Goal: Communication & Community: Ask a question

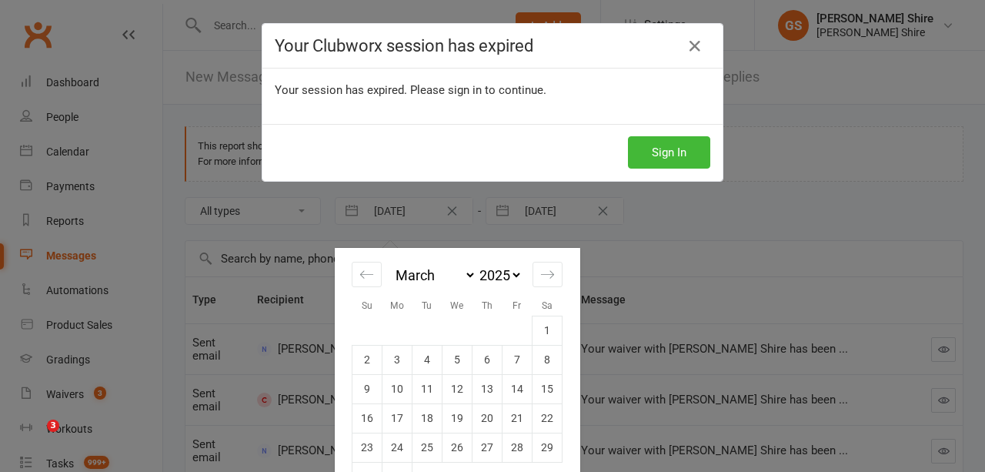
select select "1"
select select "2025"
select select "2"
select select "2025"
select select "3"
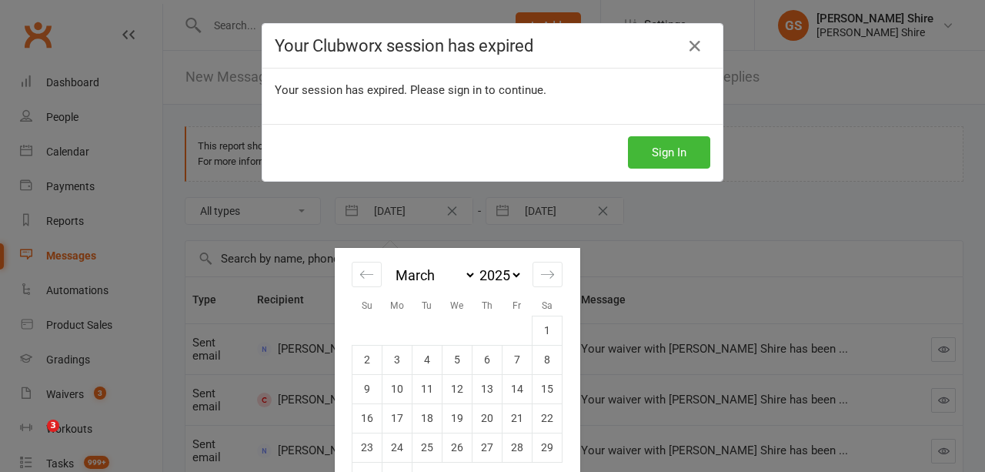
select select "2025"
click at [666, 158] on button "Sign In" at bounding box center [669, 152] width 82 height 32
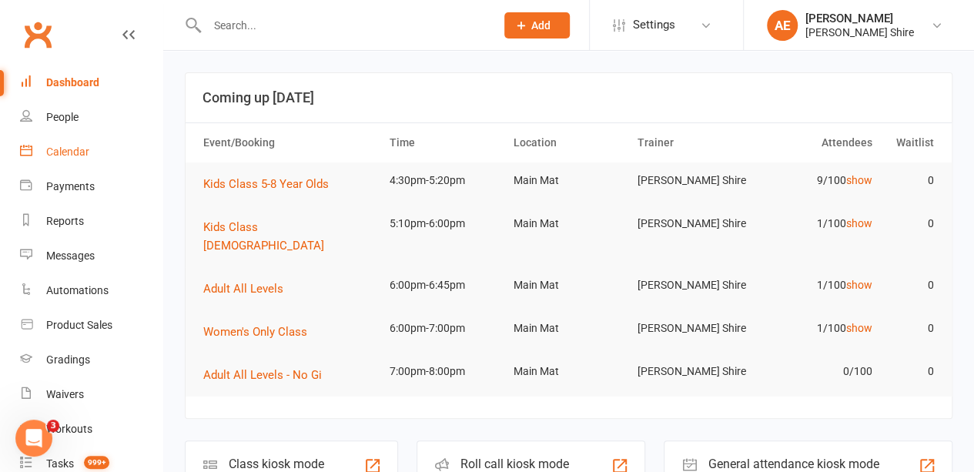
click at [69, 148] on div "Calendar" at bounding box center [67, 151] width 43 height 12
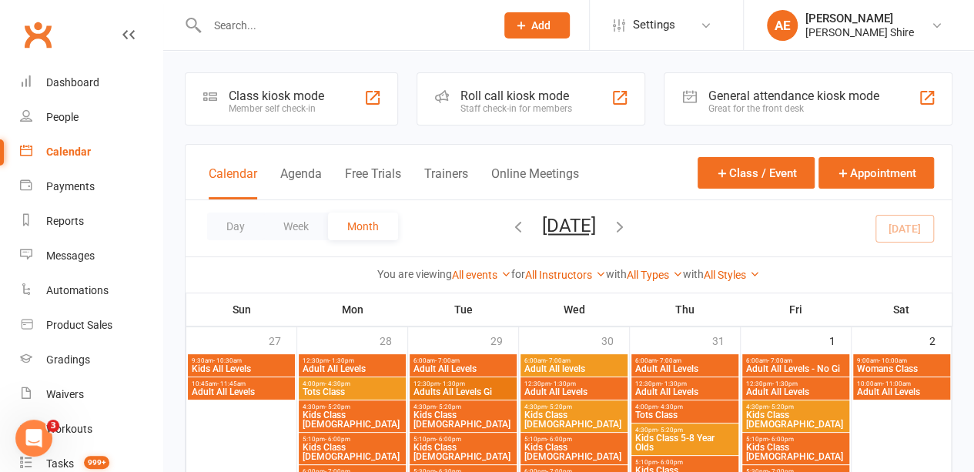
click at [393, 165] on div "Calendar Agenda Free Trials Trainers Online Meetings" at bounding box center [394, 182] width 370 height 35
click at [380, 175] on button "Free Trials" at bounding box center [373, 182] width 56 height 33
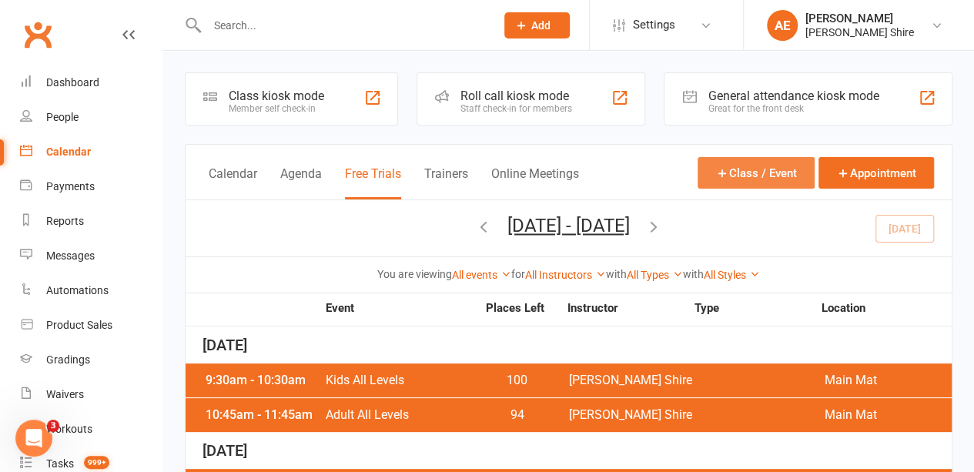
click at [775, 173] on button "Class / Event" at bounding box center [755, 173] width 117 height 32
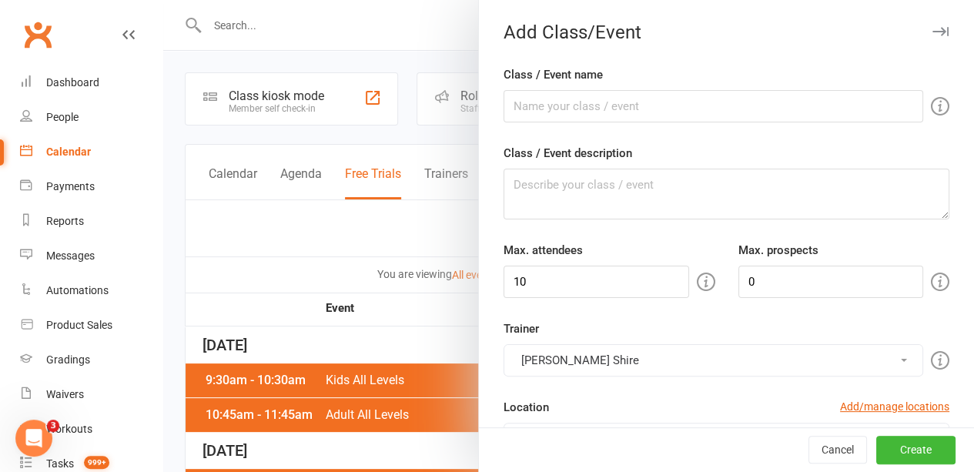
click at [309, 226] on div at bounding box center [568, 236] width 810 height 472
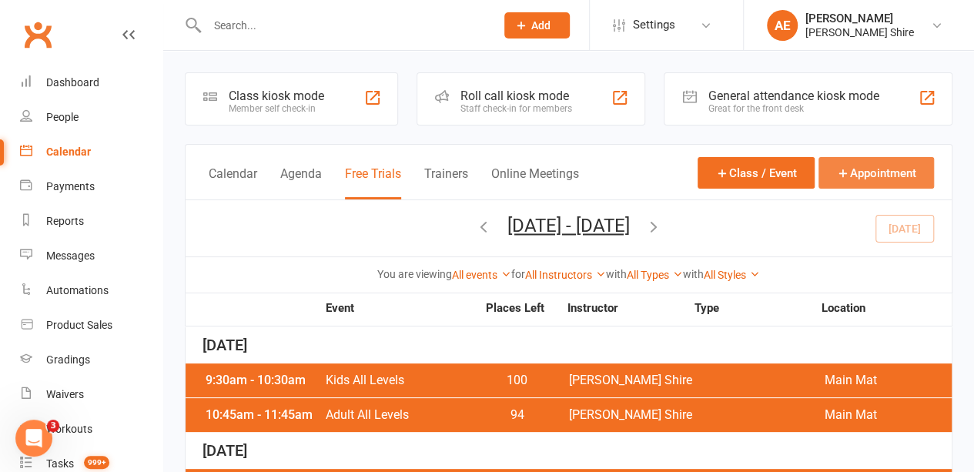
click at [877, 169] on button "Appointment" at bounding box center [875, 173] width 115 height 32
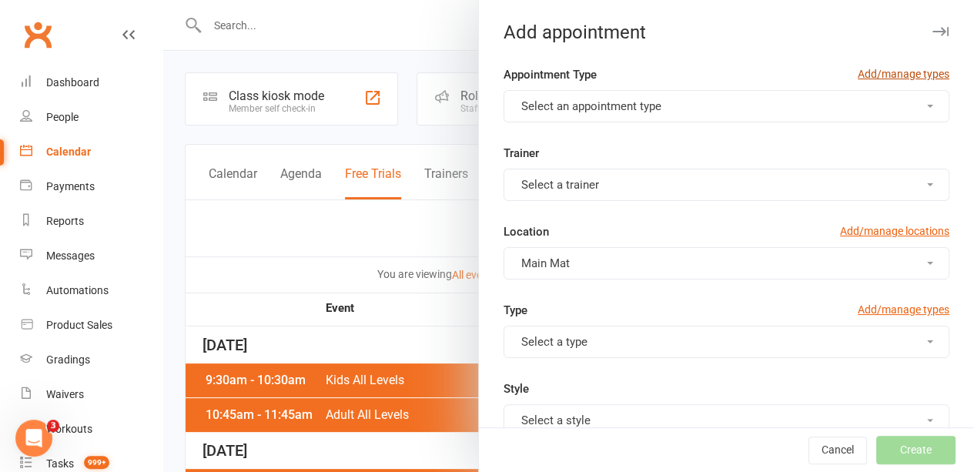
click at [881, 81] on link "Add/manage types" at bounding box center [903, 73] width 92 height 17
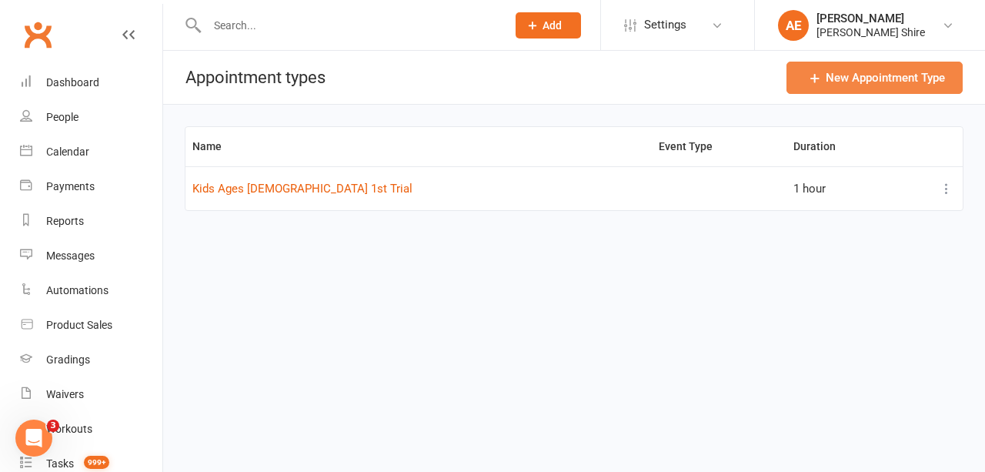
click at [853, 75] on link "New Appointment Type" at bounding box center [875, 78] width 176 height 32
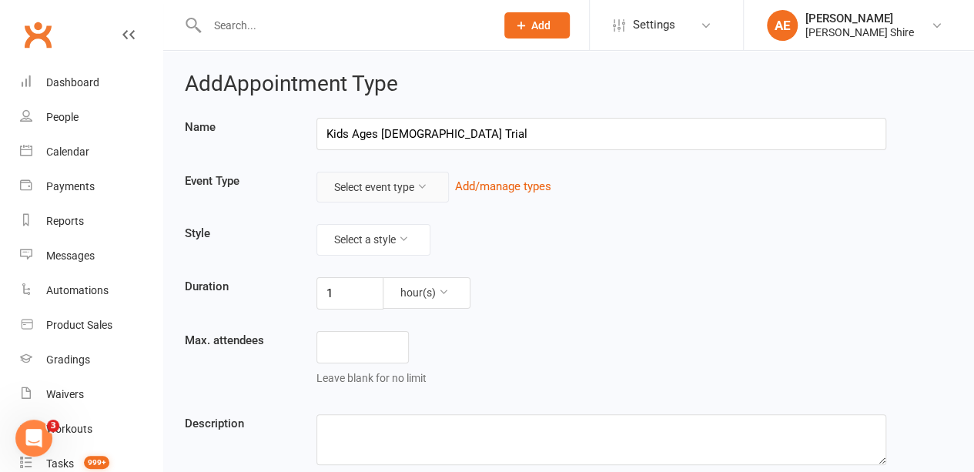
type input "Kids Ages 9-15 Trial"
click at [394, 182] on button "Select event type" at bounding box center [382, 187] width 132 height 31
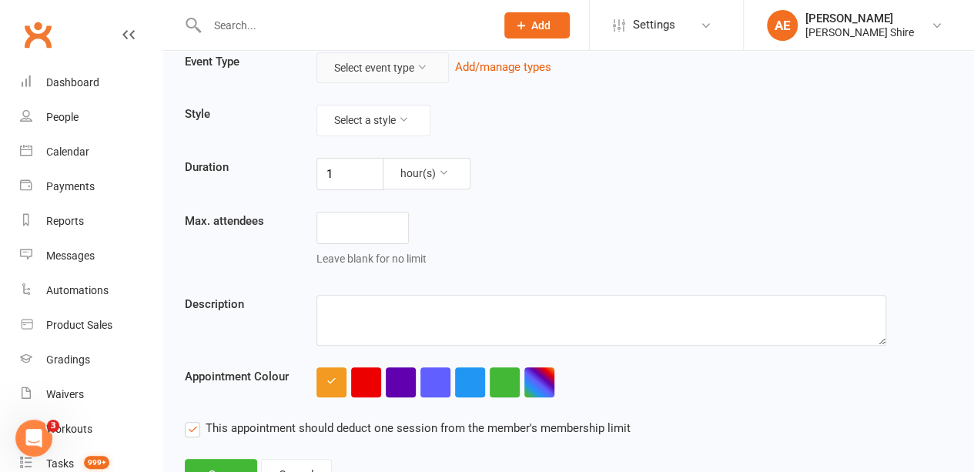
scroll to position [122, 0]
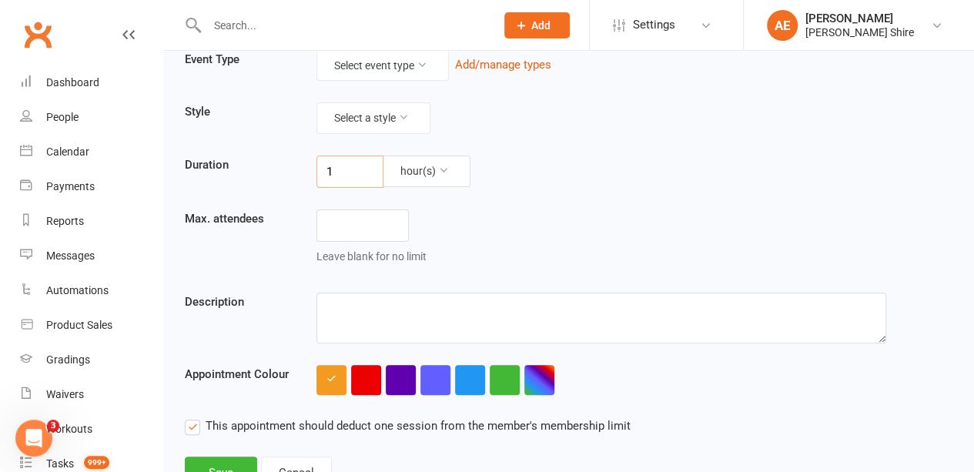
click at [343, 173] on input "1" at bounding box center [349, 171] width 67 height 32
click at [408, 176] on button "hour(s)" at bounding box center [426, 170] width 88 height 31
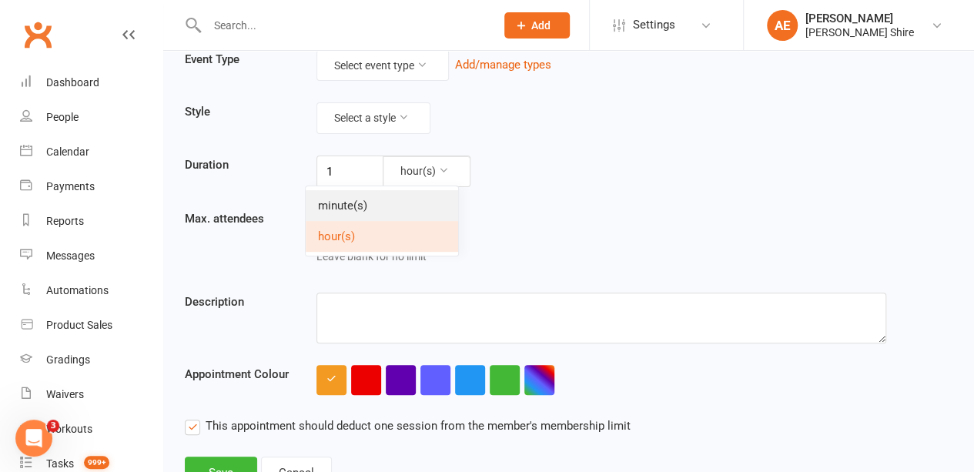
click at [365, 201] on link "minute(s)" at bounding box center [382, 205] width 152 height 31
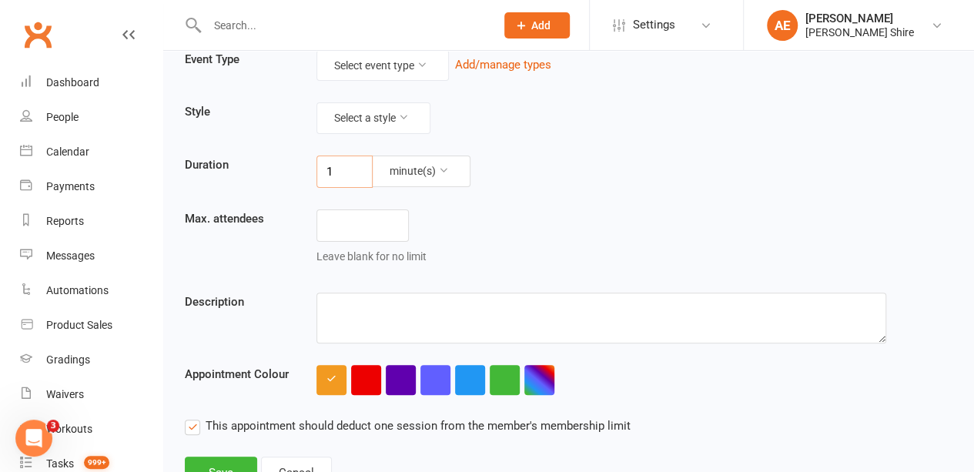
click at [346, 172] on input "1" at bounding box center [344, 171] width 56 height 32
type input "50"
click at [609, 205] on main "Name Kids Ages 9-15 Trial Event Type Select event type Add/manage types Style S…" at bounding box center [568, 215] width 767 height 439
click at [362, 228] on input "number" at bounding box center [362, 225] width 92 height 32
click at [597, 235] on div "Leave blank for no limit" at bounding box center [601, 240] width 593 height 62
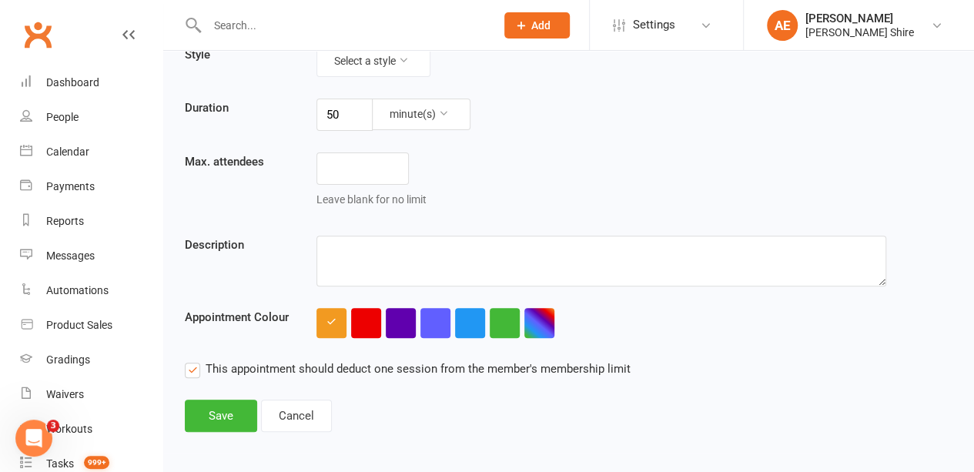
scroll to position [178, 0]
click at [556, 322] on div at bounding box center [600, 324] width 569 height 30
click at [549, 321] on button "button" at bounding box center [539, 324] width 30 height 30
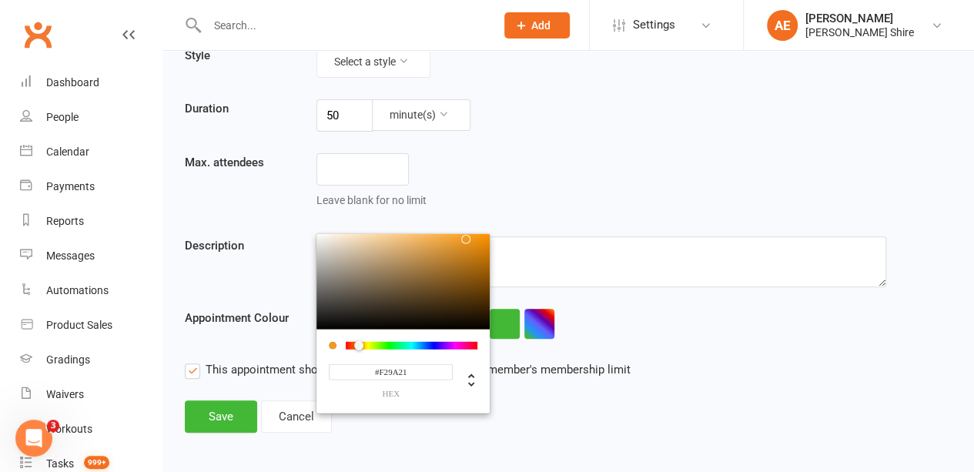
type input "#D821F2"
click at [453, 342] on div at bounding box center [412, 346] width 132 height 8
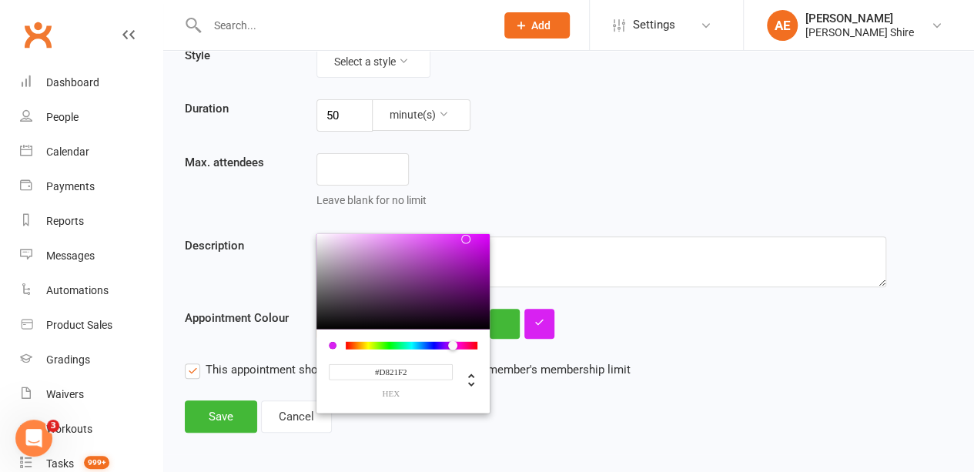
click at [610, 332] on div "#D821F2 hex" at bounding box center [600, 324] width 569 height 30
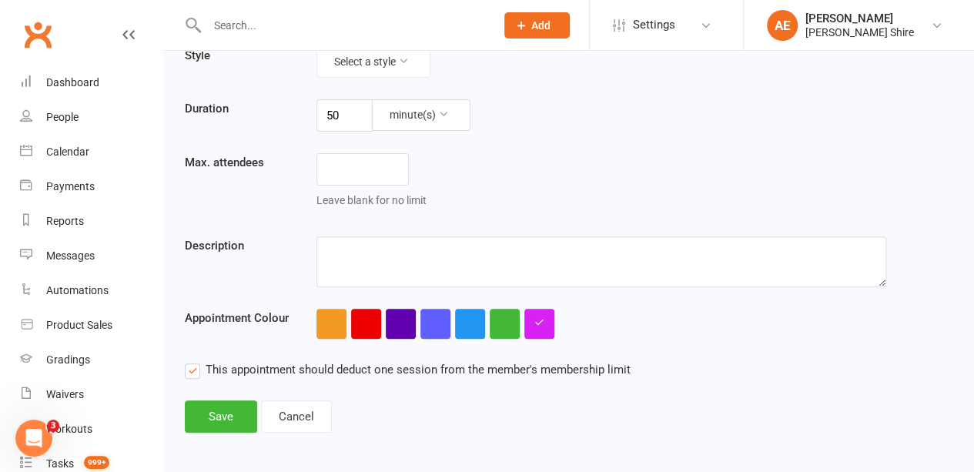
click at [196, 366] on label "This appointment should deduct one session from the member's membership limit" at bounding box center [408, 369] width 446 height 18
click at [196, 360] on input "This appointment should deduct one session from the member's membership limit" at bounding box center [408, 360] width 446 height 0
click at [367, 249] on textarea at bounding box center [600, 261] width 569 height 51
type textarea "Trial class for Kids ages 9-15."
click at [228, 410] on button "Save" at bounding box center [221, 416] width 72 height 32
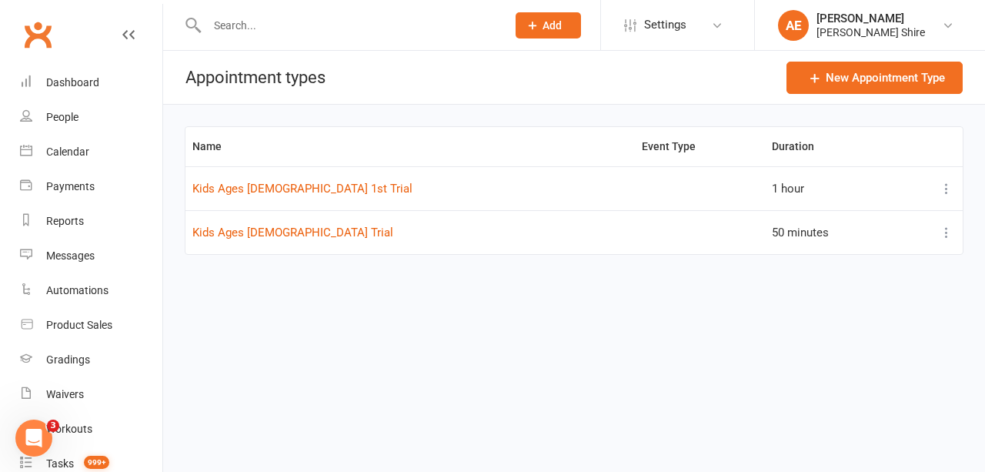
click at [944, 231] on icon at bounding box center [946, 232] width 15 height 15
click at [857, 256] on link "View / edit" at bounding box center [879, 261] width 152 height 31
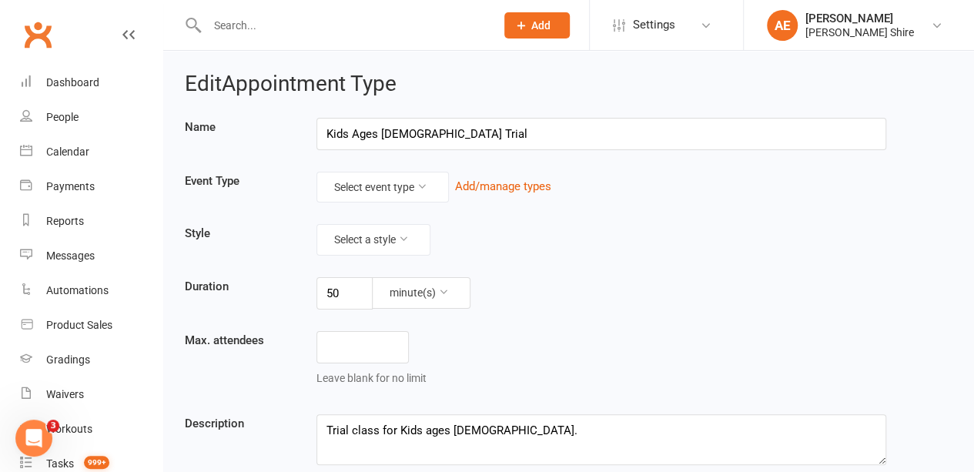
click at [406, 132] on input "Kids Ages 9-15 Trial" at bounding box center [600, 134] width 569 height 32
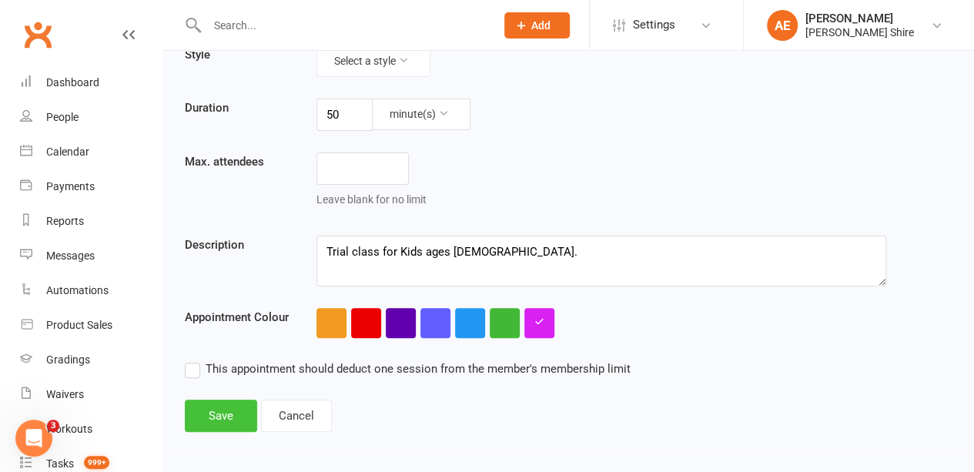
type input "Kids Ages 9-15 1st Trial"
click at [219, 406] on button "Save" at bounding box center [221, 415] width 72 height 32
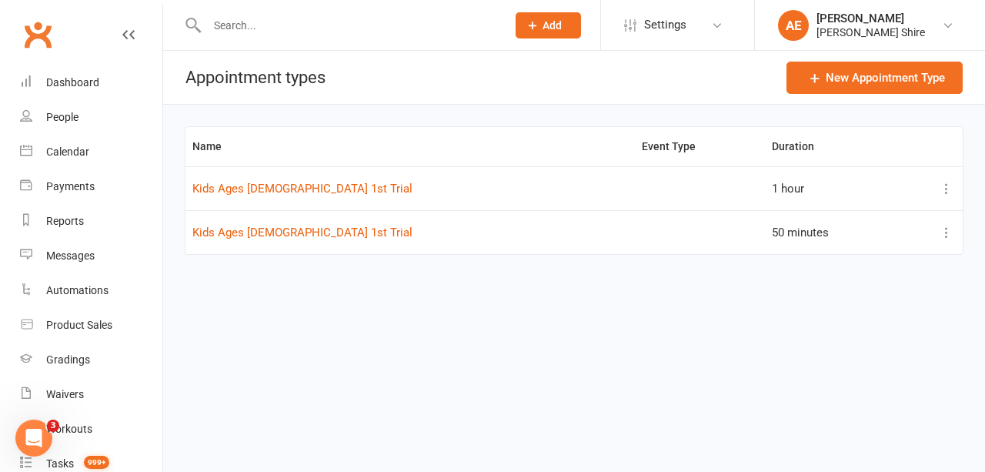
click at [946, 186] on icon at bounding box center [946, 188] width 15 height 15
click at [844, 222] on link "View / edit" at bounding box center [879, 217] width 152 height 31
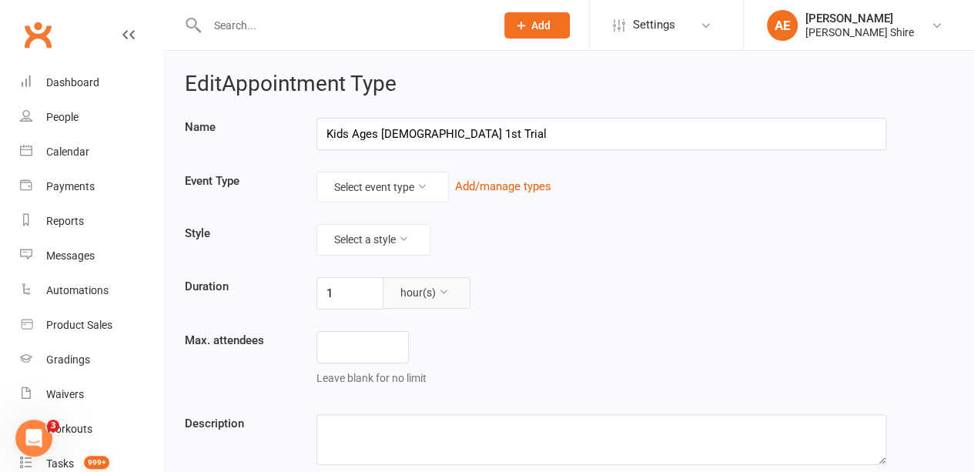
click at [437, 292] on button "hour(s)" at bounding box center [426, 292] width 88 height 31
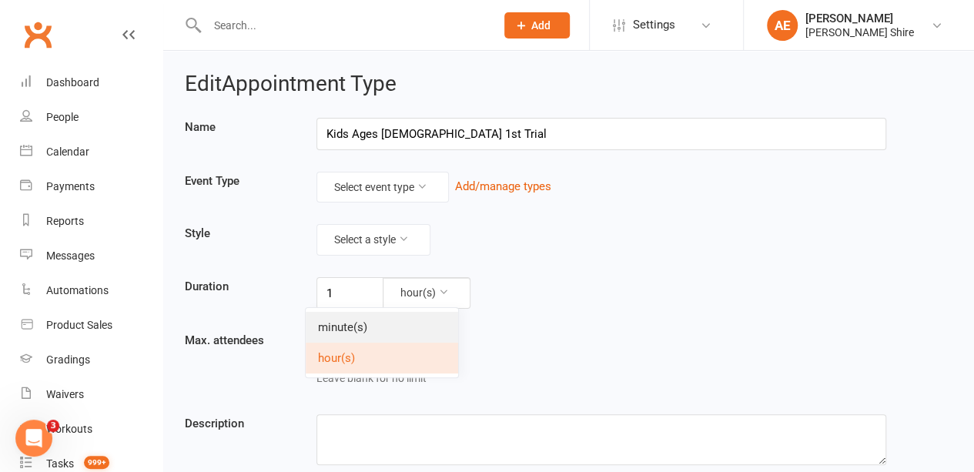
click at [392, 331] on link "minute(s)" at bounding box center [382, 327] width 152 height 31
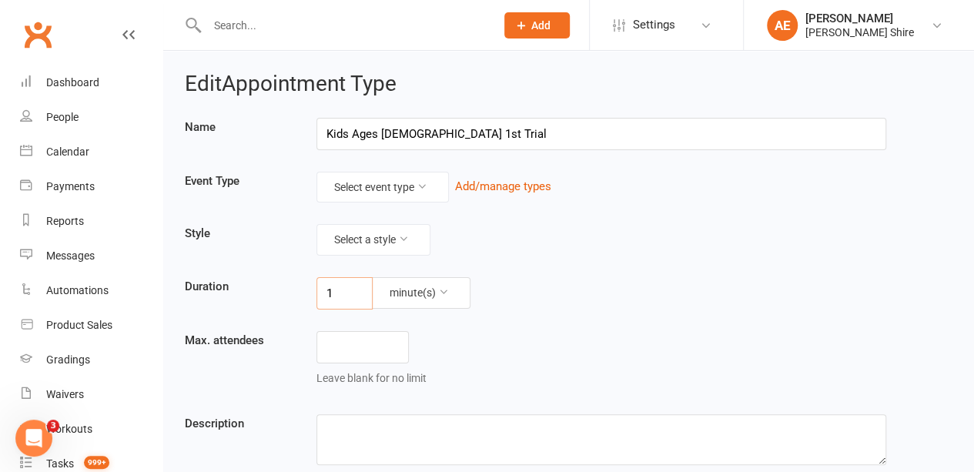
click at [326, 289] on input "1" at bounding box center [344, 293] width 56 height 32
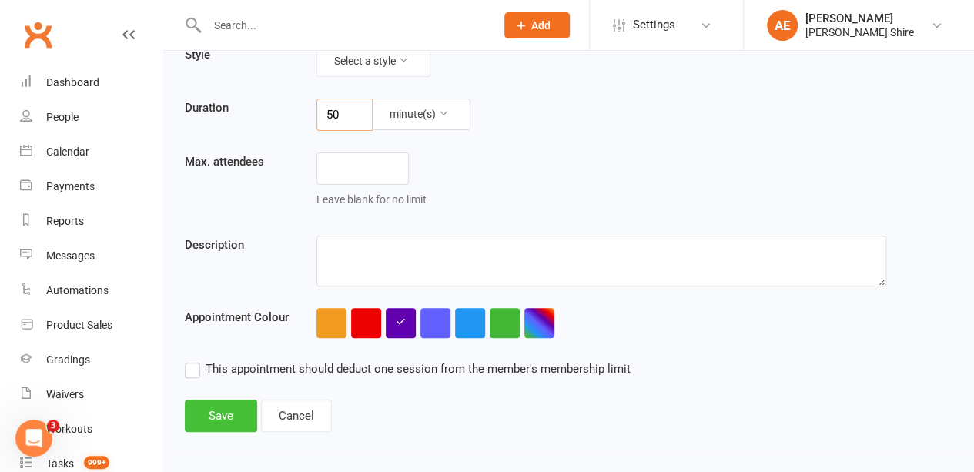
type input "50"
drag, startPoint x: 225, startPoint y: 403, endPoint x: 609, endPoint y: 312, distance: 394.8
click at [609, 312] on div "Edit Appointment Type Name Kids Ages 5-8 1st Trial Event Type Select event type…" at bounding box center [568, 162] width 810 height 581
click at [541, 322] on button "button" at bounding box center [539, 323] width 30 height 30
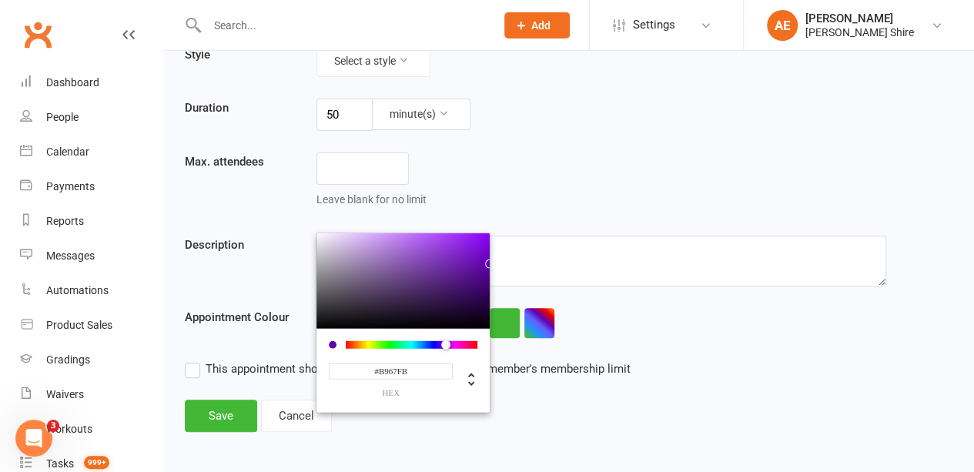
click at [419, 233] on div at bounding box center [402, 280] width 173 height 95
type input "#B559FF"
click at [429, 233] on div at bounding box center [402, 280] width 173 height 95
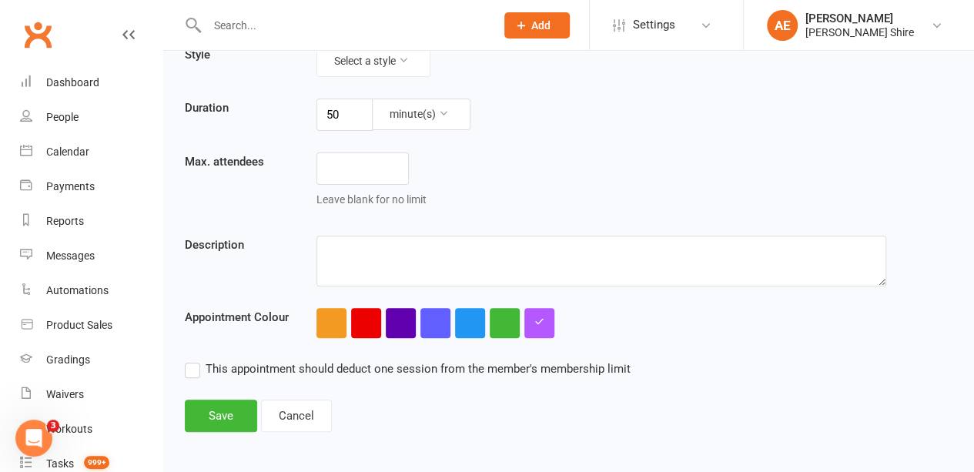
click at [273, 348] on main "Name Kids Ages 5-8 1st Trial Event Type Select event type Add/manage types Styl…" at bounding box center [568, 158] width 767 height 439
click at [236, 406] on button "Save" at bounding box center [221, 415] width 72 height 32
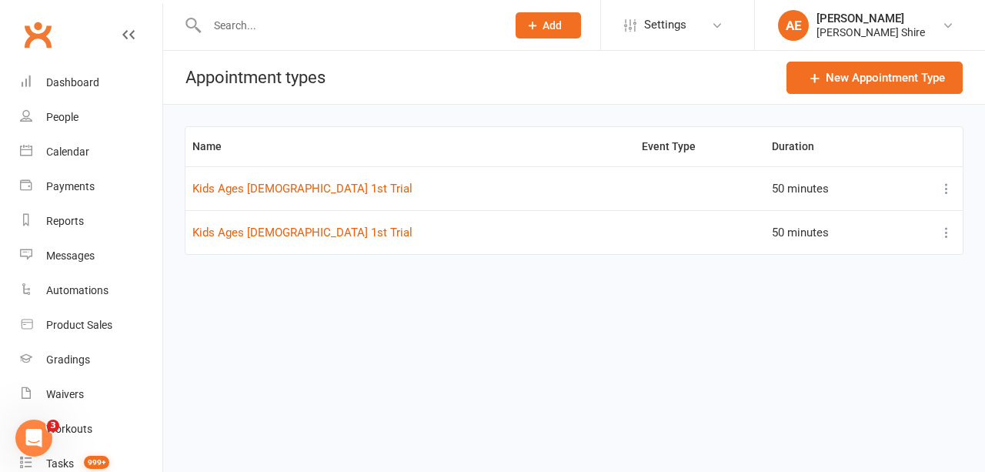
click at [512, 298] on html "Prospect Member Non-attending contact Class / event Appointment Grading event T…" at bounding box center [492, 149] width 985 height 298
click at [947, 235] on icon at bounding box center [946, 232] width 15 height 15
click at [885, 286] on link "Duplicate" at bounding box center [879, 292] width 152 height 31
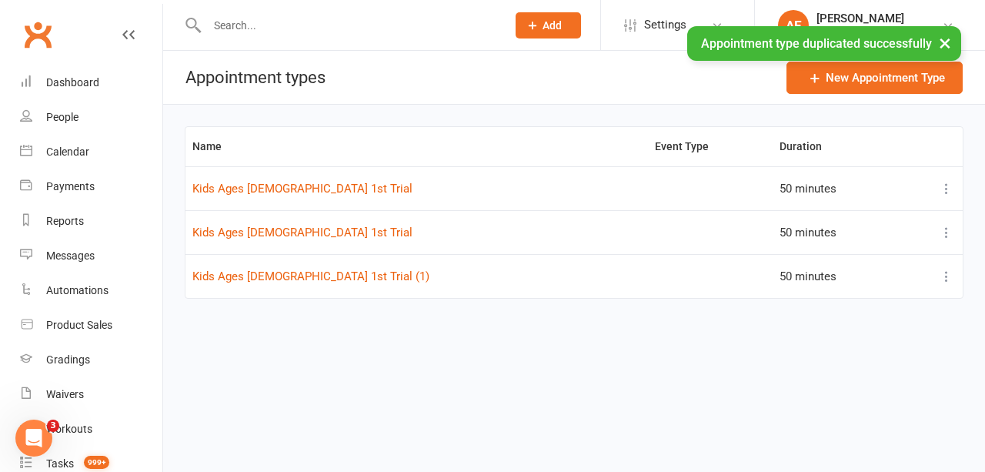
click at [947, 187] on icon at bounding box center [946, 188] width 15 height 15
click at [873, 248] on link "Duplicate" at bounding box center [879, 248] width 152 height 31
click at [944, 316] on icon at bounding box center [946, 319] width 15 height 15
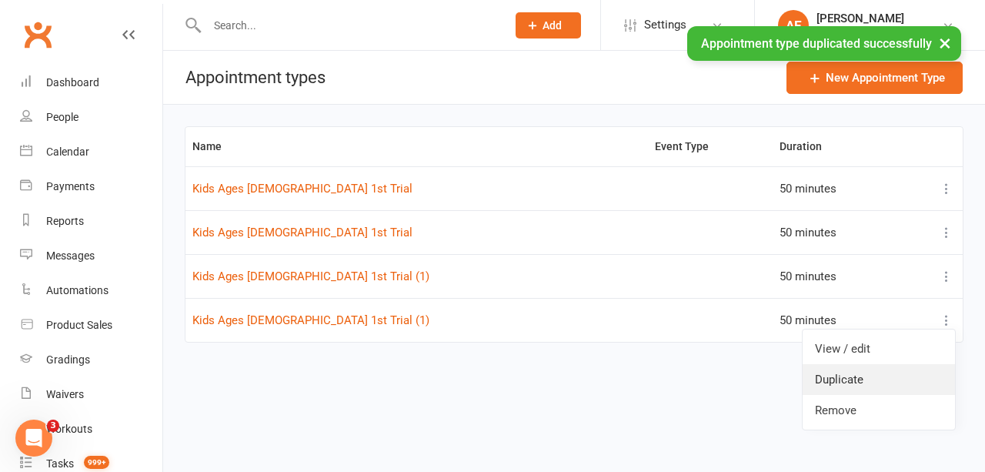
click at [868, 372] on link "Duplicate" at bounding box center [879, 379] width 152 height 31
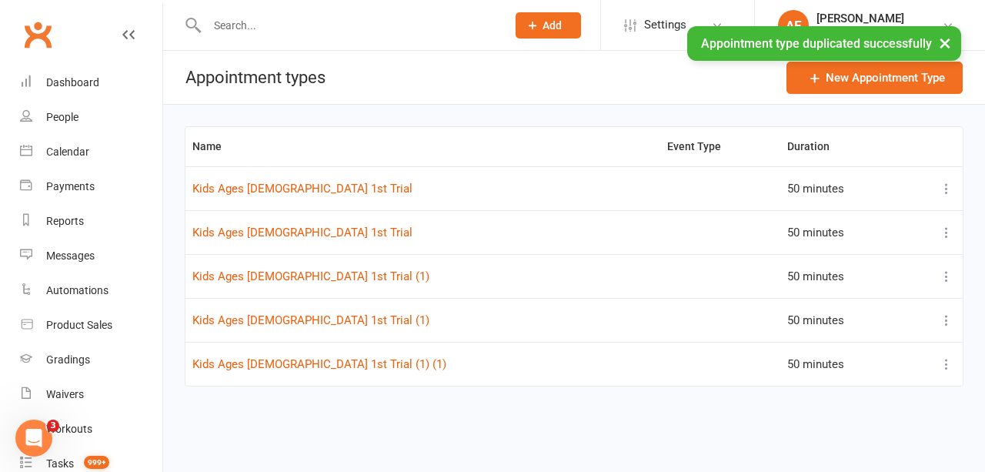
click at [940, 272] on icon at bounding box center [946, 276] width 15 height 15
click at [863, 337] on link "Duplicate" at bounding box center [879, 336] width 152 height 31
click at [296, 276] on link "Kids Ages 9-15 1st Trial (1)" at bounding box center [310, 276] width 237 height 14
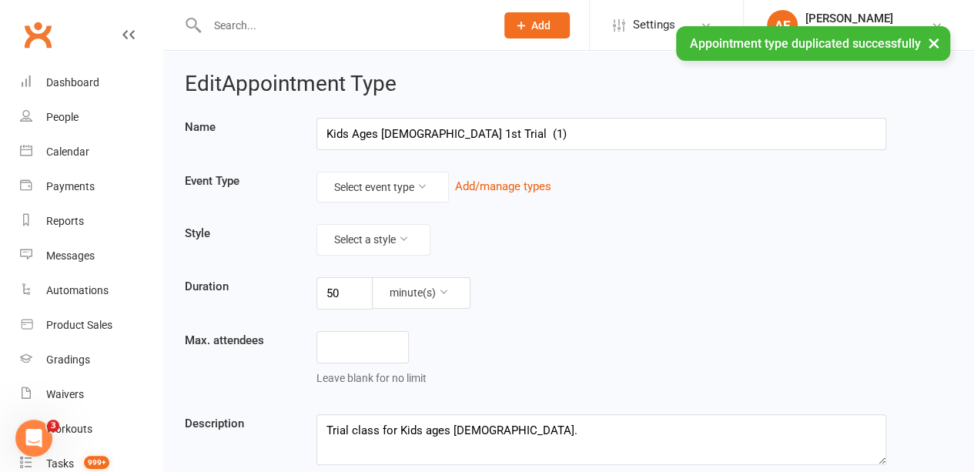
click at [411, 132] on input "Kids Ages 9-15 1st Trial (1)" at bounding box center [600, 134] width 569 height 32
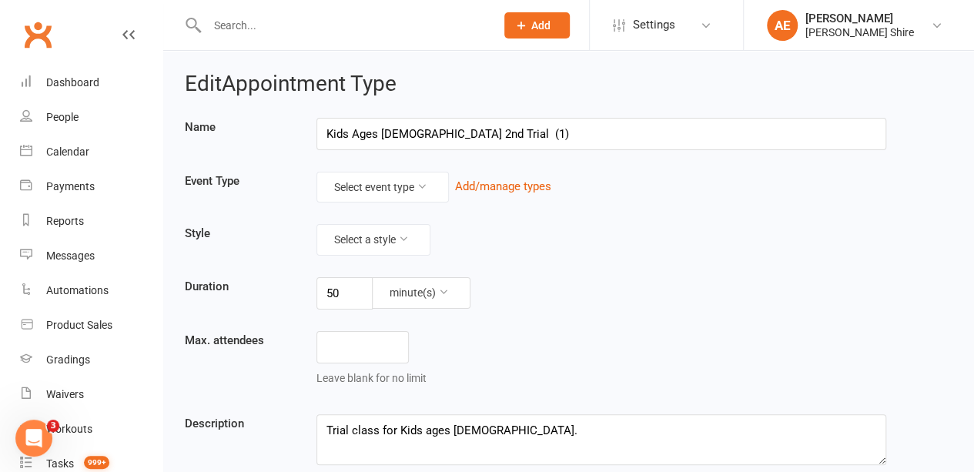
click at [543, 130] on input "Kids Ages 9-15 2nd Trial (1)" at bounding box center [600, 134] width 569 height 32
type input "Kids Ages 9-15 2nd Trial"
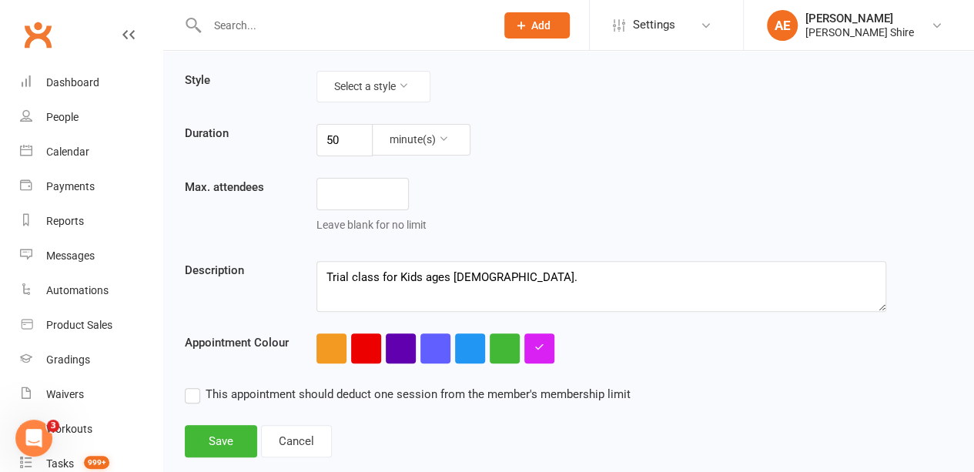
scroll to position [154, 0]
click at [220, 435] on button "Save" at bounding box center [221, 440] width 72 height 32
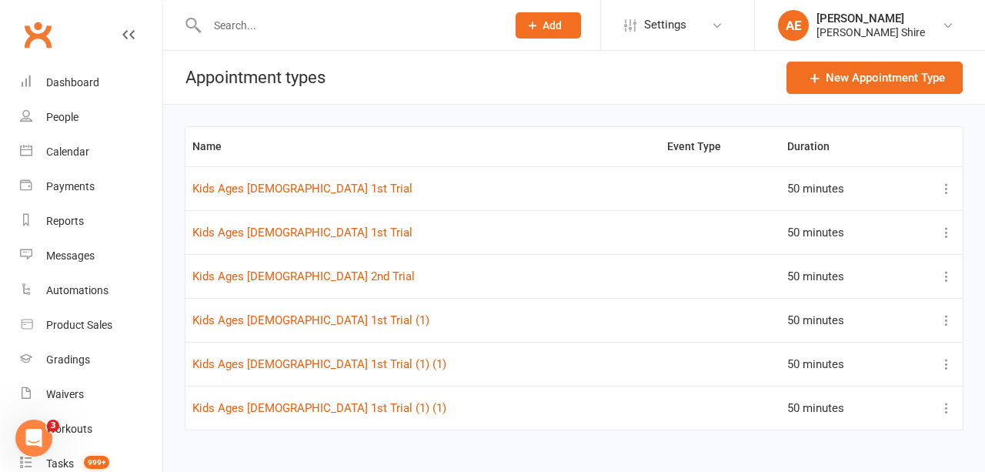
click at [950, 322] on icon at bounding box center [946, 319] width 15 height 15
click at [856, 350] on link "View / edit" at bounding box center [879, 348] width 152 height 31
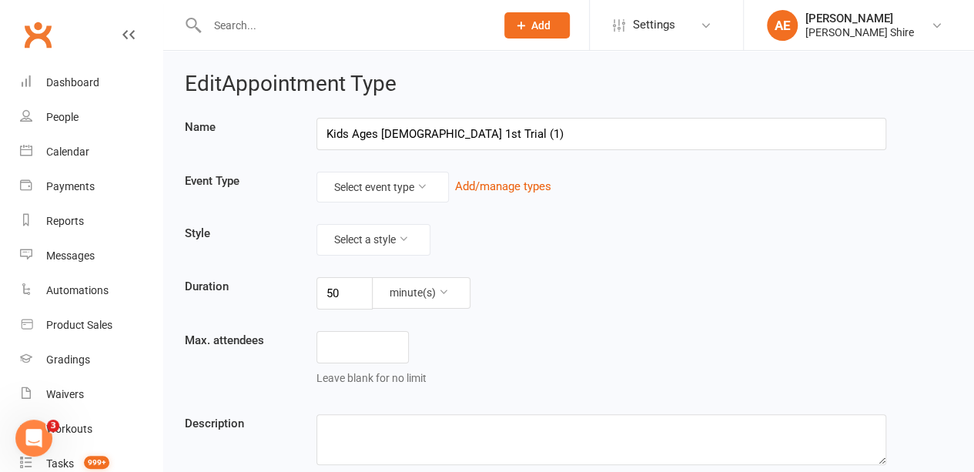
click at [409, 129] on input "Kids Ages 5-8 1st Trial (1)" at bounding box center [600, 134] width 569 height 32
click at [480, 133] on input "Kids Ages 5-8 2ndTrial (1)" at bounding box center [600, 134] width 569 height 32
click at [420, 132] on input "Kids Ages 5-8 2ndTrial" at bounding box center [600, 134] width 569 height 32
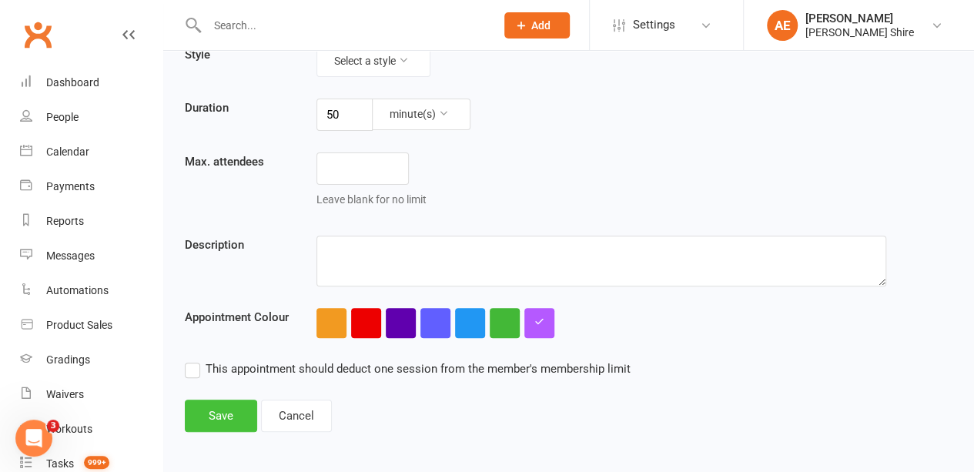
type input "Kids Ages 5-8 2nd Trial"
click at [230, 405] on button "Save" at bounding box center [221, 415] width 72 height 32
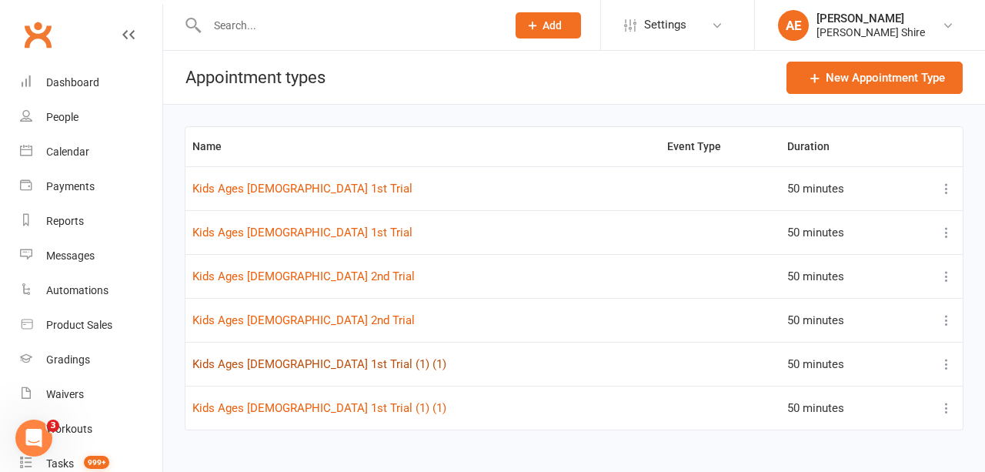
click at [283, 361] on link "Kids Ages 5-8 1st Trial (1) (1)" at bounding box center [319, 364] width 254 height 14
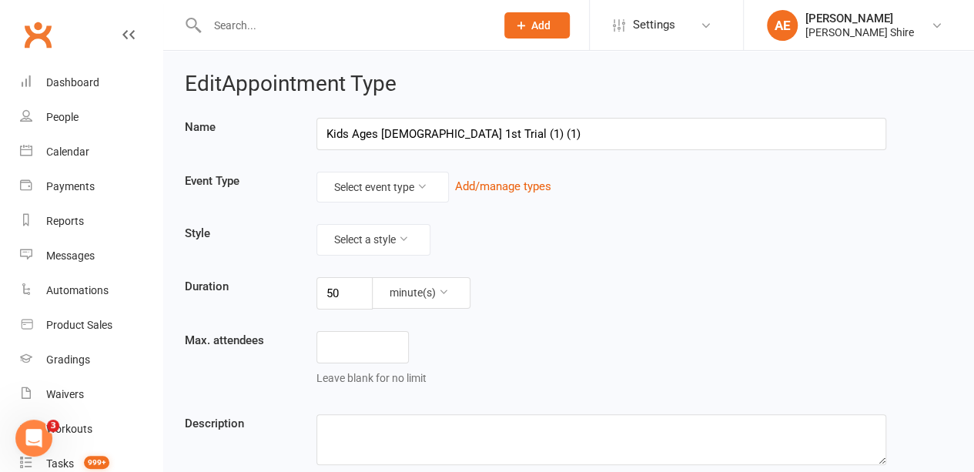
drag, startPoint x: 494, startPoint y: 135, endPoint x: 443, endPoint y: 127, distance: 51.4
click at [443, 127] on input "Kids Ages 5-8 1st Trial (1) (1)" at bounding box center [600, 134] width 569 height 32
click at [406, 132] on input "Kids Ages 5-8 1st Trial" at bounding box center [600, 134] width 569 height 32
type input "Kids Ages 5-8 3rd Trial"
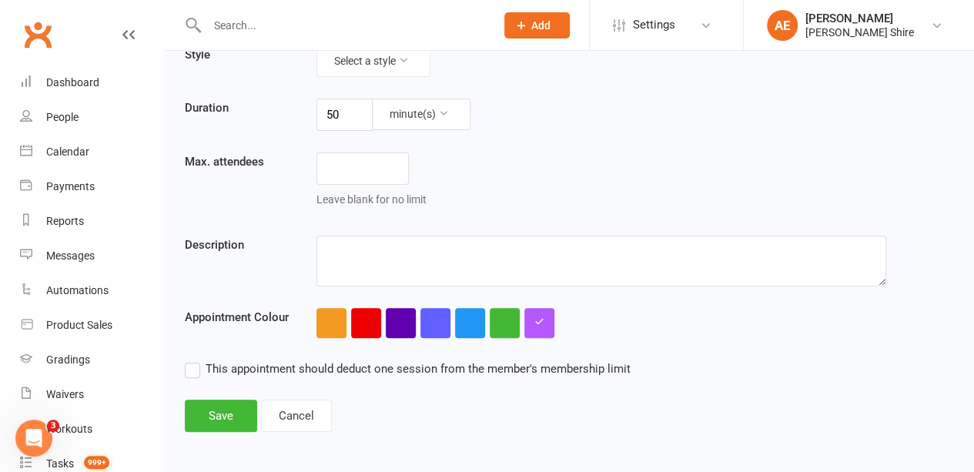
scroll to position [178, 0]
click at [225, 406] on button "Save" at bounding box center [221, 416] width 72 height 32
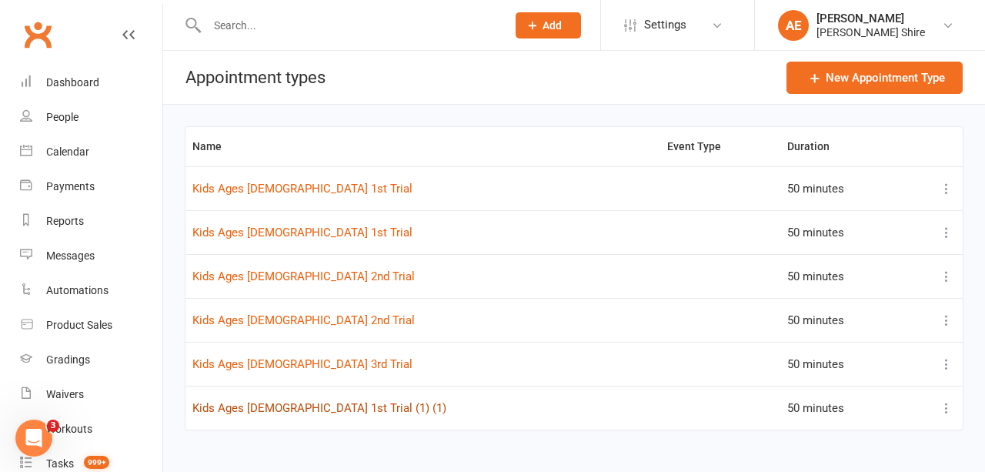
click at [323, 403] on link "Kids Ages 9-15 1st Trial (1) (1)" at bounding box center [319, 408] width 254 height 14
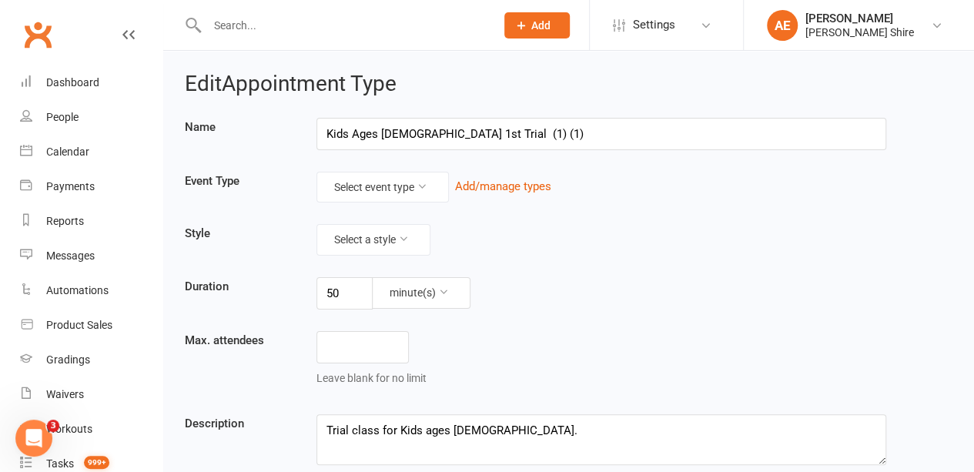
drag, startPoint x: 496, startPoint y: 135, endPoint x: 453, endPoint y: 125, distance: 44.8
click at [453, 125] on input "Kids Ages 9-15 1st Trial (1) (1)" at bounding box center [600, 134] width 569 height 32
click at [453, 125] on input "Kids Ages 9-15 1st Trial" at bounding box center [600, 134] width 569 height 32
click at [412, 135] on input "Kids Ages 9-15 1st Trial" at bounding box center [600, 134] width 569 height 32
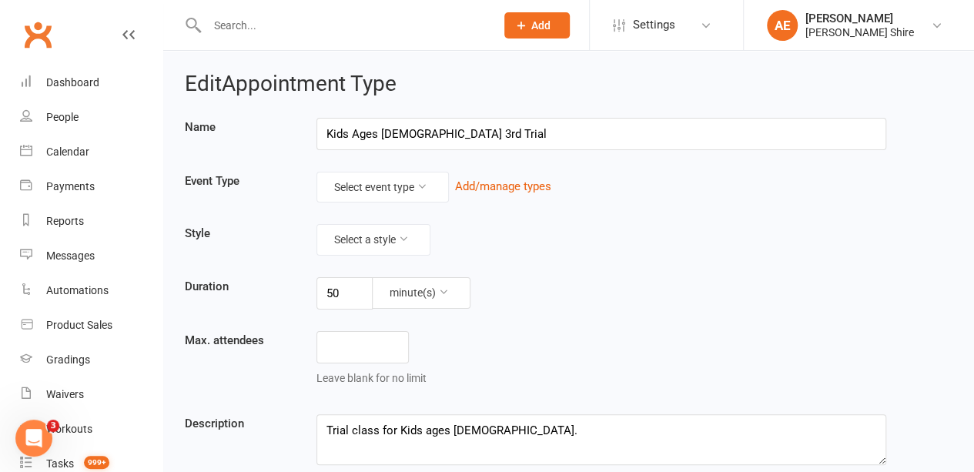
scroll to position [179, 0]
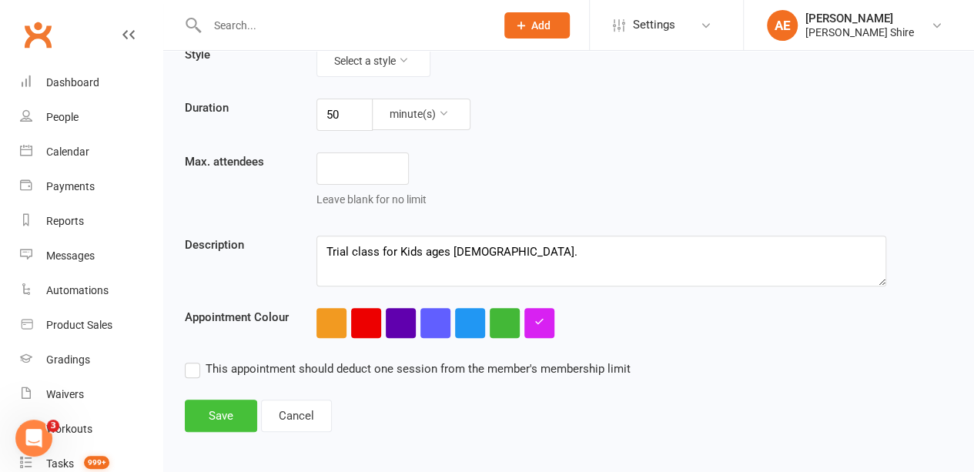
type input "Kids Ages 9-15 3rd Trial"
click at [238, 416] on button "Save" at bounding box center [221, 415] width 72 height 32
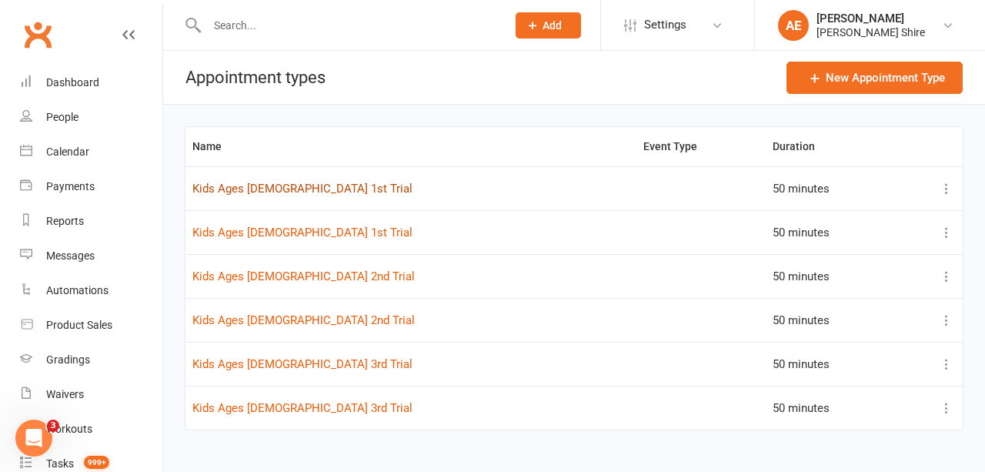
click at [277, 189] on link "Kids Ages 5-8 1st Trial" at bounding box center [302, 189] width 220 height 14
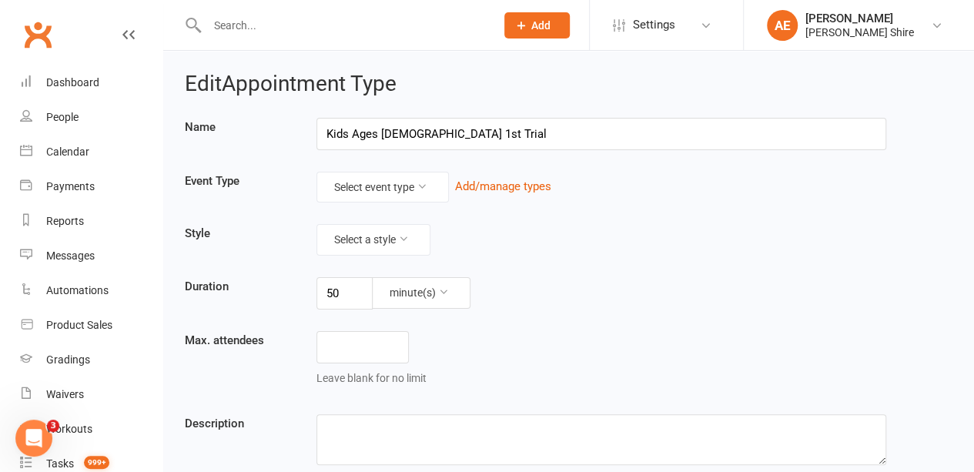
drag, startPoint x: 473, startPoint y: 127, endPoint x: 399, endPoint y: 121, distance: 73.4
click at [399, 121] on input "Kids Ages 5-8 1st Trial" at bounding box center [600, 134] width 569 height 32
click at [325, 133] on input "Kids Ages [DEMOGRAPHIC_DATA]" at bounding box center [600, 134] width 569 height 32
drag, startPoint x: 373, startPoint y: 132, endPoint x: 306, endPoint y: 132, distance: 67.0
click at [306, 132] on div "1st Trial: Kids Ages [DEMOGRAPHIC_DATA]" at bounding box center [601, 134] width 593 height 32
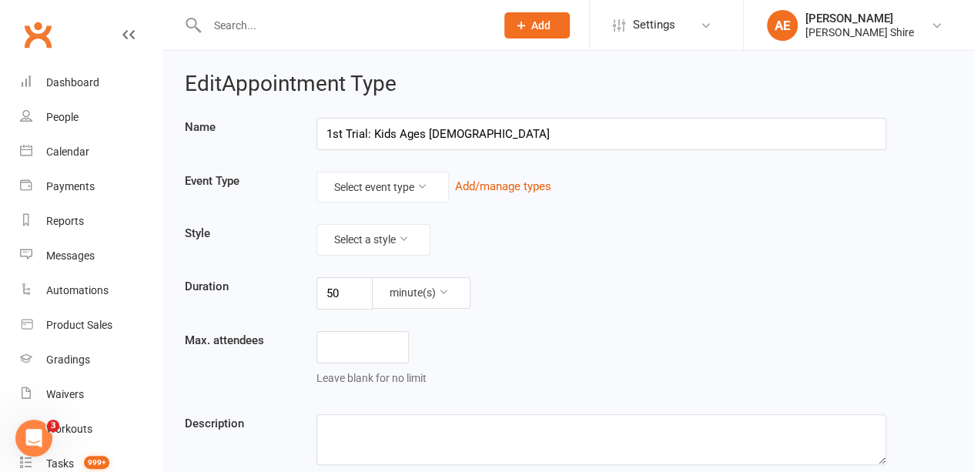
click at [508, 135] on input "1st Trial: Kids Ages [DEMOGRAPHIC_DATA]" at bounding box center [600, 134] width 569 height 32
type input "1st Trial: Kids Ages [DEMOGRAPHIC_DATA]"
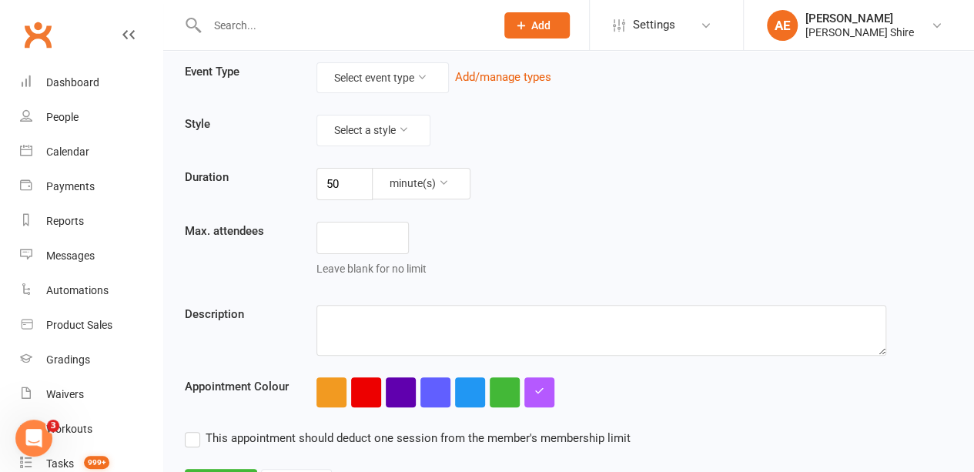
scroll to position [179, 0]
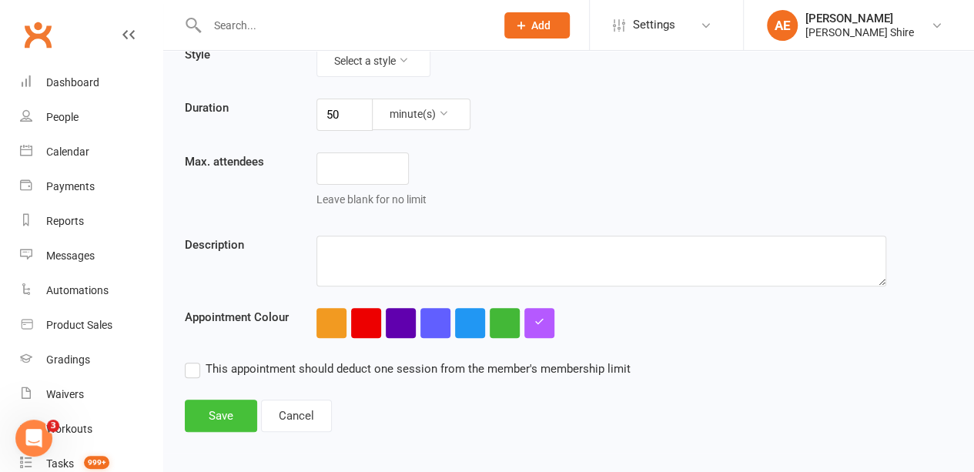
click at [212, 410] on button "Save" at bounding box center [221, 415] width 72 height 32
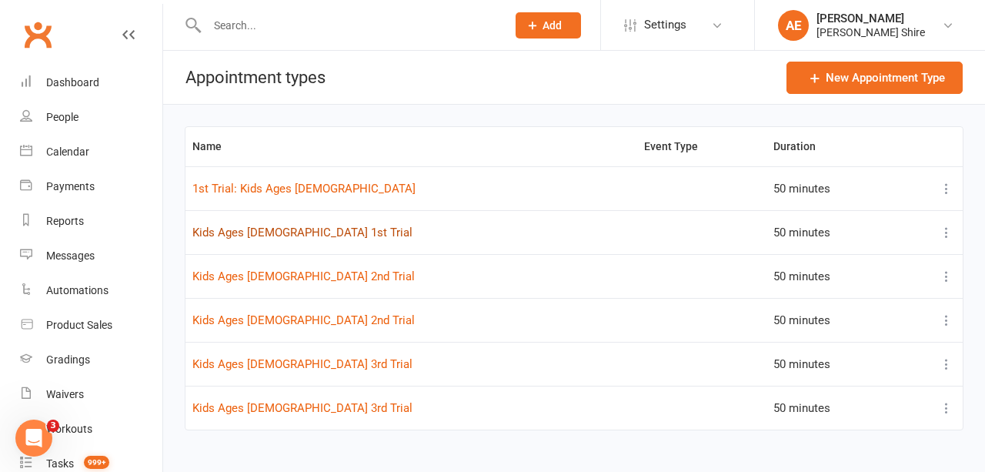
click at [266, 230] on link "Kids Ages 9-15 1st Trial" at bounding box center [302, 232] width 220 height 14
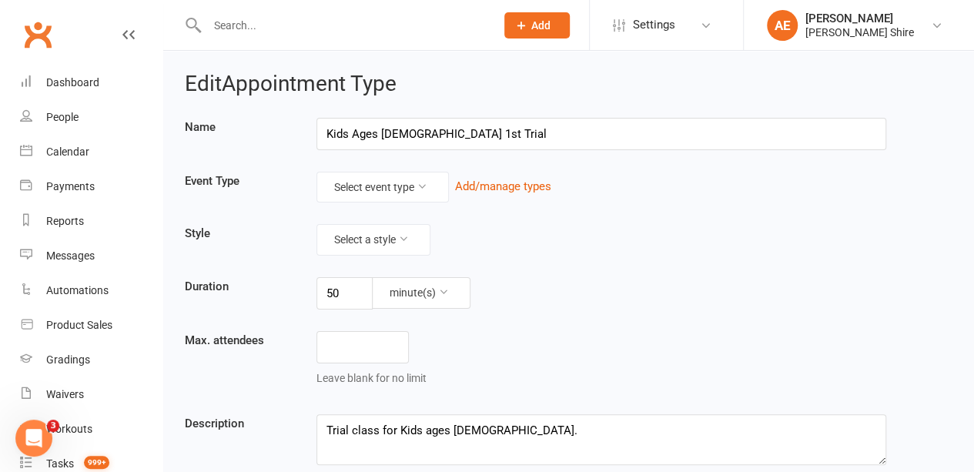
drag, startPoint x: 469, startPoint y: 130, endPoint x: 402, endPoint y: 122, distance: 67.4
click at [402, 122] on input "Kids Ages 9-15 1st Trial" at bounding box center [600, 134] width 569 height 32
click at [326, 129] on input "Kids Ages [DEMOGRAPHIC_DATA]" at bounding box center [600, 134] width 569 height 32
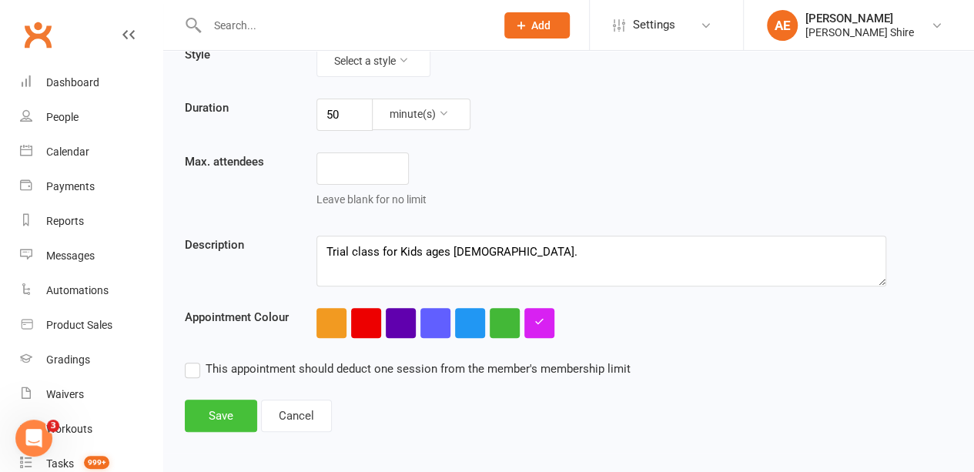
type input "1st Trial: Kids Ages 9-15"
click at [226, 414] on button "Save" at bounding box center [221, 415] width 72 height 32
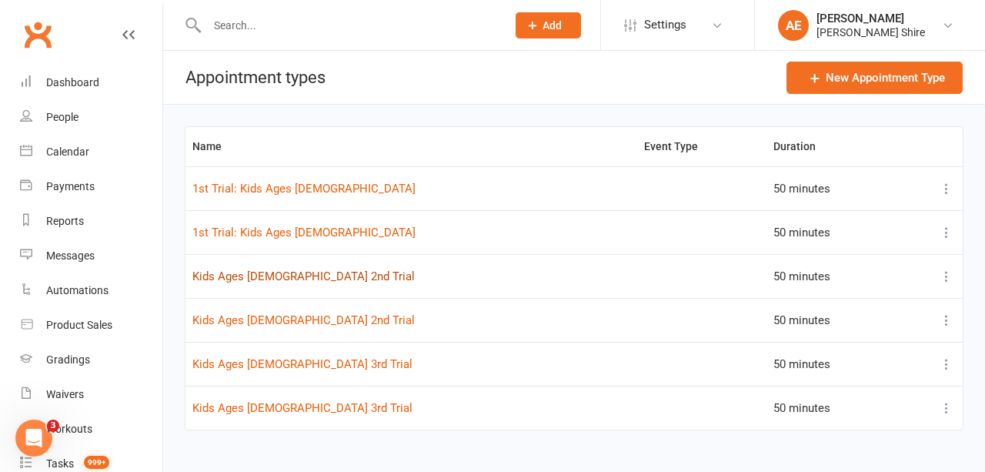
click at [280, 279] on link "Kids Ages 9-15 2nd Trial" at bounding box center [303, 276] width 222 height 14
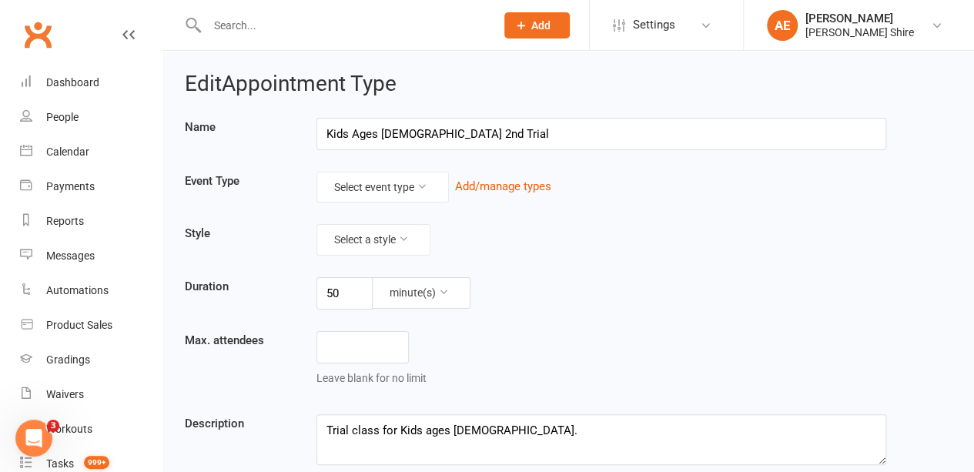
drag, startPoint x: 463, startPoint y: 138, endPoint x: 409, endPoint y: 132, distance: 55.0
click at [409, 132] on input "Kids Ages 9-15 2nd Trial" at bounding box center [600, 134] width 569 height 32
click at [324, 130] on input "Kids Ages [DEMOGRAPHIC_DATA]" at bounding box center [600, 134] width 569 height 32
click at [332, 133] on input "1st Trial: Kids Ages 9-15" at bounding box center [600, 134] width 569 height 32
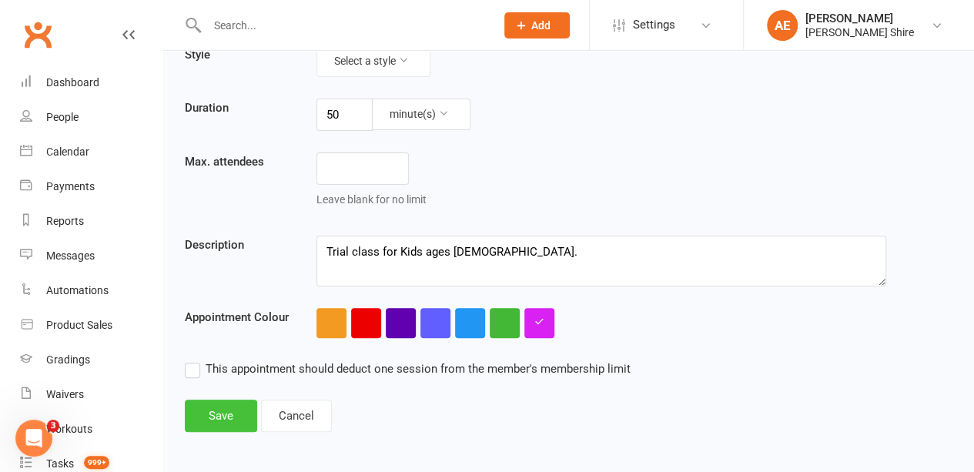
type input "2nd Trial: Kids Ages 9-15"
click at [212, 416] on button "Save" at bounding box center [221, 415] width 72 height 32
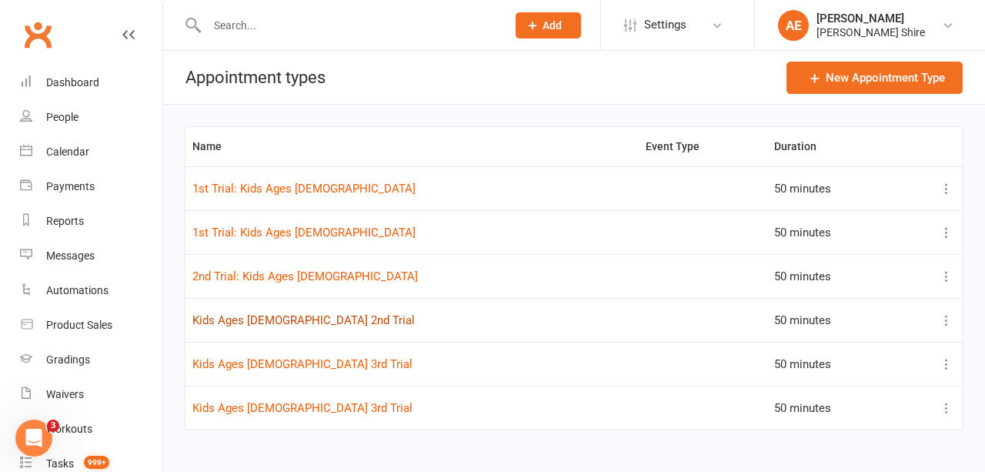
click at [280, 321] on link "Kids Ages 5-8 2nd Trial" at bounding box center [303, 320] width 222 height 14
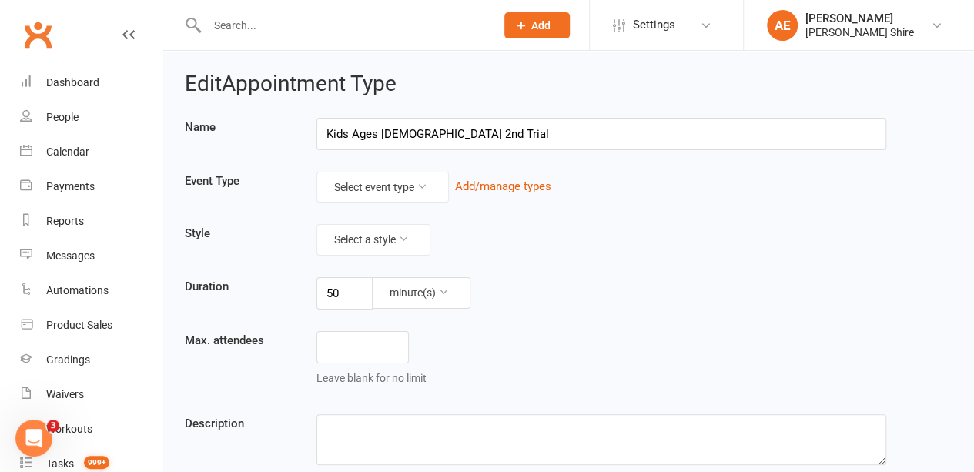
drag, startPoint x: 454, startPoint y: 125, endPoint x: 400, endPoint y: 131, distance: 54.1
click at [400, 131] on input "Kids Ages 5-8 2nd Trial" at bounding box center [600, 134] width 569 height 32
click at [320, 132] on input "Kids Ages [DEMOGRAPHIC_DATA]" at bounding box center [600, 134] width 569 height 32
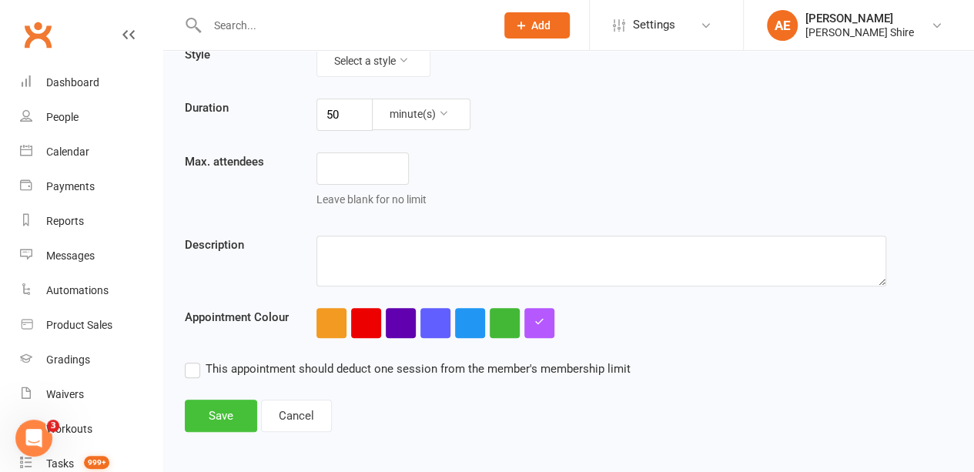
type input "2nd Trial: Kids Ages 5-8"
click at [238, 402] on button "Save" at bounding box center [221, 415] width 72 height 32
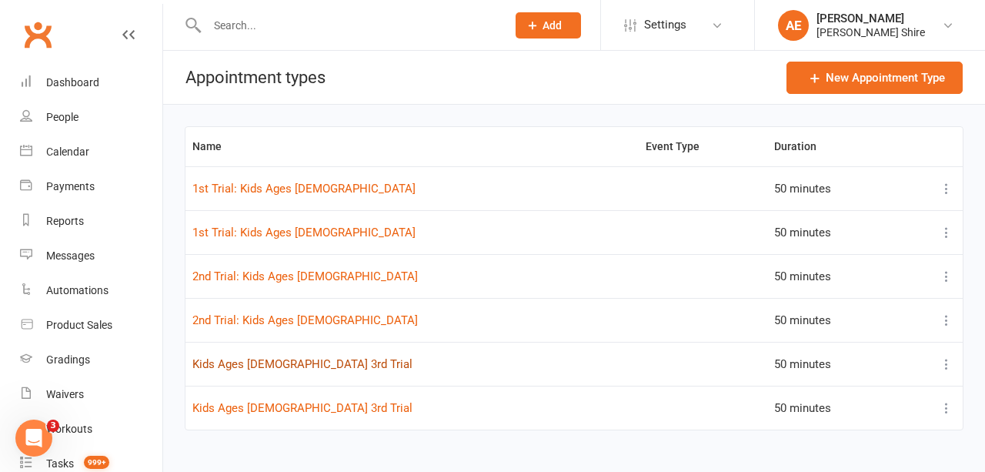
click at [284, 359] on link "Kids Ages 5-8 3rd Trial" at bounding box center [302, 364] width 220 height 14
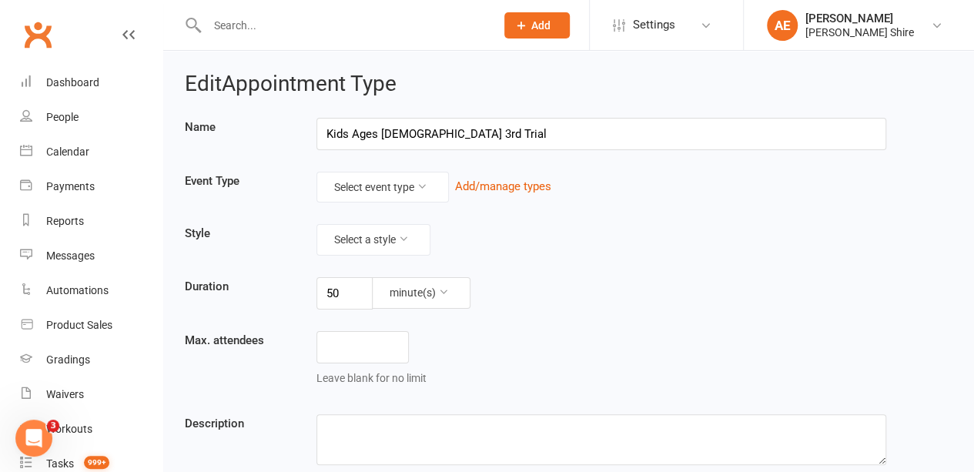
drag, startPoint x: 457, startPoint y: 133, endPoint x: 399, endPoint y: 124, distance: 58.5
click at [399, 124] on input "Kids Ages 5-8 3rd Trial" at bounding box center [600, 134] width 569 height 32
click at [323, 126] on input "Kids Ages [DEMOGRAPHIC_DATA]" at bounding box center [600, 134] width 569 height 32
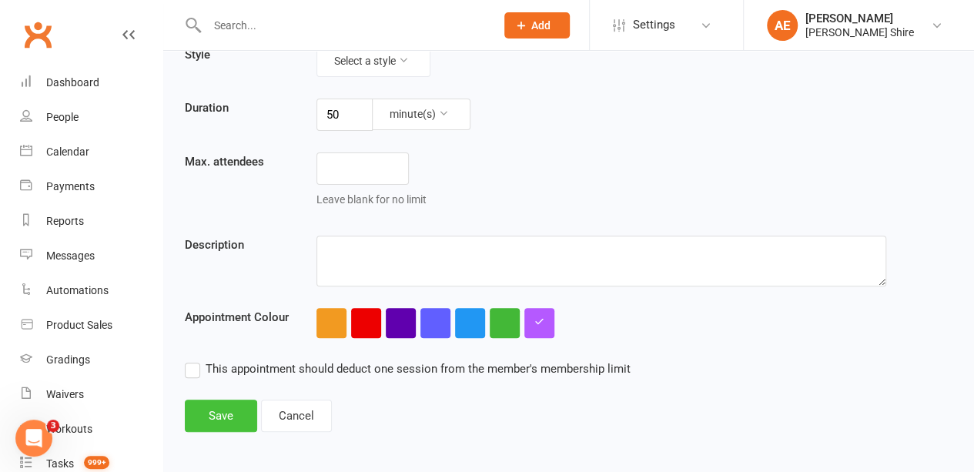
type input "3rd Trial: Kids Ages 5-8"
click at [223, 415] on button "Save" at bounding box center [221, 415] width 72 height 32
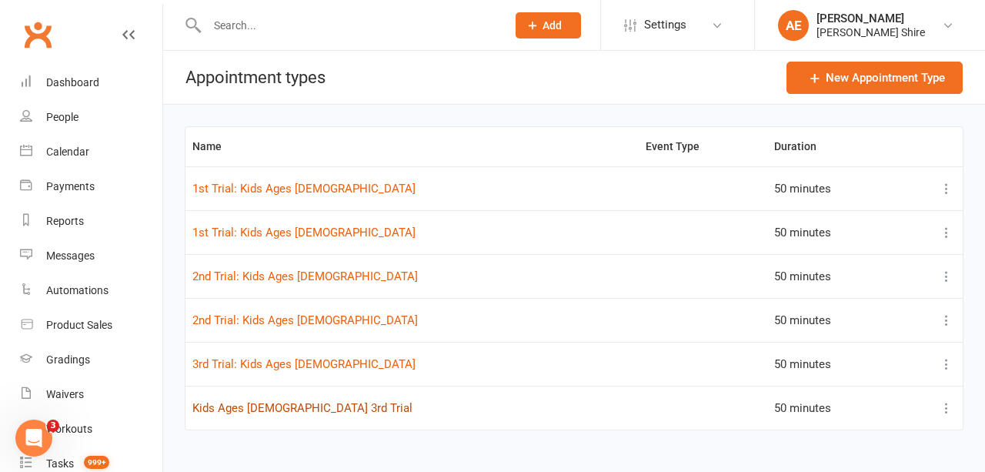
click at [280, 401] on link "Kids Ages 9-15 3rd Trial" at bounding box center [302, 408] width 220 height 14
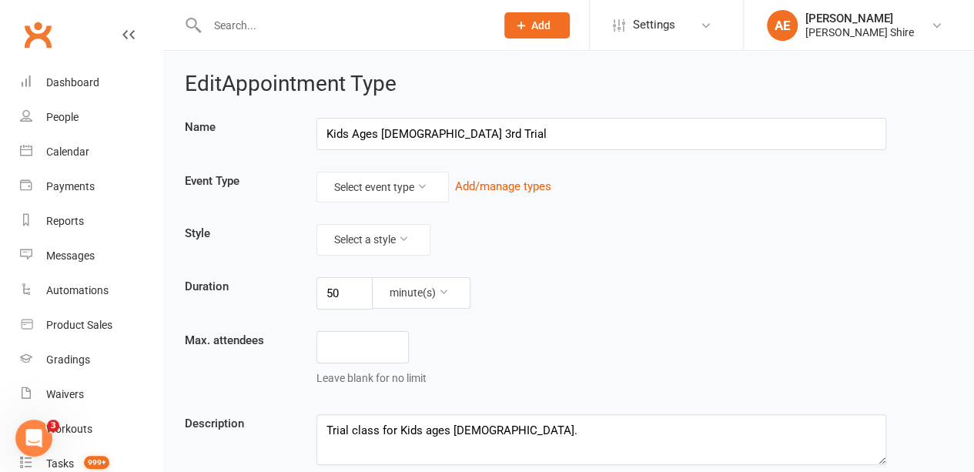
click at [327, 135] on input "Kids Ages 9-15 3rd Trial" at bounding box center [600, 134] width 569 height 32
drag, startPoint x: 531, startPoint y: 141, endPoint x: 456, endPoint y: 129, distance: 75.5
click at [456, 129] on input "3rd Trial: Kids Ages 9-15 3rd Trial" at bounding box center [600, 134] width 569 height 32
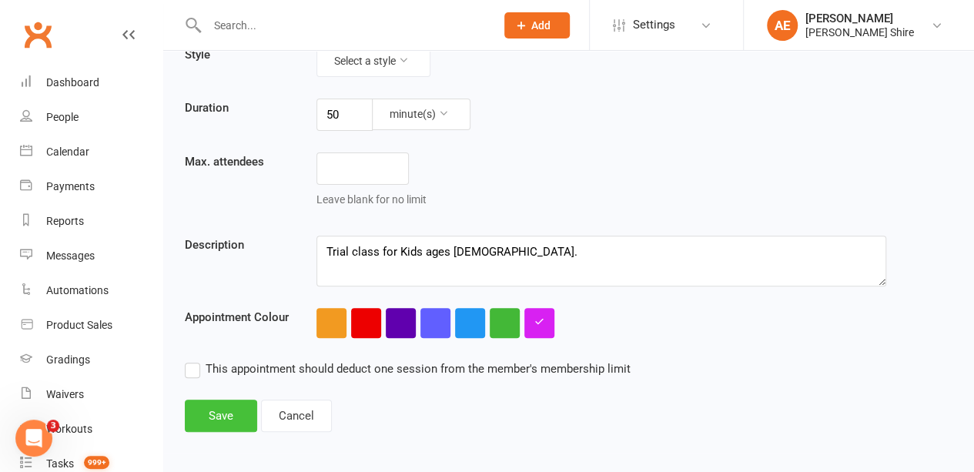
type input "3rd Trial: Kids Ages 9-15"
click at [219, 407] on button "Save" at bounding box center [221, 415] width 72 height 32
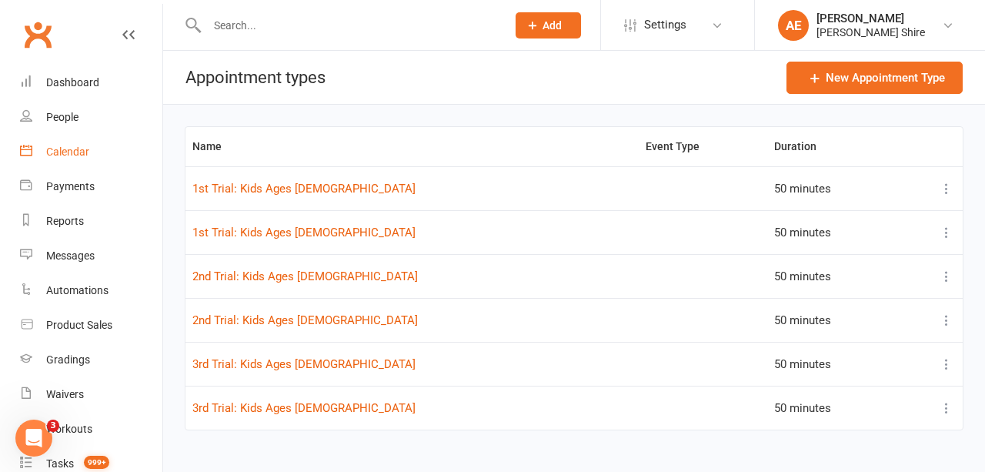
click at [80, 155] on div "Calendar" at bounding box center [67, 151] width 43 height 12
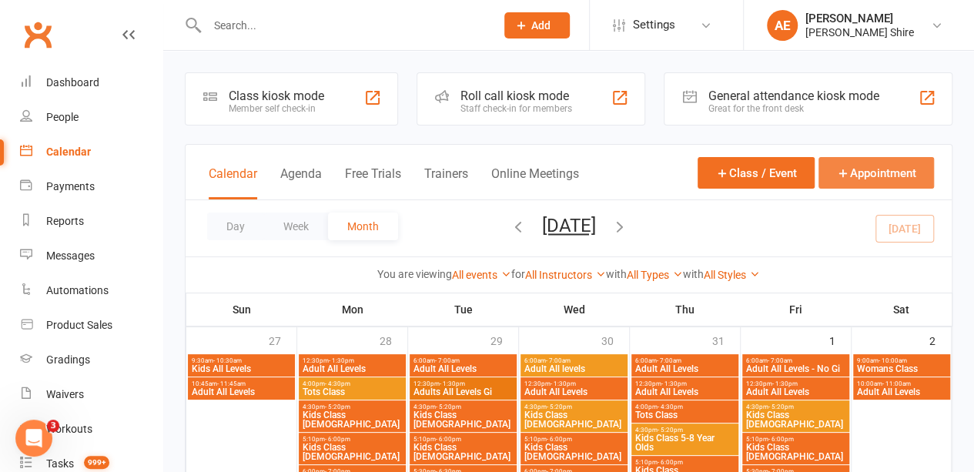
click at [874, 179] on button "Appointment" at bounding box center [875, 173] width 115 height 32
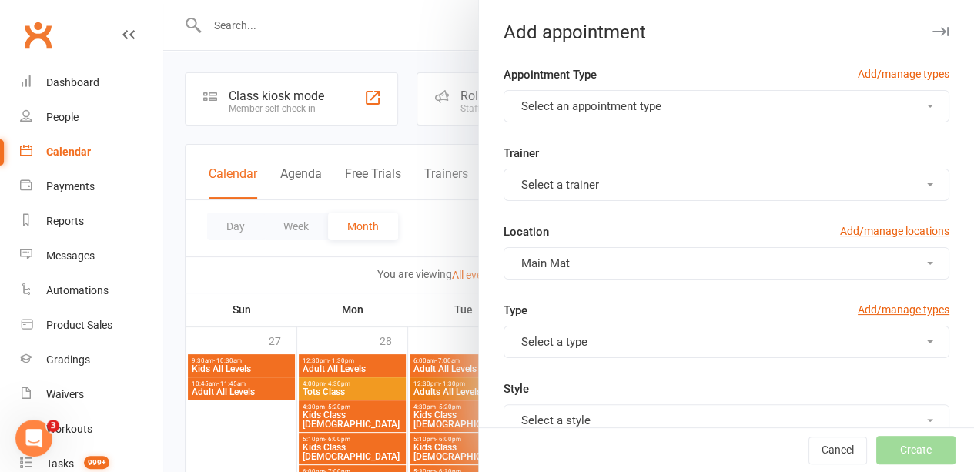
click at [854, 109] on button "Select an appointment type" at bounding box center [726, 106] width 446 height 32
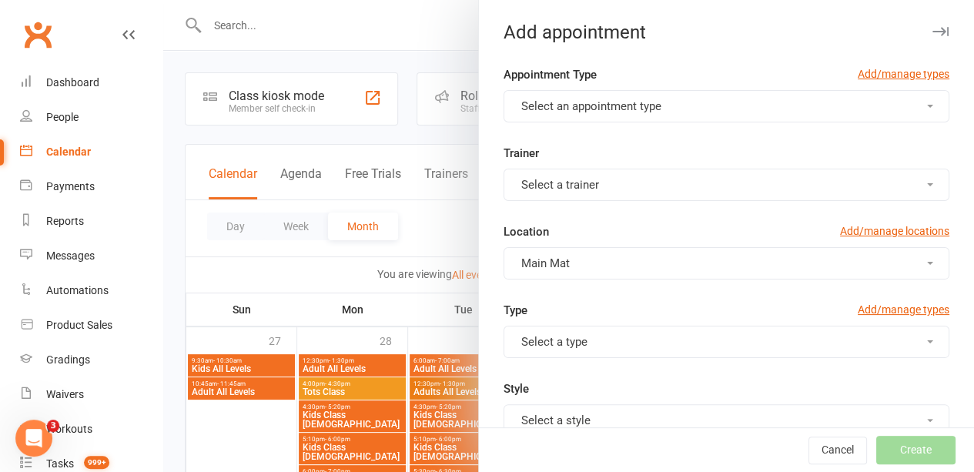
click at [847, 199] on button "Select a trainer" at bounding box center [726, 185] width 446 height 32
click at [843, 149] on div "Trainer Select a trainer Gracie Sutherland Shire" at bounding box center [726, 172] width 469 height 57
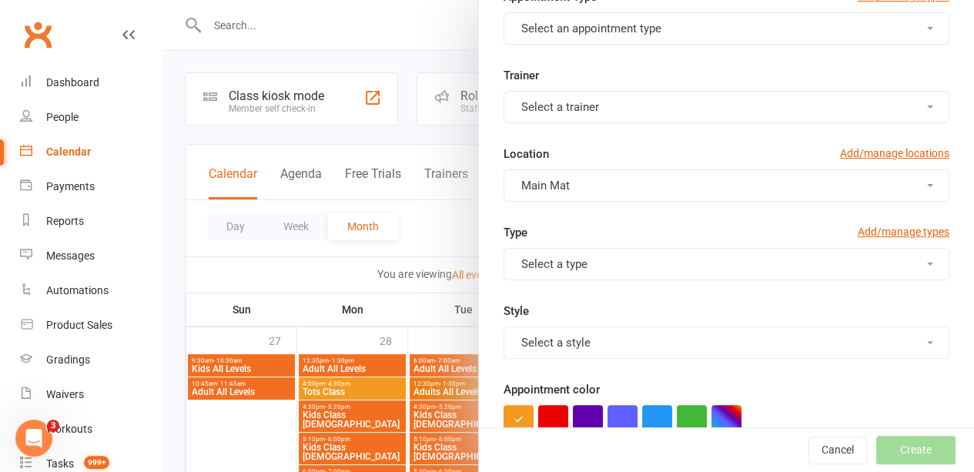
scroll to position [78, 0]
click at [726, 253] on button "Select a type" at bounding box center [726, 263] width 446 height 32
click at [887, 226] on link "Add/manage types" at bounding box center [903, 230] width 92 height 17
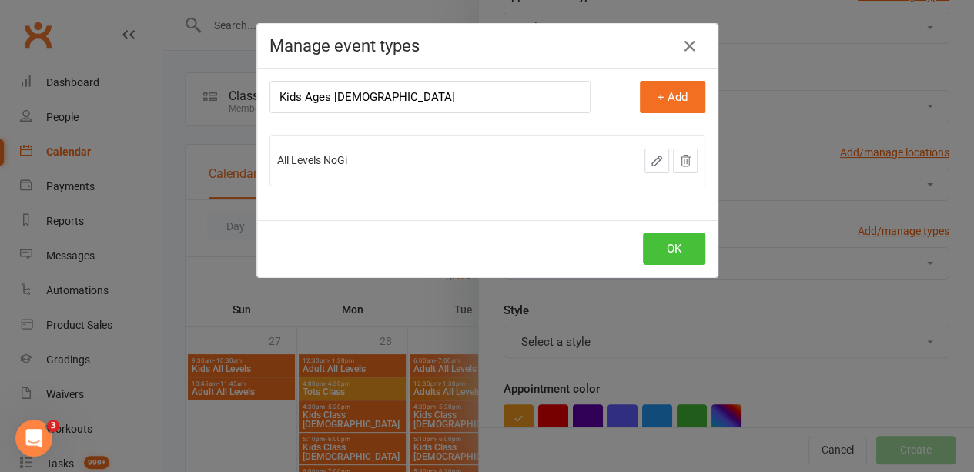
type input "Kids Ages [DEMOGRAPHIC_DATA]"
drag, startPoint x: 677, startPoint y: 242, endPoint x: 675, endPoint y: 105, distance: 136.2
click at [675, 105] on div "Manage event types Type name Kids Ages 5-8 + Add All Levels NoGi Delete this ty…" at bounding box center [487, 150] width 462 height 255
click at [675, 105] on button "+ Add" at bounding box center [672, 97] width 65 height 32
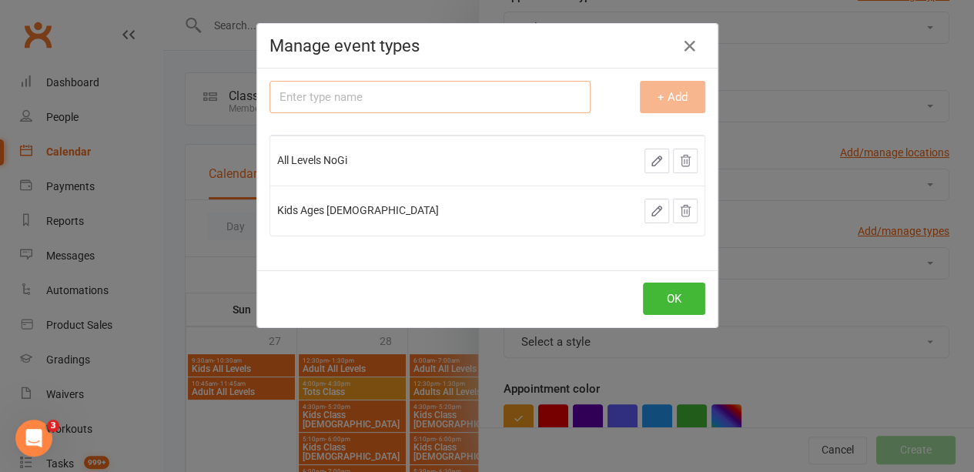
click at [536, 101] on input "text" at bounding box center [429, 97] width 321 height 32
type input "Kids Ages [DEMOGRAPHIC_DATA]"
click at [665, 99] on button "+ Add" at bounding box center [672, 97] width 65 height 32
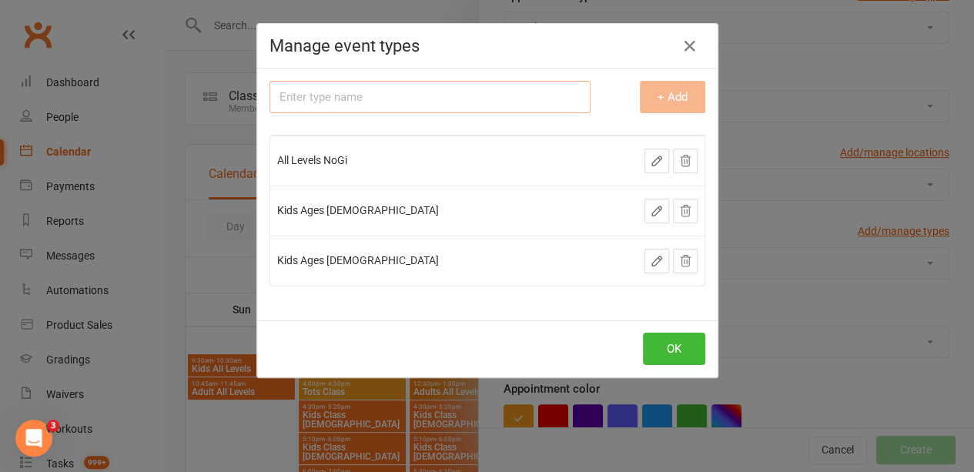
click at [551, 99] on input "text" at bounding box center [429, 97] width 321 height 32
type input "Tots Ages [DEMOGRAPHIC_DATA].5-4.5"
click at [676, 97] on button "+ Add" at bounding box center [672, 97] width 65 height 32
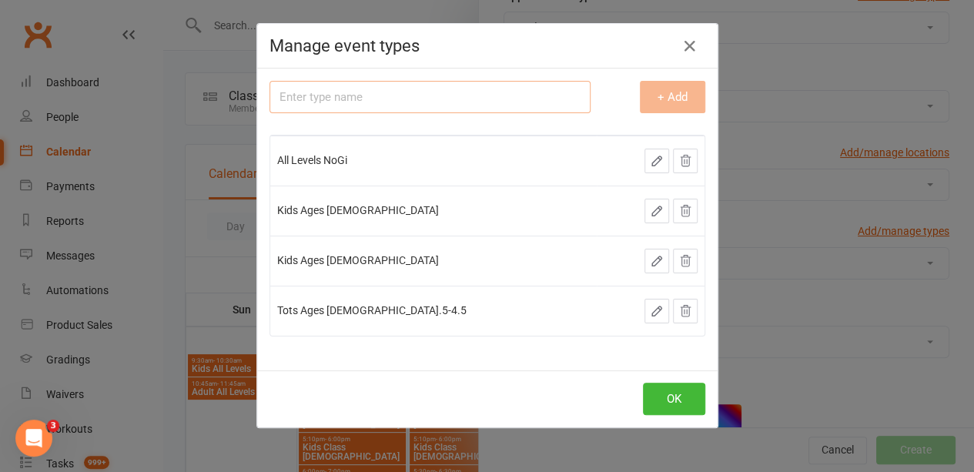
click at [493, 93] on input "text" at bounding box center [429, 97] width 321 height 32
type input "All Levels Gi"
click at [661, 107] on button "+ Add" at bounding box center [672, 97] width 65 height 32
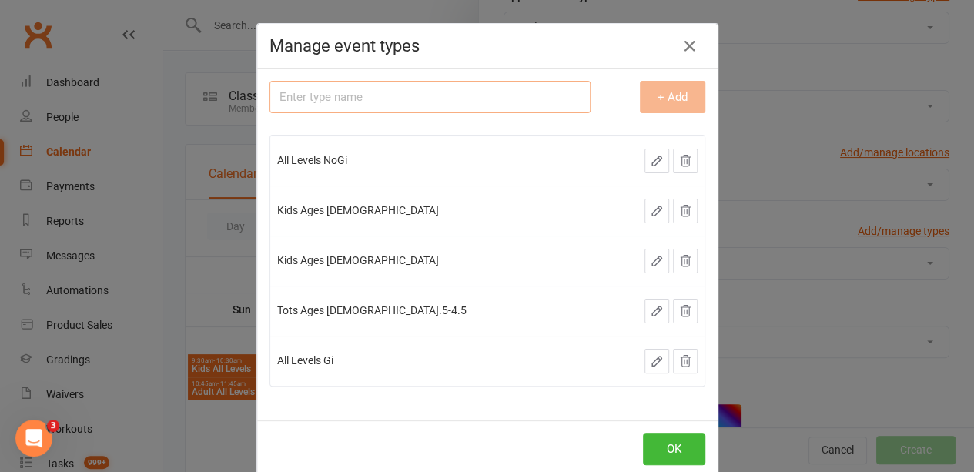
click at [510, 98] on input "text" at bounding box center [429, 97] width 321 height 32
type input "A"
type input "W"
click at [312, 92] on input "Womens Only" at bounding box center [429, 97] width 321 height 32
type input "Women's Only"
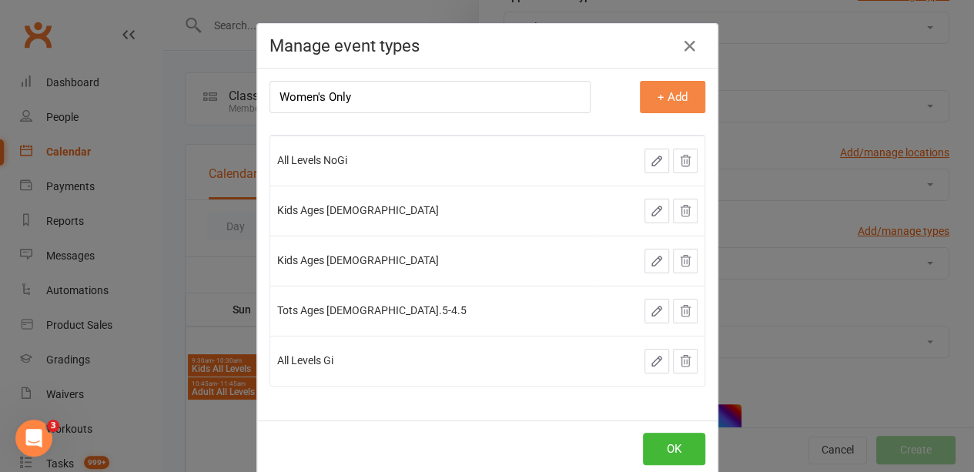
click at [672, 94] on button "+ Add" at bounding box center [672, 97] width 65 height 32
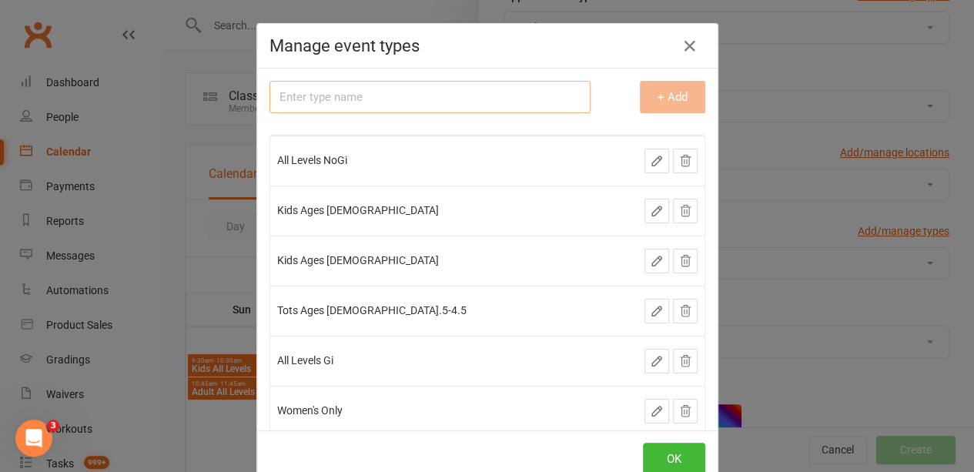
click at [480, 102] on input "text" at bounding box center [429, 97] width 321 height 32
type input "W"
click at [670, 458] on button "OK" at bounding box center [674, 459] width 62 height 32
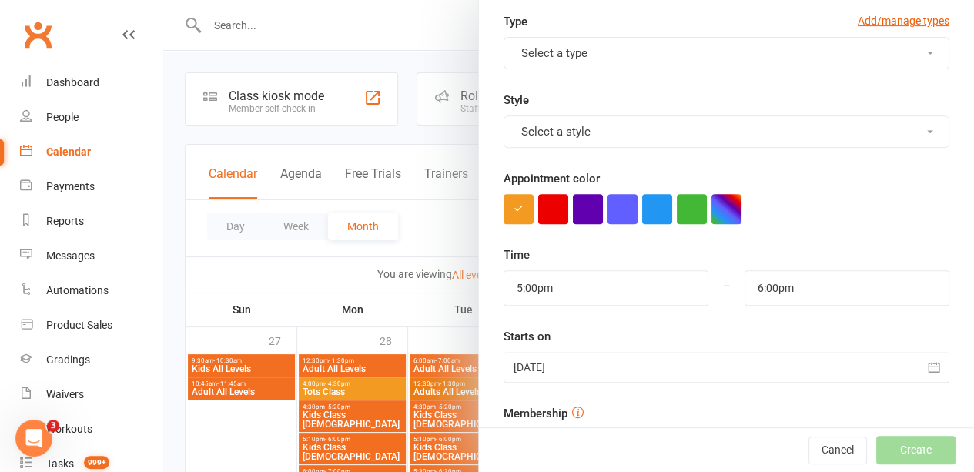
scroll to position [289, 0]
click at [669, 119] on button "Select a style" at bounding box center [726, 131] width 446 height 32
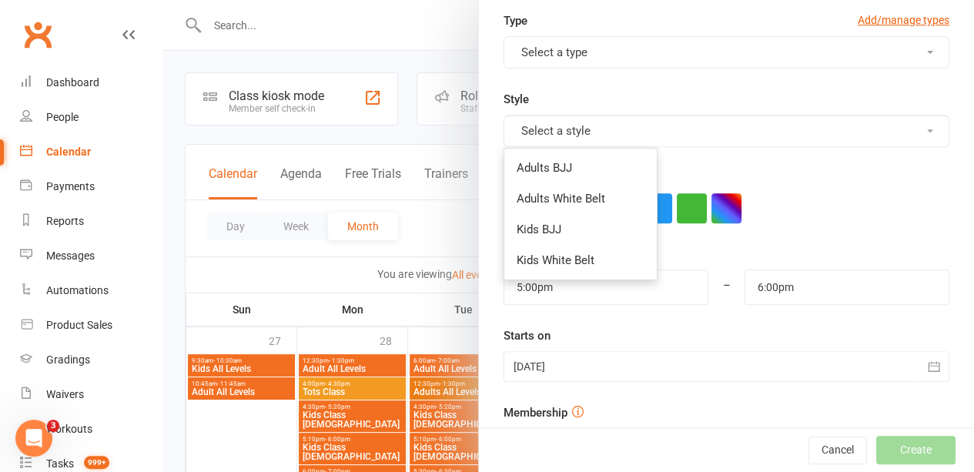
click at [698, 125] on button "Select a style" at bounding box center [726, 131] width 446 height 32
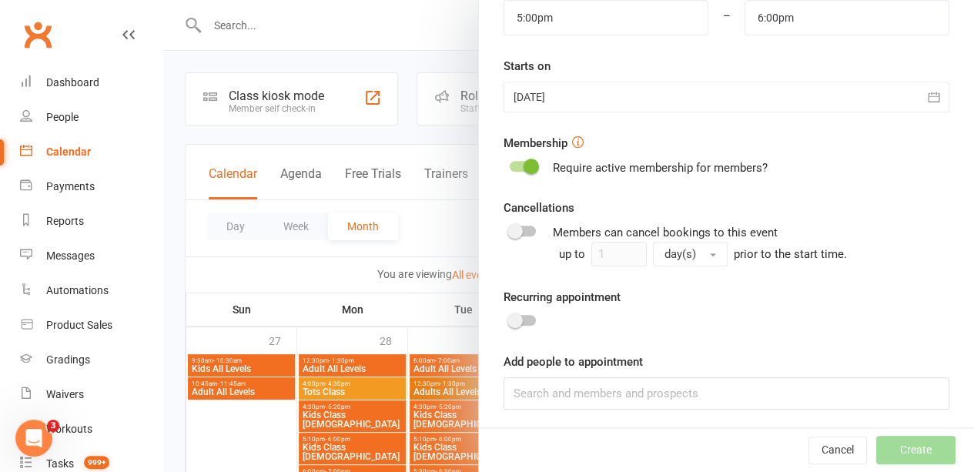
scroll to position [0, 0]
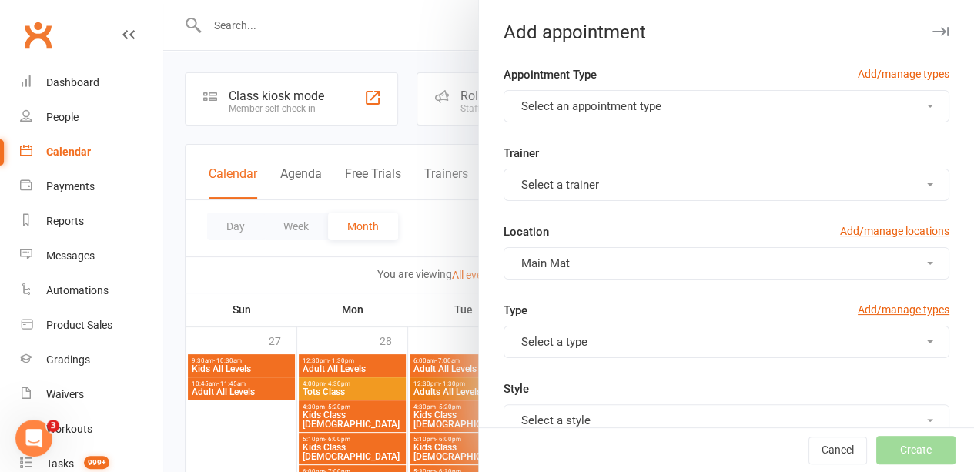
click at [932, 32] on icon "button" at bounding box center [940, 31] width 16 height 9
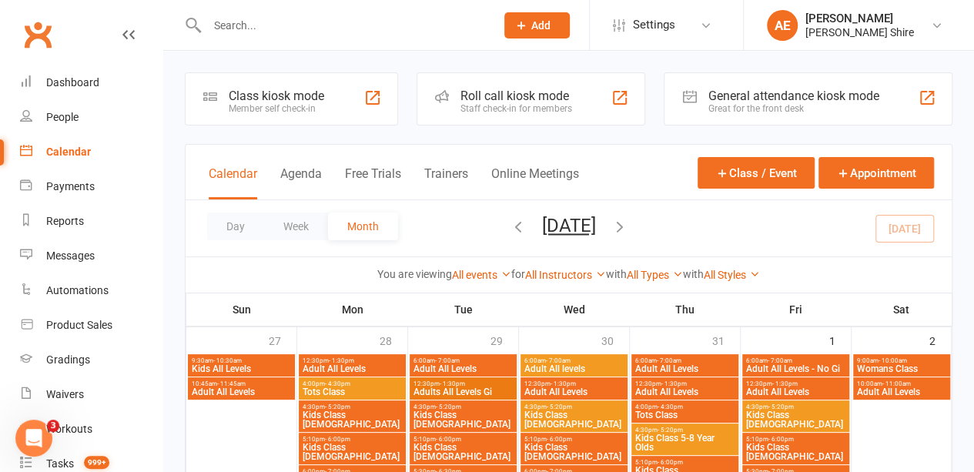
click at [27, 438] on icon "Open Intercom Messenger" at bounding box center [34, 438] width 25 height 25
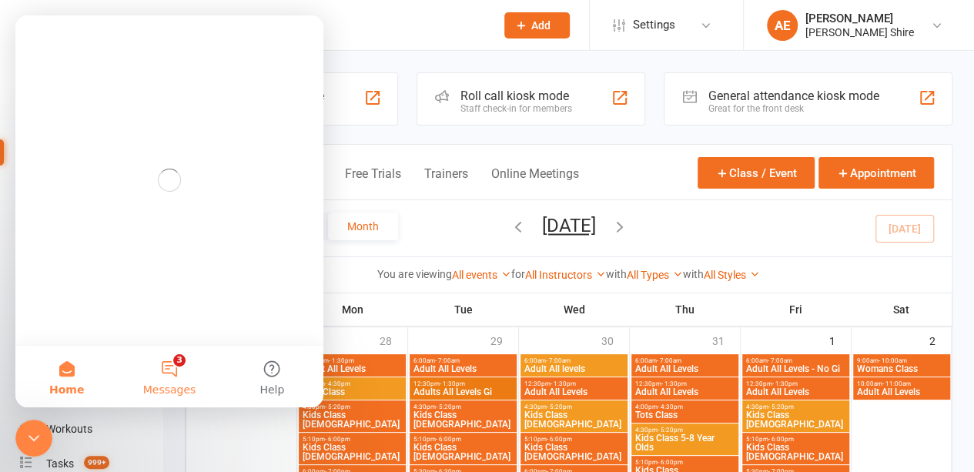
click at [172, 376] on button "3 Messages" at bounding box center [169, 377] width 102 height 62
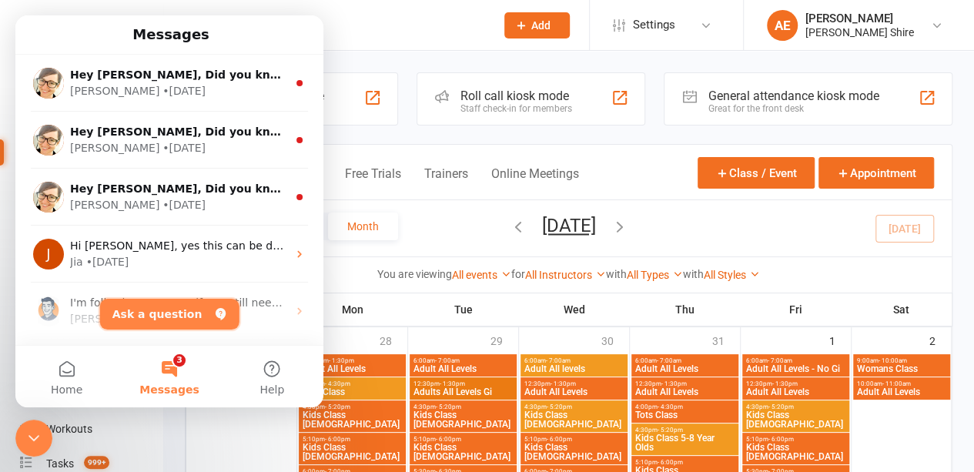
click at [182, 313] on button "Ask a question" at bounding box center [169, 314] width 139 height 31
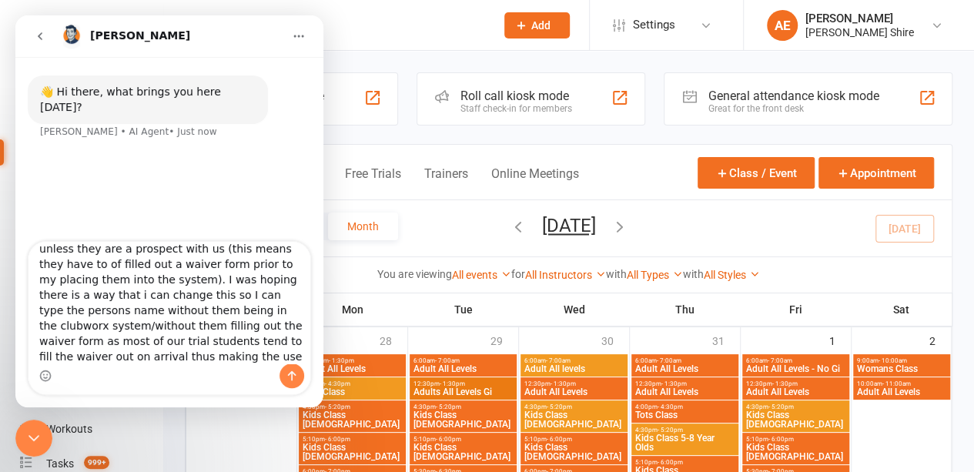
scroll to position [102, 0]
type textarea "Hi Clubworx. I am currently trying to change my booking system for trials from …"
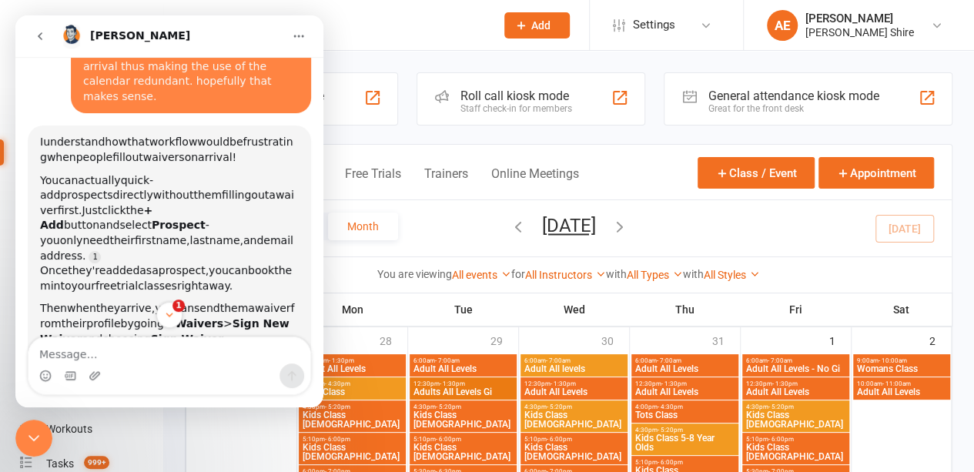
scroll to position [0, 0]
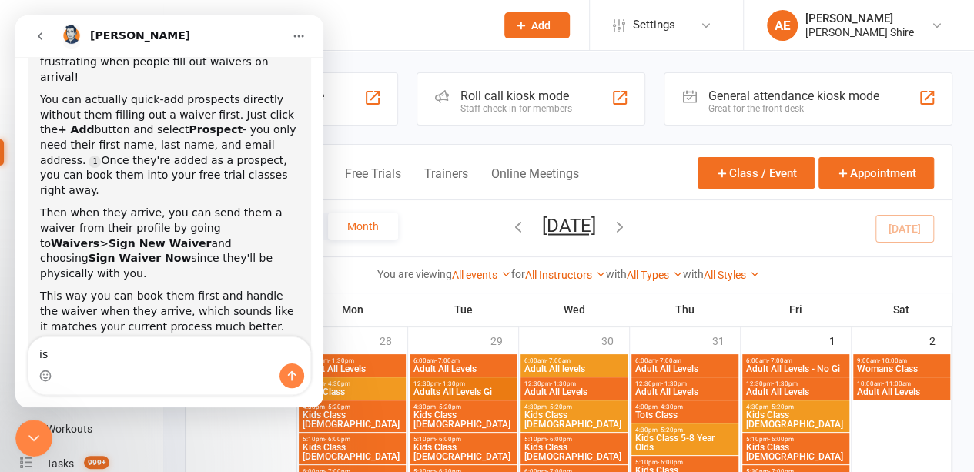
type textarea "i"
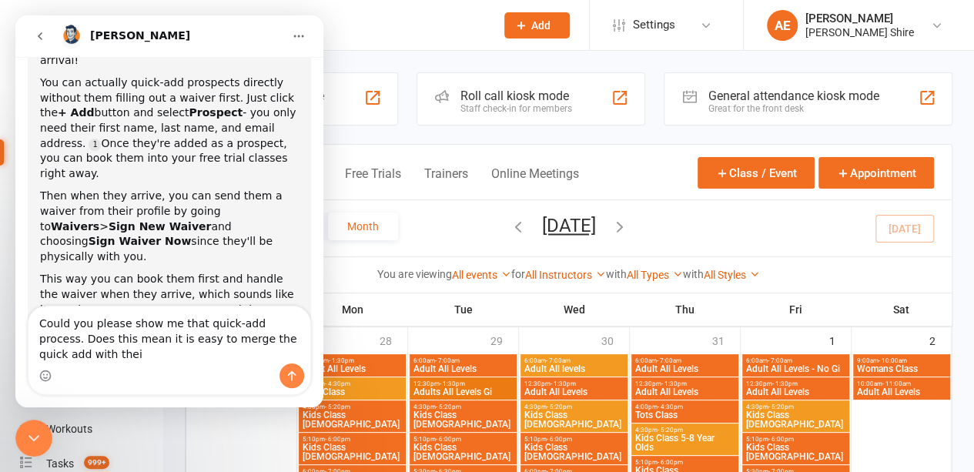
scroll to position [454, 0]
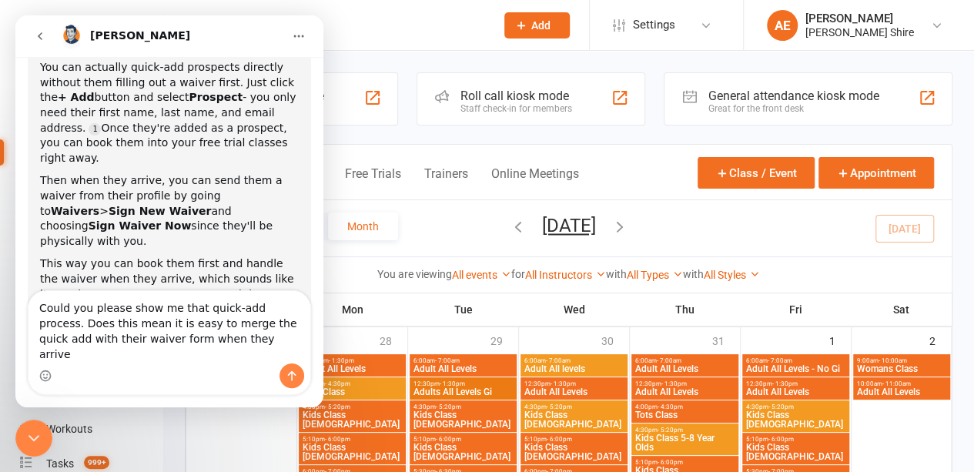
type textarea "Could you please show me that quick-add process. Does this mean it is easy to m…"
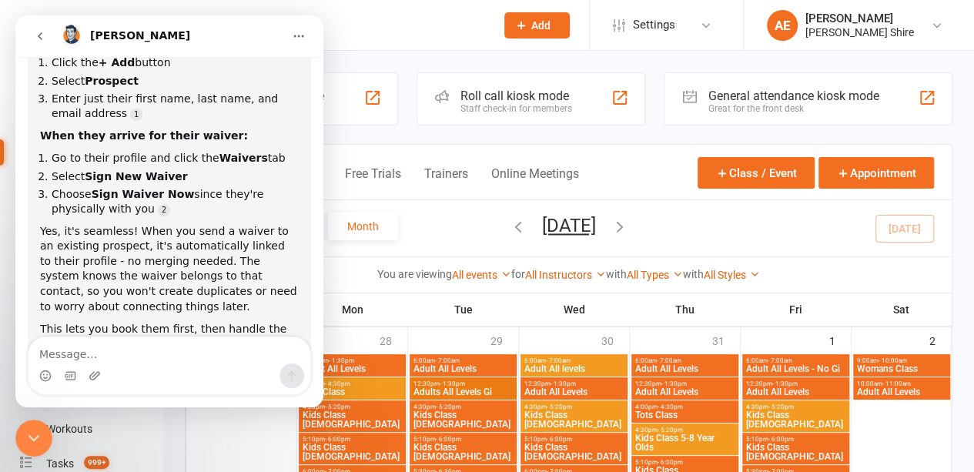
scroll to position [940, 0]
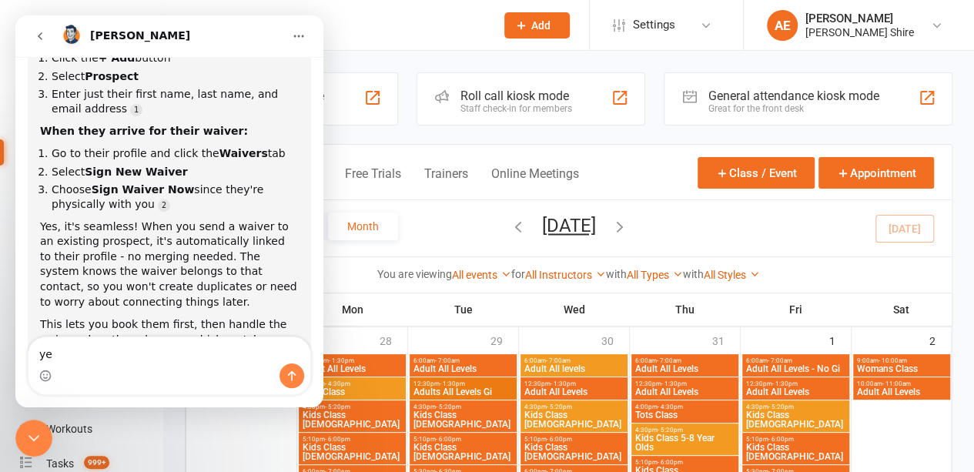
type textarea "yes"
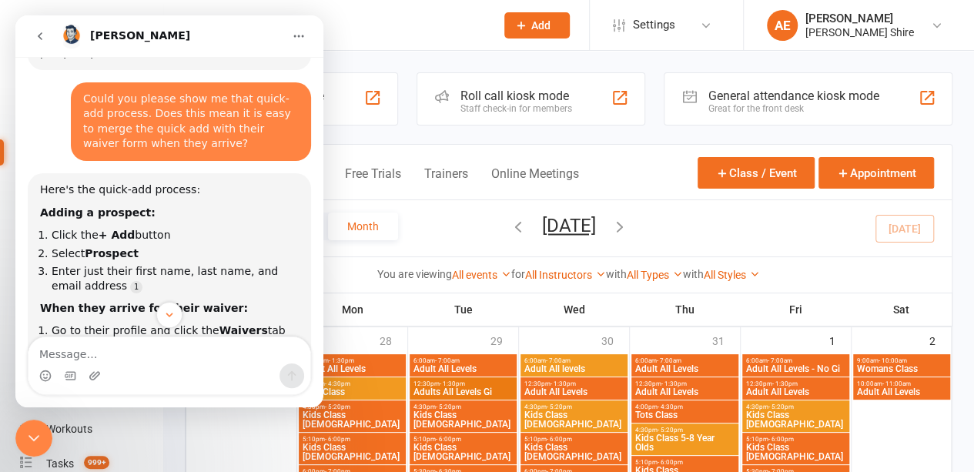
scroll to position [754, 0]
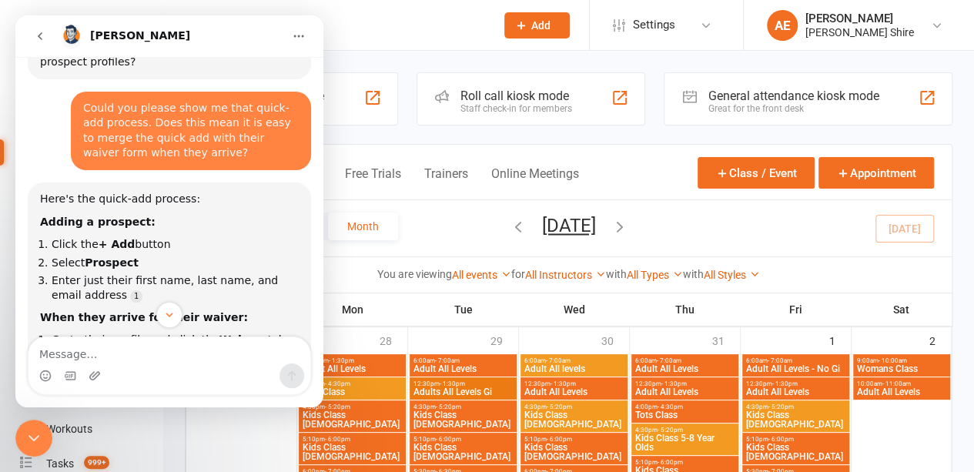
click at [412, 76] on div "Class kiosk mode Member self check-in Roll call kiosk mode Staff check-in for m…" at bounding box center [568, 98] width 786 height 53
click at [46, 39] on button "go back" at bounding box center [39, 36] width 29 height 29
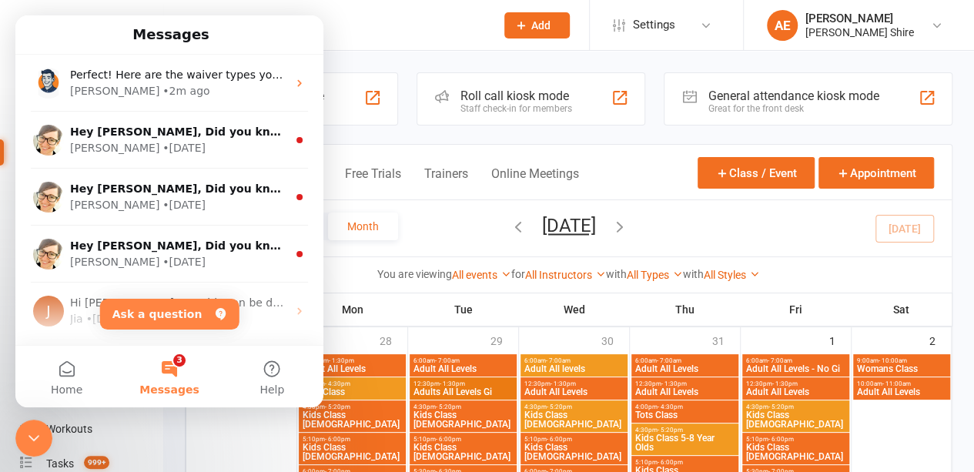
click at [468, 11] on div at bounding box center [334, 25] width 299 height 50
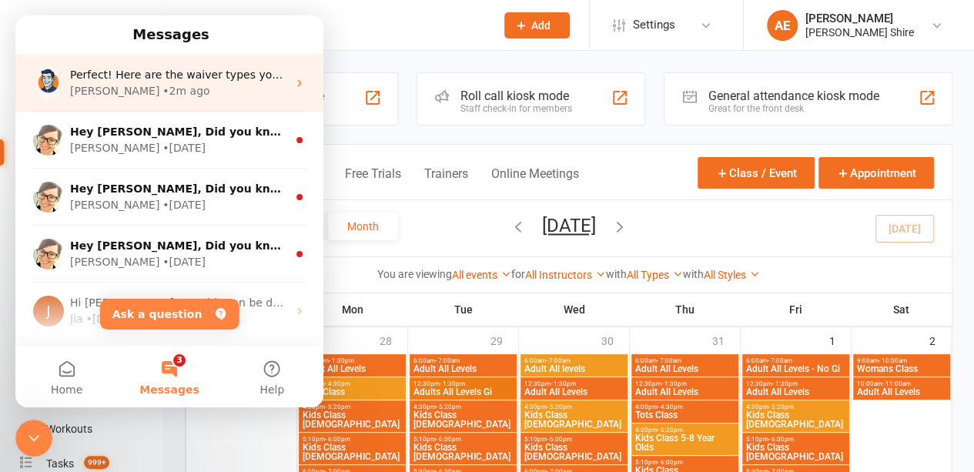
click at [185, 89] on div "Toby • 2m ago" at bounding box center [178, 91] width 217 height 16
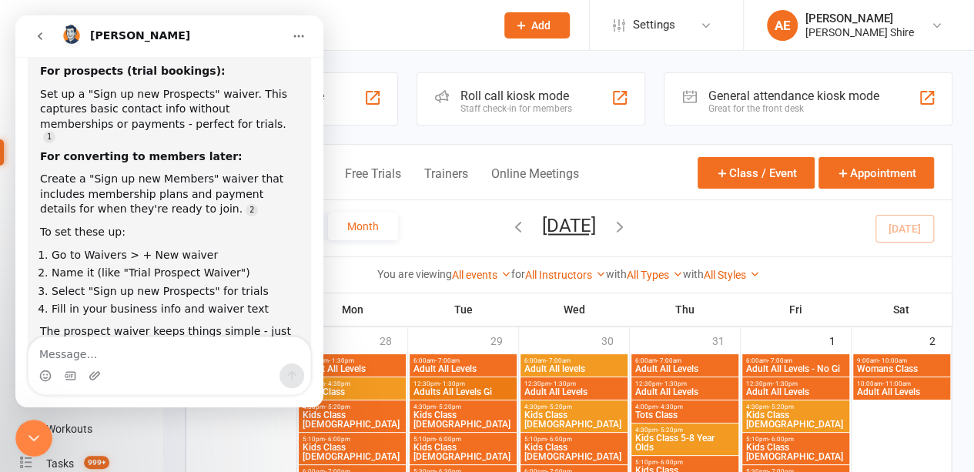
scroll to position [1388, 0]
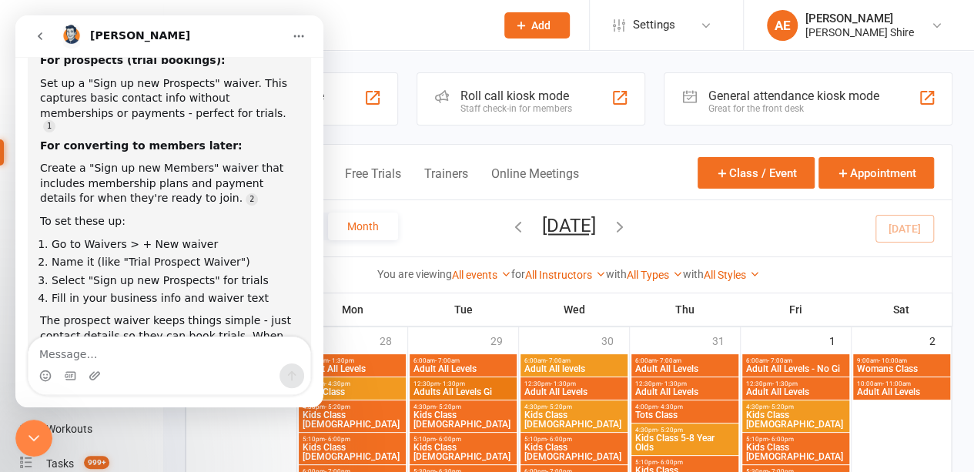
click at [528, 22] on button "Add" at bounding box center [536, 25] width 65 height 26
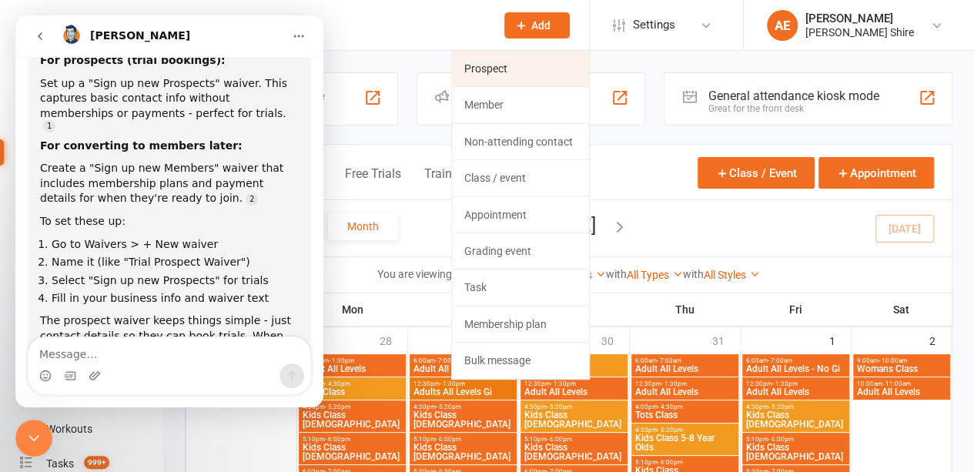
click at [485, 78] on link "Prospect" at bounding box center [520, 68] width 137 height 35
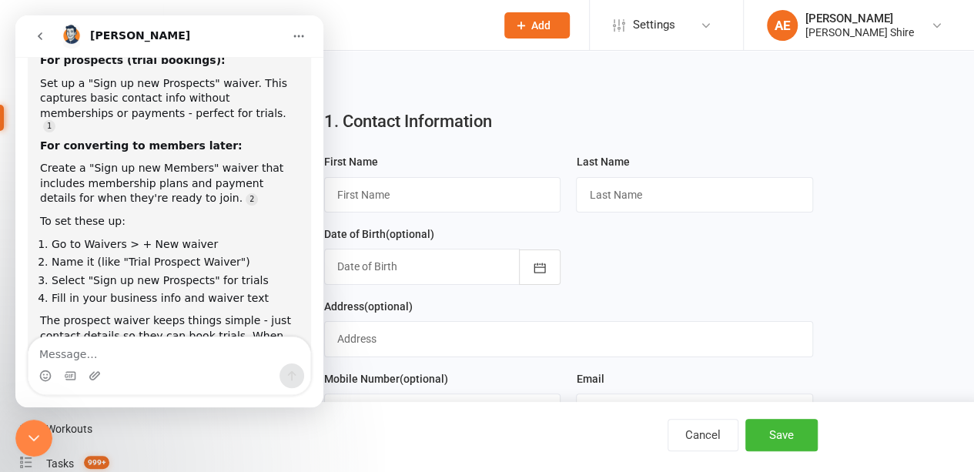
click at [28, 442] on icon "Close Intercom Messenger" at bounding box center [34, 438] width 18 height 18
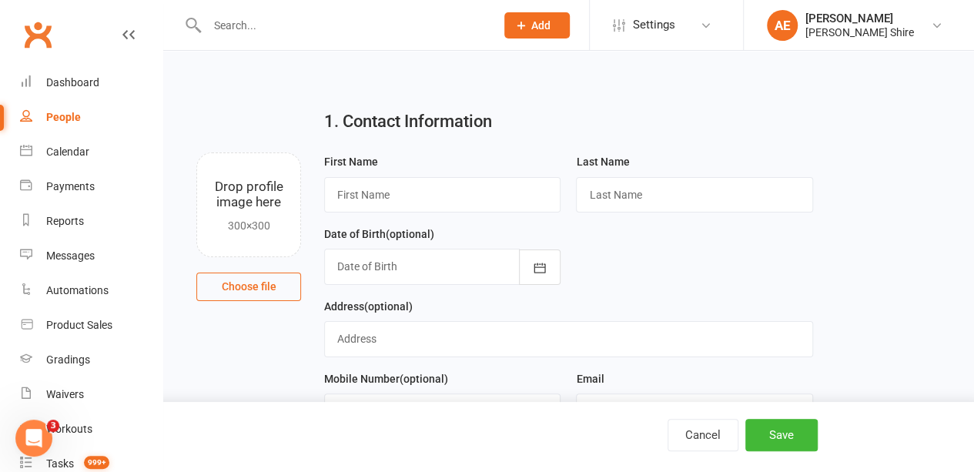
scroll to position [1388, 0]
click at [412, 195] on input "text" at bounding box center [442, 194] width 236 height 35
type input "Tester"
click at [646, 207] on input "text" at bounding box center [694, 194] width 236 height 35
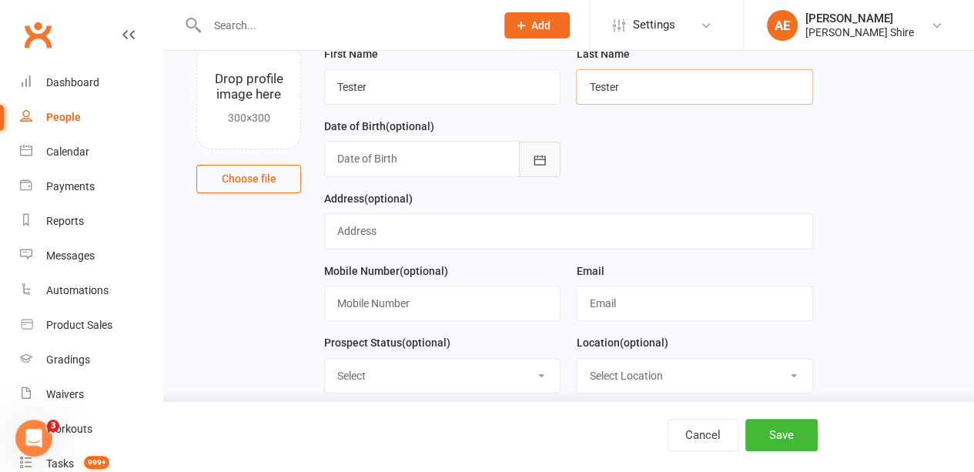
scroll to position [109, 0]
type input "Tester"
click at [676, 303] on input "text" at bounding box center [694, 302] width 236 height 35
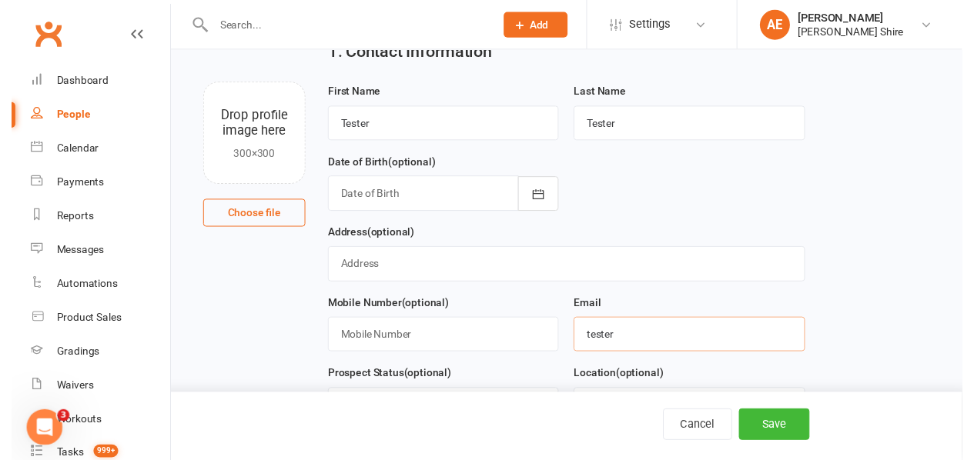
scroll to position [0, 0]
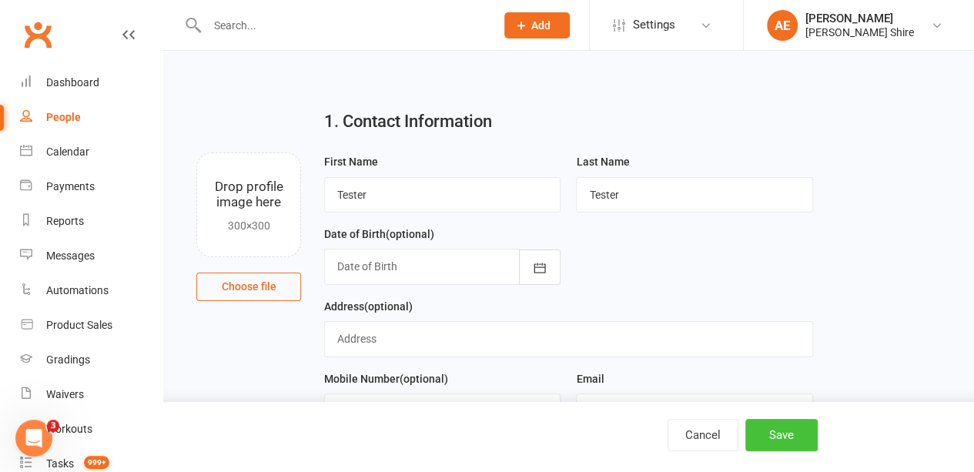
click at [773, 433] on button "Save" at bounding box center [781, 435] width 72 height 32
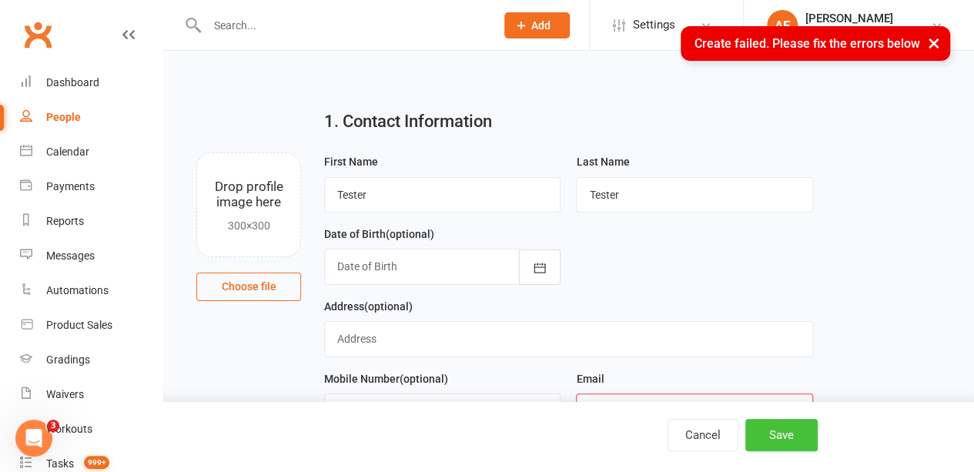
scroll to position [52, 0]
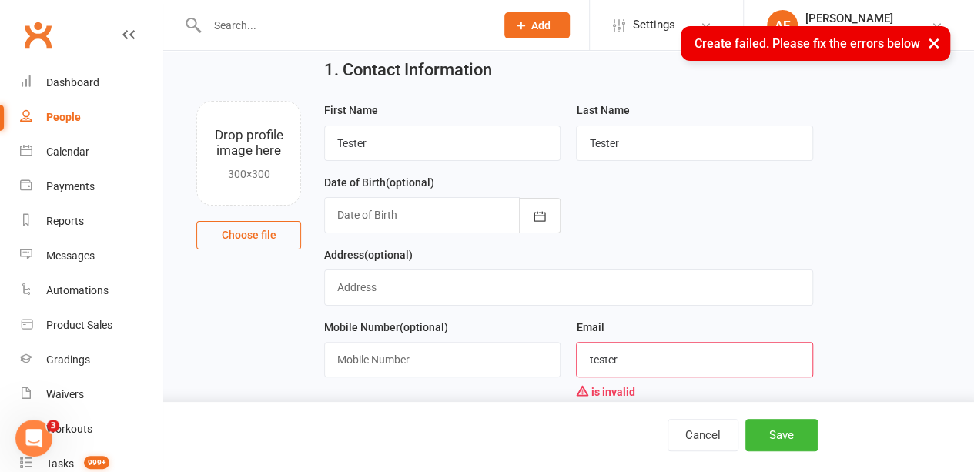
click at [641, 355] on input "tester" at bounding box center [694, 359] width 236 height 35
type input "t"
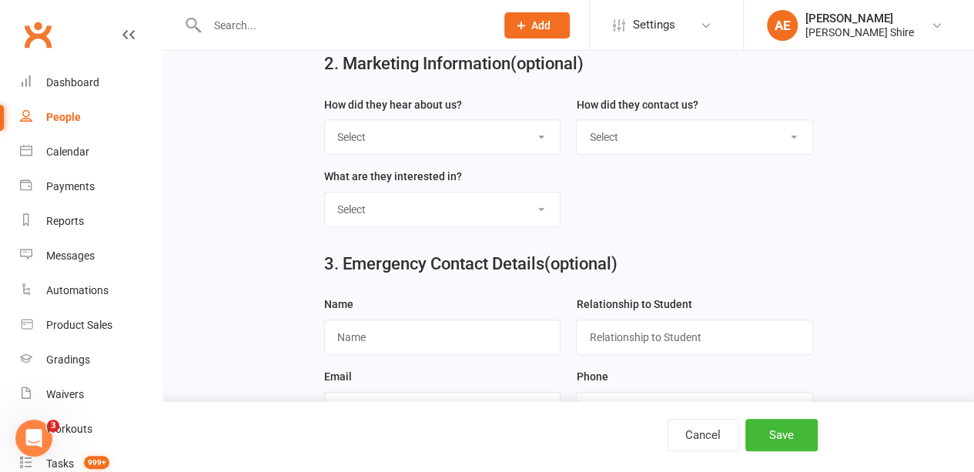
scroll to position [620, 0]
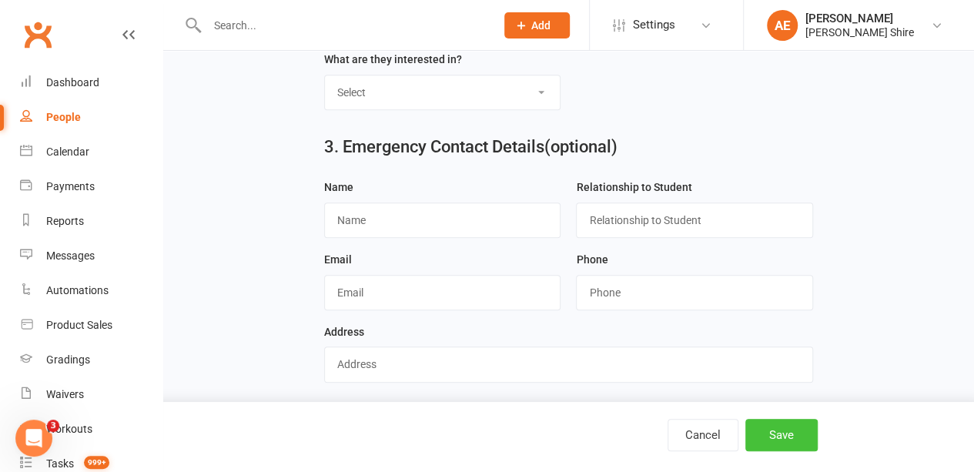
type input "[EMAIL_ADDRESS][DOMAIN_NAME]"
click at [780, 436] on button "Save" at bounding box center [781, 435] width 72 height 32
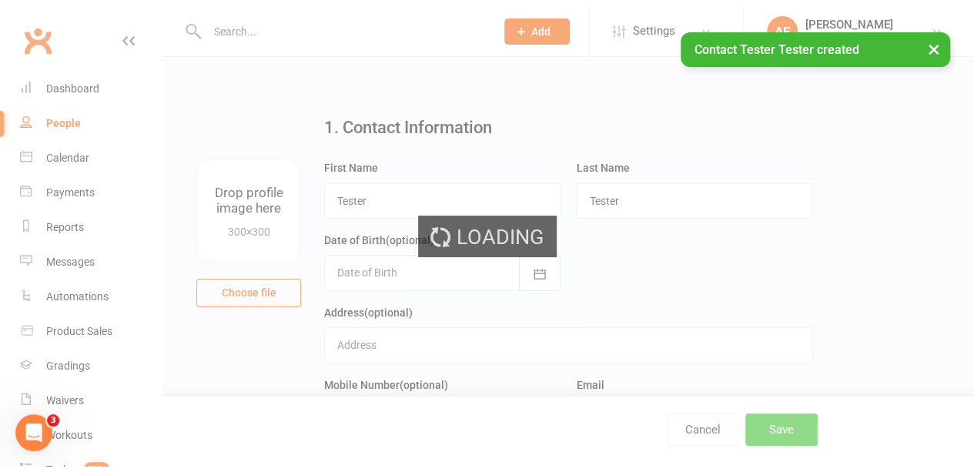
scroll to position [1388, 0]
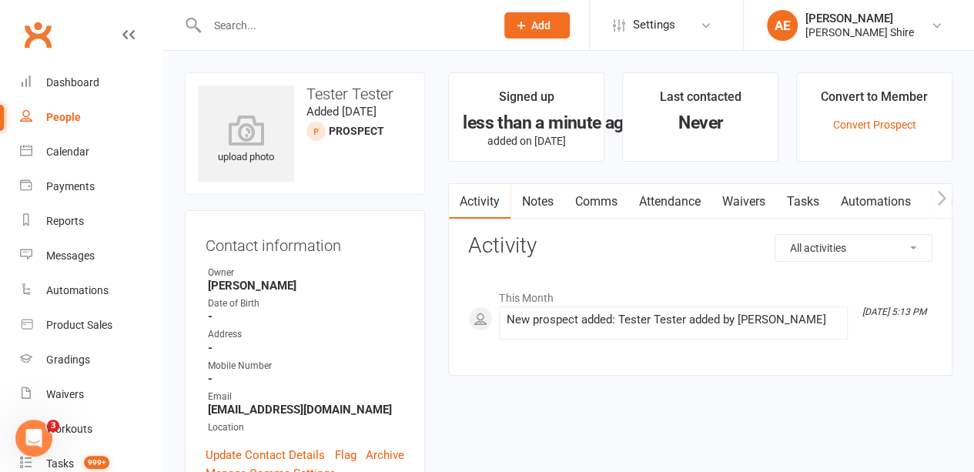
click at [831, 235] on select "All activities Bookings / Attendances Communications Notes Failed SMSes Grading…" at bounding box center [853, 248] width 156 height 26
select select "BookingLogEntry"
click at [775, 235] on select "All activities Bookings / Attendances Communications Notes Failed SMSes Grading…" at bounding box center [853, 248] width 156 height 26
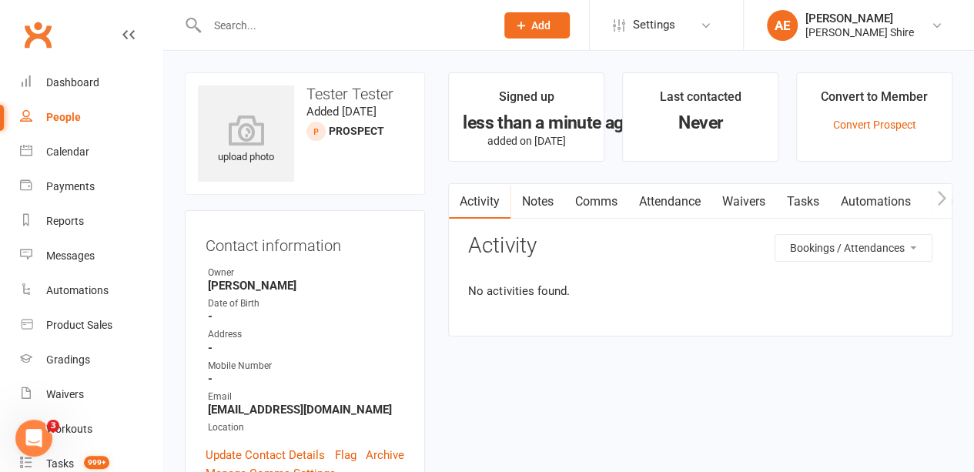
click at [828, 242] on select "All activities Bookings / Attendances Communications Notes Failed SMSes Grading…" at bounding box center [853, 248] width 156 height 26
click at [700, 264] on div "All activities Bookings / Attendances Communications Notes Failed SMSes Grading…" at bounding box center [700, 273] width 464 height 78
click at [937, 204] on icon "button" at bounding box center [941, 198] width 9 height 16
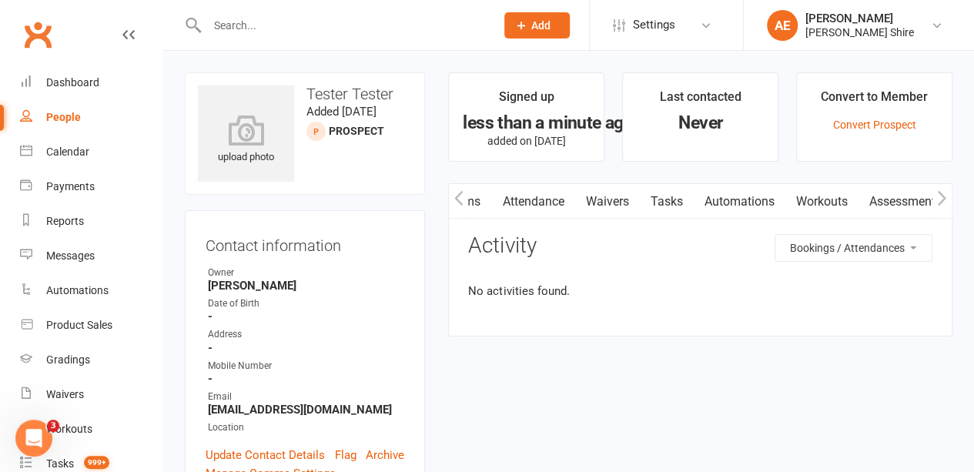
click at [937, 204] on icon "button" at bounding box center [941, 198] width 9 height 16
click at [945, 196] on icon "button" at bounding box center [941, 198] width 8 height 15
click at [796, 192] on link "Workouts" at bounding box center [820, 201] width 73 height 35
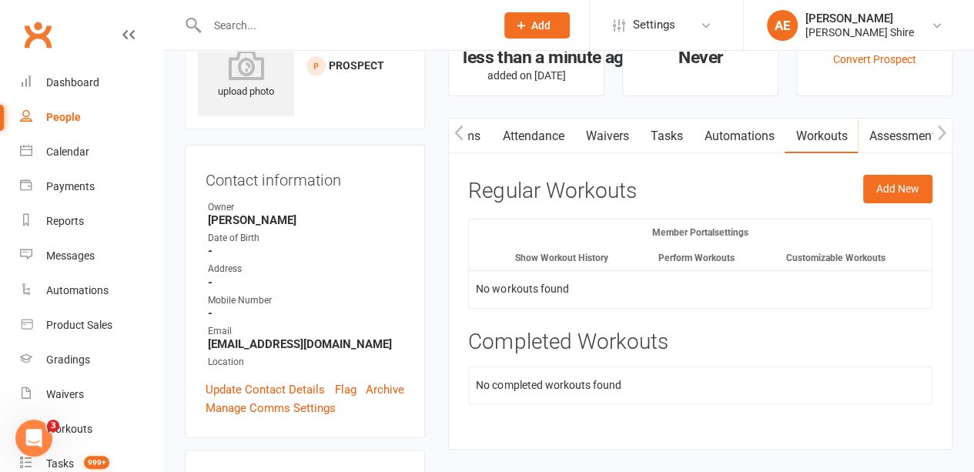
scroll to position [65, 0]
click at [620, 139] on link "Waivers" at bounding box center [606, 136] width 65 height 35
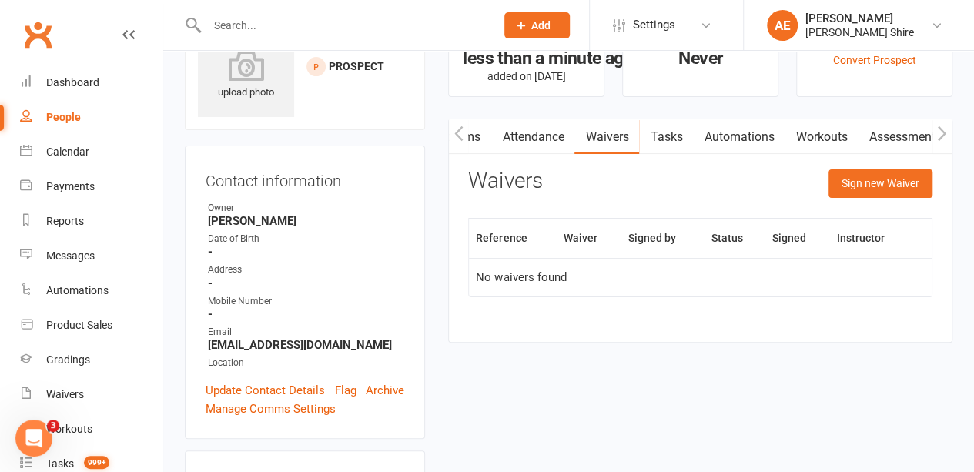
click at [671, 135] on link "Tasks" at bounding box center [666, 136] width 54 height 35
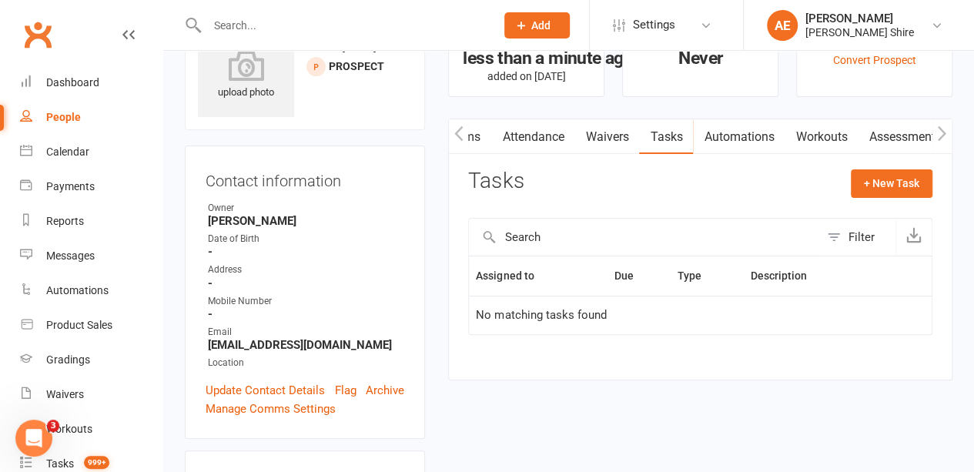
click at [551, 136] on link "Attendance" at bounding box center [532, 136] width 83 height 35
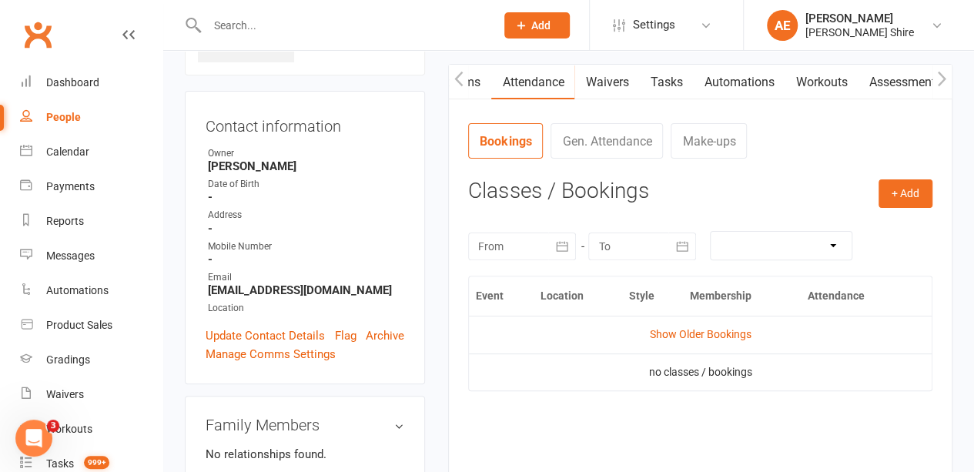
scroll to position [122, 0]
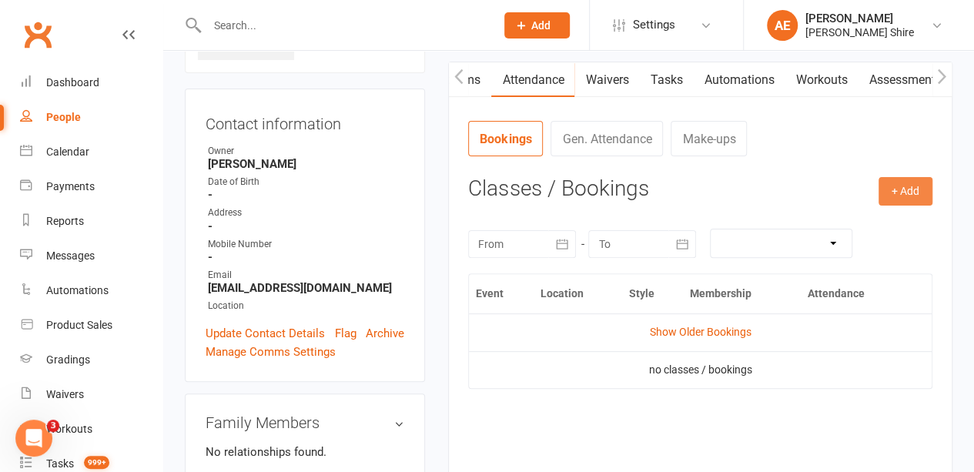
click at [904, 195] on button "+ Add" at bounding box center [905, 191] width 54 height 28
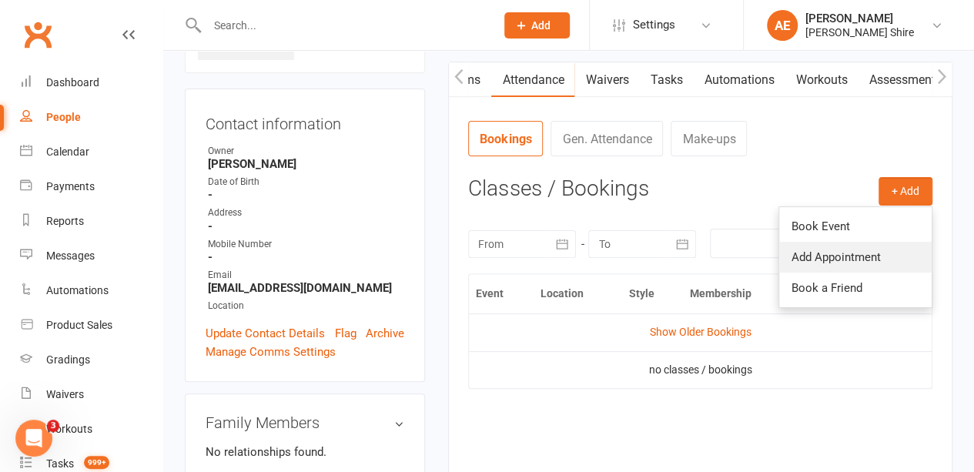
click at [835, 256] on link "Add Appointment" at bounding box center [855, 257] width 152 height 31
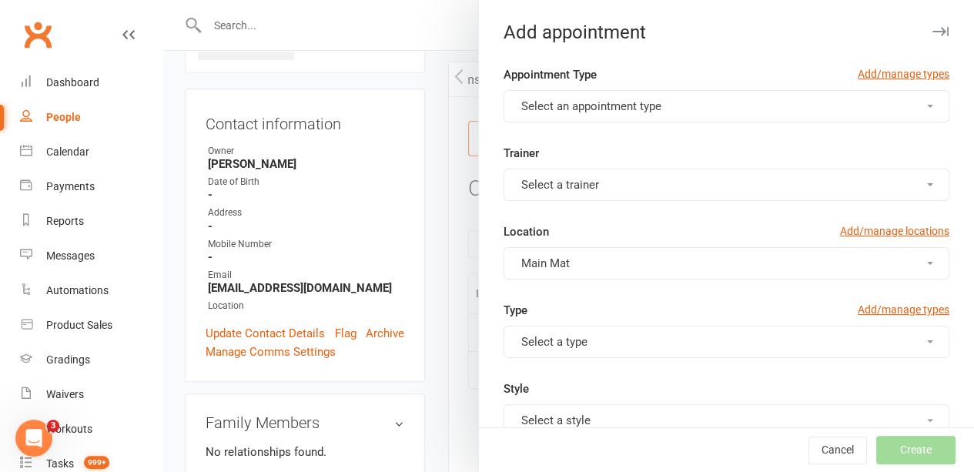
scroll to position [0, 135]
click at [695, 93] on button "Select an appointment type" at bounding box center [726, 106] width 446 height 32
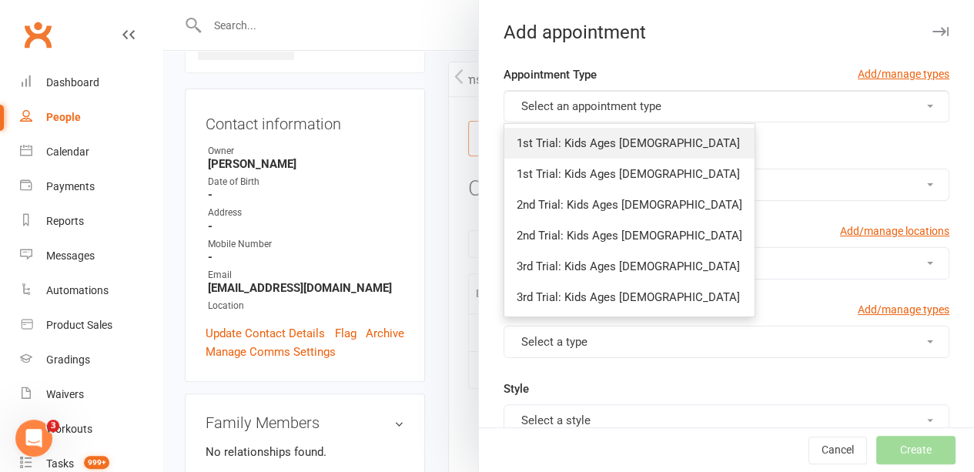
click at [586, 141] on span "1st Trial: Kids Ages [DEMOGRAPHIC_DATA]" at bounding box center [627, 143] width 223 height 14
type input "6:05pm"
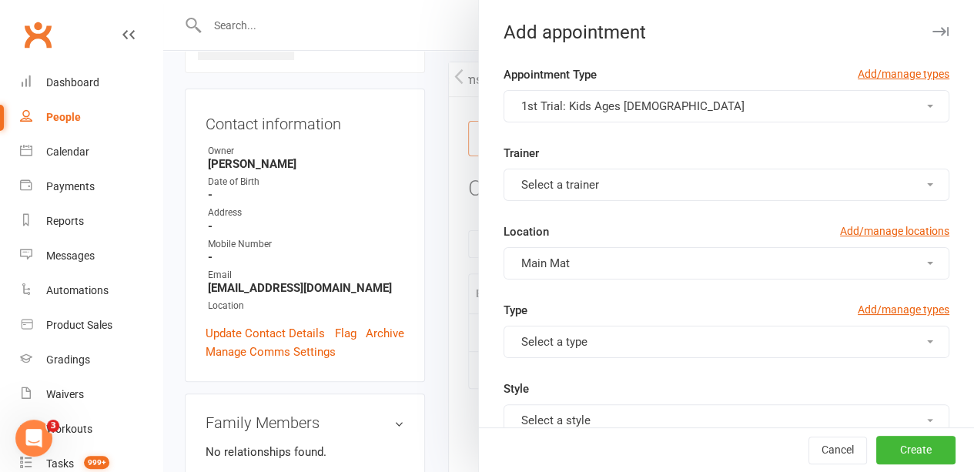
click at [560, 182] on span "Select a trainer" at bounding box center [560, 185] width 78 height 14
click at [560, 221] on span "[PERSON_NAME] Shire" at bounding box center [575, 222] width 118 height 14
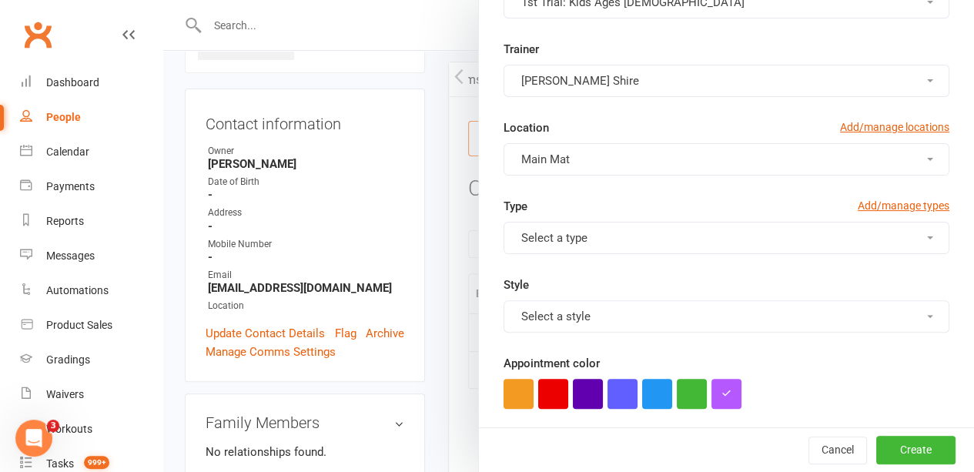
scroll to position [105, 0]
click at [559, 245] on button "Select a type" at bounding box center [726, 237] width 446 height 32
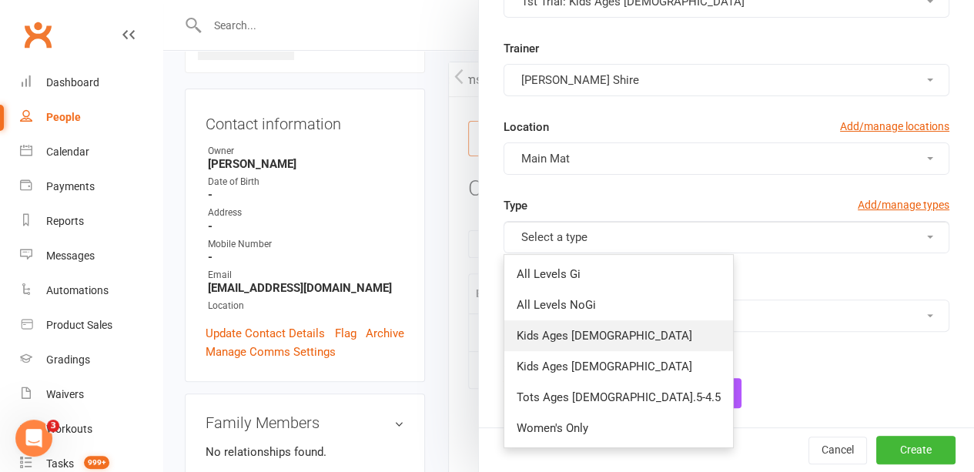
click at [565, 329] on span "Kids Ages [DEMOGRAPHIC_DATA]" at bounding box center [603, 336] width 175 height 14
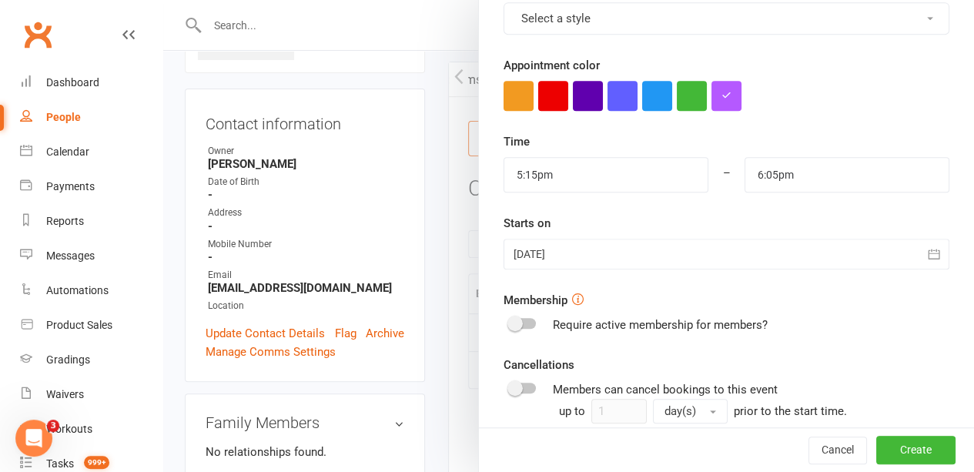
scroll to position [402, 0]
click at [564, 172] on input "5:15pm" at bounding box center [605, 173] width 205 height 35
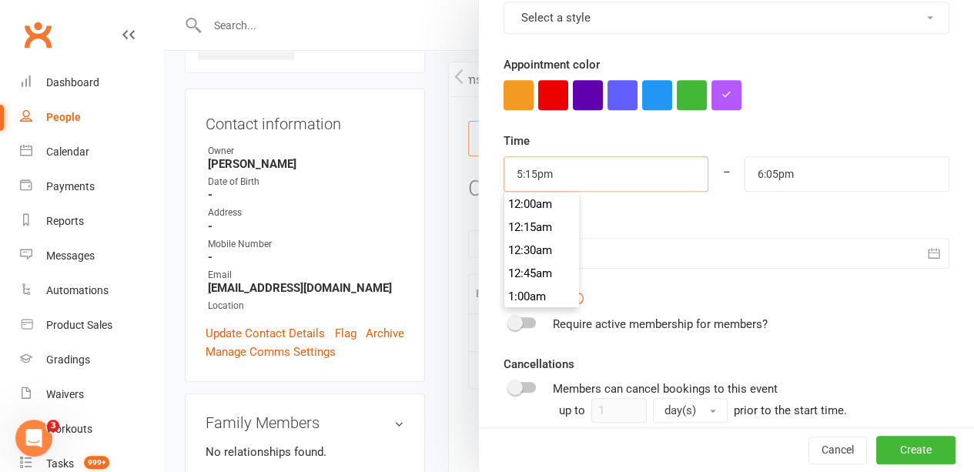
scroll to position [1570, 0]
click at [528, 207] on li "5:00pm" at bounding box center [541, 203] width 74 height 23
drag, startPoint x: 517, startPoint y: 172, endPoint x: 498, endPoint y: 186, distance: 24.2
click at [503, 186] on input "5:00pm" at bounding box center [605, 173] width 205 height 35
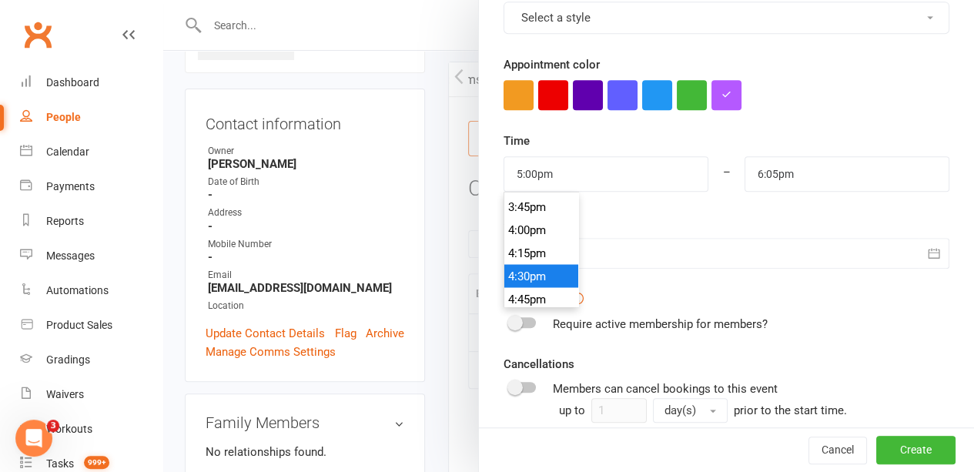
type input "4:30pm"
click at [526, 266] on li "4:30pm" at bounding box center [541, 275] width 74 height 23
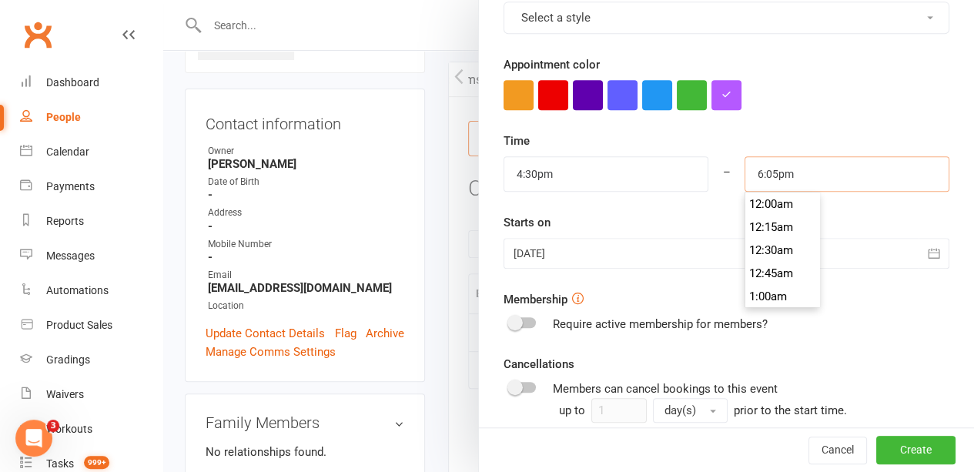
click at [774, 179] on input "6:05pm" at bounding box center [846, 173] width 205 height 35
click at [758, 230] on li "5:00pm" at bounding box center [782, 240] width 74 height 23
click at [753, 170] on input "5:00pm" at bounding box center [846, 173] width 205 height 35
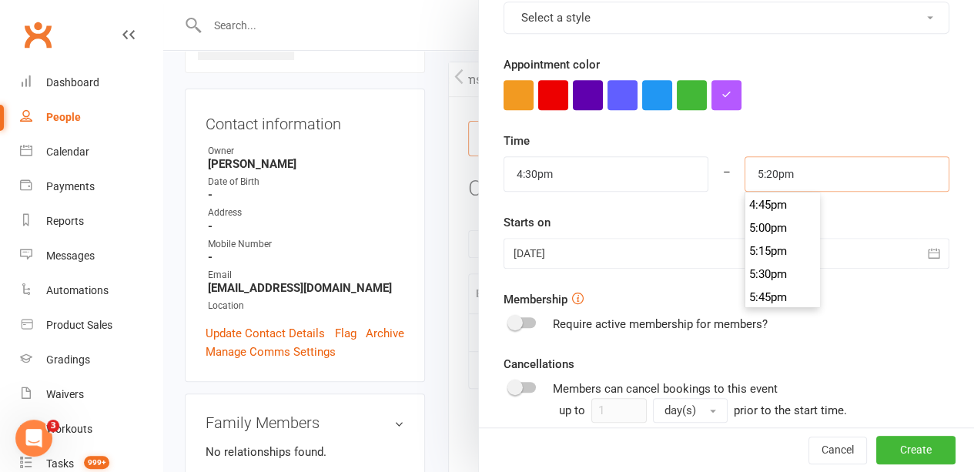
type input "5:20pm"
click at [676, 239] on div at bounding box center [726, 253] width 446 height 31
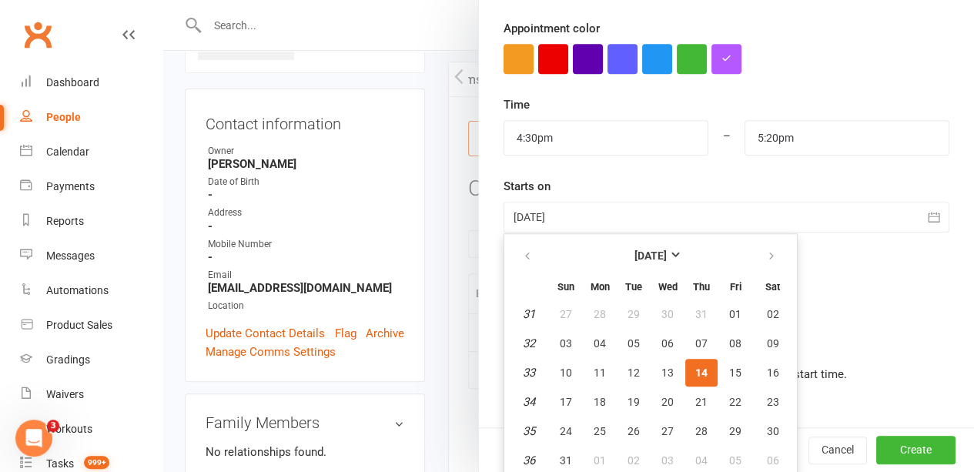
click at [764, 185] on div "Starts on [DATE] [DATE] Sun Mon Tue Wed Thu Fri Sat 31 27 28 29 30 31 01 02 32 …" at bounding box center [726, 204] width 446 height 55
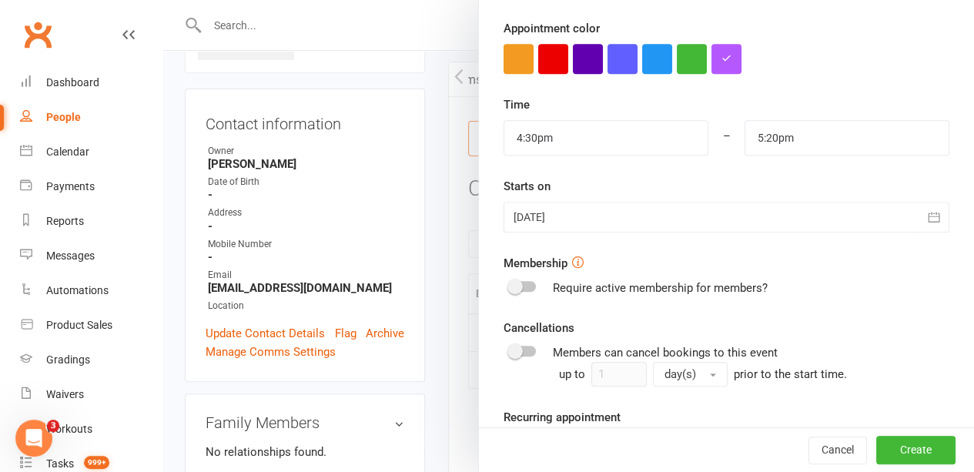
click at [699, 224] on div at bounding box center [726, 217] width 446 height 31
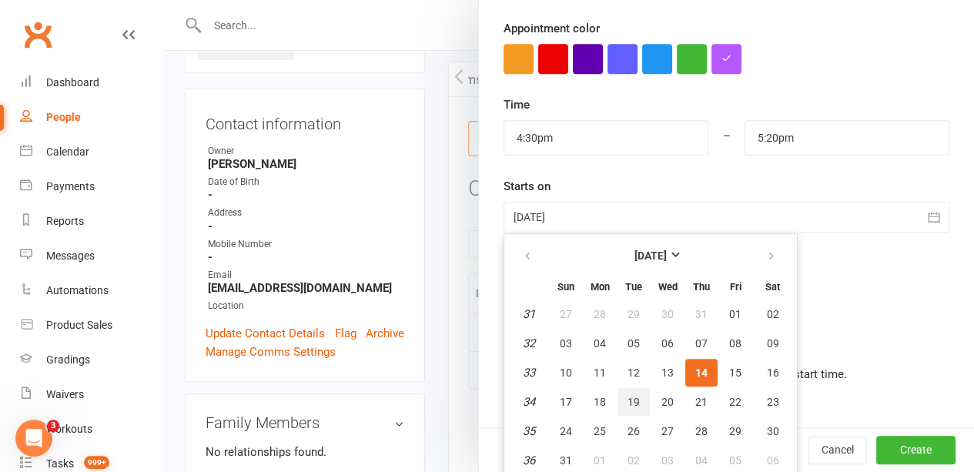
click at [624, 388] on button "19" at bounding box center [633, 402] width 32 height 28
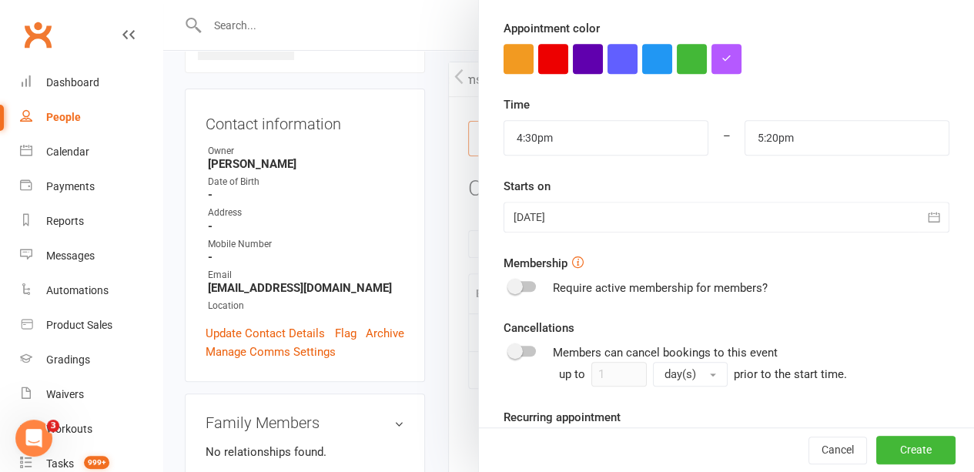
type input "19 Aug 2025"
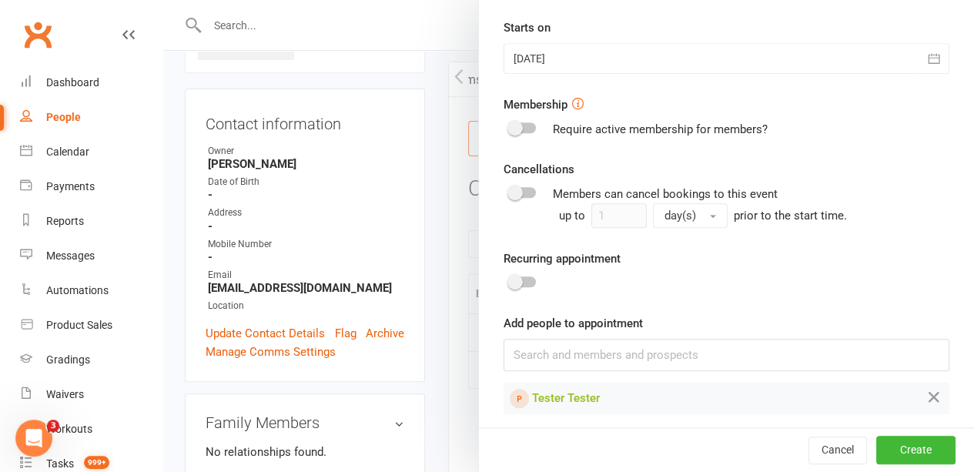
scroll to position [602, 0]
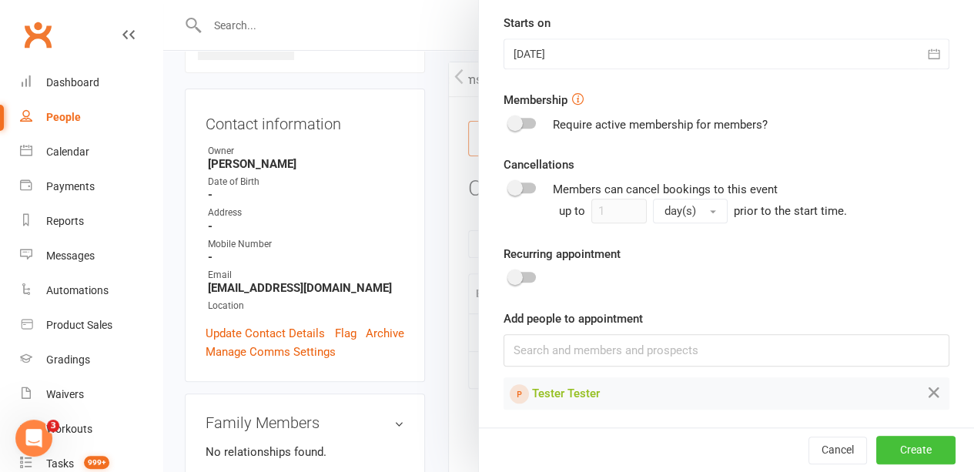
click at [890, 456] on button "Create" at bounding box center [915, 450] width 79 height 28
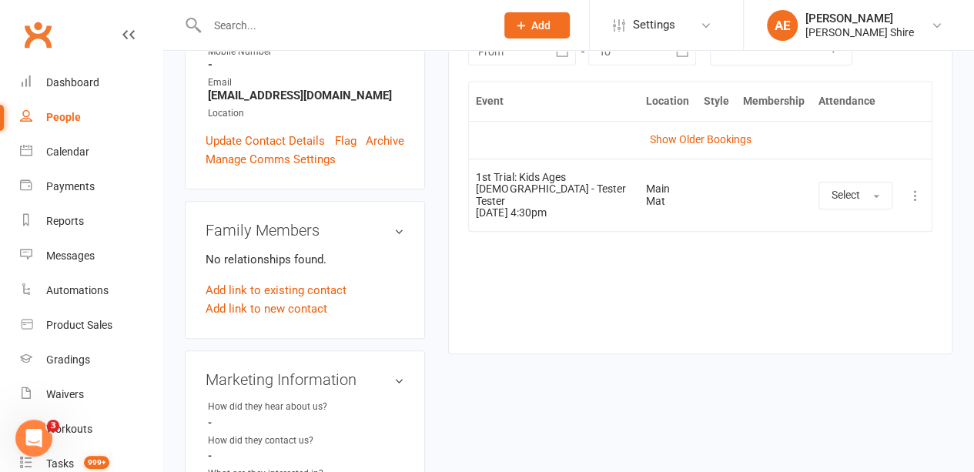
scroll to position [0, 0]
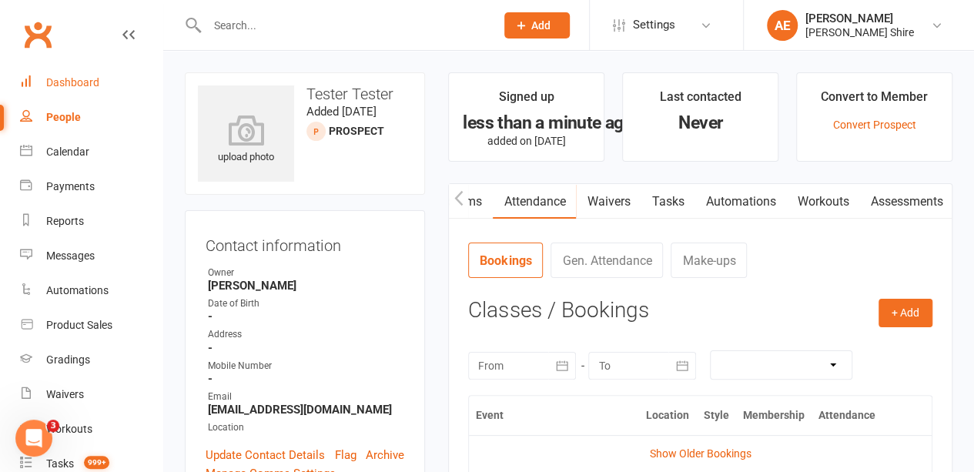
click at [67, 84] on div "Dashboard" at bounding box center [72, 82] width 53 height 12
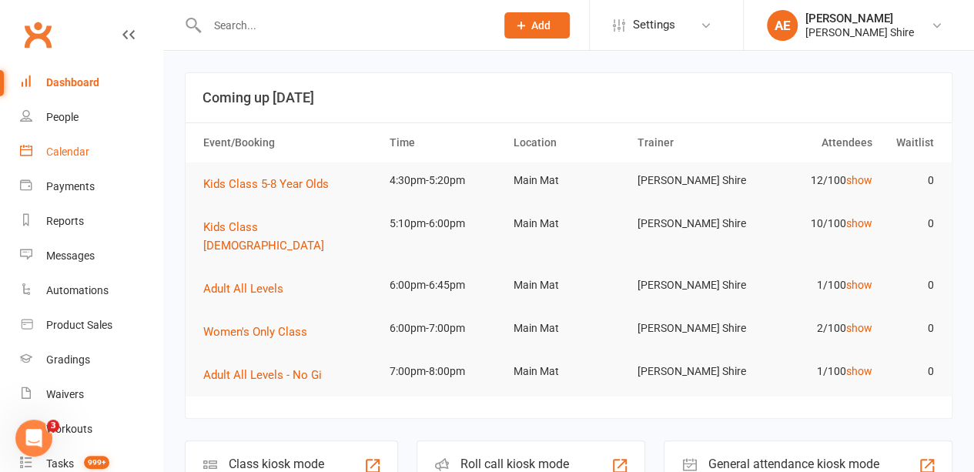
click at [72, 152] on div "Calendar" at bounding box center [67, 151] width 43 height 12
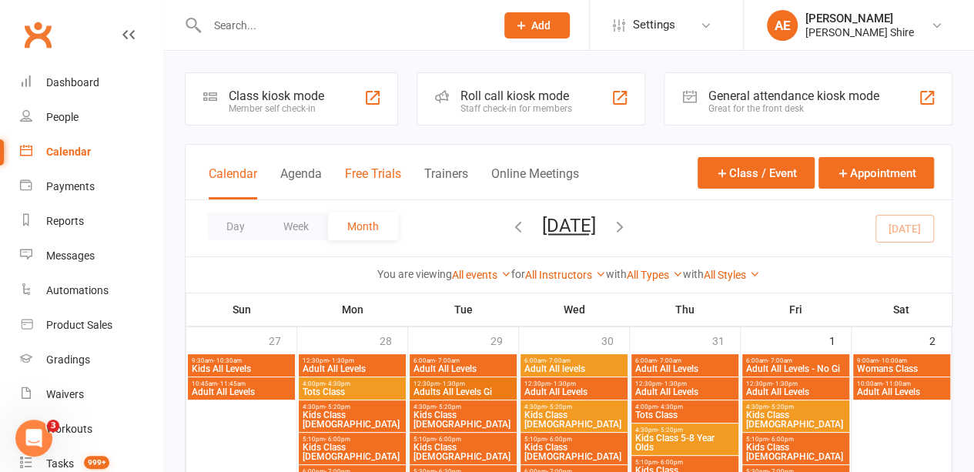
click at [366, 184] on button "Free Trials" at bounding box center [373, 182] width 56 height 33
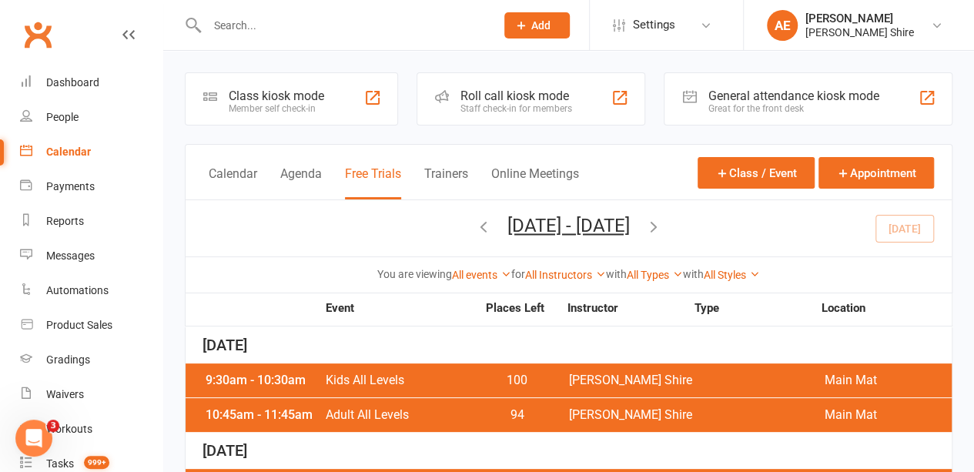
drag, startPoint x: 366, startPoint y: 184, endPoint x: 435, endPoint y: 217, distance: 76.8
click at [435, 217] on div "Calendar Agenda Free Trials Trainers Online Meetings Class / Event Appointment …" at bounding box center [568, 218] width 767 height 149
click at [488, 273] on link "All events" at bounding box center [481, 275] width 59 height 12
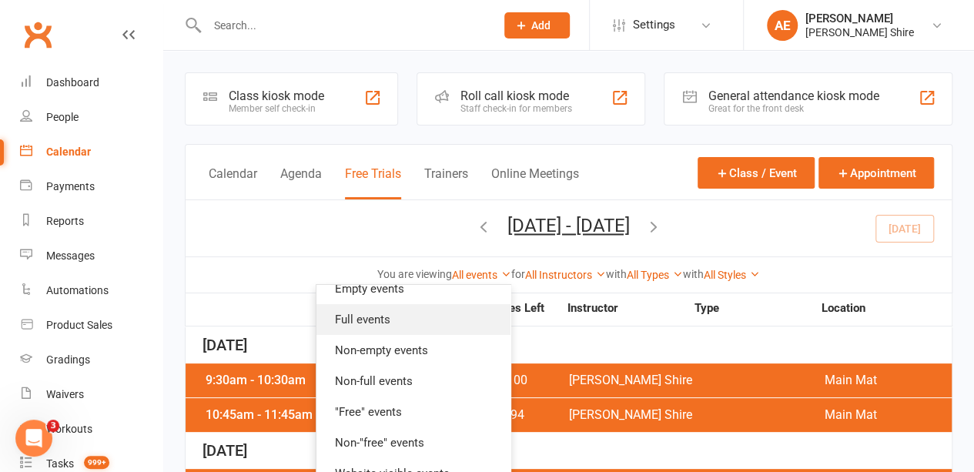
scroll to position [57, 0]
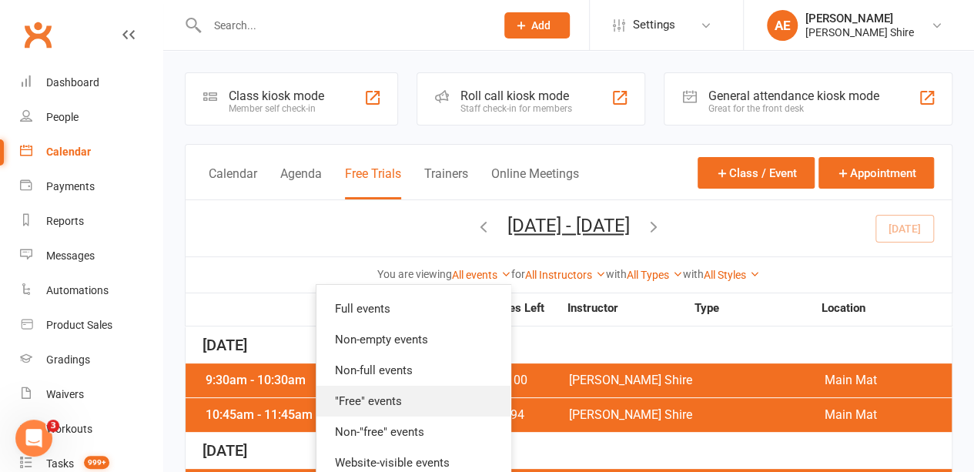
click at [390, 405] on link ""Free" events" at bounding box center [413, 401] width 194 height 31
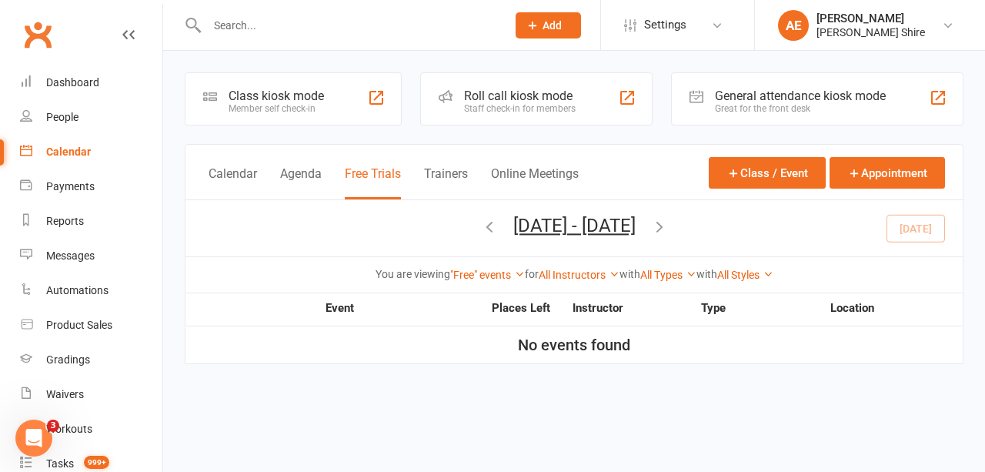
click at [668, 222] on icon "button" at bounding box center [659, 226] width 17 height 17
click at [481, 225] on icon "button" at bounding box center [489, 226] width 17 height 17
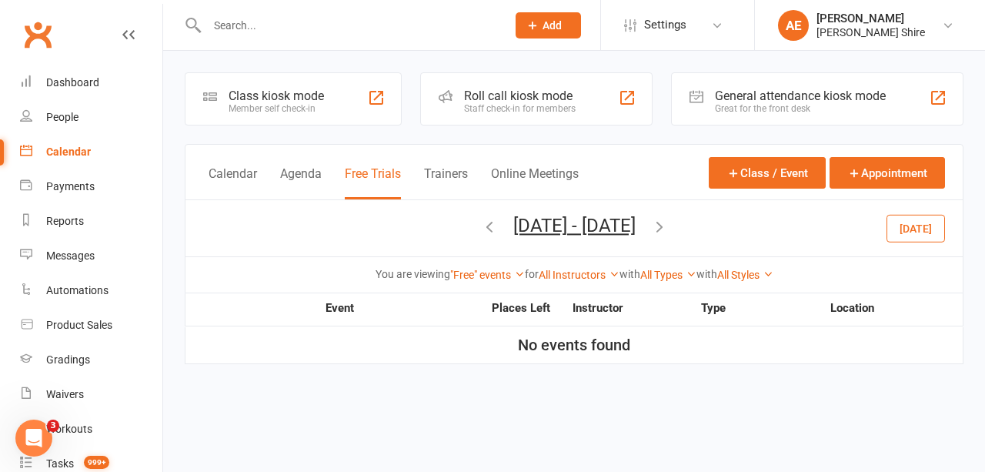
click at [481, 225] on icon "button" at bounding box center [489, 226] width 17 height 17
click at [486, 278] on link ""Free" events" at bounding box center [487, 275] width 75 height 12
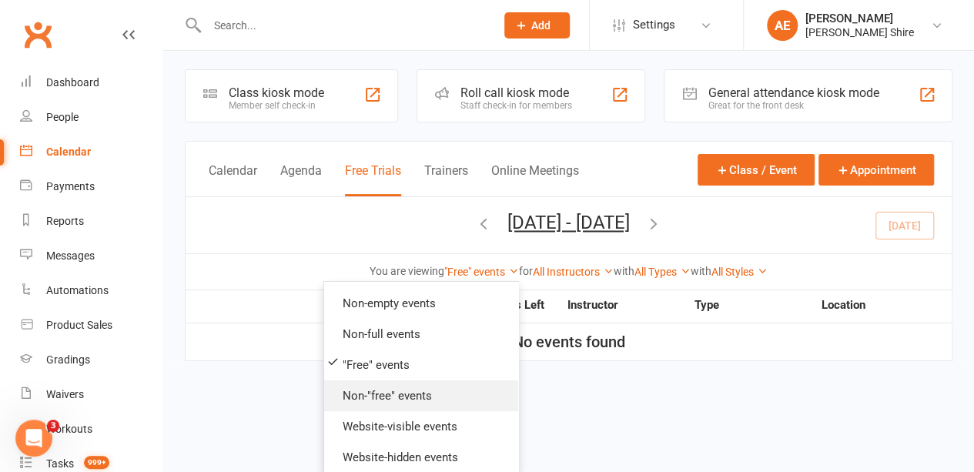
scroll to position [91, 0]
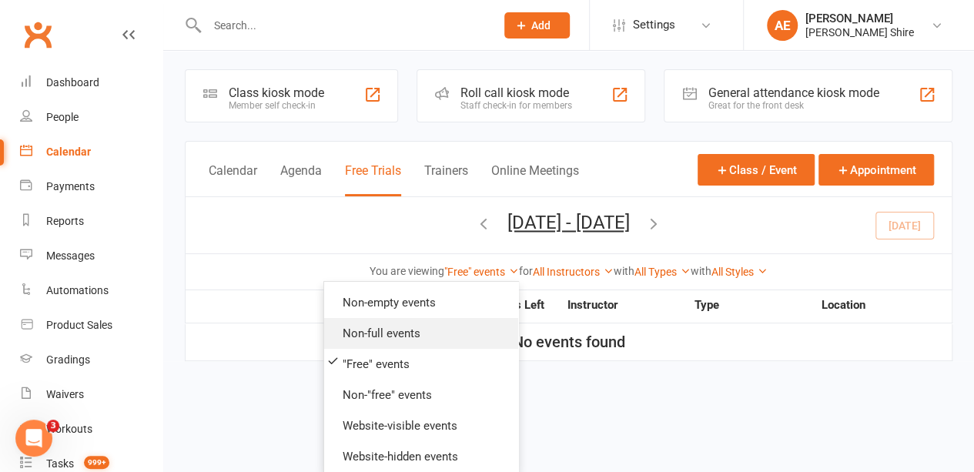
click at [409, 346] on link "Non-full events" at bounding box center [421, 333] width 194 height 31
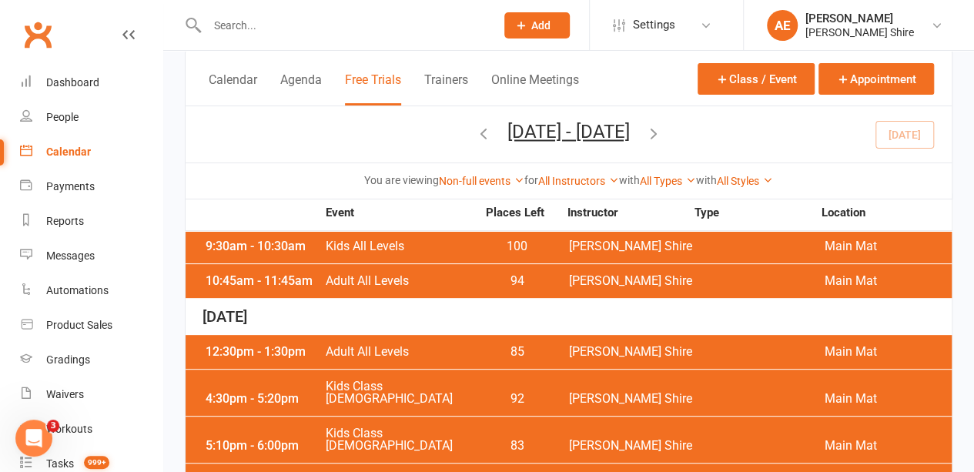
scroll to position [0, 0]
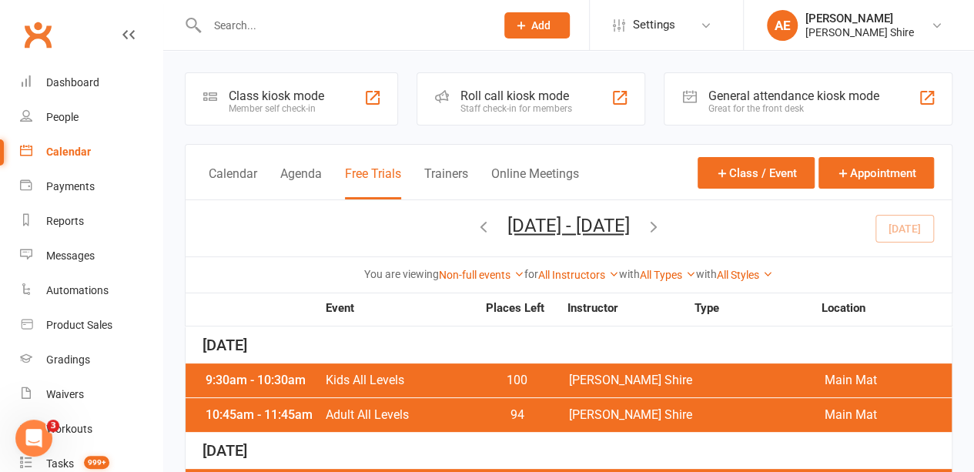
click at [662, 233] on button "button" at bounding box center [653, 228] width 17 height 27
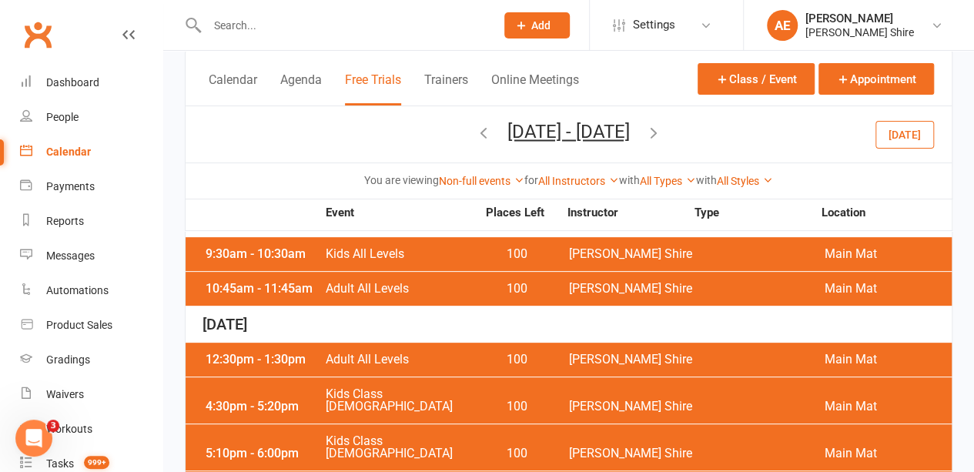
scroll to position [88, 0]
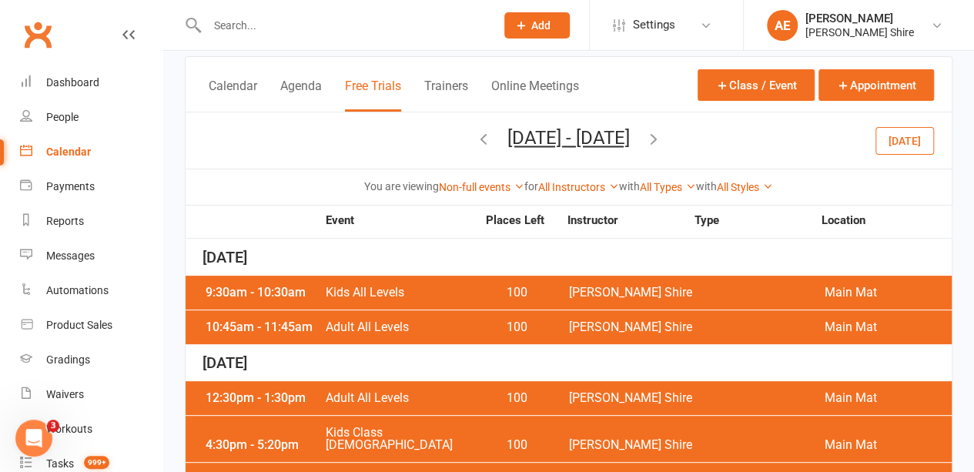
click at [325, 24] on input "text" at bounding box center [343, 26] width 282 height 22
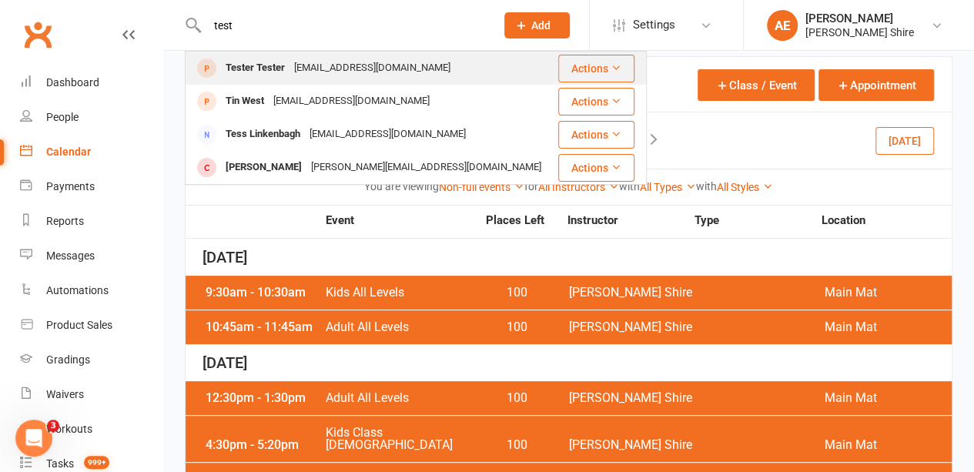
type input "test"
click at [252, 64] on div "Tester Tester" at bounding box center [255, 68] width 68 height 22
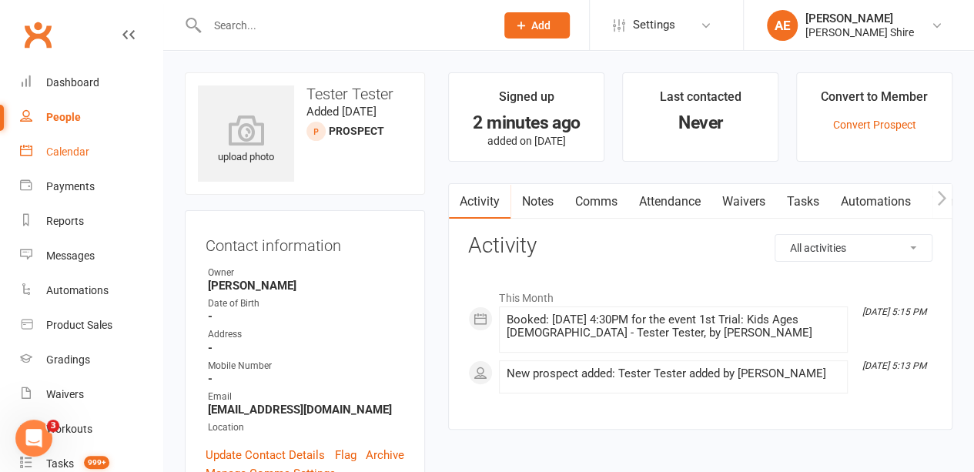
click at [66, 160] on link "Calendar" at bounding box center [91, 152] width 142 height 35
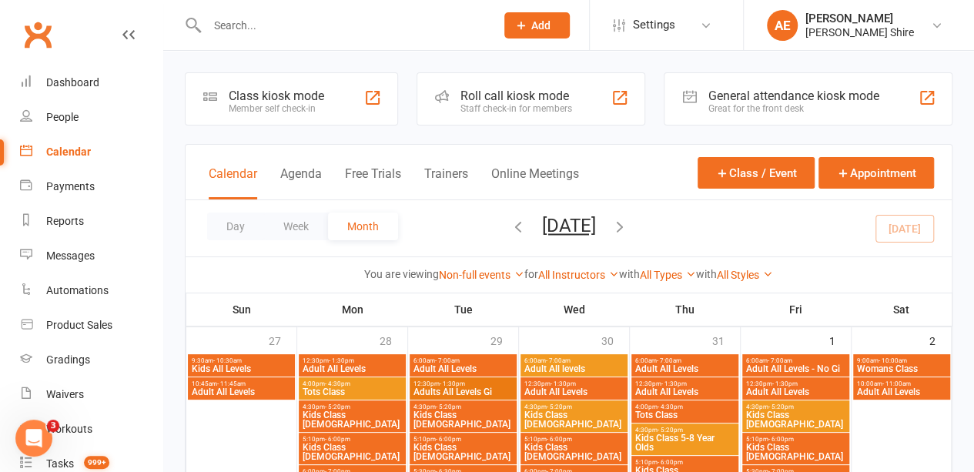
scroll to position [1, 0]
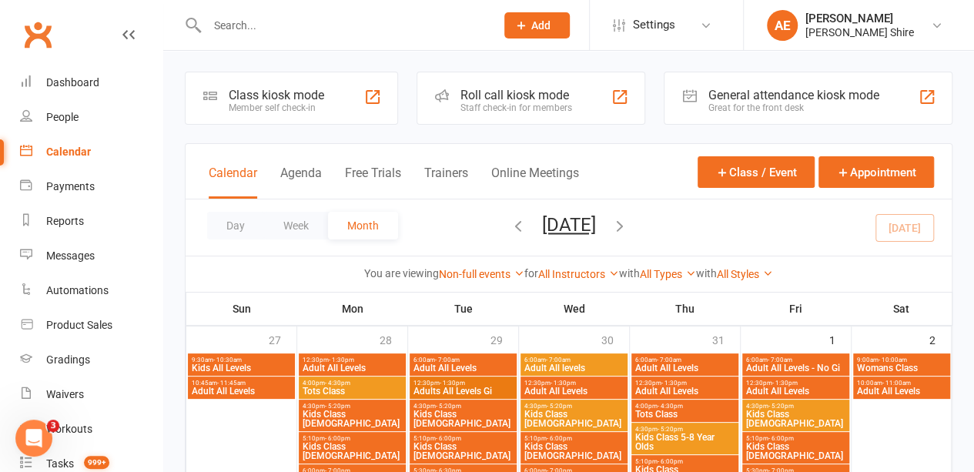
click at [229, 164] on div "Calendar Agenda Free Trials Trainers Online Meetings" at bounding box center [394, 181] width 370 height 35
click at [235, 169] on button "Calendar" at bounding box center [233, 181] width 48 height 33
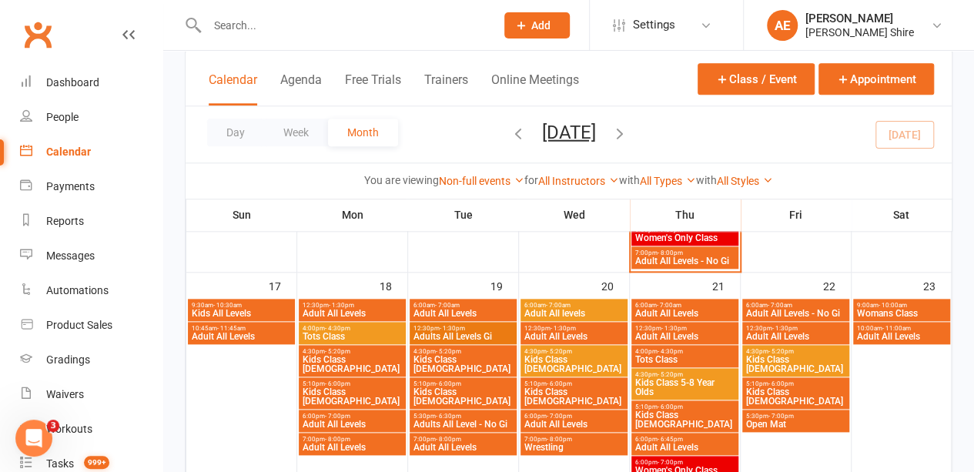
scroll to position [762, 0]
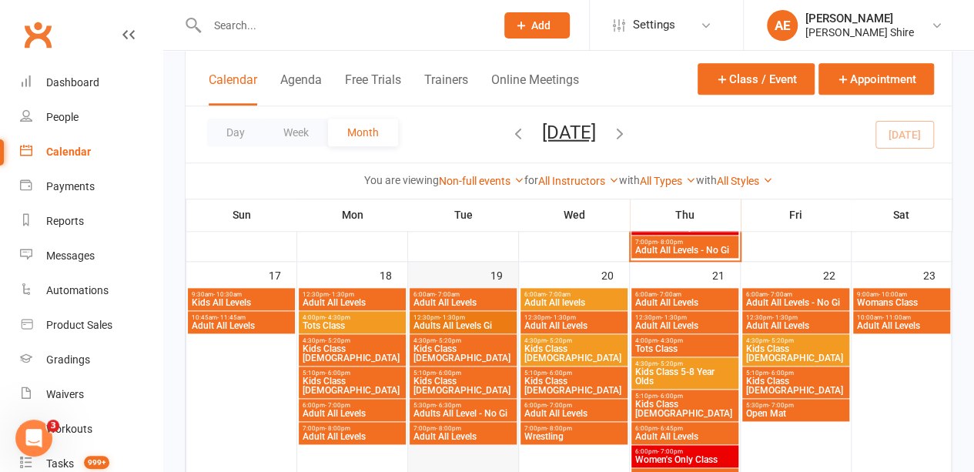
click at [497, 279] on div "19" at bounding box center [504, 274] width 28 height 25
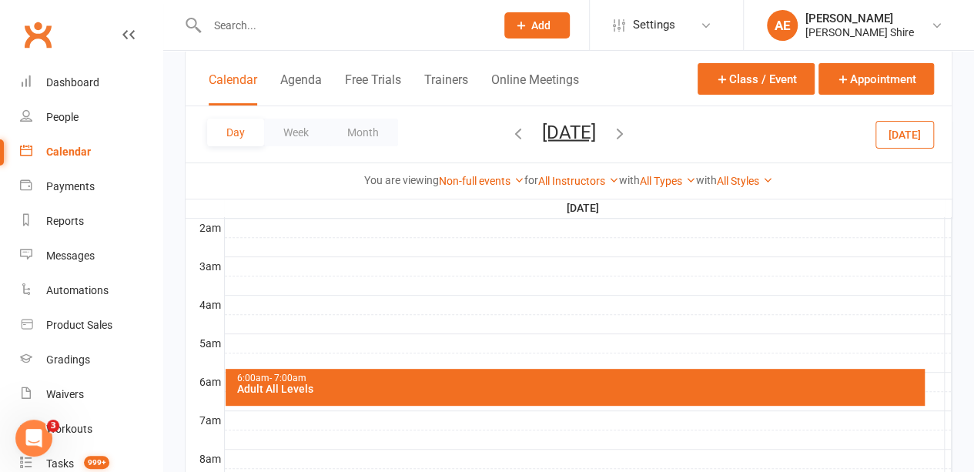
scroll to position [796, 0]
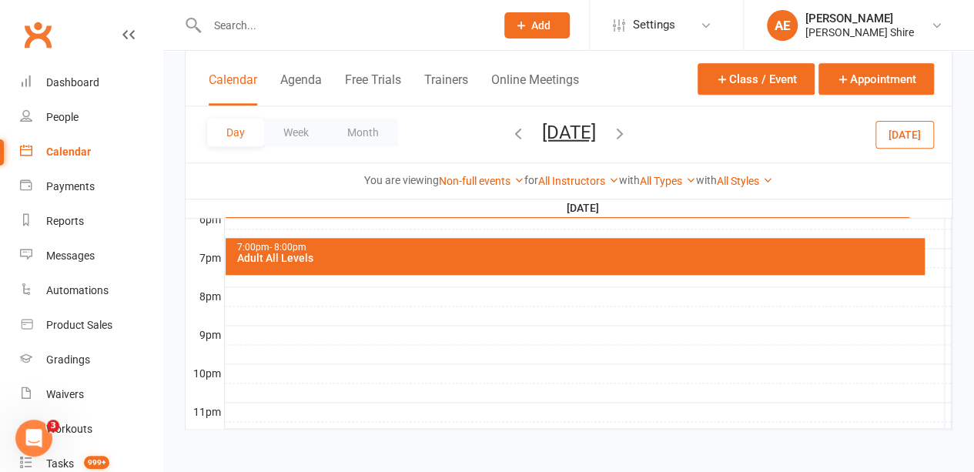
click at [31, 433] on icon "Open Intercom Messenger" at bounding box center [34, 438] width 25 height 25
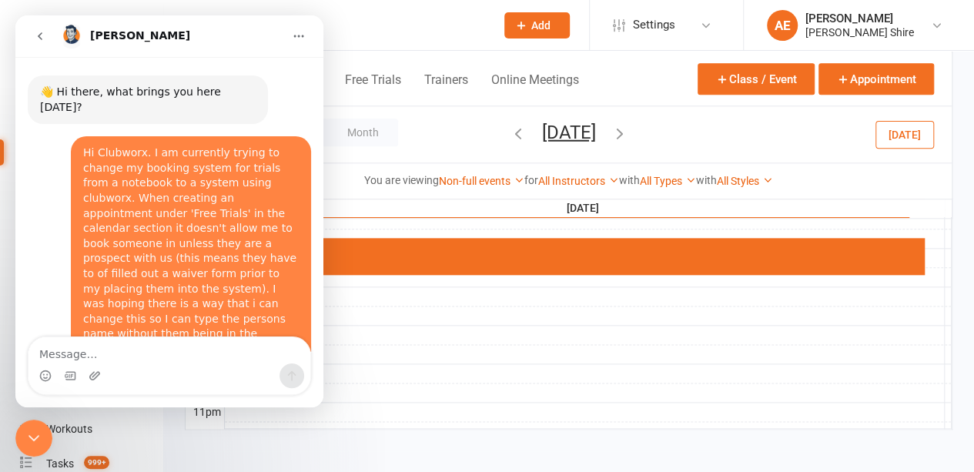
scroll to position [1388, 0]
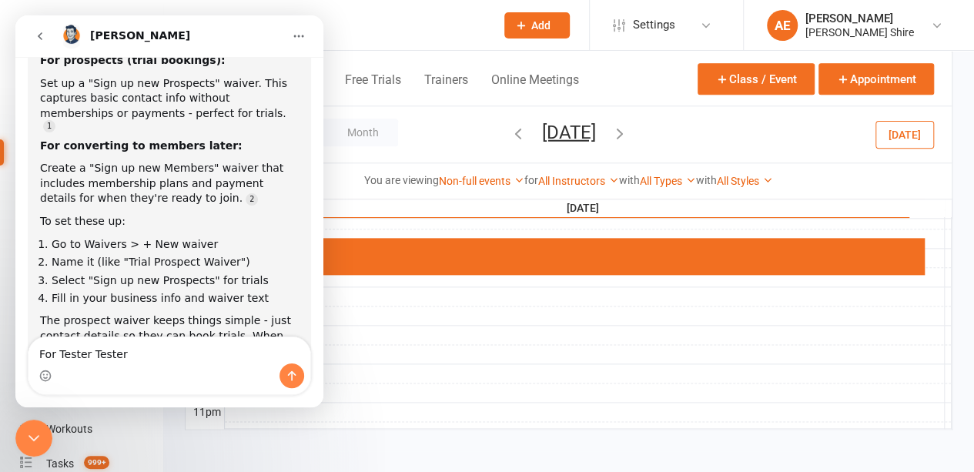
click at [55, 353] on textarea "For Tester Tester" at bounding box center [169, 350] width 282 height 26
click at [229, 349] on textarea "For the prospect named Tester Tester" at bounding box center [169, 350] width 282 height 26
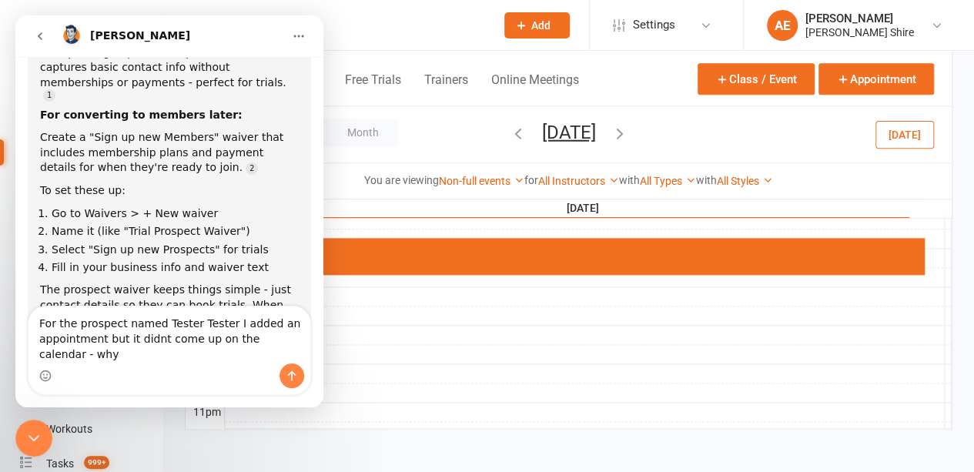
type textarea "For the prospect named Tester Tester I added an appointment but it didnt come u…"
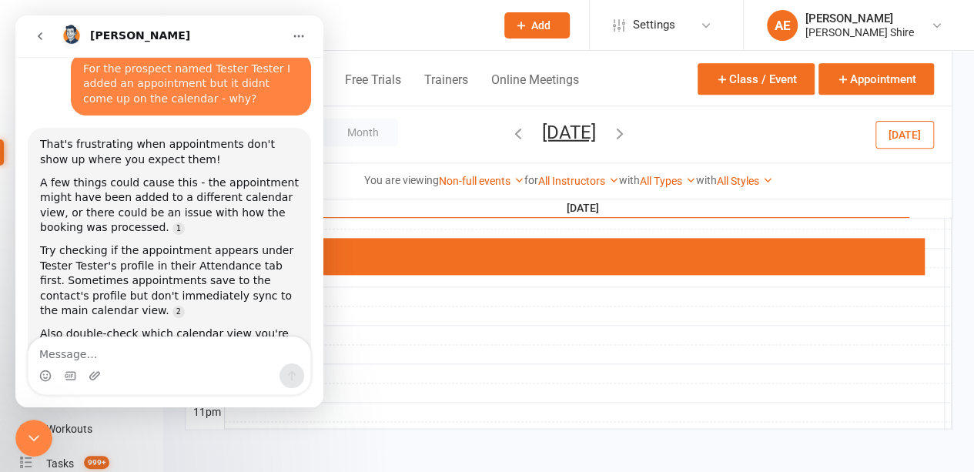
scroll to position [1767, 0]
click at [220, 300] on div "That's frustrating when appointments don't show up where you expect them! A few…" at bounding box center [169, 288] width 283 height 321
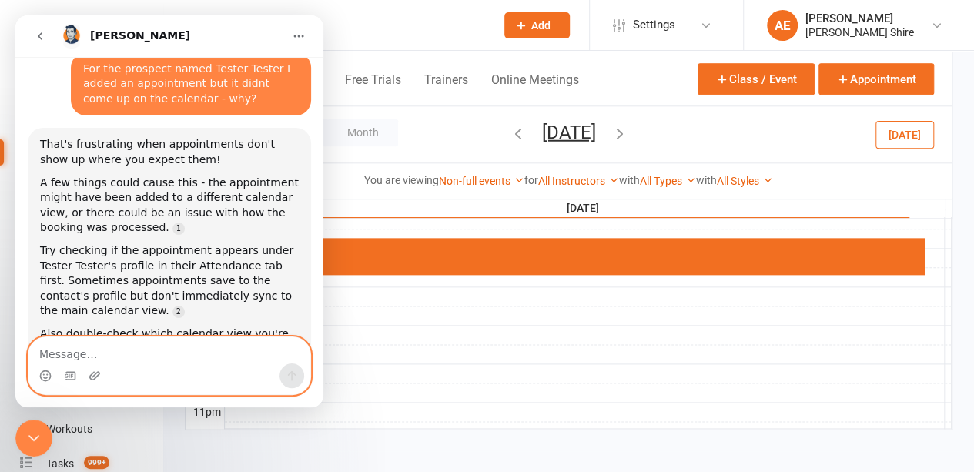
click at [165, 356] on textarea "Message…" at bounding box center [169, 350] width 282 height 26
type textarea "its under their profile but nothing else"
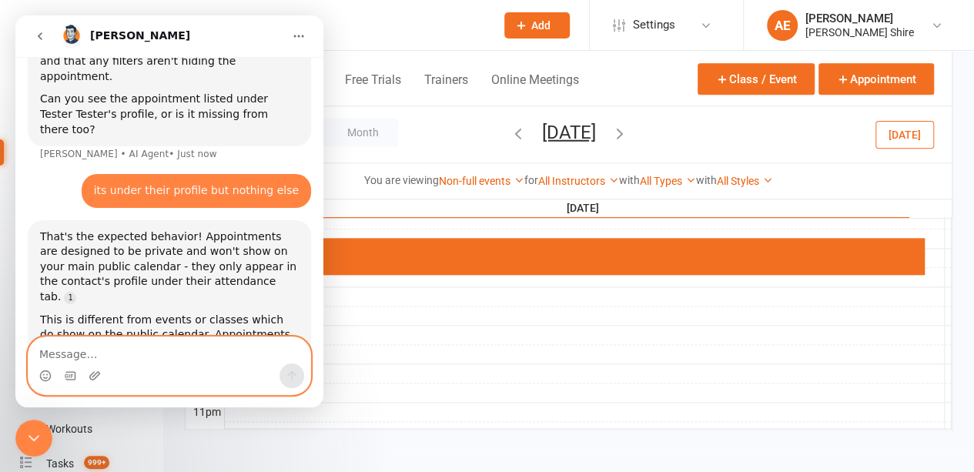
scroll to position [2, 0]
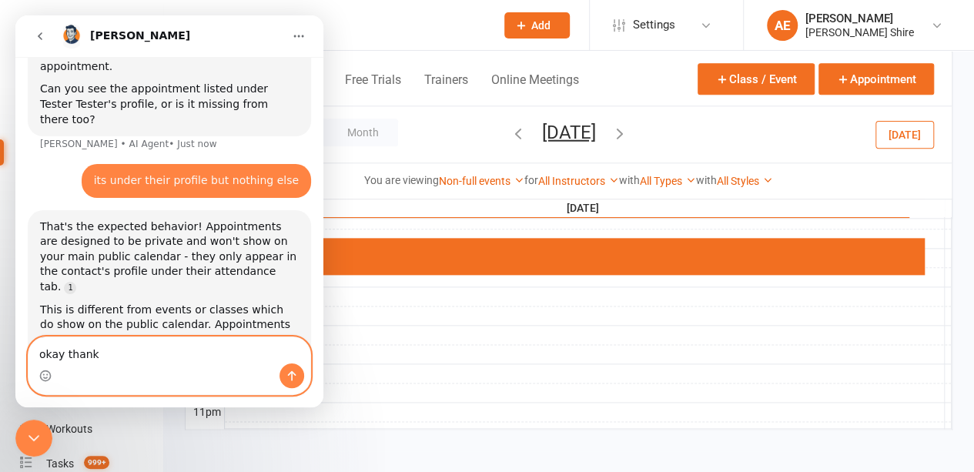
type textarea "okay thanks"
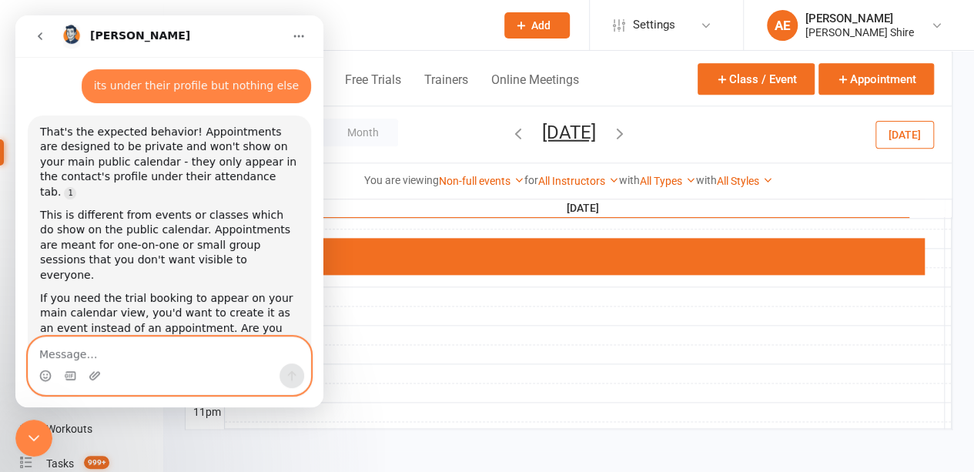
scroll to position [2182, 0]
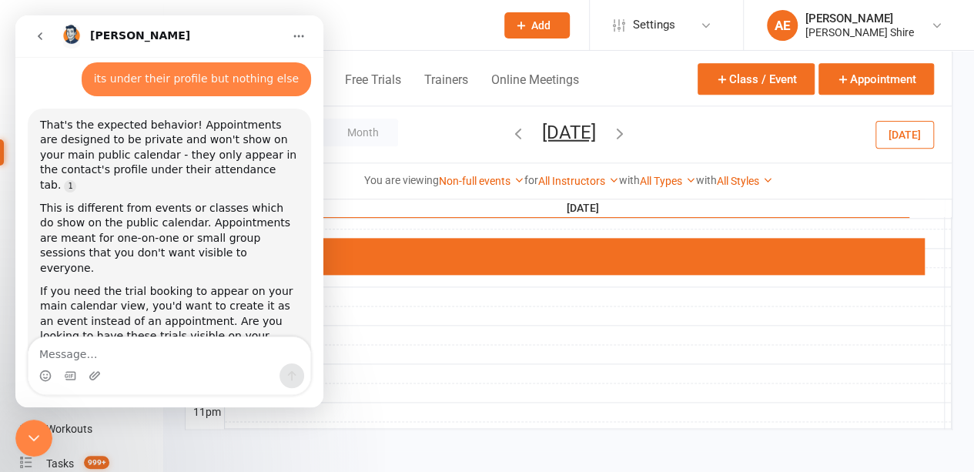
click at [47, 435] on div "Close Intercom Messenger" at bounding box center [33, 437] width 37 height 37
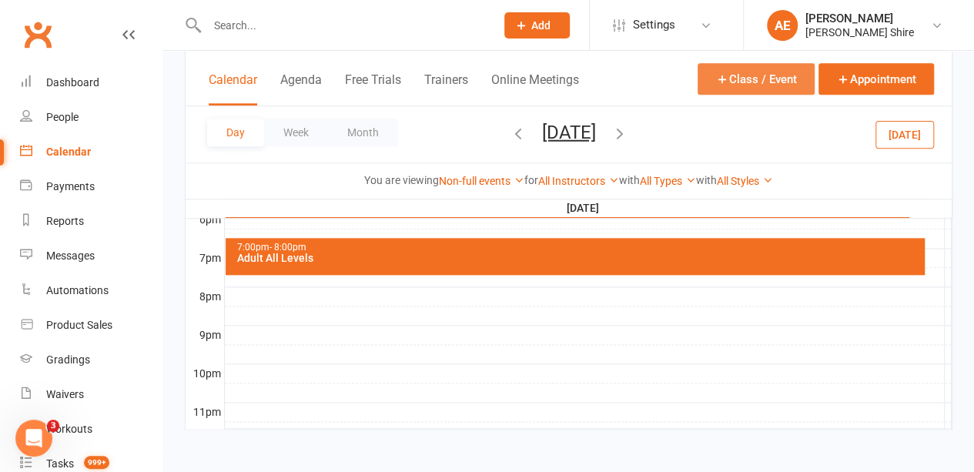
click at [773, 74] on button "Class / Event" at bounding box center [755, 79] width 117 height 32
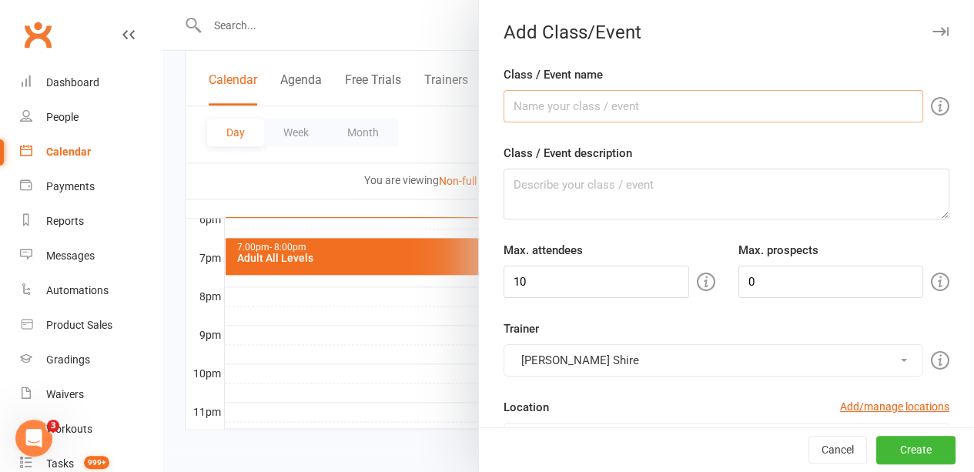
click at [704, 105] on input "Class / Event name" at bounding box center [712, 106] width 419 height 32
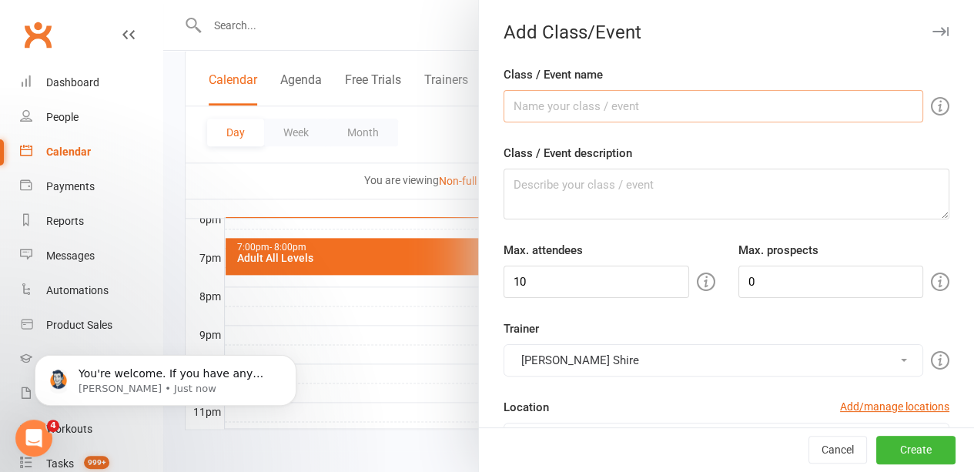
scroll to position [2208, 0]
click at [583, 285] on input "10" at bounding box center [595, 282] width 185 height 32
type input "1"
type input "4"
click at [773, 292] on input "0" at bounding box center [830, 282] width 185 height 32
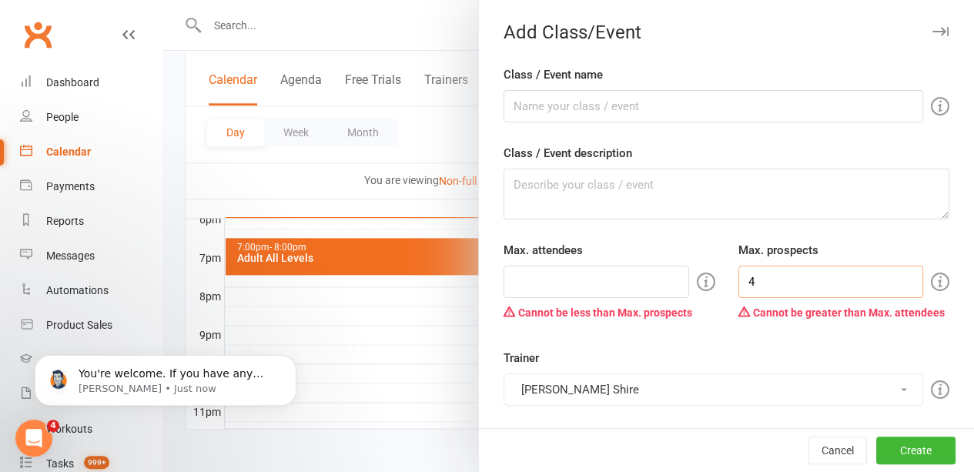
type input "4"
click at [640, 279] on input "number" at bounding box center [595, 282] width 185 height 32
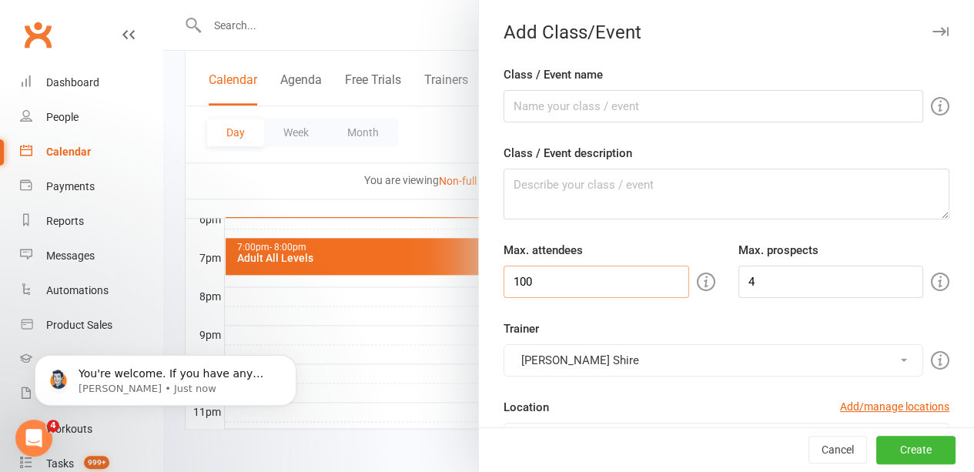
type input "100"
click at [705, 324] on div "Trainer Gracie Sutherland Shire Gracie Sutherland Shire" at bounding box center [726, 347] width 469 height 57
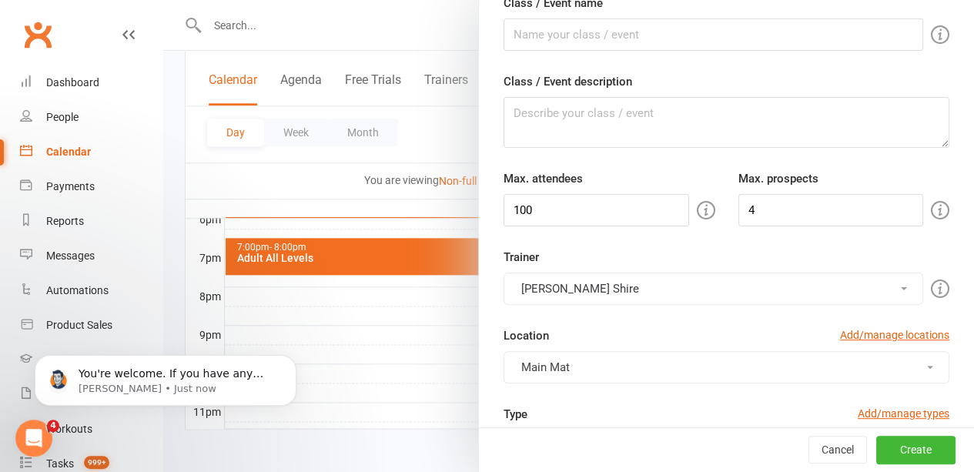
scroll to position [0, 0]
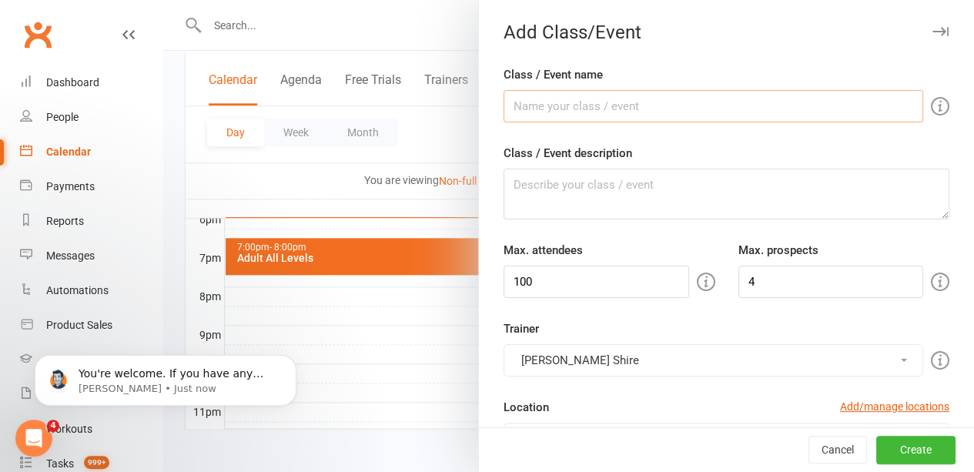
click at [566, 102] on input "Class / Event name" at bounding box center [712, 106] width 419 height 32
type input "1st Trial: Kids Ages [DEMOGRAPHIC_DATA]"
click at [557, 175] on textarea "Class / Event description" at bounding box center [726, 194] width 446 height 51
type textarea "!"
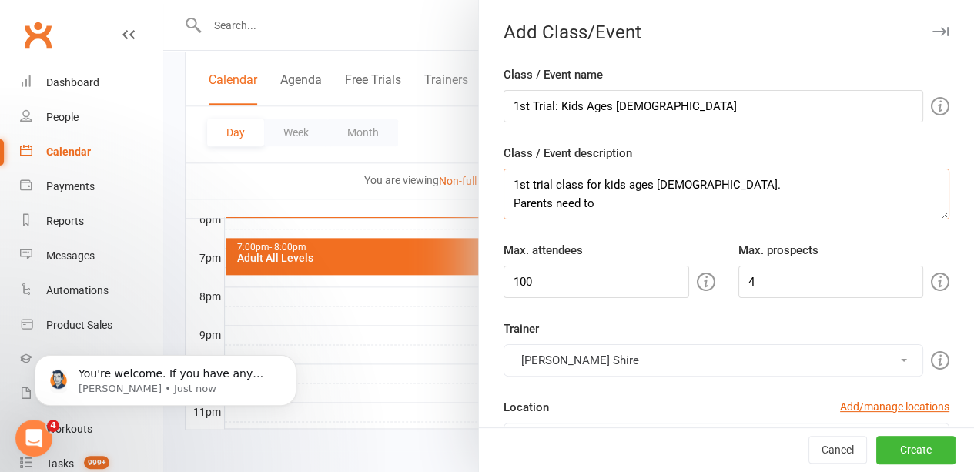
click at [539, 205] on textarea "1st trial class for kids ages 5-8. Parents need to" at bounding box center [726, 194] width 446 height 51
click at [643, 205] on textarea "1st trial class for kids ages 5-8. Parents/guardians need to" at bounding box center [726, 194] width 446 height 51
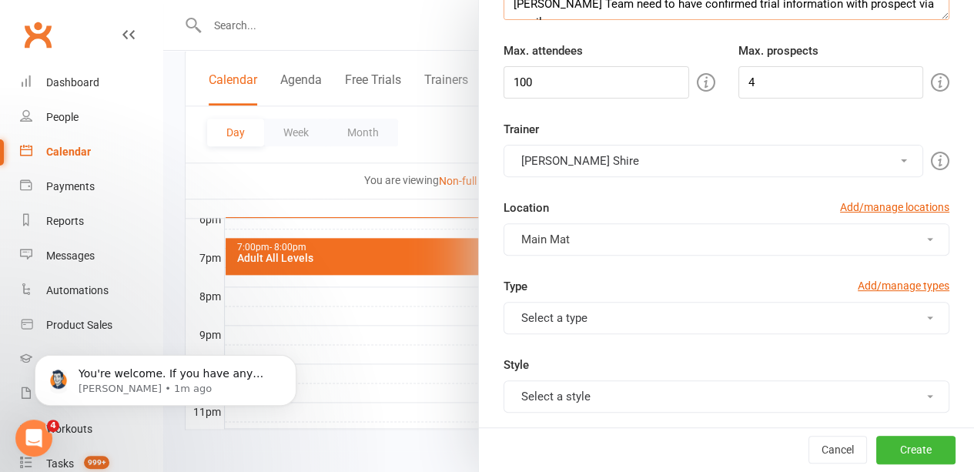
scroll to position [200, 0]
type textarea "1st trial class for kids ages 5-8. Parents/guardians need to have signed the wa…"
click at [593, 316] on button "Select a type" at bounding box center [726, 317] width 446 height 32
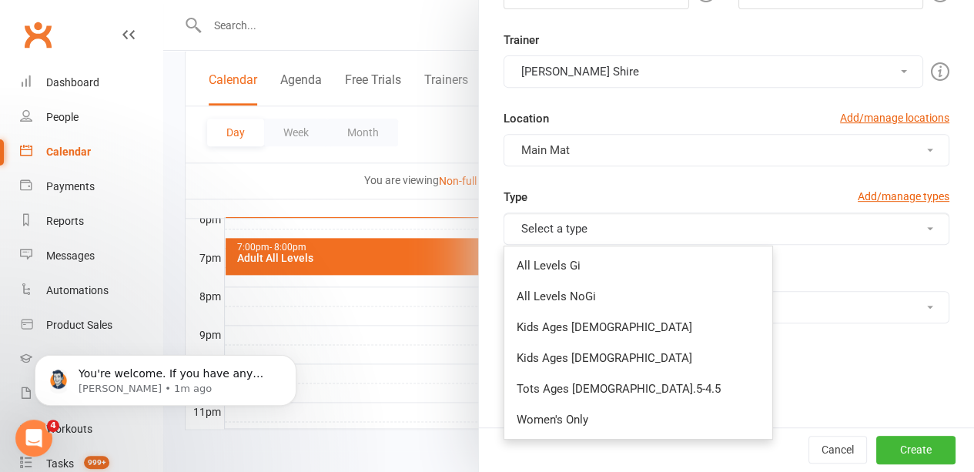
scroll to position [292, 0]
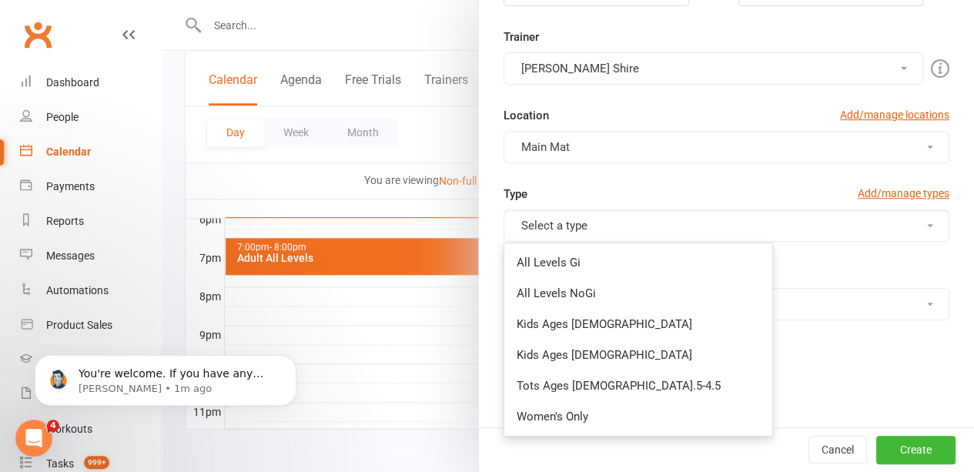
click at [594, 317] on link "Kids Ages [DEMOGRAPHIC_DATA]" at bounding box center [638, 324] width 268 height 31
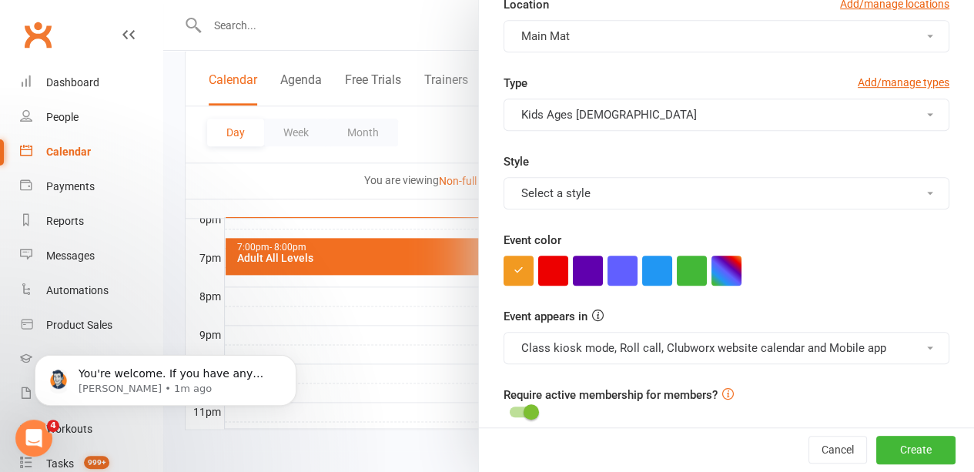
scroll to position [436, 0]
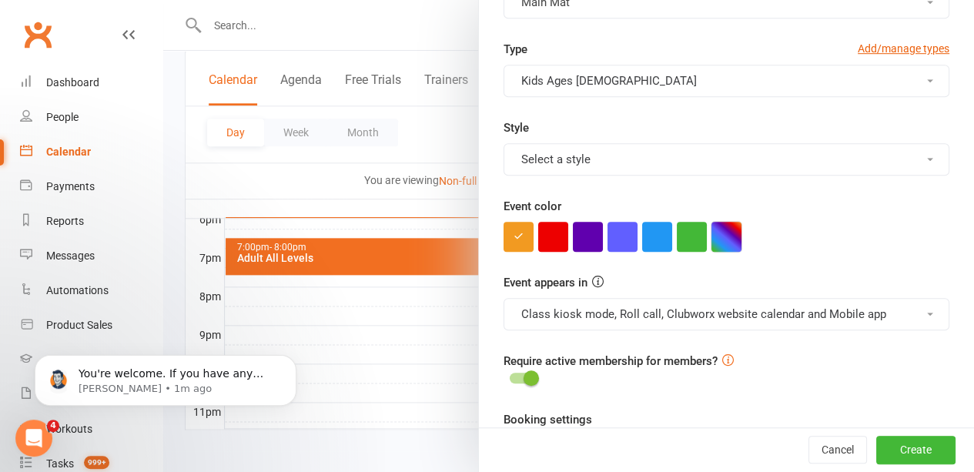
click at [716, 238] on button "button" at bounding box center [726, 237] width 30 height 30
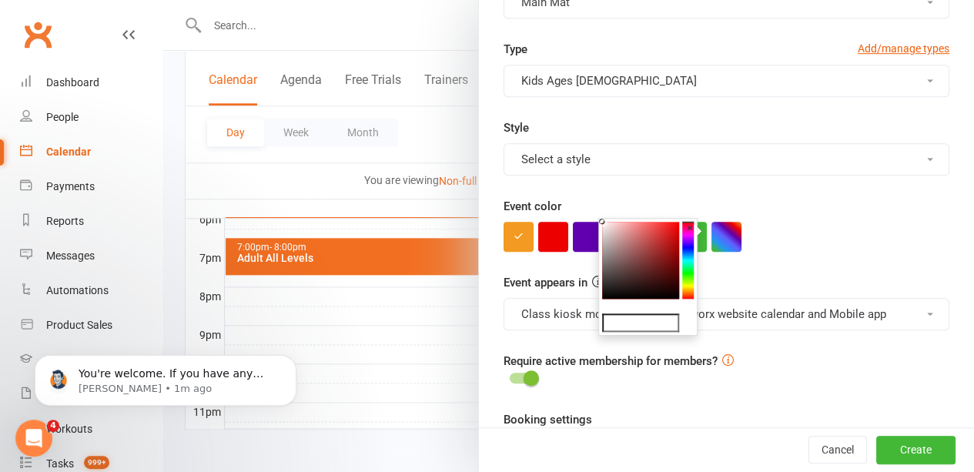
click at [692, 231] on button "×" at bounding box center [689, 228] width 15 height 20
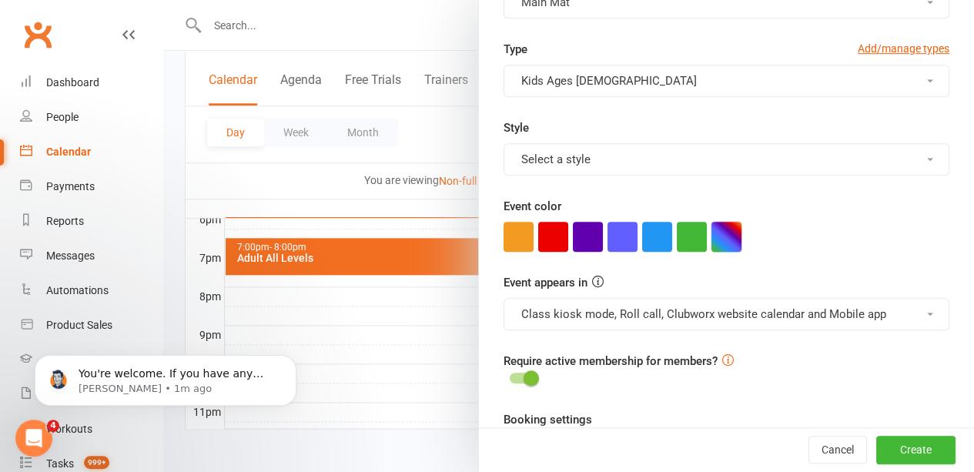
click at [727, 243] on button "button" at bounding box center [726, 237] width 30 height 30
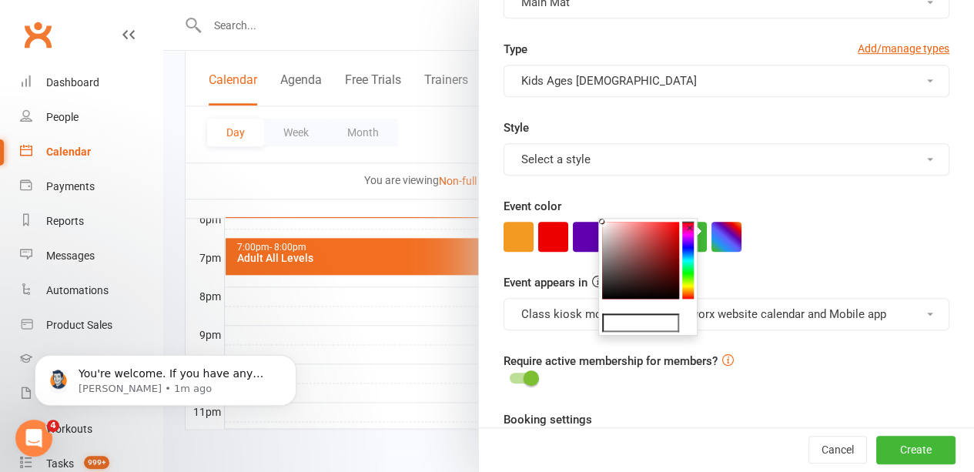
click at [690, 239] on colorpicker-hue at bounding box center [688, 260] width 12 height 77
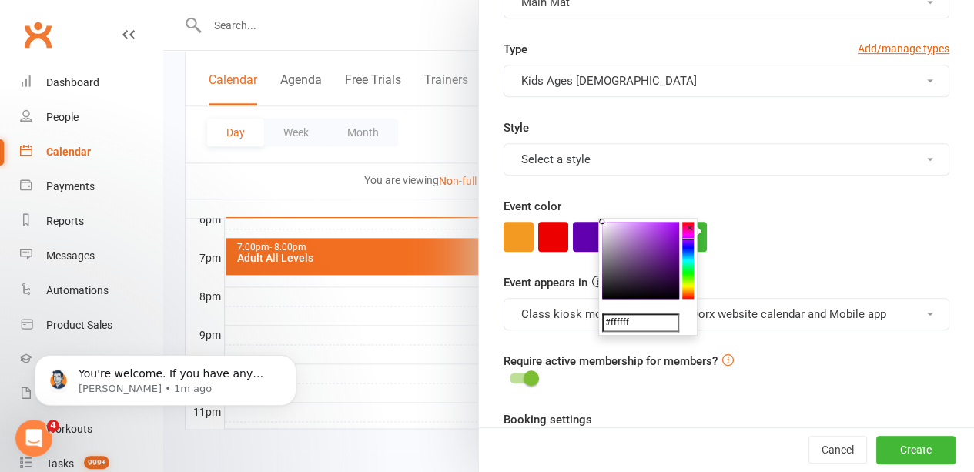
click at [688, 236] on button "×" at bounding box center [689, 228] width 15 height 20
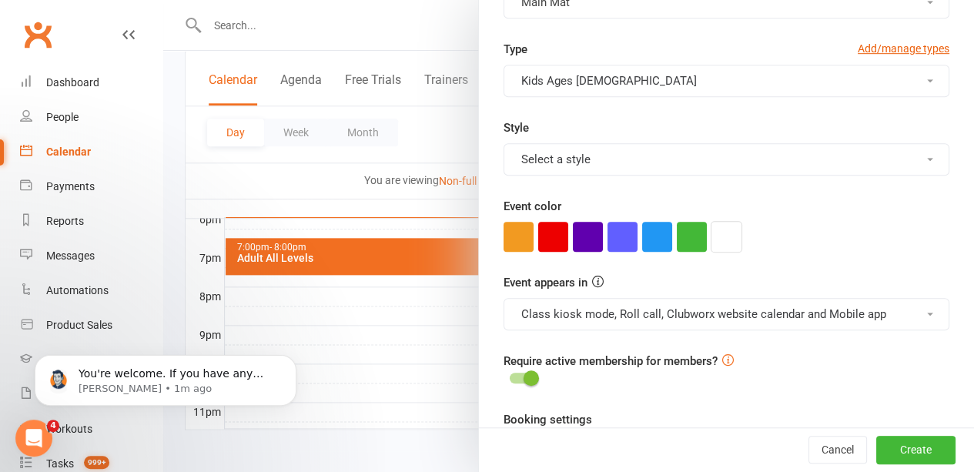
click at [713, 239] on button "button" at bounding box center [726, 237] width 30 height 30
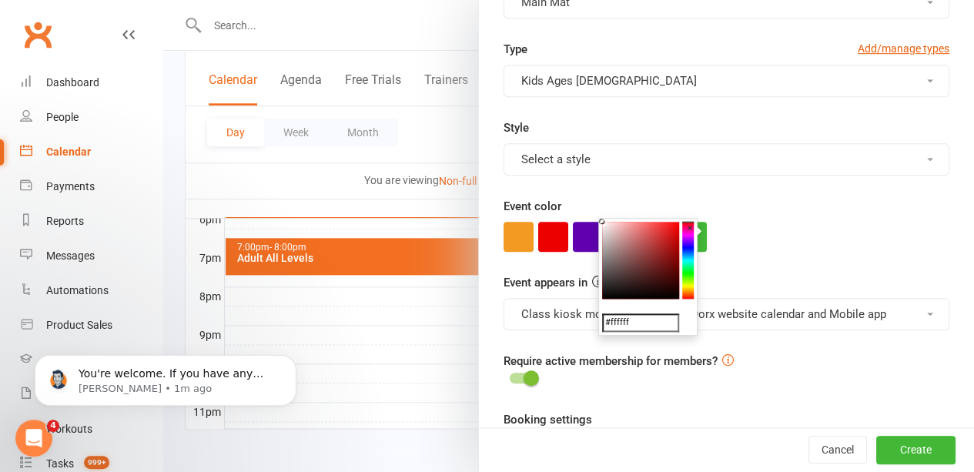
click at [685, 235] on button "×" at bounding box center [689, 228] width 15 height 20
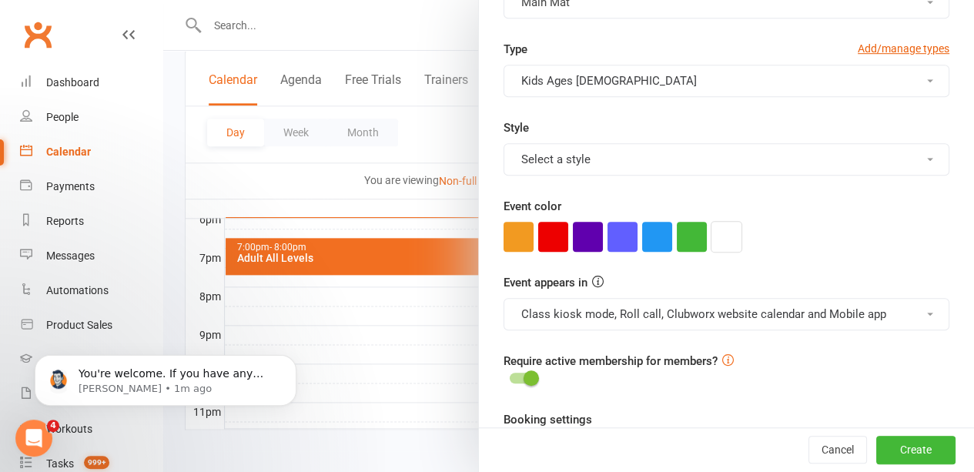
click at [723, 235] on button "button" at bounding box center [726, 237] width 30 height 30
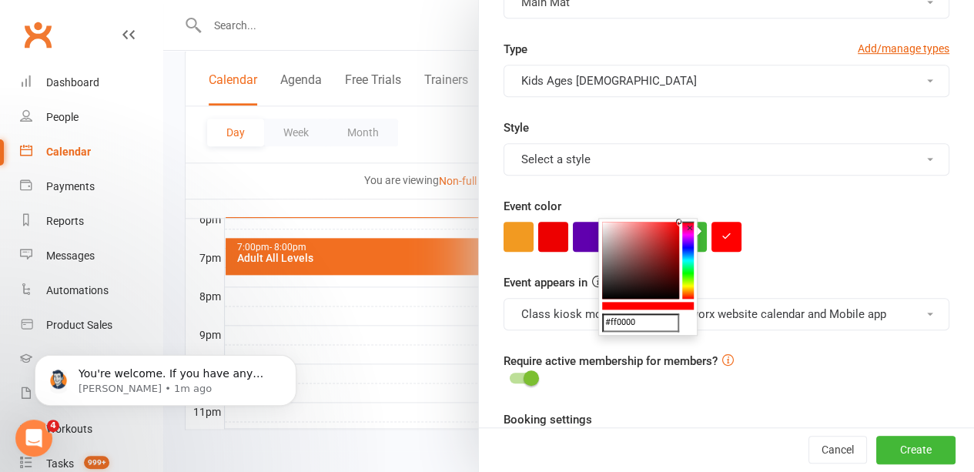
drag, startPoint x: 599, startPoint y: 219, endPoint x: 684, endPoint y: 219, distance: 85.4
click at [684, 219] on div "#ff0000 ×" at bounding box center [647, 277] width 99 height 118
click at [687, 235] on button "×" at bounding box center [689, 228] width 15 height 20
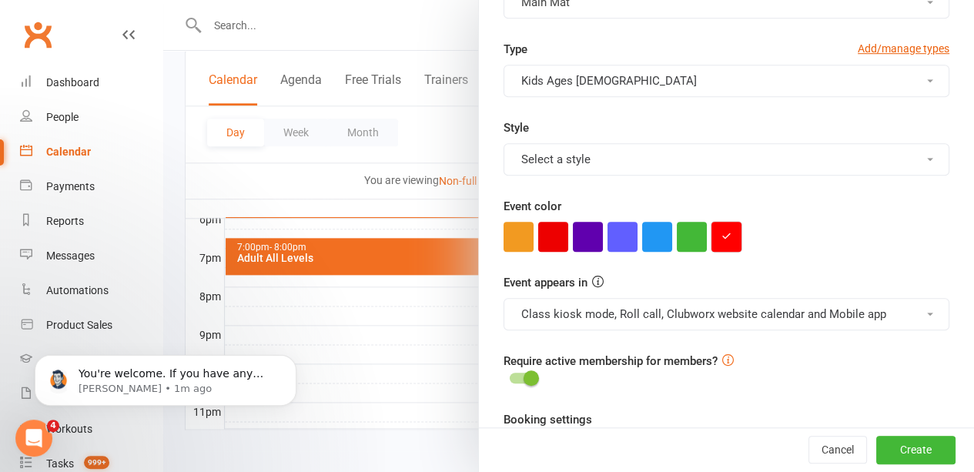
click at [716, 237] on button "button" at bounding box center [726, 237] width 30 height 30
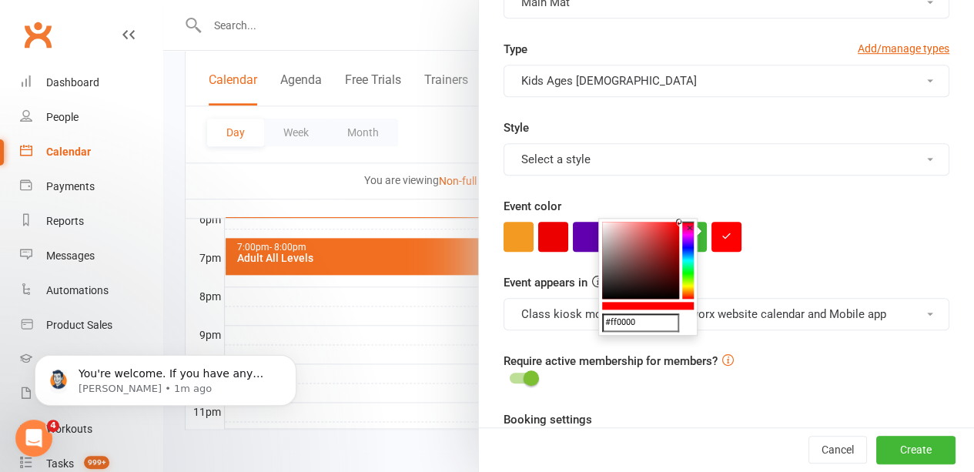
click at [687, 236] on button "×" at bounding box center [689, 228] width 15 height 20
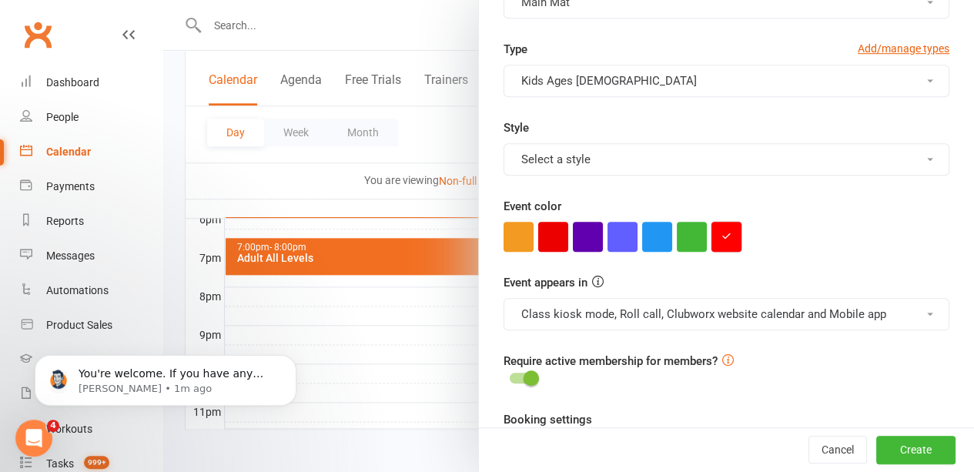
click at [711, 238] on button "button" at bounding box center [726, 237] width 30 height 30
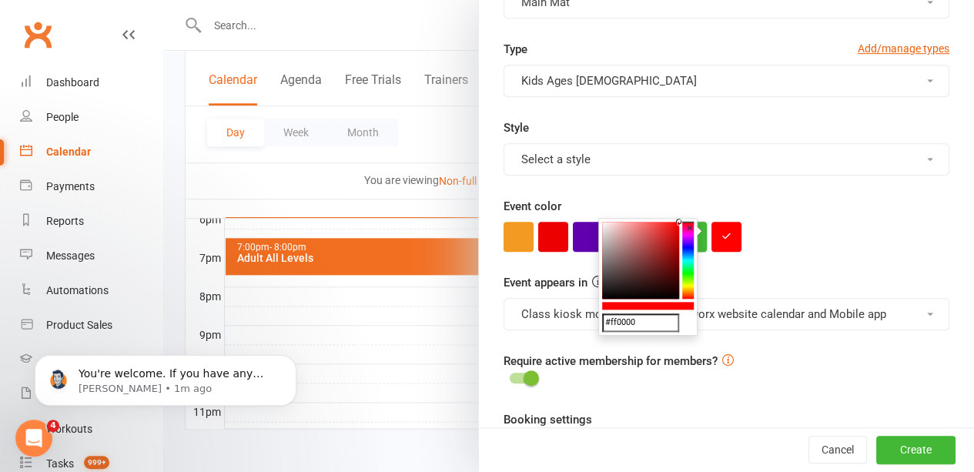
drag, startPoint x: 686, startPoint y: 221, endPoint x: 686, endPoint y: 234, distance: 13.1
click at [686, 234] on button "×" at bounding box center [689, 228] width 15 height 20
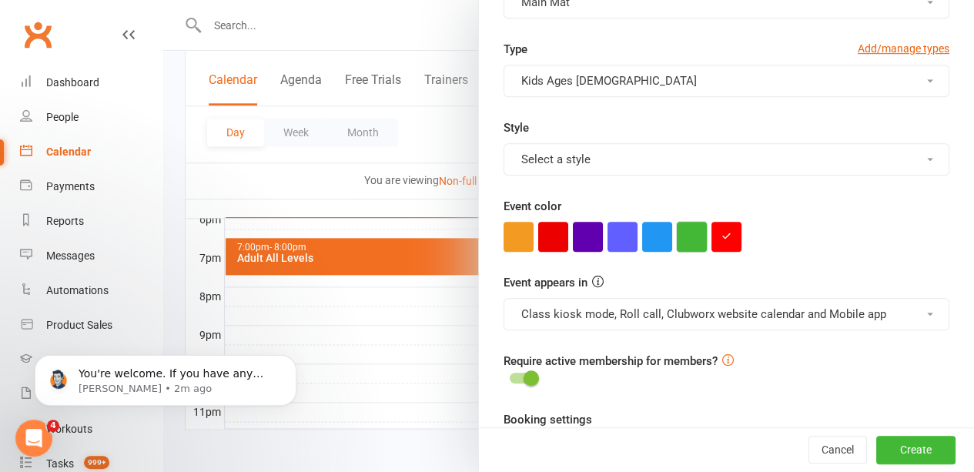
click at [686, 234] on button "button" at bounding box center [691, 237] width 30 height 30
click at [719, 234] on button "button" at bounding box center [726, 237] width 30 height 30
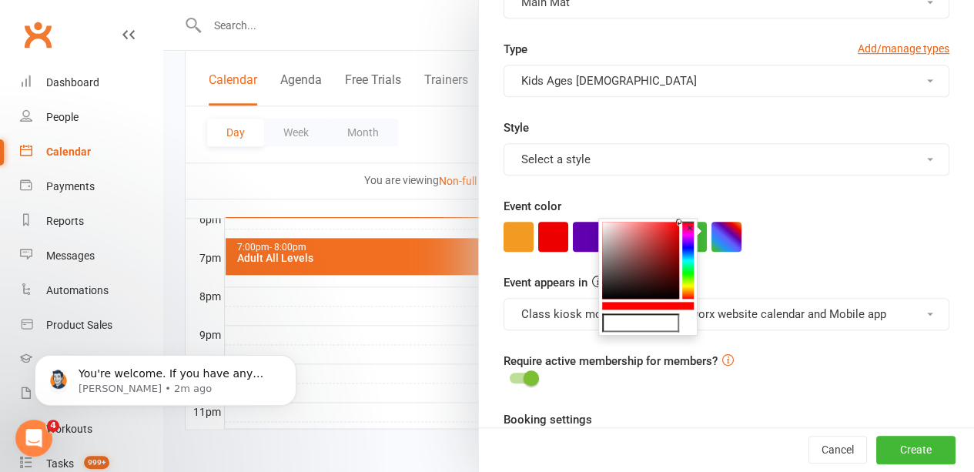
click at [686, 235] on button "×" at bounding box center [689, 228] width 15 height 20
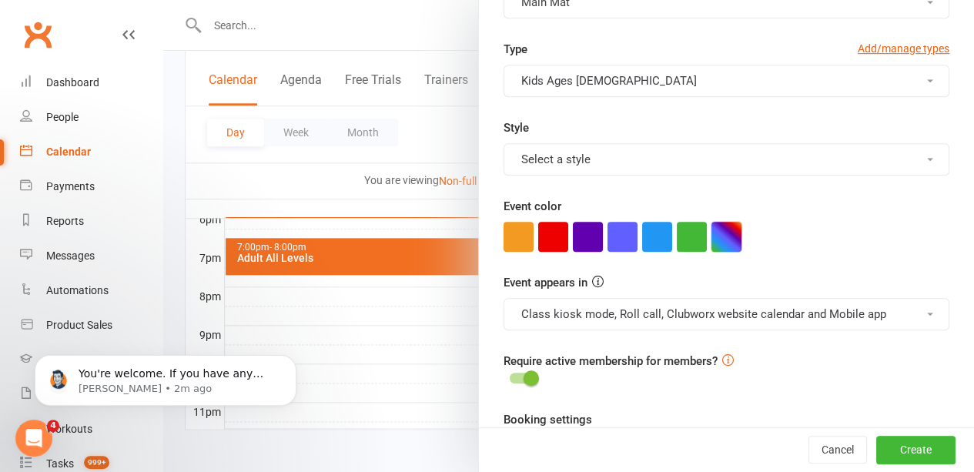
click at [719, 235] on button "button" at bounding box center [726, 237] width 30 height 30
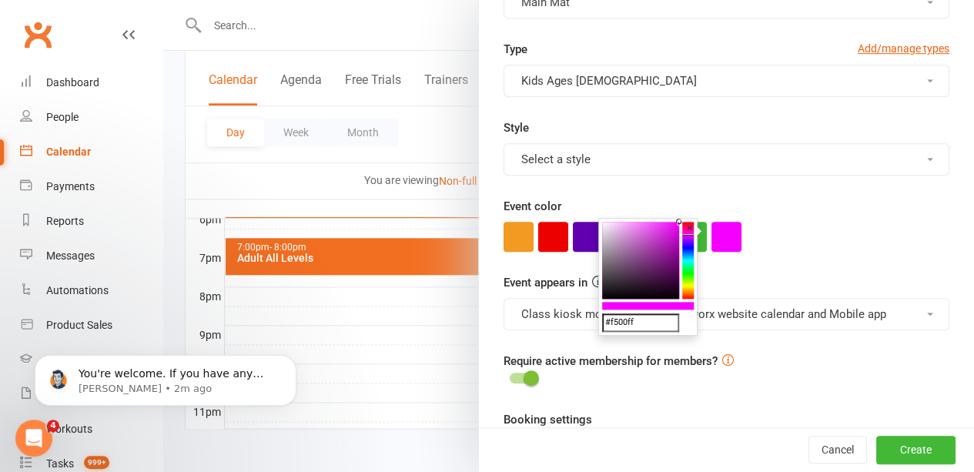
click at [689, 235] on div "#f500ff ×" at bounding box center [647, 277] width 99 height 118
click at [666, 222] on colorpicker-saturation at bounding box center [640, 260] width 77 height 77
type input "#f327fc"
click at [788, 273] on div "Event appears in Class kiosk mode, Roll call, Clubworx website calendar and Mob…" at bounding box center [726, 301] width 469 height 57
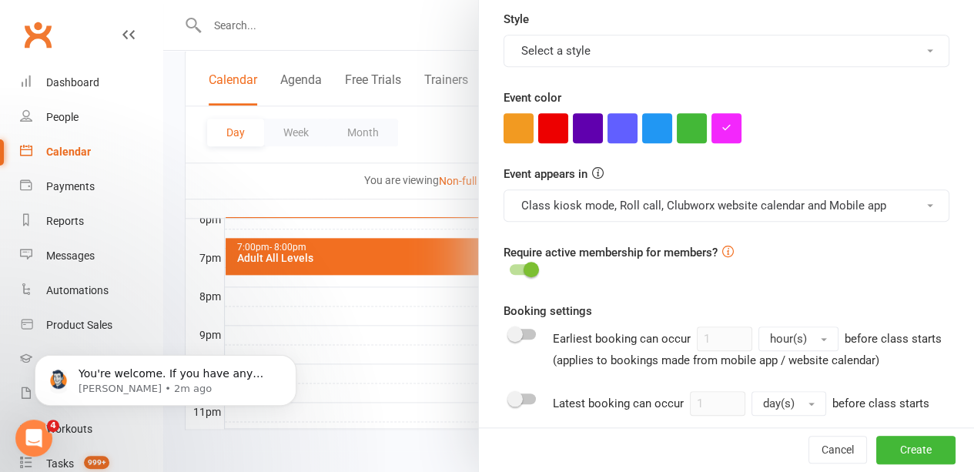
scroll to position [544, 0]
click at [523, 267] on span at bounding box center [530, 269] width 15 height 15
click at [509, 268] on input "checkbox" at bounding box center [509, 268] width 0 height 0
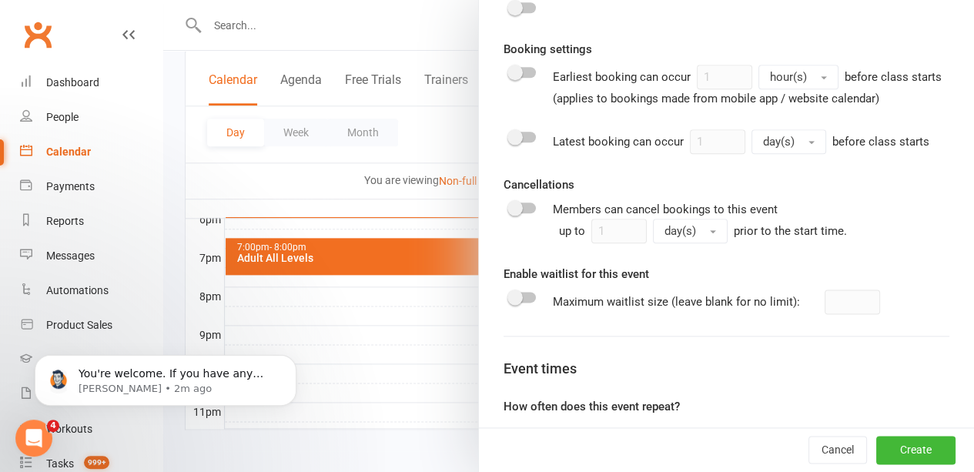
scroll to position [806, 0]
click at [522, 303] on div at bounding box center [522, 297] width 26 height 11
click at [509, 296] on input "checkbox" at bounding box center [509, 296] width 0 height 0
click at [523, 306] on span at bounding box center [530, 297] width 15 height 15
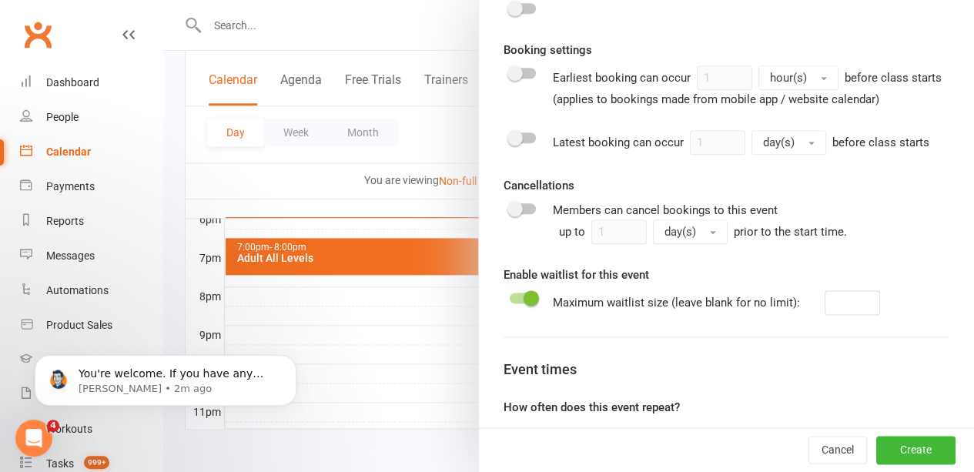
click at [509, 296] on input "checkbox" at bounding box center [509, 296] width 0 height 0
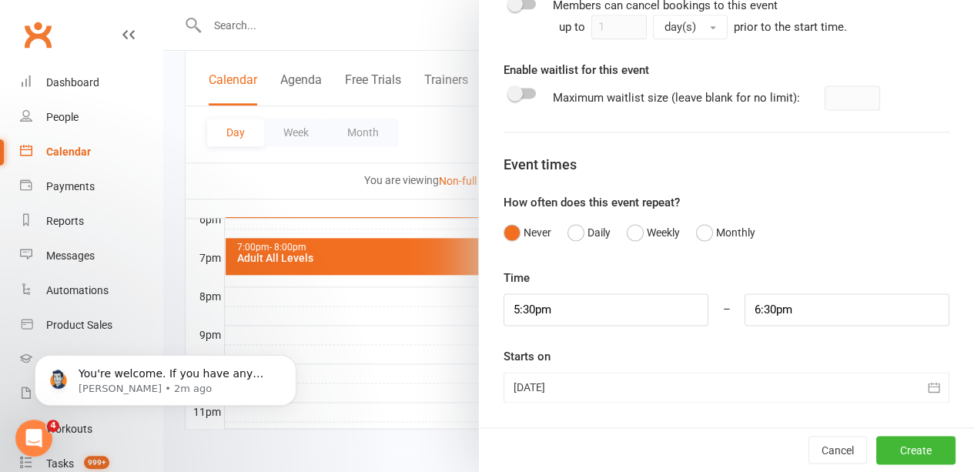
scroll to position [1024, 0]
click at [517, 309] on input "5:30pm" at bounding box center [605, 309] width 205 height 32
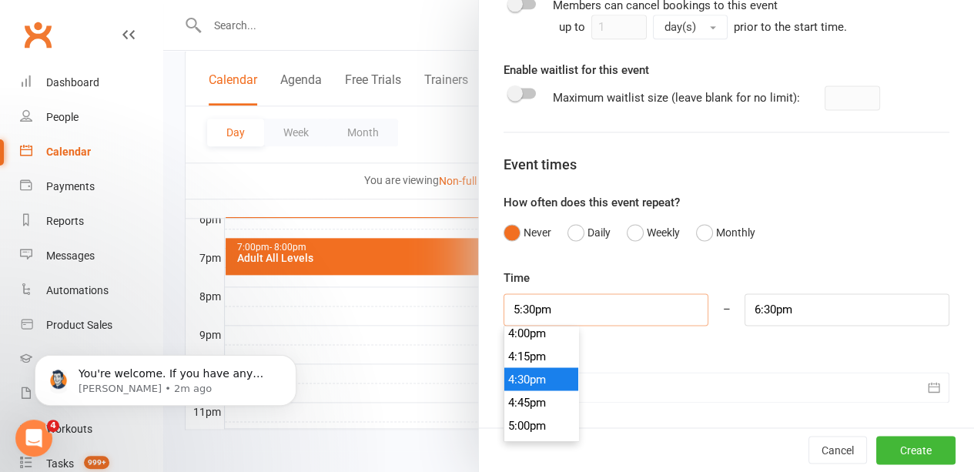
scroll to position [1482, 0]
type input "4:30pm"
click at [522, 378] on li "4:30pm" at bounding box center [541, 379] width 74 height 23
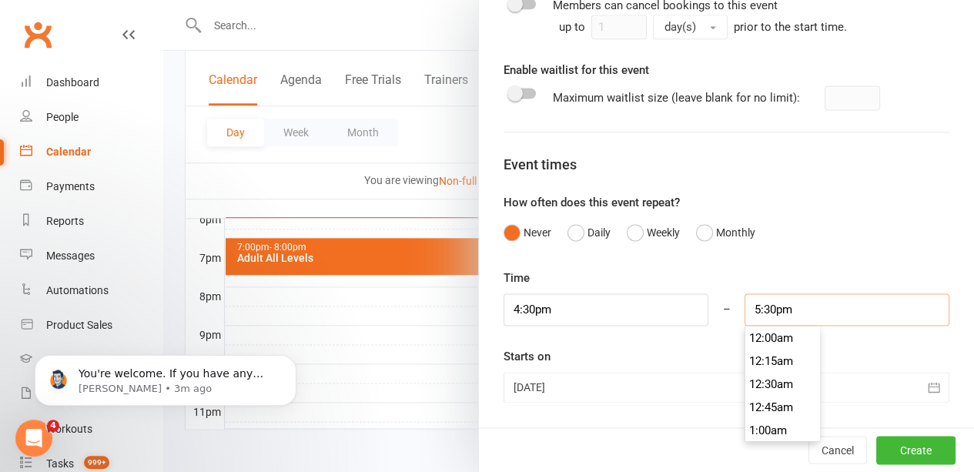
click at [788, 307] on input "5:30pm" at bounding box center [846, 309] width 205 height 32
click at [751, 309] on input "5:30pm" at bounding box center [846, 309] width 205 height 32
type input "5:20pm"
click at [665, 340] on div "Time 4:30pm 12:00am 12:15am 12:30am 12:45am 1:00am 1:15am 1:30am 1:45am 2:00am …" at bounding box center [726, 336] width 446 height 134
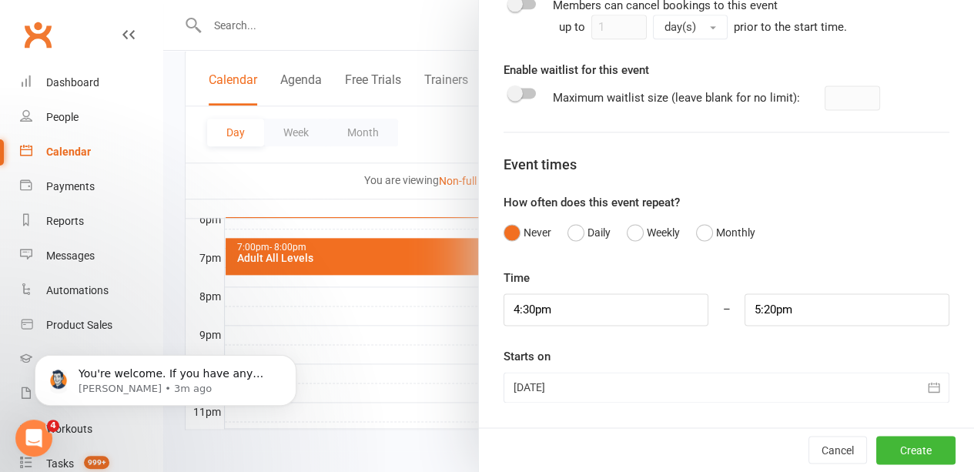
click at [802, 396] on div at bounding box center [726, 387] width 446 height 31
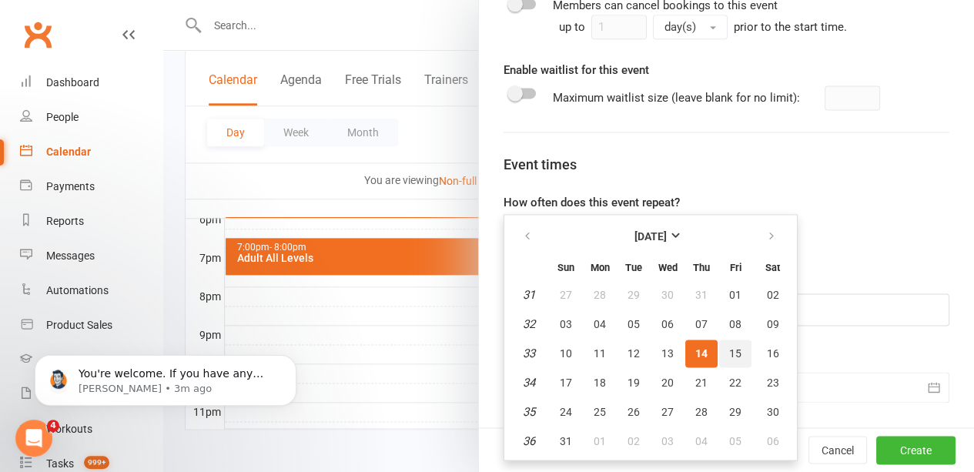
click at [729, 356] on span "15" at bounding box center [735, 353] width 12 height 12
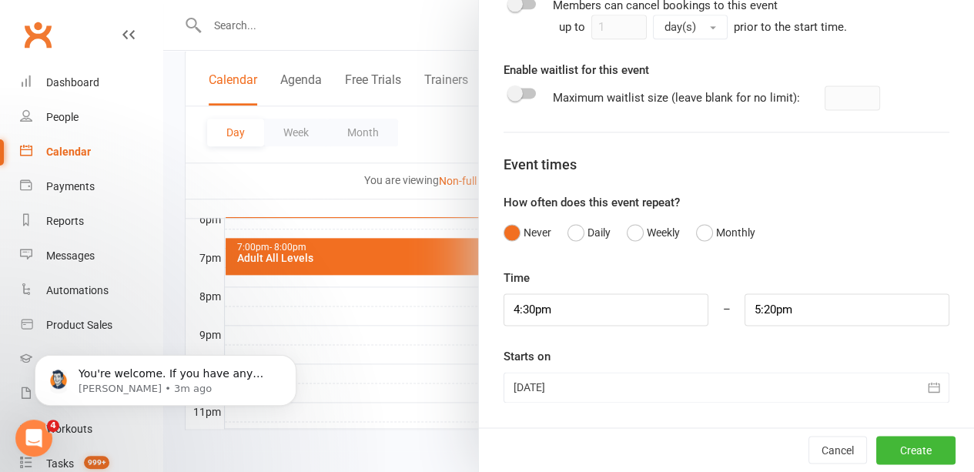
type input "[DATE]"
click at [888, 455] on button "Create" at bounding box center [915, 450] width 79 height 28
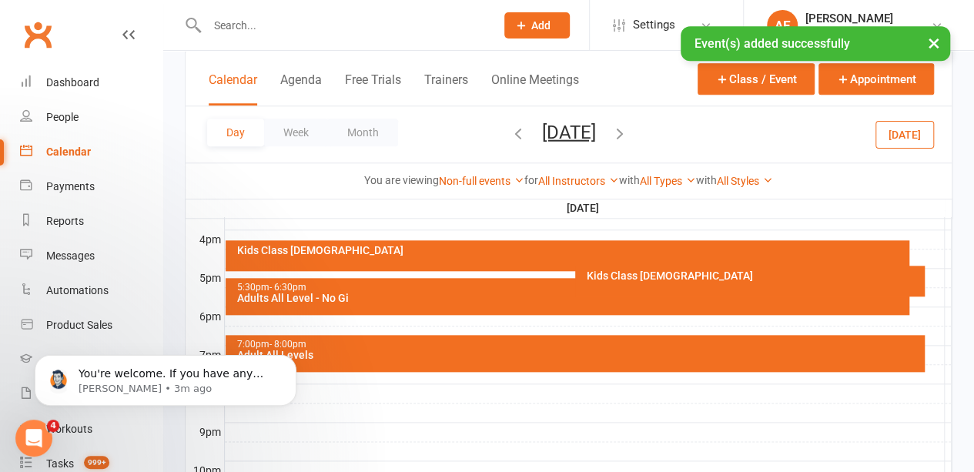
scroll to position [700, 0]
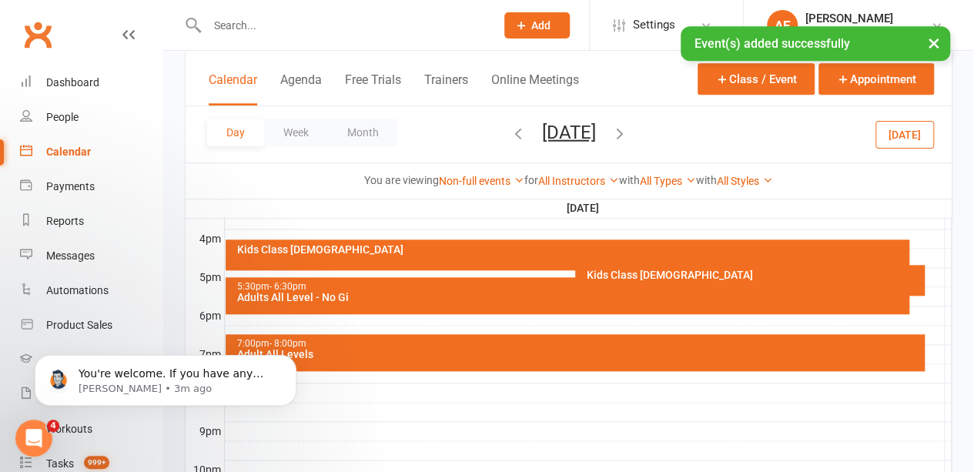
click at [628, 135] on icon "button" at bounding box center [619, 132] width 17 height 17
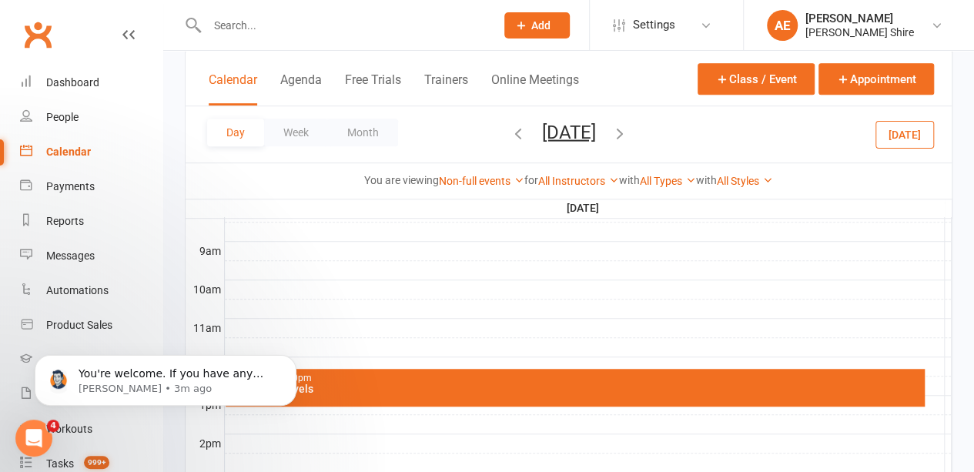
scroll to position [417, 0]
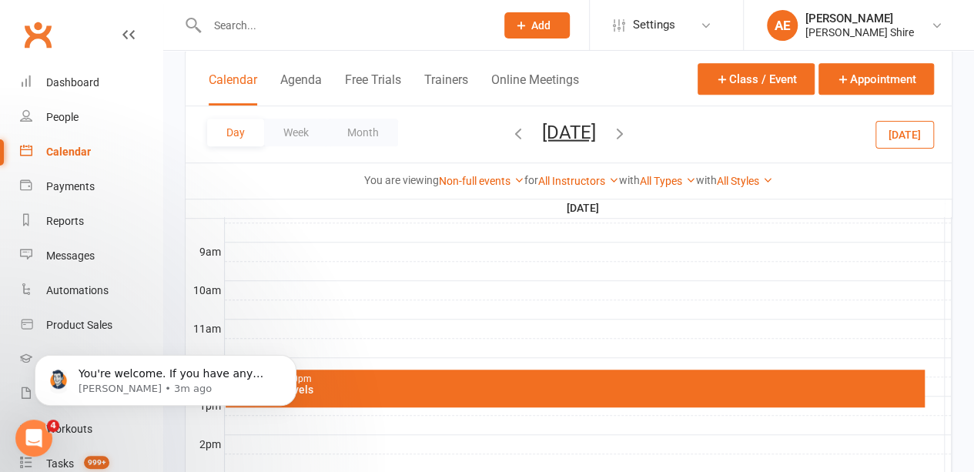
click at [509, 130] on icon "button" at bounding box center [517, 132] width 17 height 17
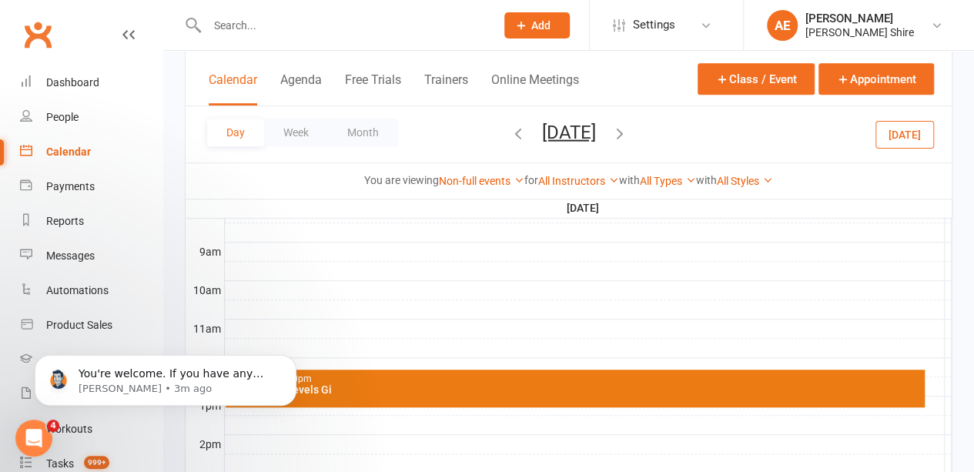
click at [243, 85] on button "Calendar" at bounding box center [233, 88] width 48 height 33
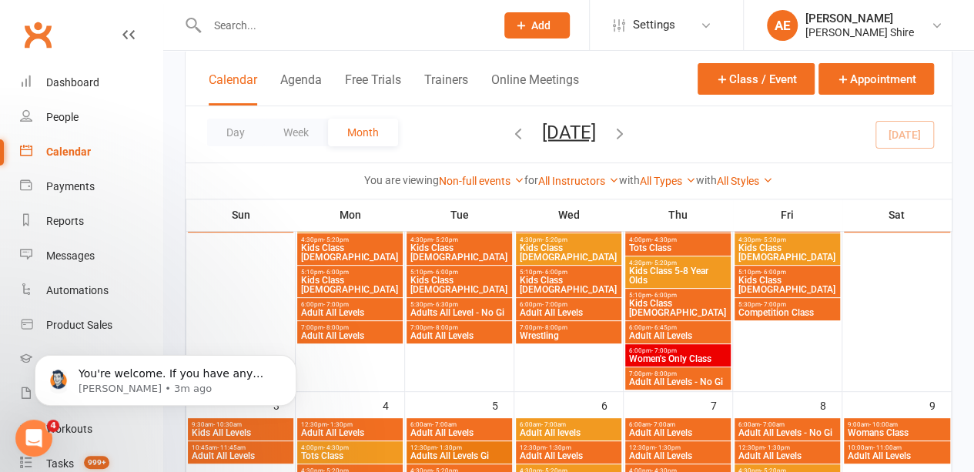
scroll to position [0, 0]
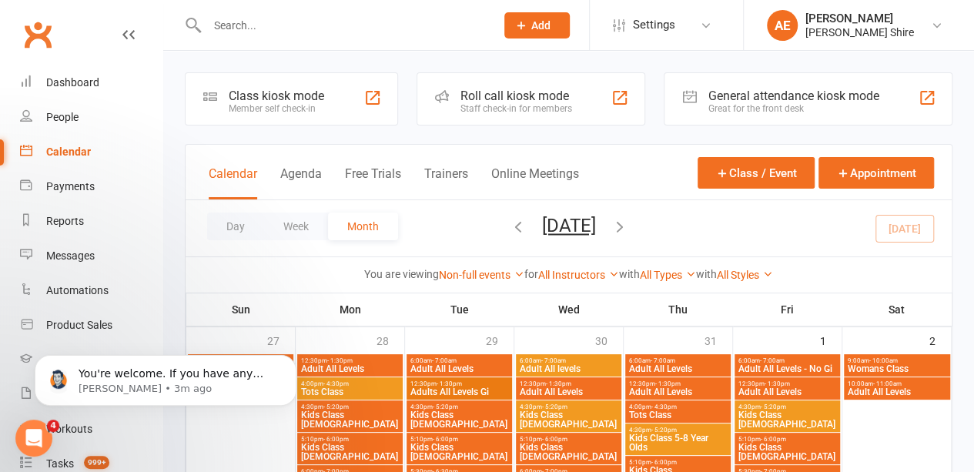
click at [325, 89] on div "Class kiosk mode Member self check-in" at bounding box center [291, 98] width 213 height 53
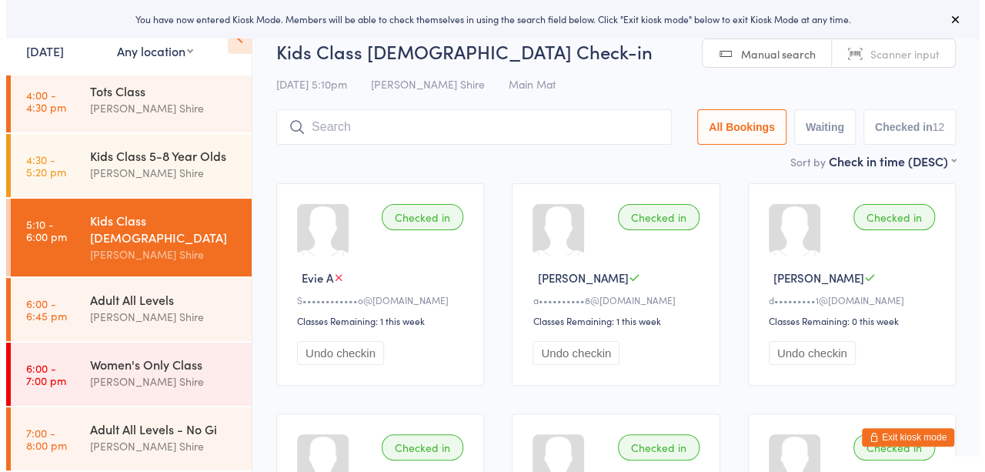
scroll to position [135, 0]
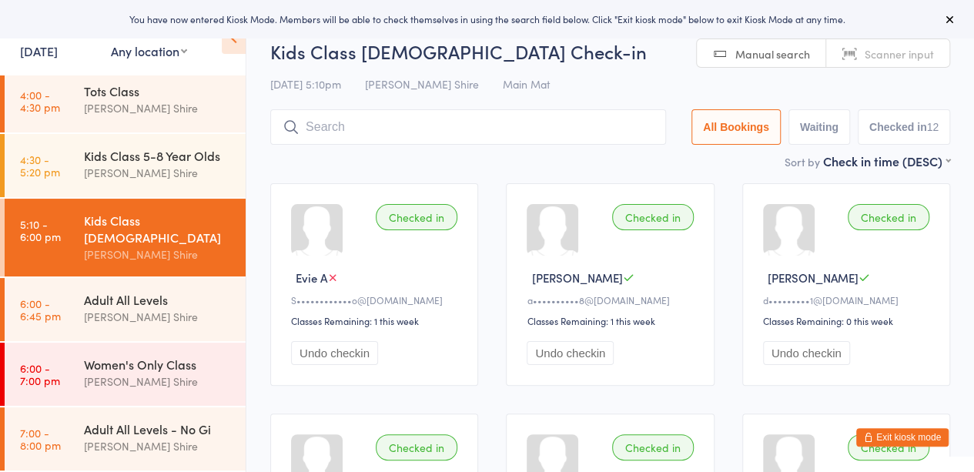
click at [58, 57] on link "14 Aug, 2025" at bounding box center [39, 50] width 38 height 17
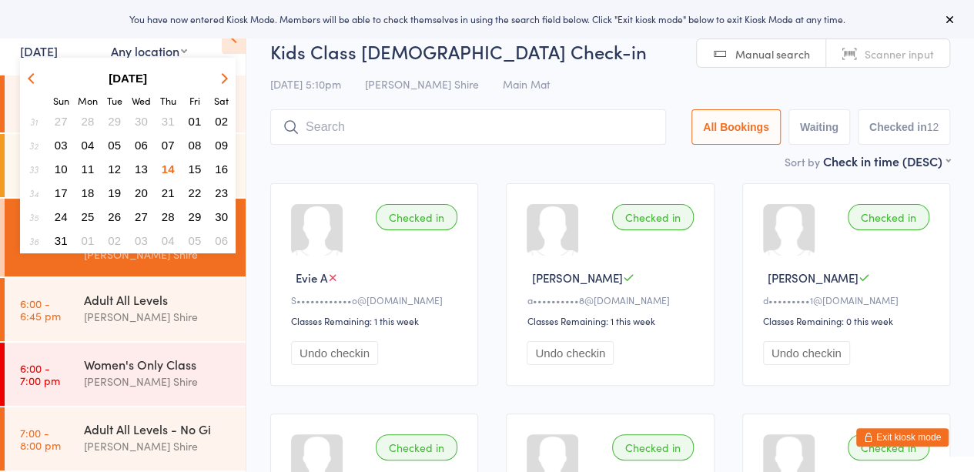
click at [194, 165] on span "15" at bounding box center [195, 168] width 13 height 13
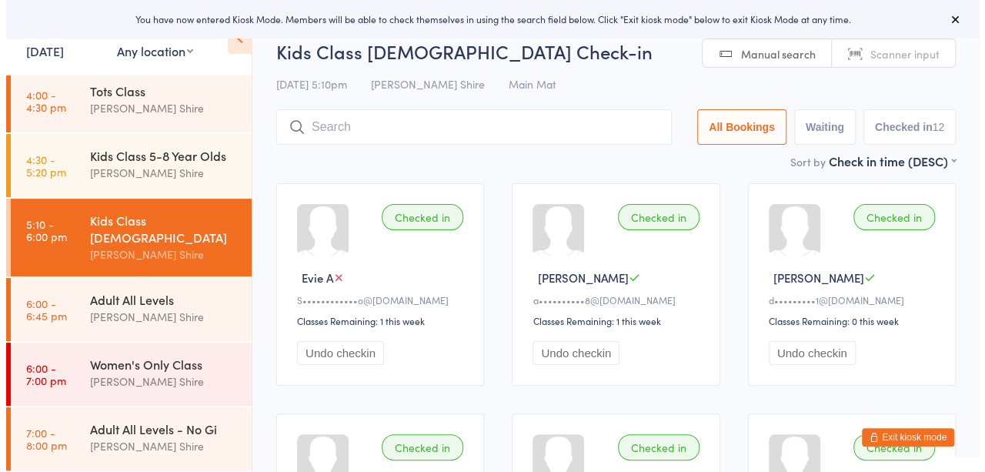
scroll to position [6, 0]
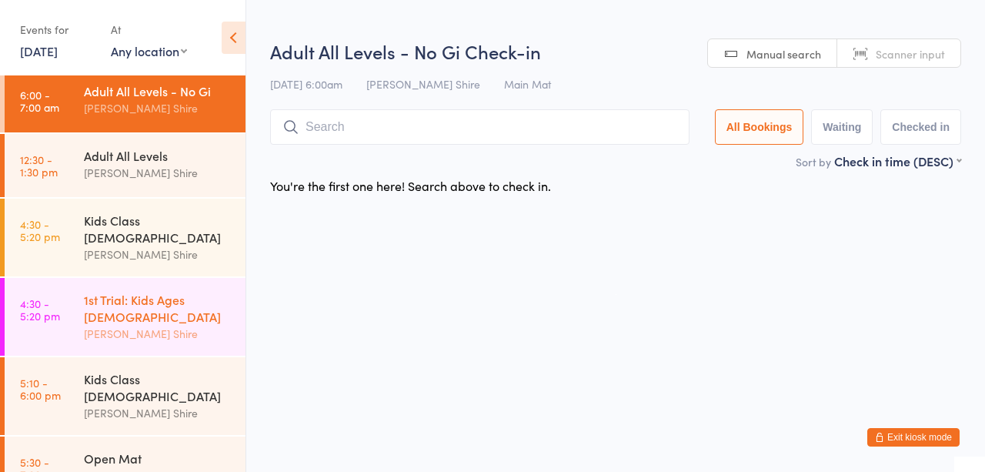
click at [114, 325] on div "[PERSON_NAME] Shire" at bounding box center [158, 334] width 149 height 18
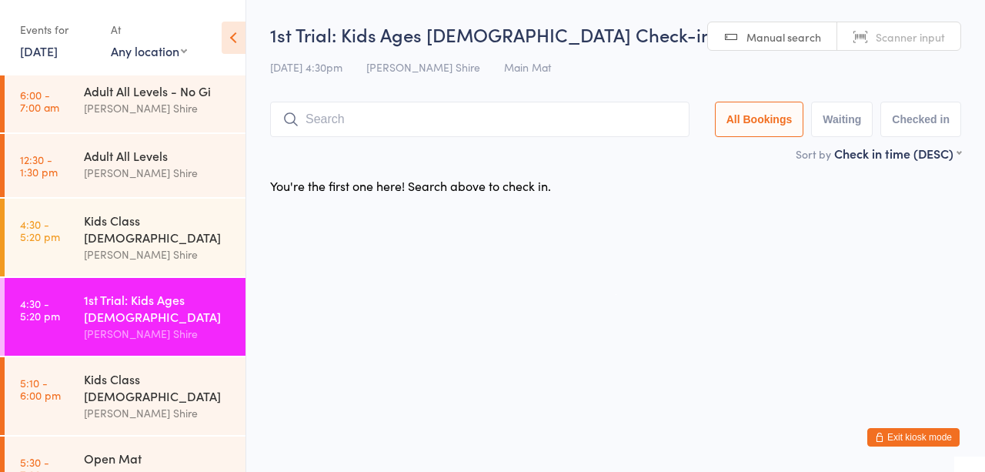
click at [907, 438] on button "Exit kiosk mode" at bounding box center [913, 437] width 92 height 18
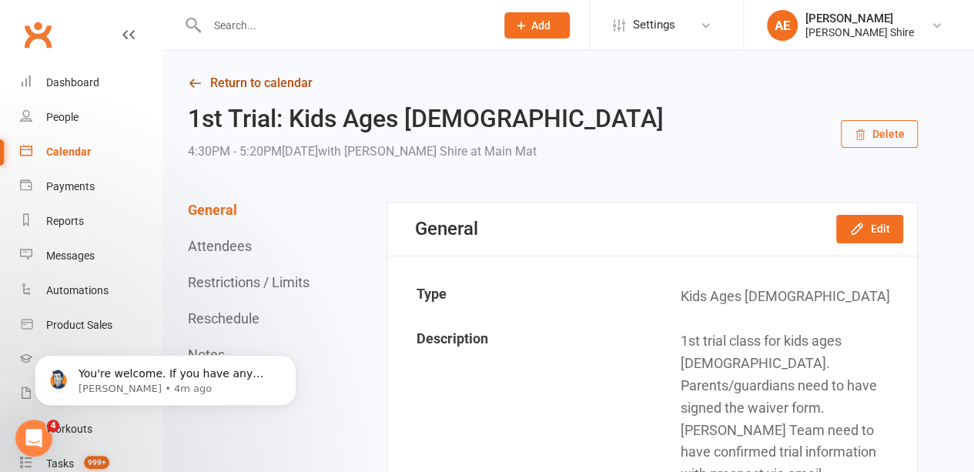
click at [257, 79] on link "Return to calendar" at bounding box center [553, 83] width 730 height 22
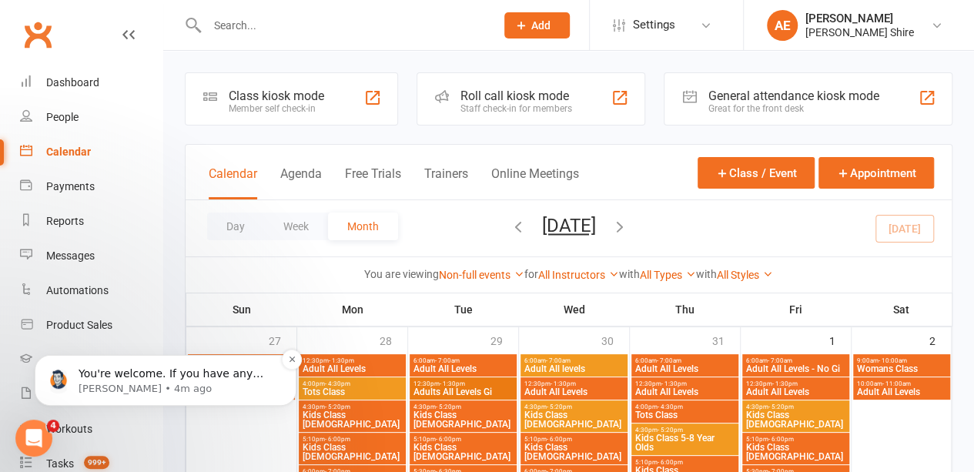
click at [143, 394] on p "[PERSON_NAME] • 4m ago" at bounding box center [177, 389] width 199 height 14
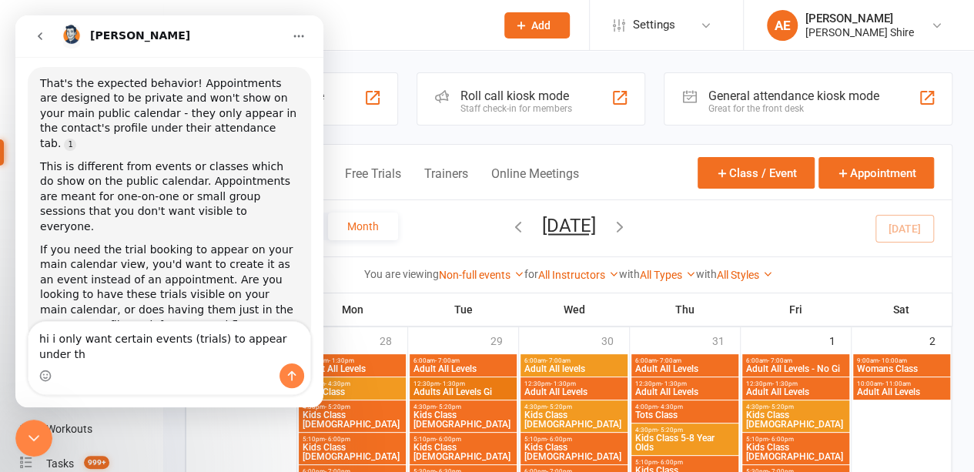
scroll to position [2193, 0]
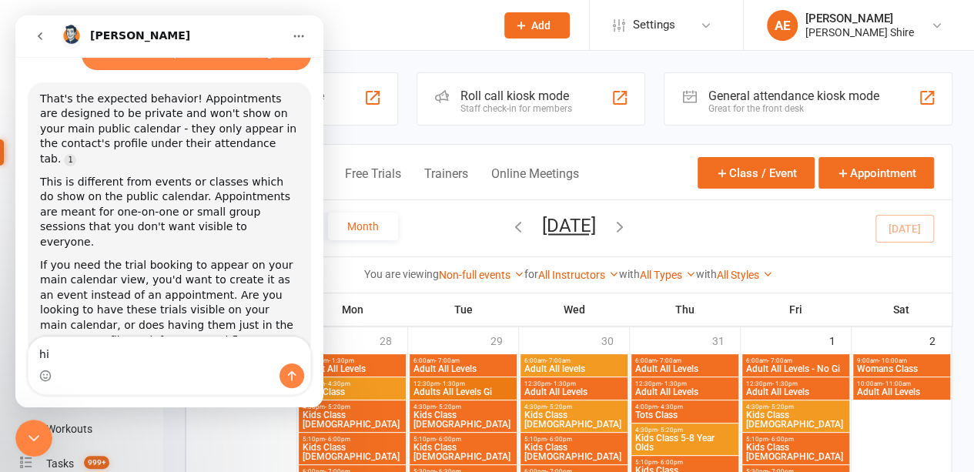
type textarea "h"
click at [43, 429] on div "Close Intercom Messenger" at bounding box center [33, 437] width 37 height 37
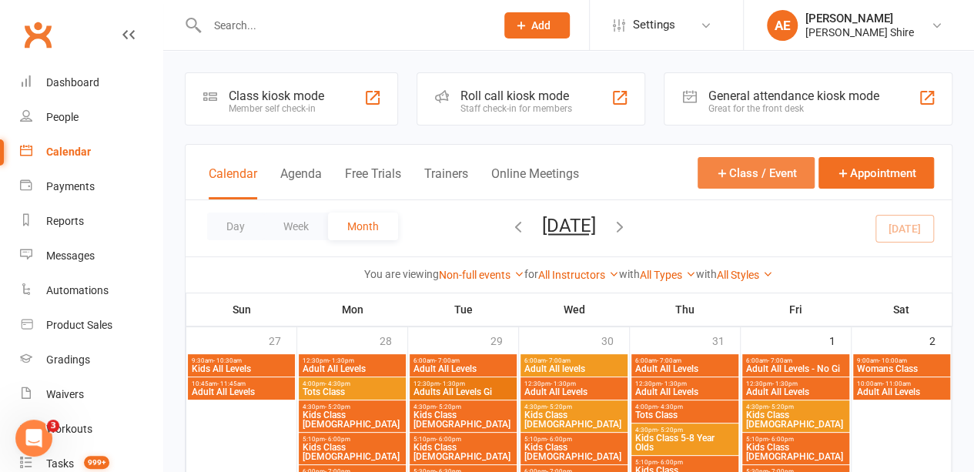
click at [781, 174] on button "Class / Event" at bounding box center [755, 173] width 117 height 32
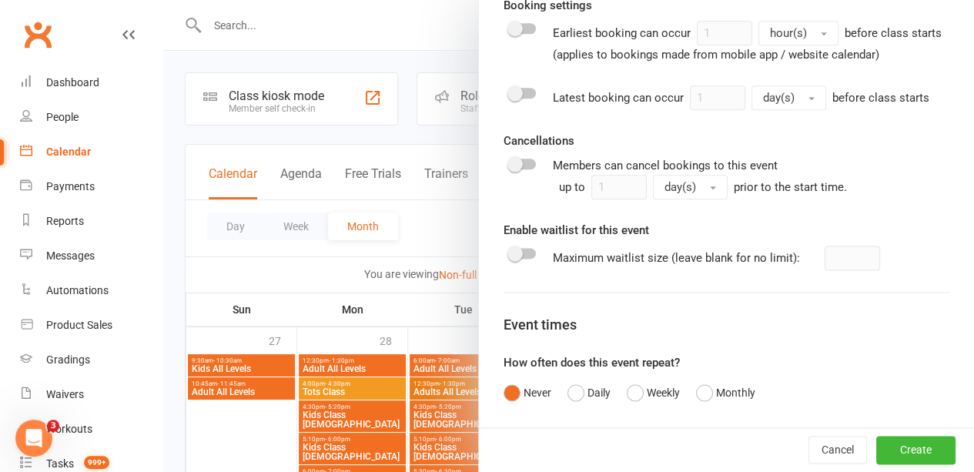
scroll to position [851, 0]
click at [406, 224] on div at bounding box center [568, 236] width 810 height 472
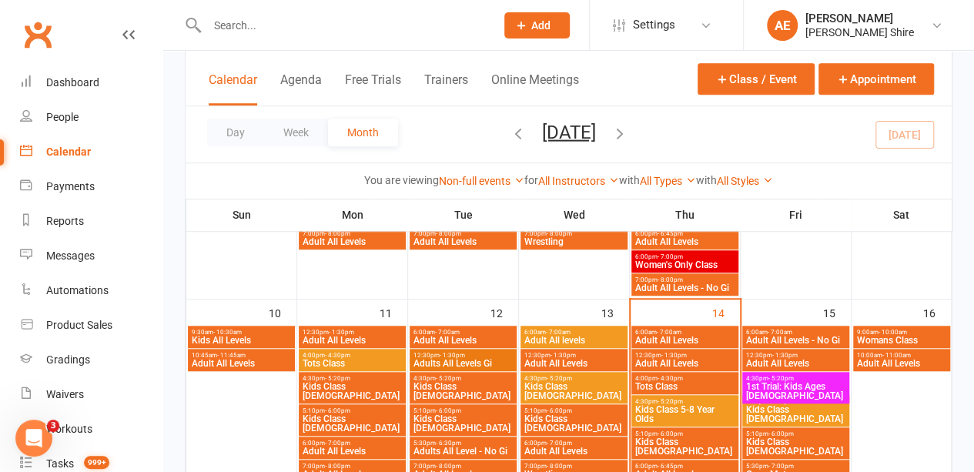
scroll to position [491, 0]
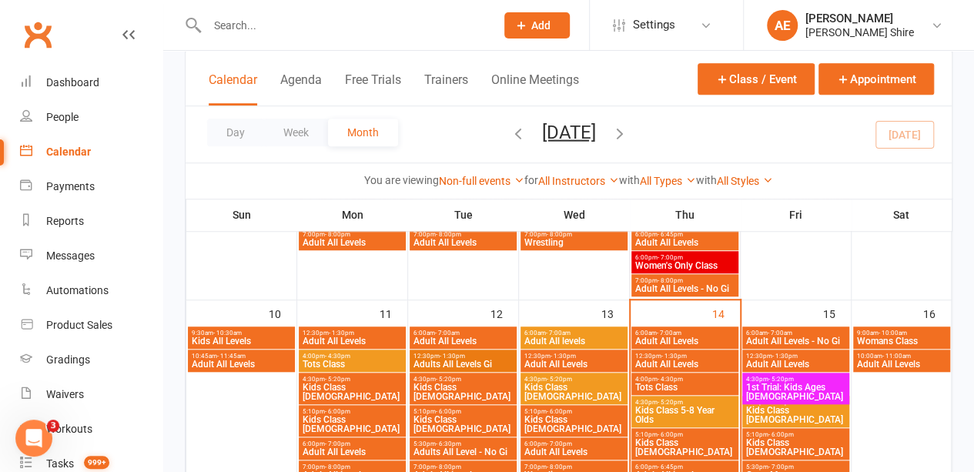
click at [794, 379] on span "4:30pm - 5:20pm" at bounding box center [795, 379] width 101 height 7
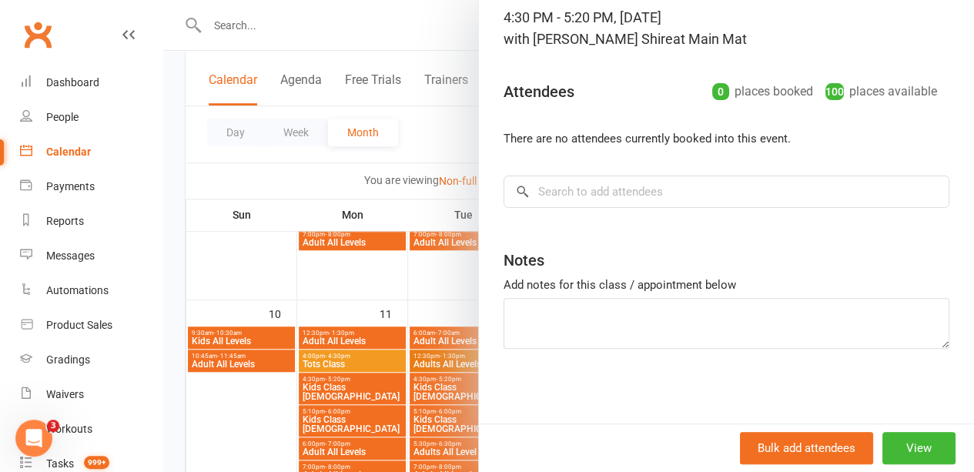
scroll to position [0, 0]
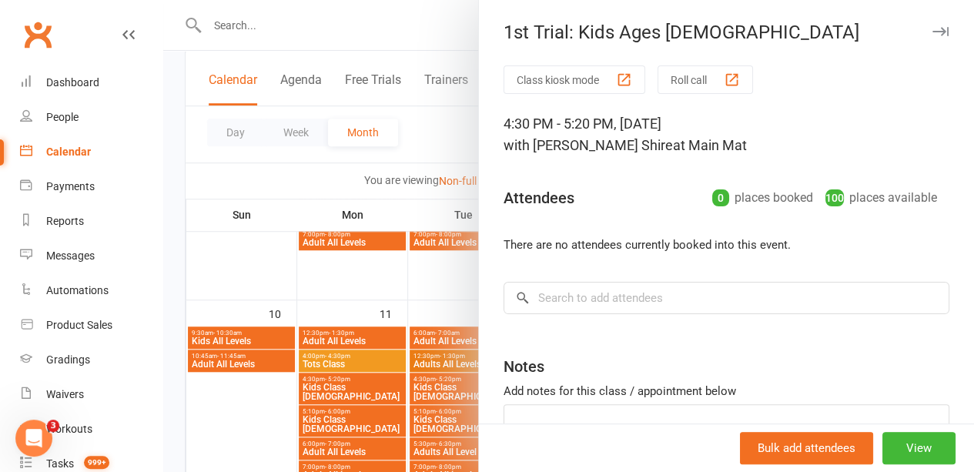
click at [560, 36] on div "1st Trial: Kids Ages [DEMOGRAPHIC_DATA]" at bounding box center [726, 33] width 495 height 22
click at [405, 37] on div at bounding box center [568, 236] width 810 height 472
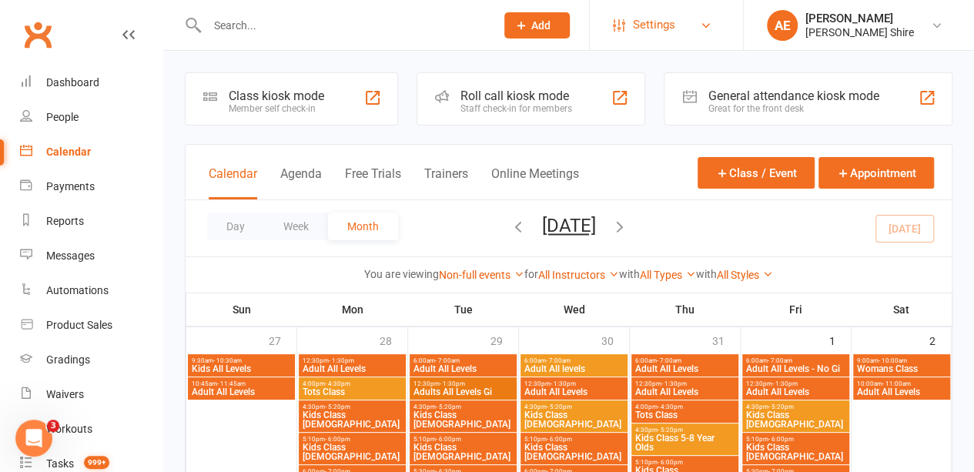
click at [676, 17] on link "Settings" at bounding box center [666, 25] width 107 height 35
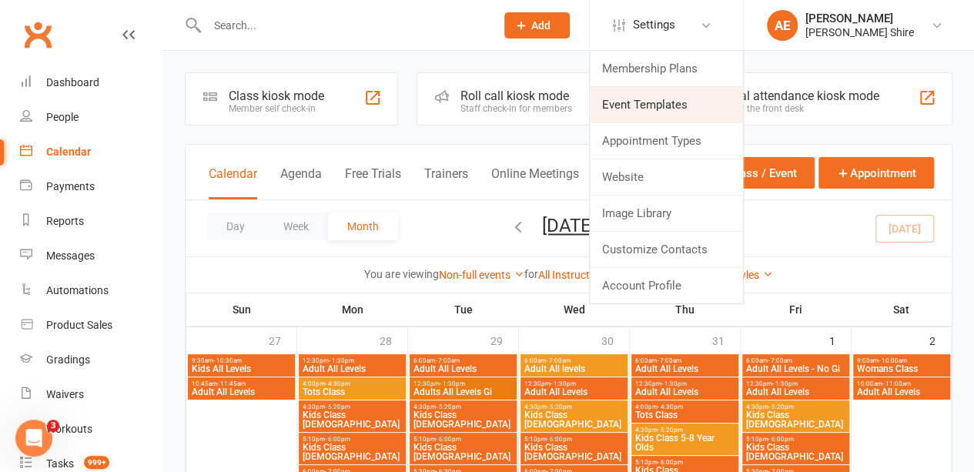
click at [685, 104] on link "Event Templates" at bounding box center [665, 104] width 153 height 35
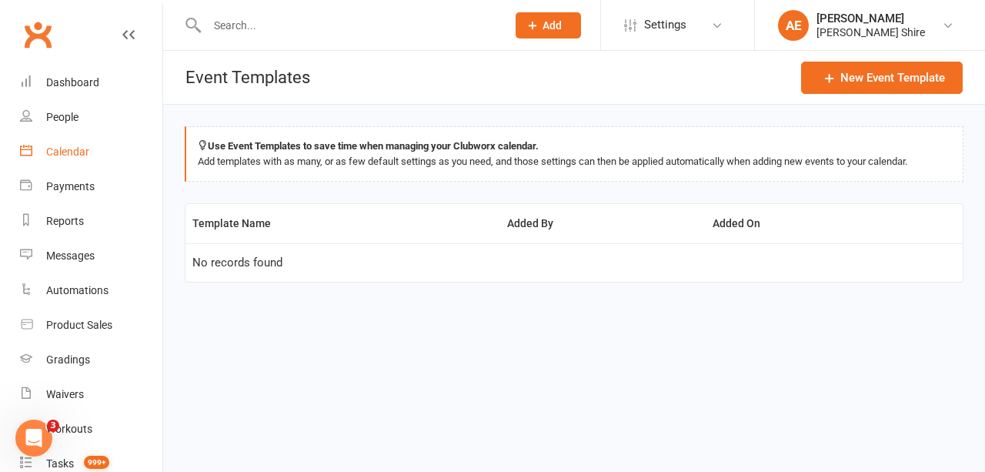
click at [83, 153] on div "Calendar" at bounding box center [67, 151] width 43 height 12
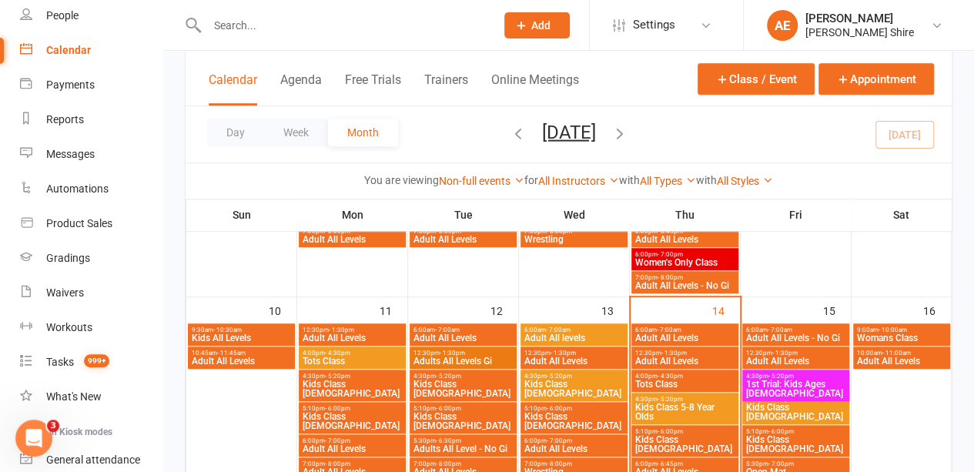
scroll to position [514, 0]
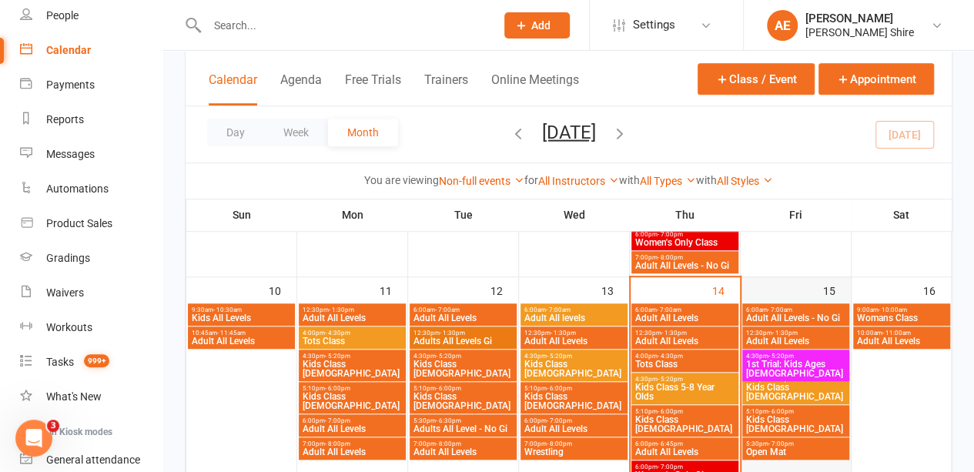
click at [825, 286] on div "15" at bounding box center [837, 289] width 28 height 25
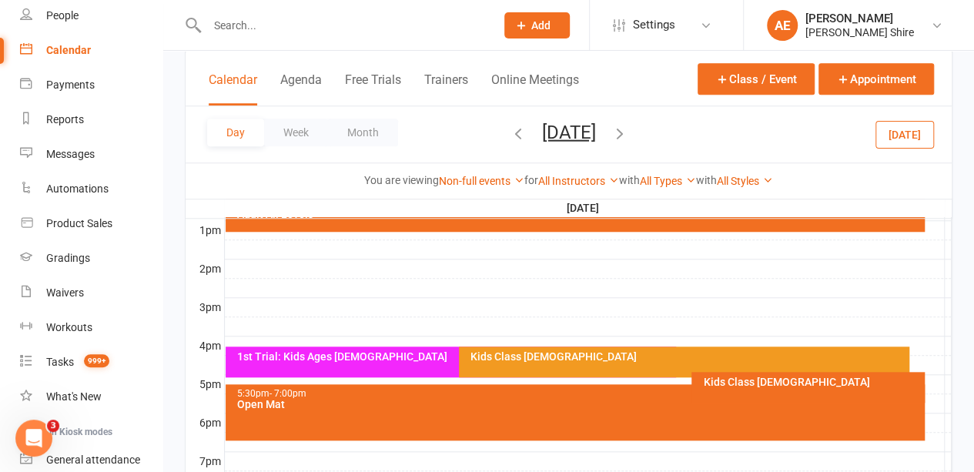
scroll to position [592, 0]
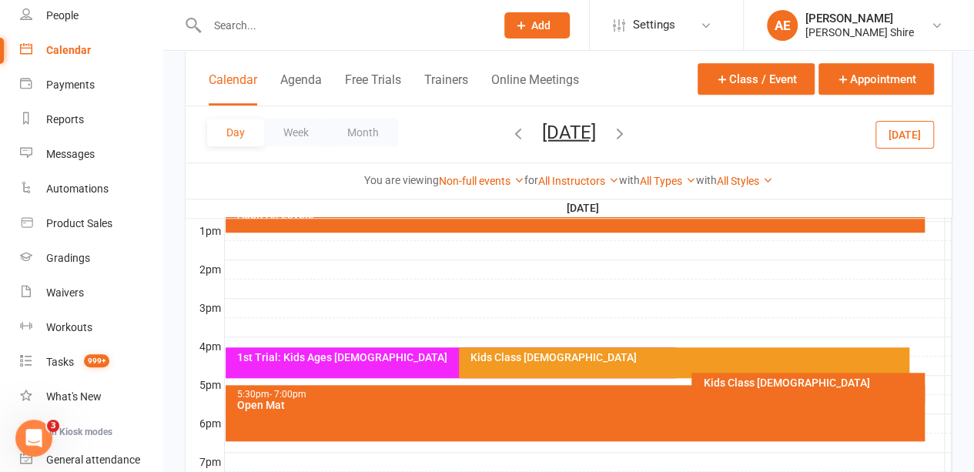
click at [369, 361] on div "1st Trial: Kids Ages [DEMOGRAPHIC_DATA]" at bounding box center [454, 357] width 436 height 11
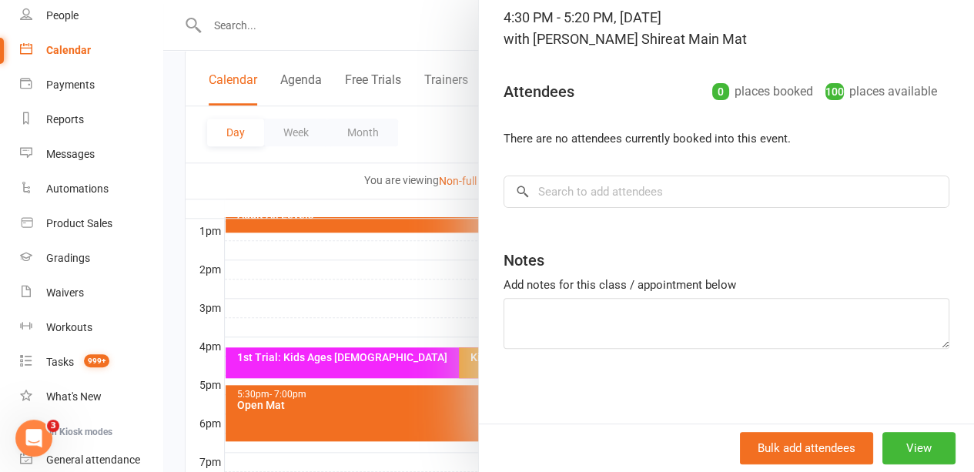
scroll to position [1, 0]
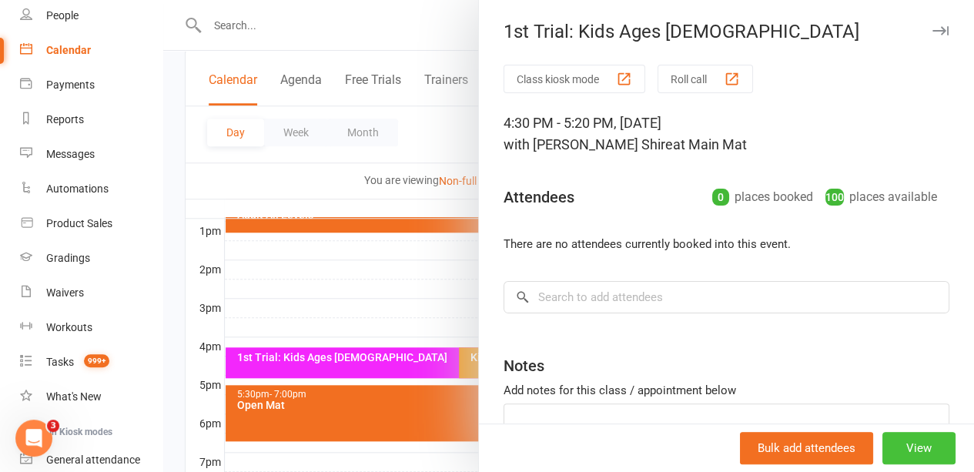
click at [911, 457] on button "View" at bounding box center [918, 448] width 73 height 32
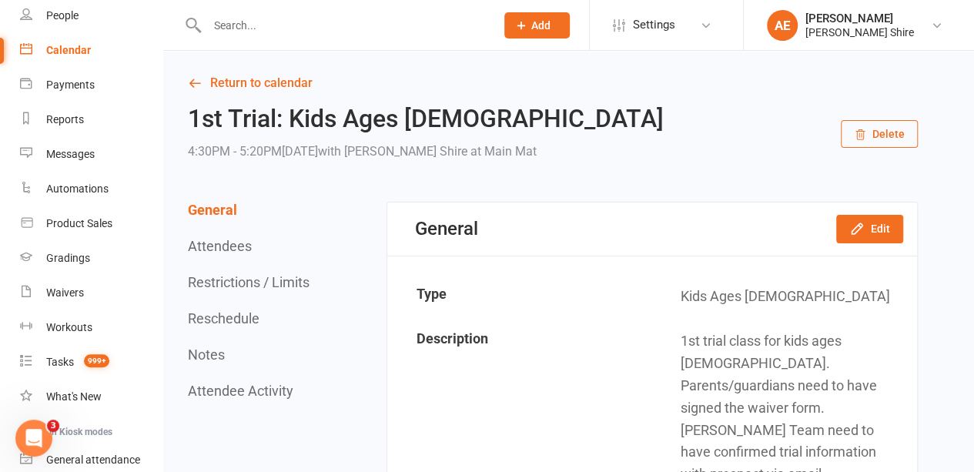
click at [860, 140] on icon "button" at bounding box center [859, 135] width 12 height 12
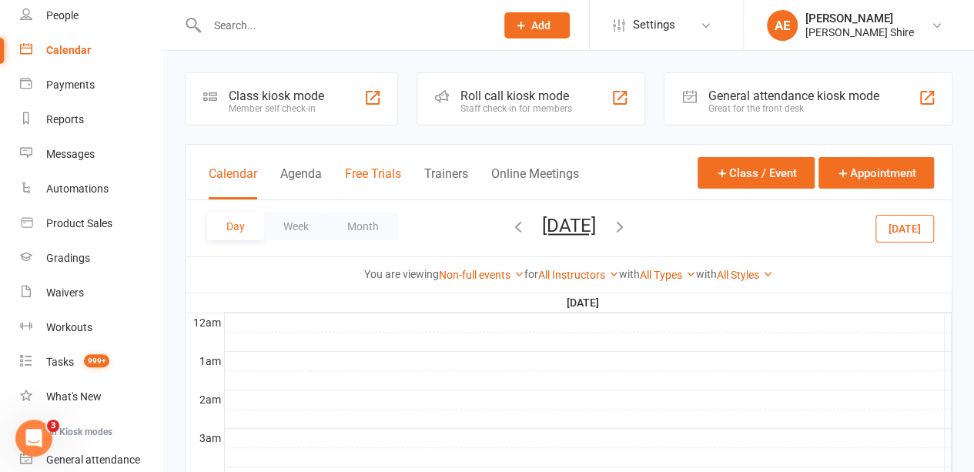
click at [383, 168] on button "Free Trials" at bounding box center [373, 182] width 56 height 33
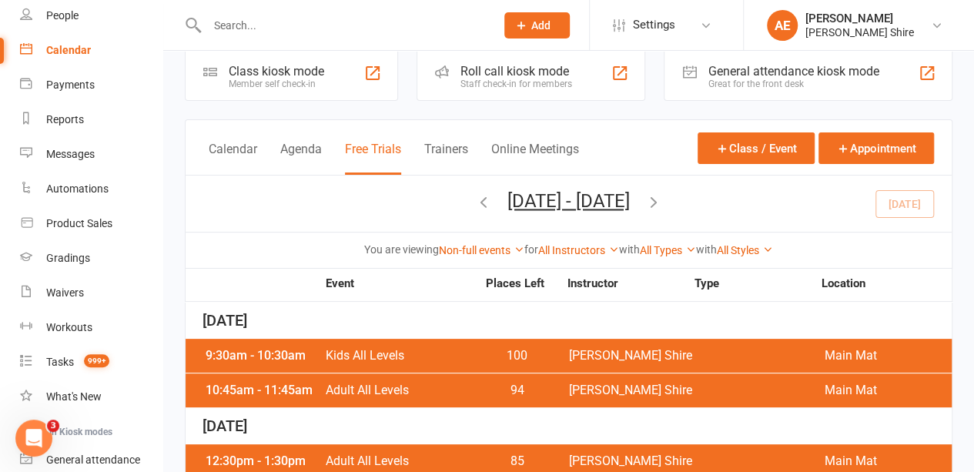
scroll to position [25, 0]
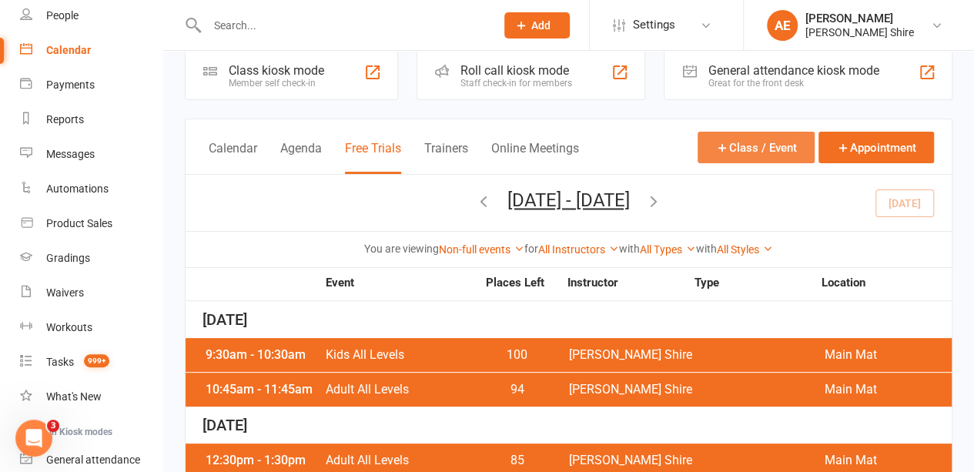
click at [771, 146] on button "Class / Event" at bounding box center [755, 148] width 117 height 32
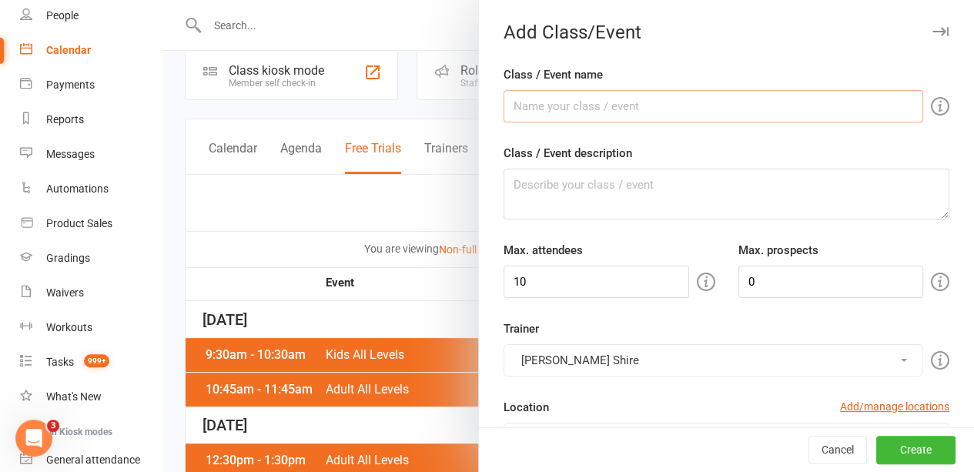
click at [696, 99] on input "Class / Event name" at bounding box center [712, 106] width 419 height 32
type input "1st Trial: Kids Ages [DEMOGRAPHIC_DATA]"
click at [640, 173] on textarea "Class / Event description" at bounding box center [726, 194] width 446 height 51
click at [555, 283] on input "10" at bounding box center [595, 282] width 185 height 32
type input "1"
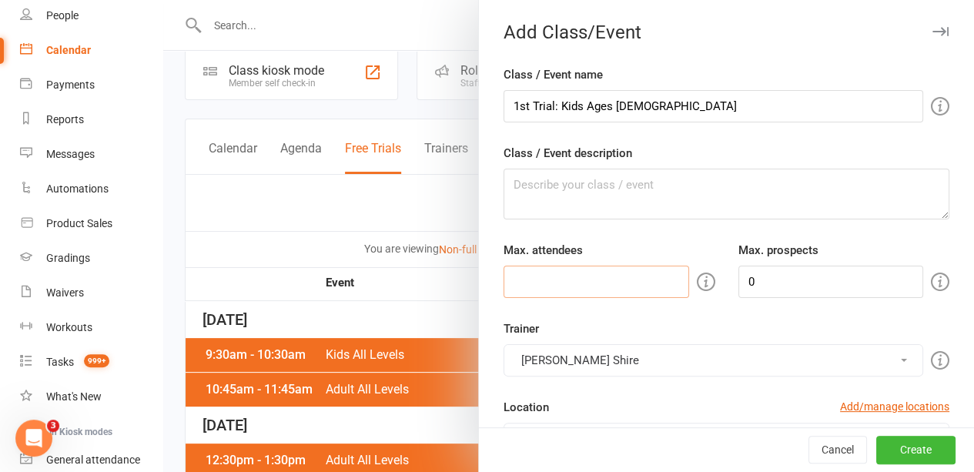
type input "5"
click at [776, 289] on input "0" at bounding box center [830, 282] width 185 height 32
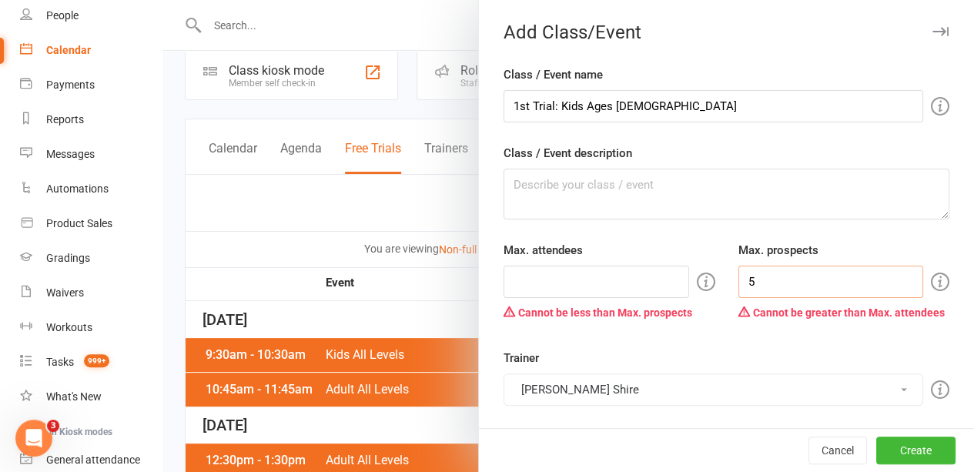
type input "5"
click at [556, 282] on input "number" at bounding box center [595, 282] width 185 height 32
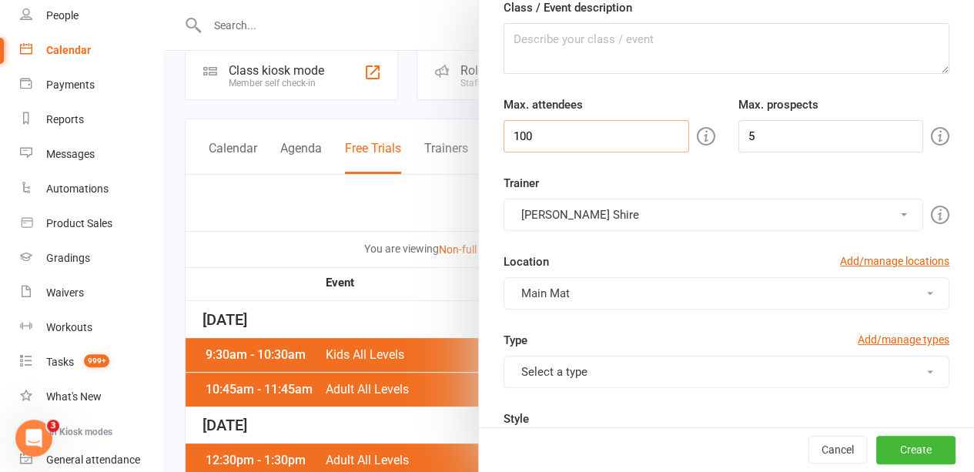
scroll to position [150, 0]
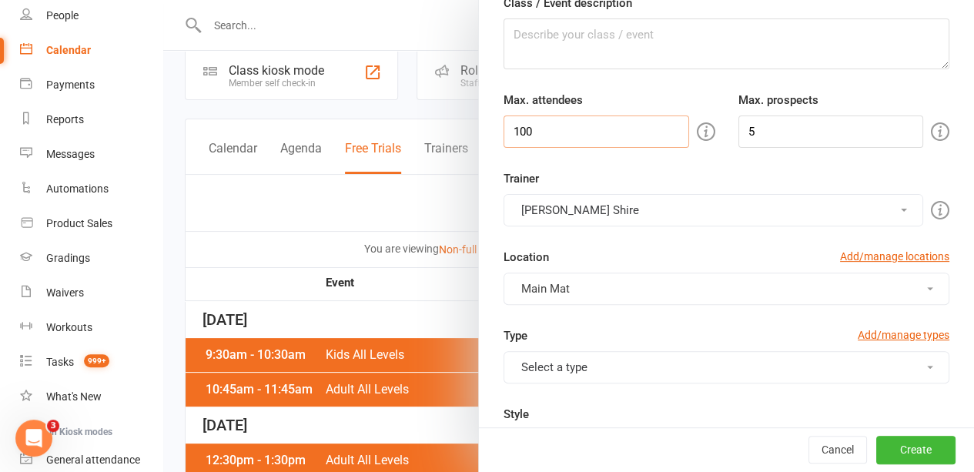
type input "100"
click at [565, 360] on button "Select a type" at bounding box center [726, 367] width 446 height 32
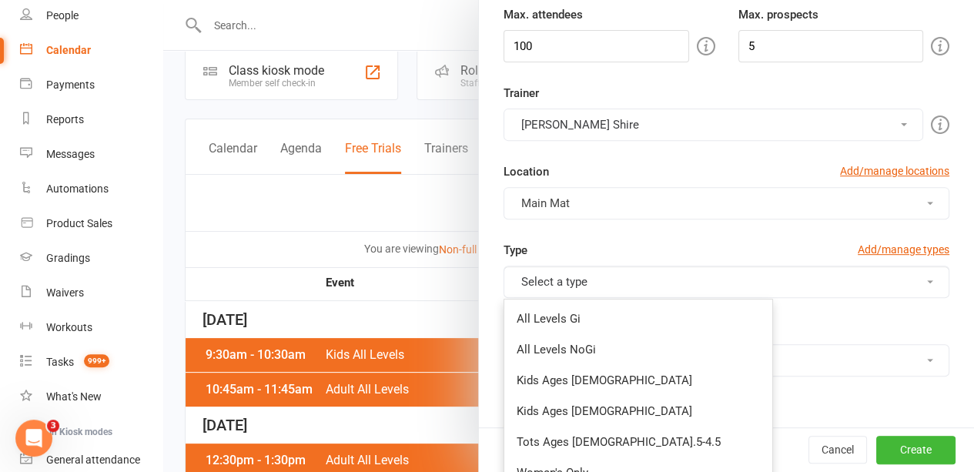
scroll to position [238, 0]
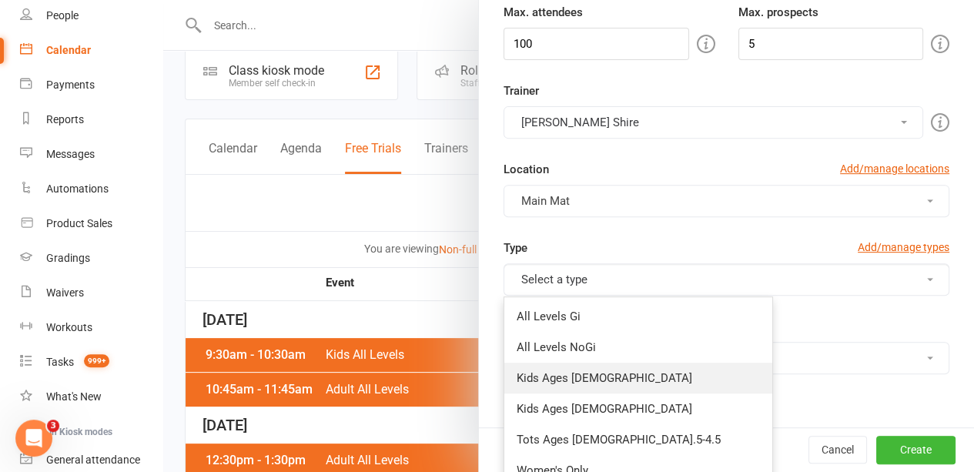
click at [560, 369] on link "Kids Ages [DEMOGRAPHIC_DATA]" at bounding box center [638, 377] width 268 height 31
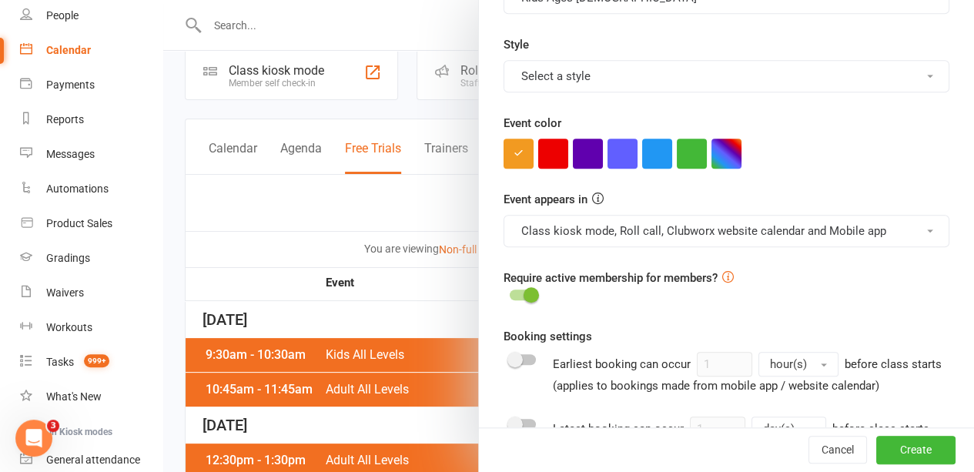
scroll to position [519, 0]
click at [713, 146] on button "button" at bounding box center [726, 154] width 30 height 30
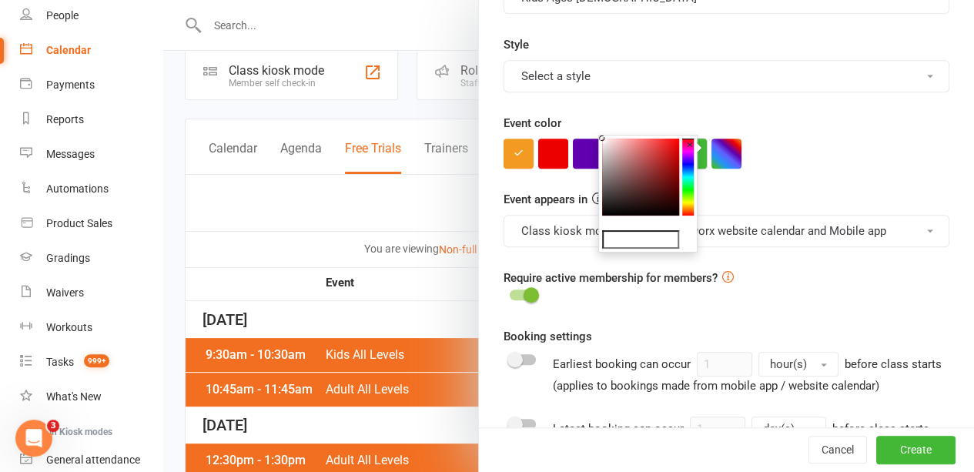
click at [686, 145] on button "×" at bounding box center [689, 145] width 15 height 20
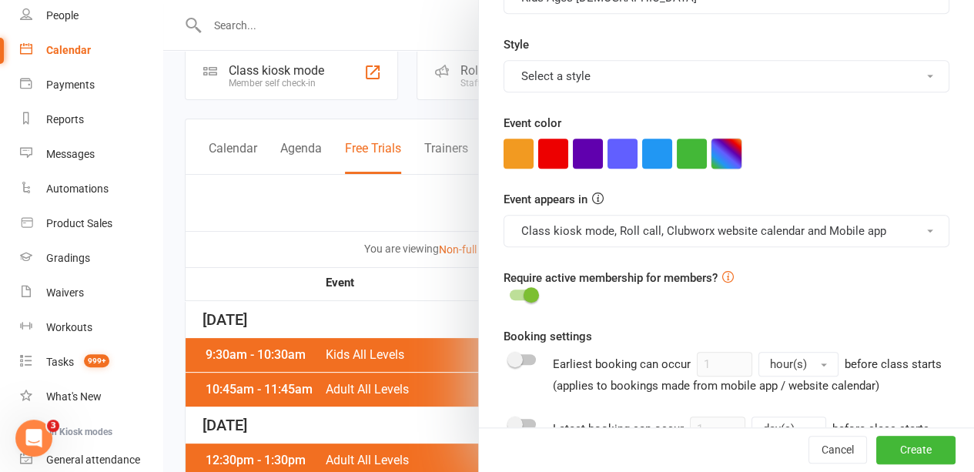
click at [711, 140] on button "button" at bounding box center [726, 154] width 30 height 30
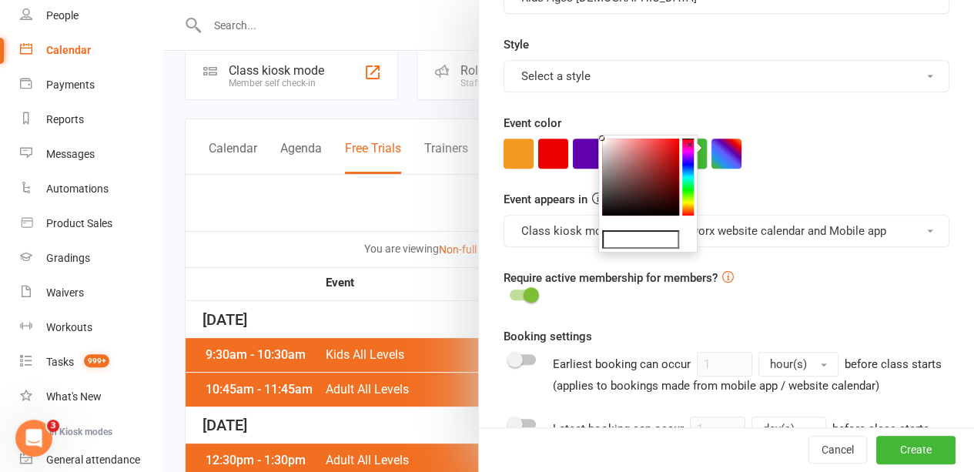
click at [684, 142] on button "×" at bounding box center [689, 145] width 15 height 20
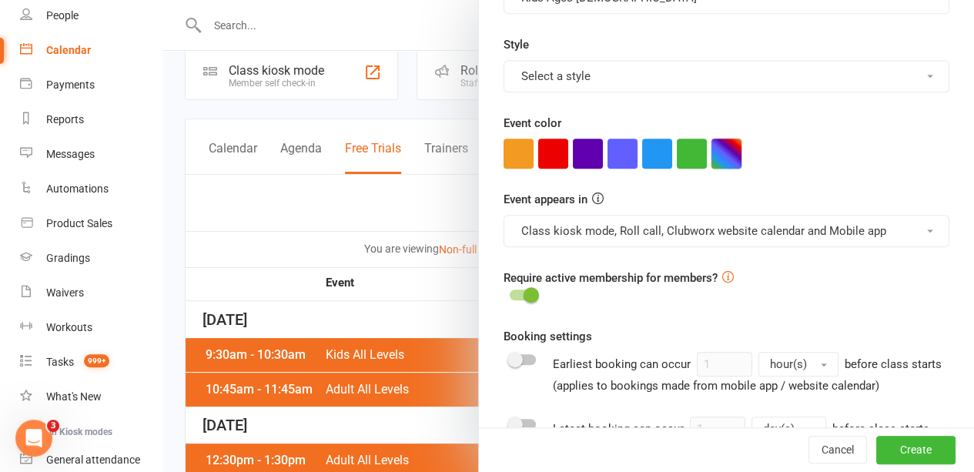
click at [711, 152] on button "button" at bounding box center [726, 154] width 30 height 30
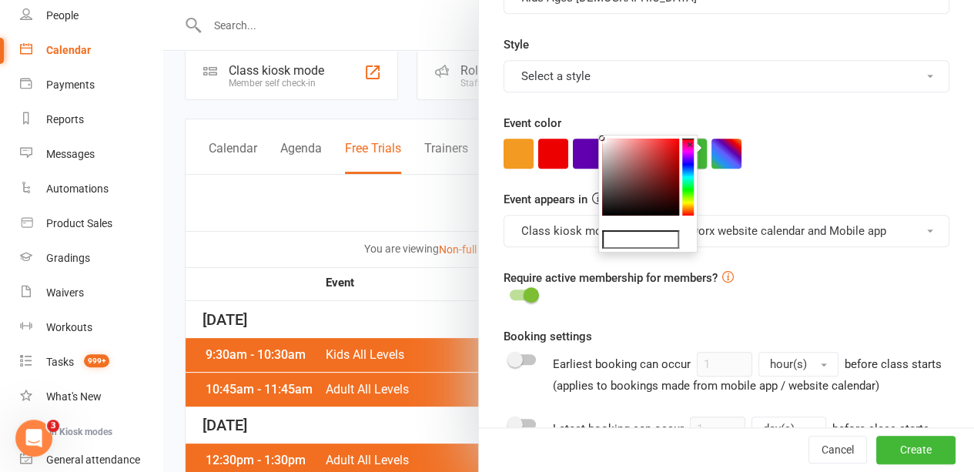
click at [686, 149] on button "×" at bounding box center [689, 145] width 15 height 20
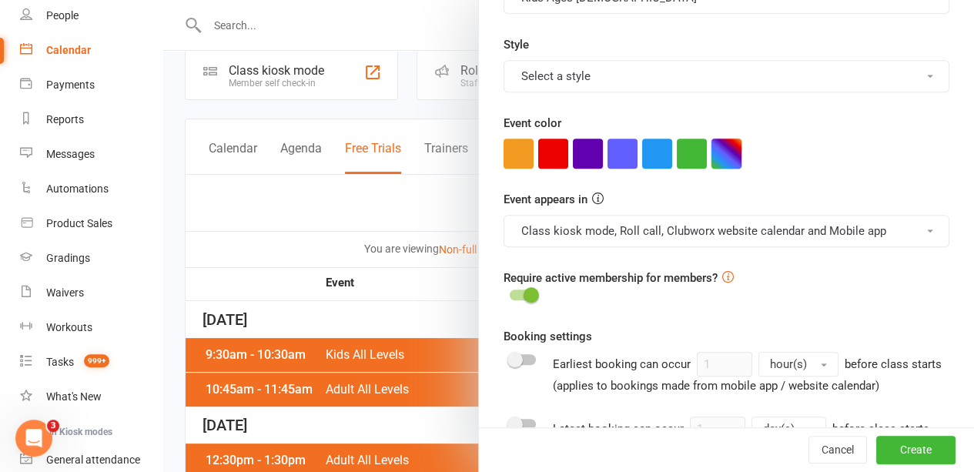
click at [711, 149] on button "button" at bounding box center [726, 154] width 30 height 30
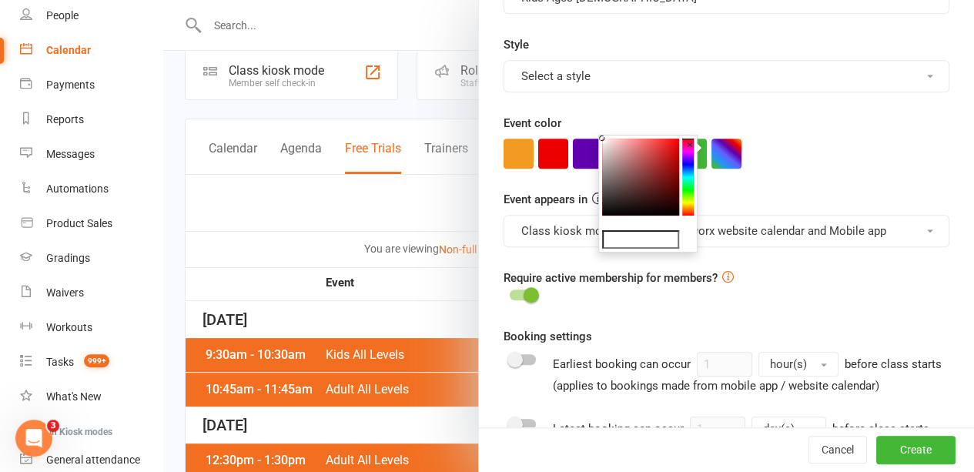
click at [686, 155] on colorpicker-hue at bounding box center [688, 177] width 12 height 77
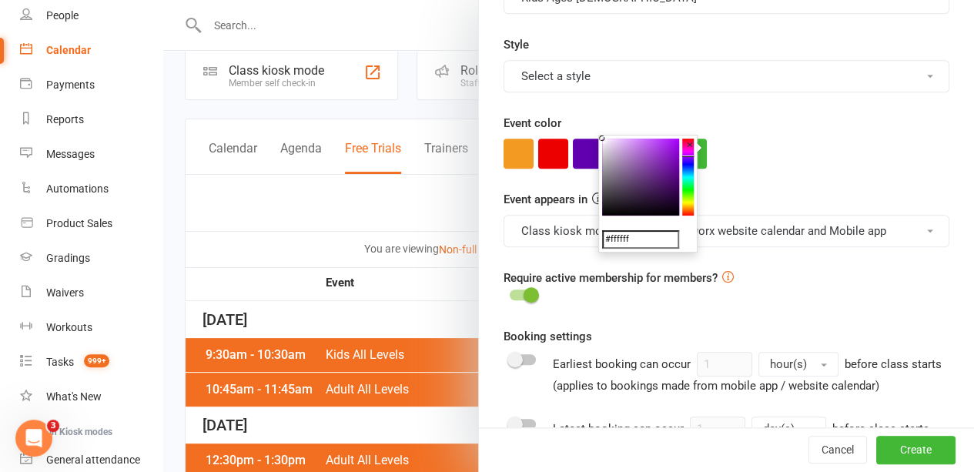
click at [691, 153] on button "×" at bounding box center [689, 145] width 15 height 20
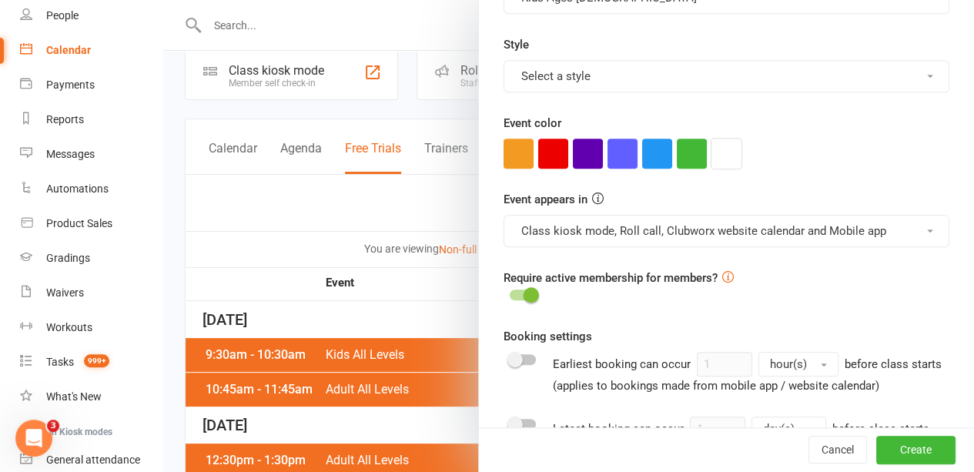
click at [721, 152] on icon "button" at bounding box center [726, 153] width 10 height 10
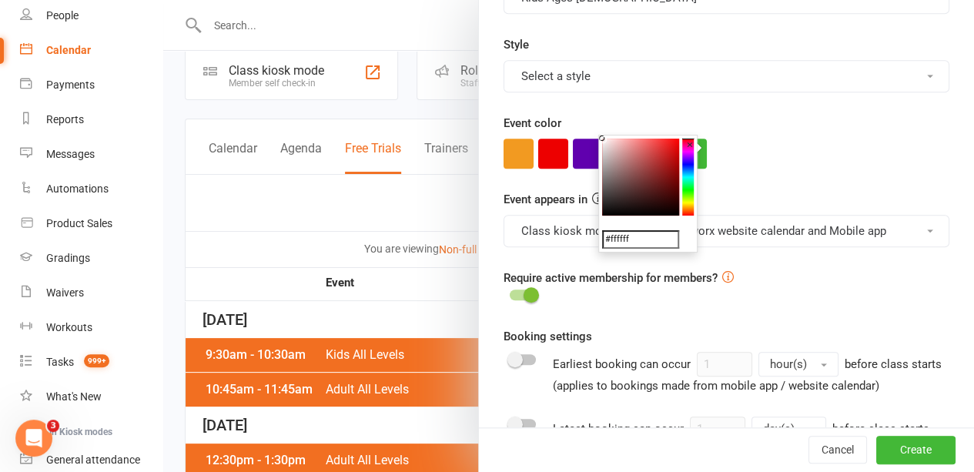
click at [685, 158] on colorpicker-hue at bounding box center [688, 177] width 12 height 77
click at [687, 155] on colorpicker-hue at bounding box center [688, 177] width 12 height 77
click at [651, 141] on colorpicker-saturation at bounding box center [640, 177] width 77 height 77
type input "#ca58f7"
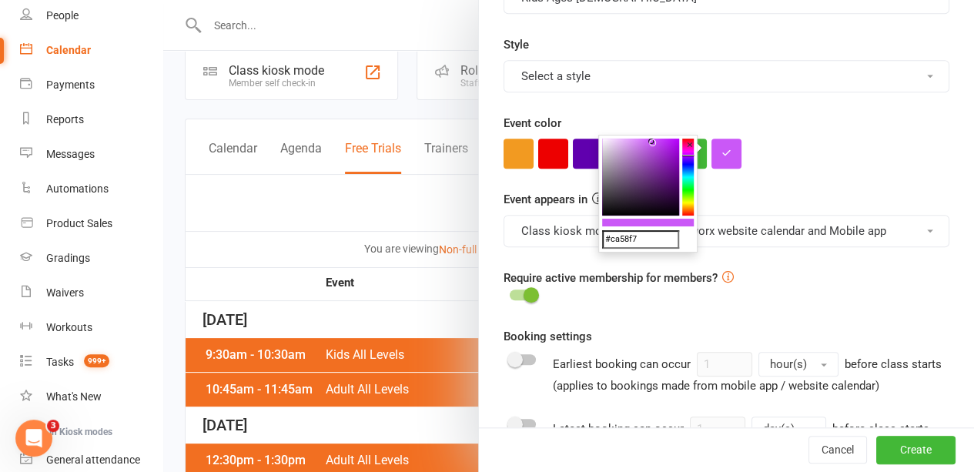
click at [790, 182] on form "Class / Event name 1st Trial: Kids Ages 5-8 Class / Event description Max. atte…" at bounding box center [726, 220] width 446 height 1348
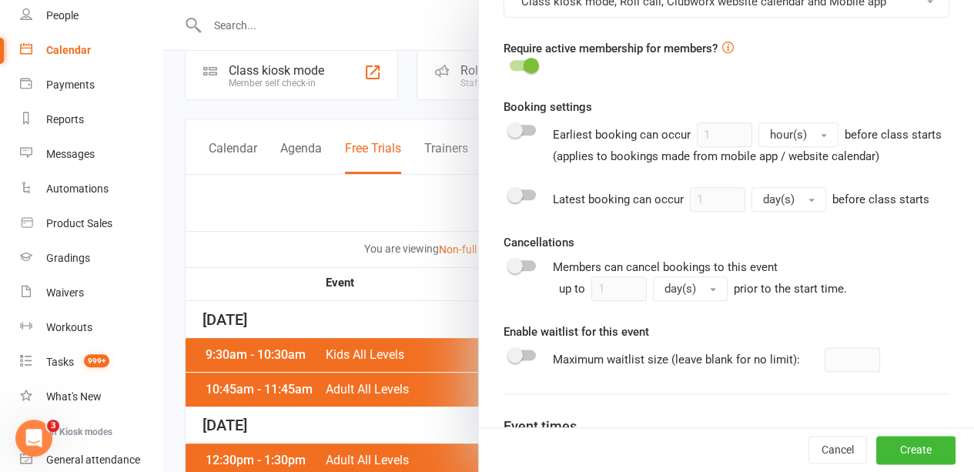
scroll to position [738, 0]
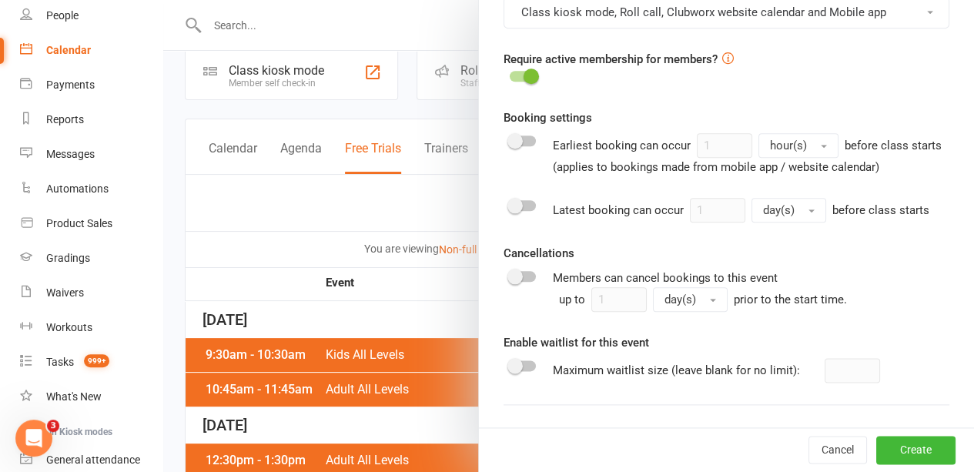
click at [523, 71] on span at bounding box center [530, 75] width 15 height 15
click at [509, 74] on input "checkbox" at bounding box center [509, 74] width 0 height 0
click at [516, 71] on div at bounding box center [522, 76] width 26 height 11
click at [509, 74] on input "checkbox" at bounding box center [509, 74] width 0 height 0
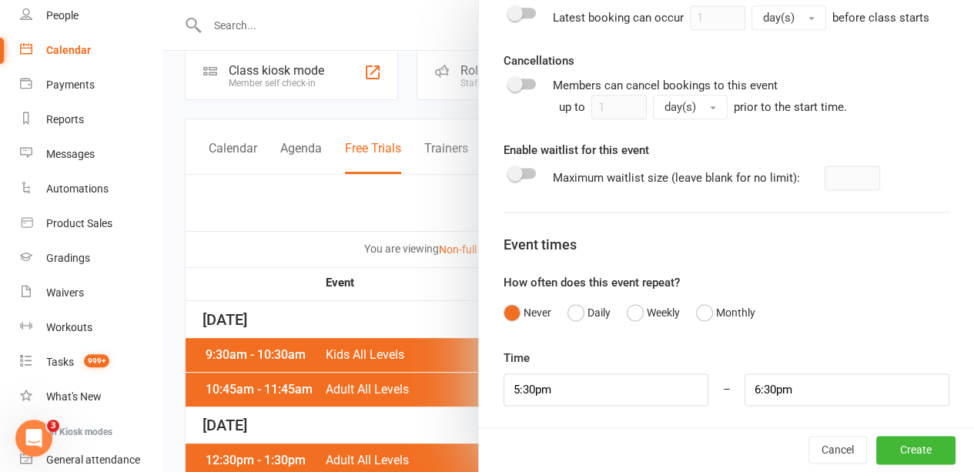
scroll to position [1024, 0]
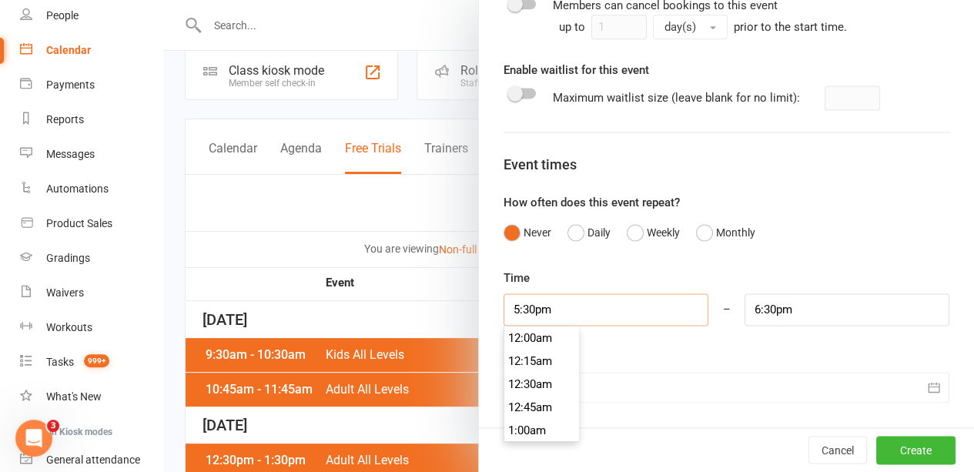
click at [574, 309] on input "5:30pm" at bounding box center [605, 309] width 205 height 32
type input "5:3"
type input "6:30am"
type input "5:"
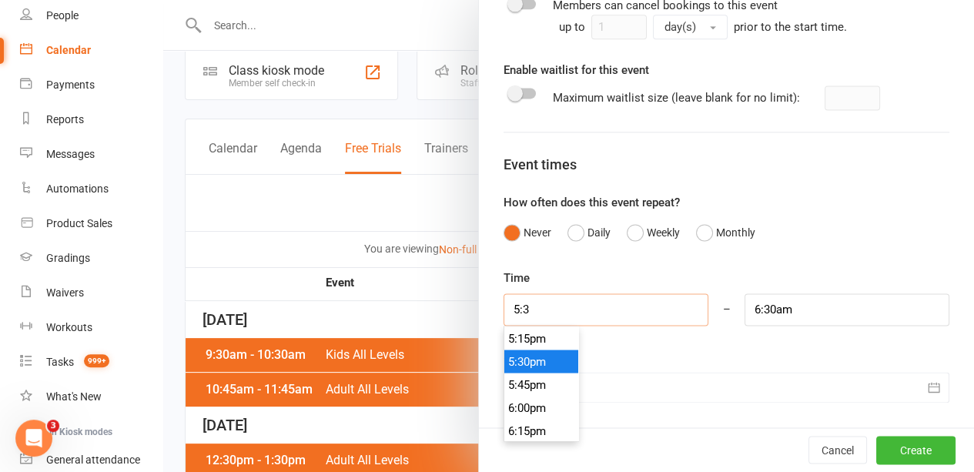
type input "6:00am"
type input "5"
type input "4"
type input "5:00am"
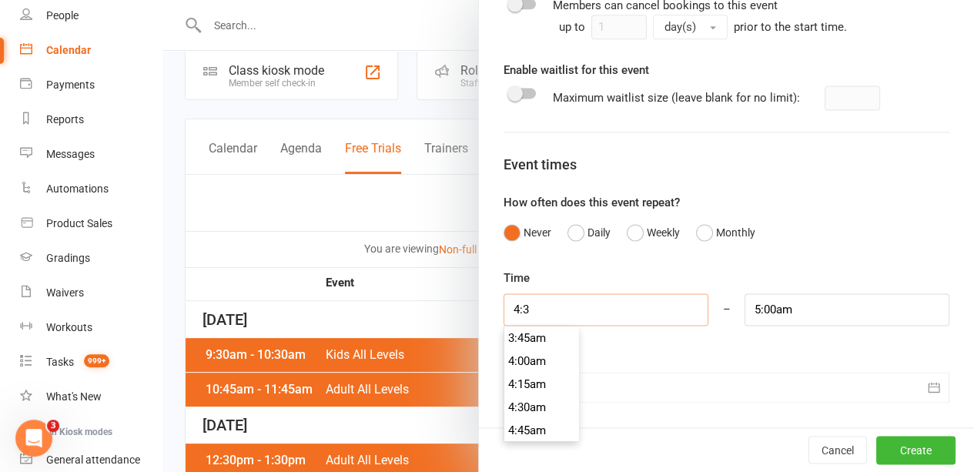
type input "4:30"
type input "5:30am"
type input "4:30am"
click at [744, 307] on input "5:30am" at bounding box center [846, 309] width 205 height 32
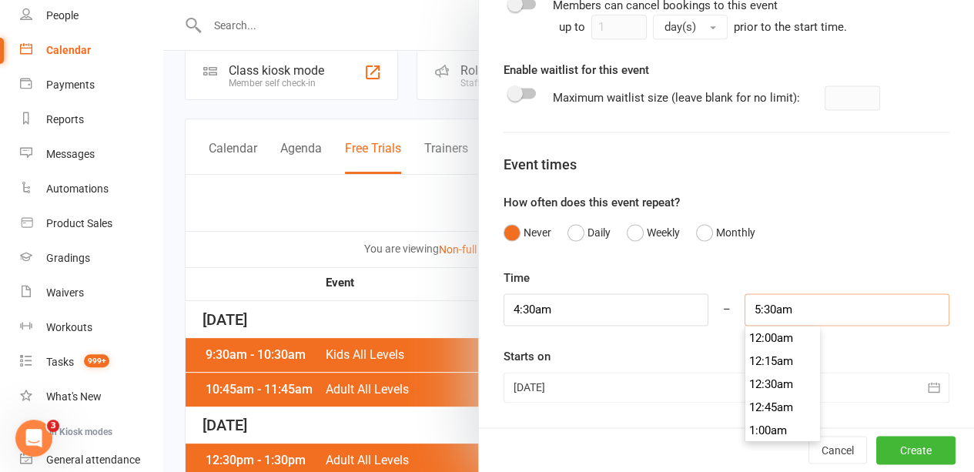
scroll to position [485, 0]
click at [753, 310] on input "5:30am" at bounding box center [846, 309] width 205 height 32
type input "5:20am"
click at [786, 239] on div "Never Daily Weekly Monthly" at bounding box center [726, 232] width 446 height 29
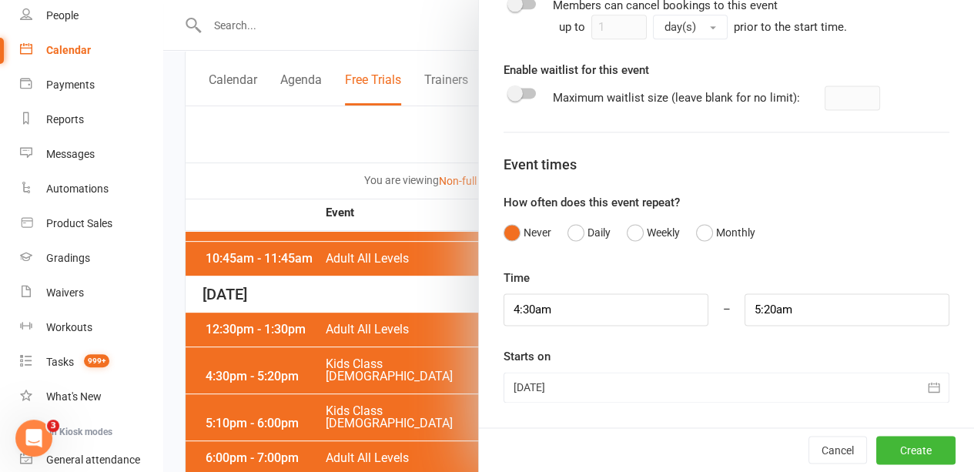
click at [817, 382] on div at bounding box center [726, 387] width 446 height 31
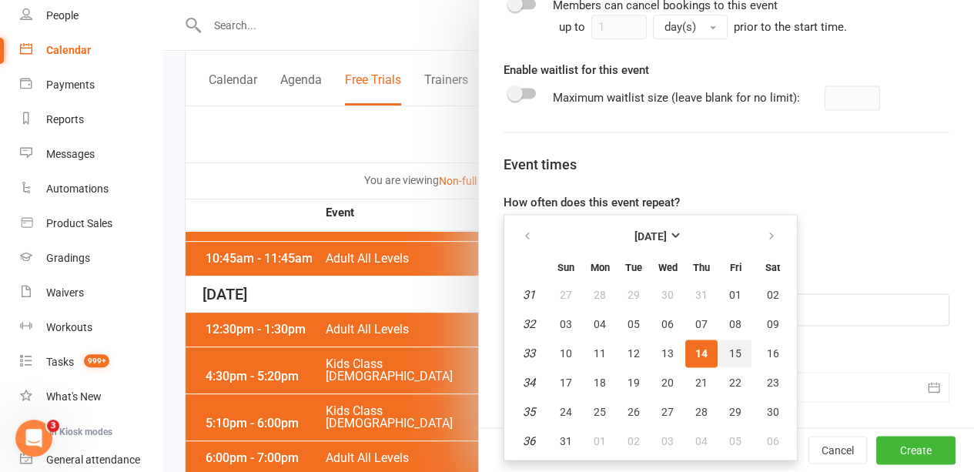
click at [719, 362] on button "15" at bounding box center [735, 353] width 32 height 28
type input "[DATE]"
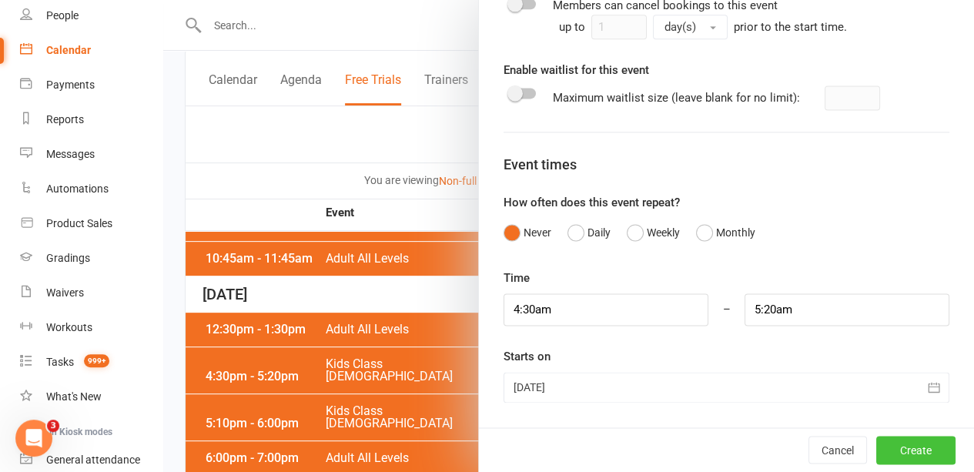
click at [883, 446] on button "Create" at bounding box center [915, 450] width 79 height 28
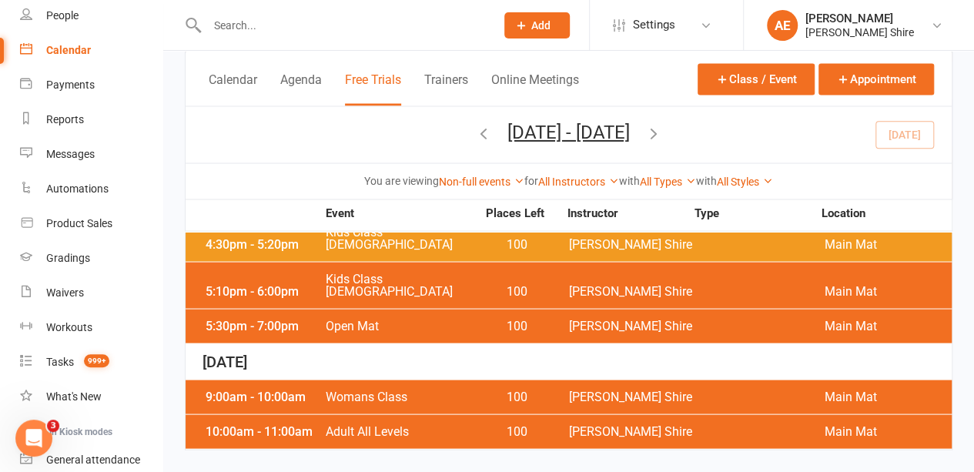
scroll to position [1403, 0]
click at [782, 134] on span "Kids Ages [DEMOGRAPHIC_DATA]" at bounding box center [760, 121] width 128 height 25
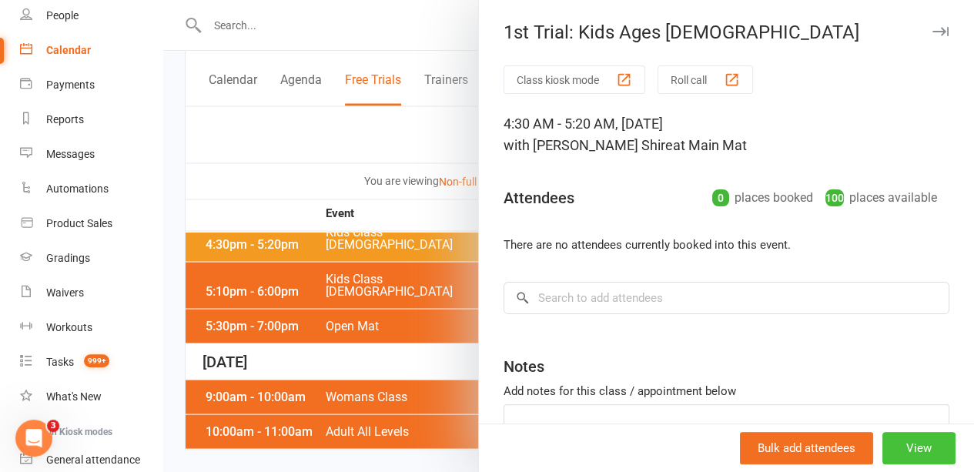
click at [895, 441] on button "View" at bounding box center [918, 448] width 73 height 32
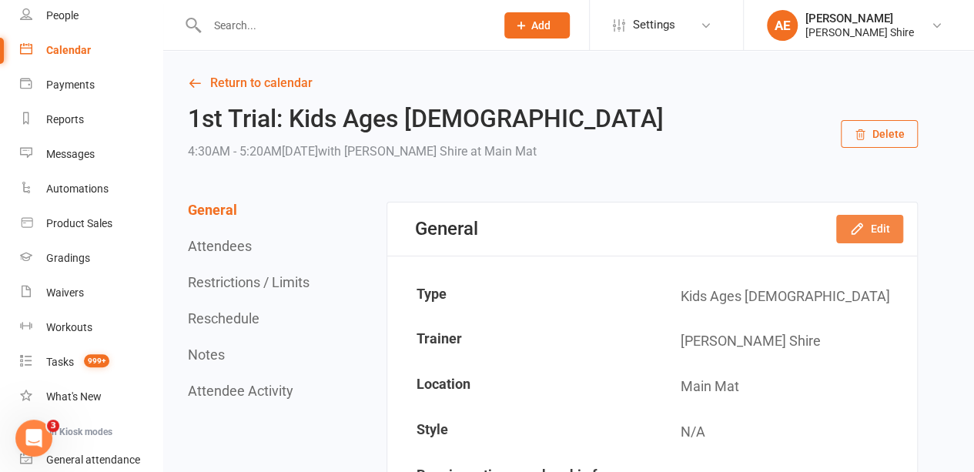
click at [856, 229] on icon "button" at bounding box center [856, 228] width 15 height 15
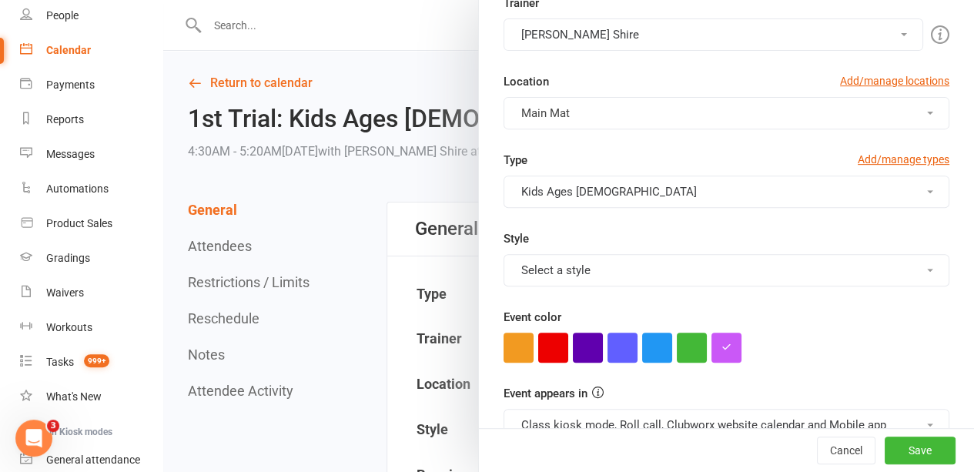
scroll to position [336, 0]
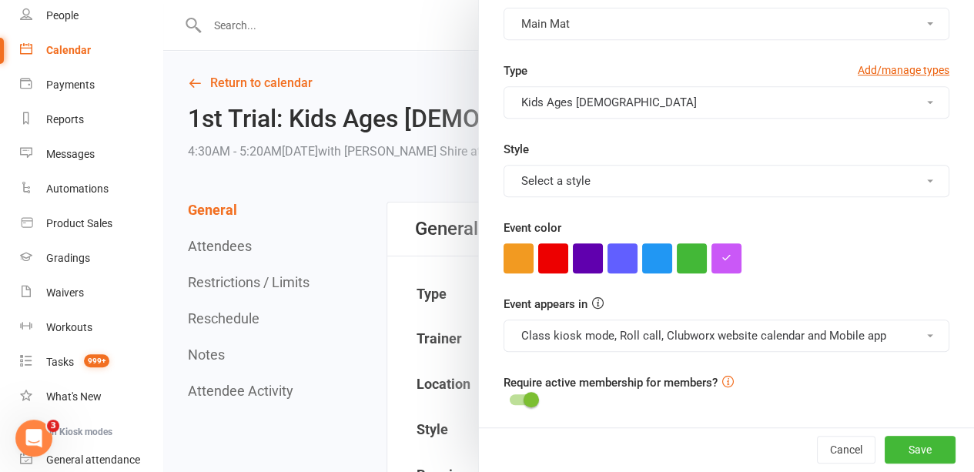
click at [396, 315] on div at bounding box center [568, 236] width 810 height 472
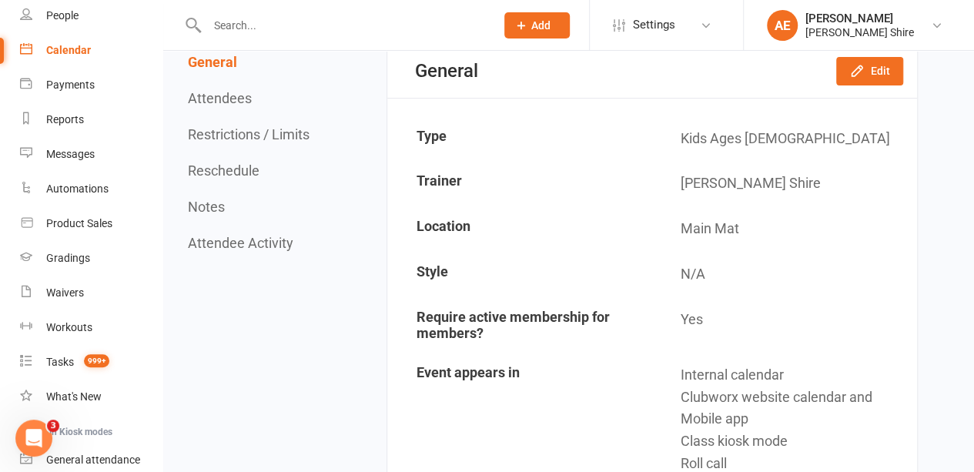
scroll to position [136, 0]
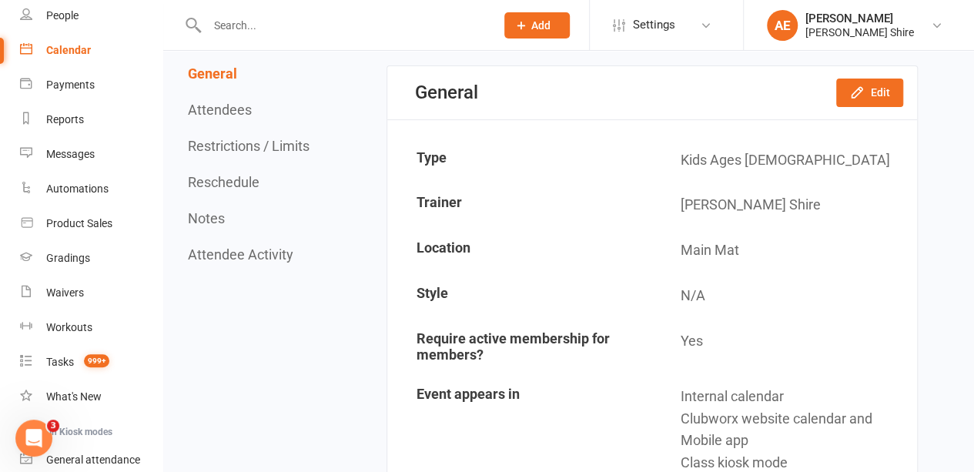
click at [256, 144] on button "Restrictions / Limits" at bounding box center [249, 146] width 122 height 16
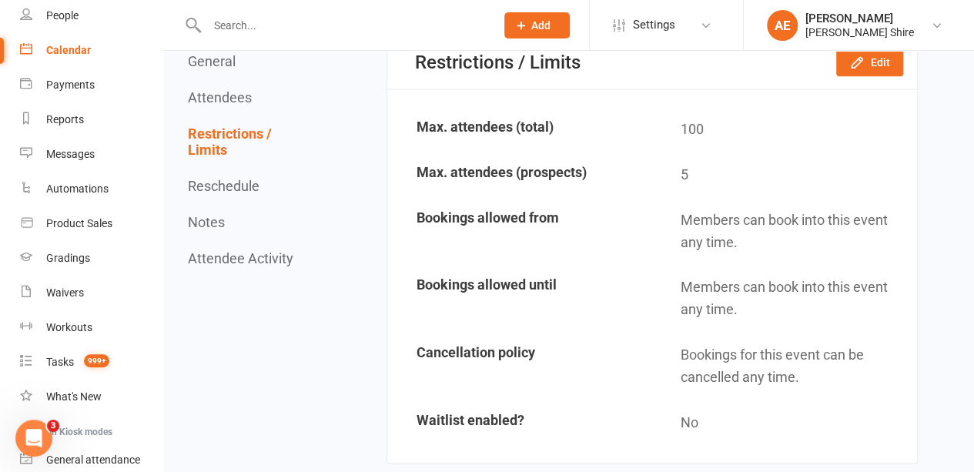
scroll to position [959, 0]
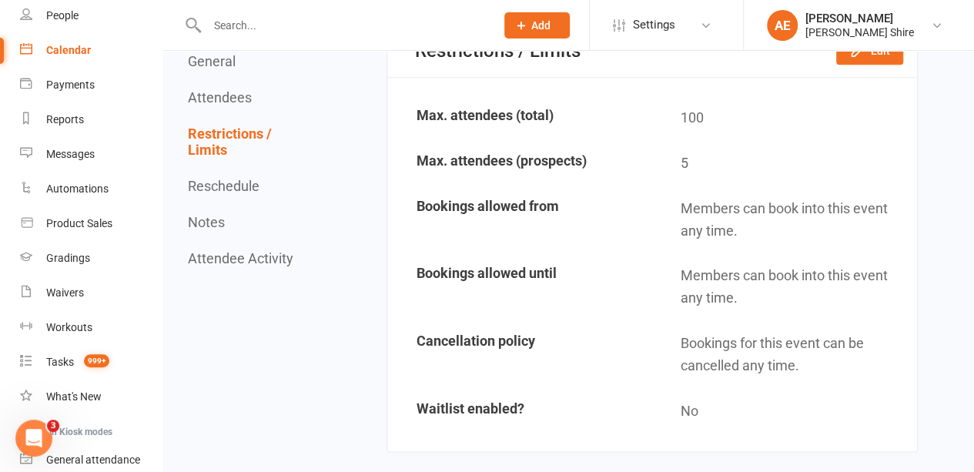
click at [239, 185] on button "Reschedule" at bounding box center [224, 187] width 72 height 16
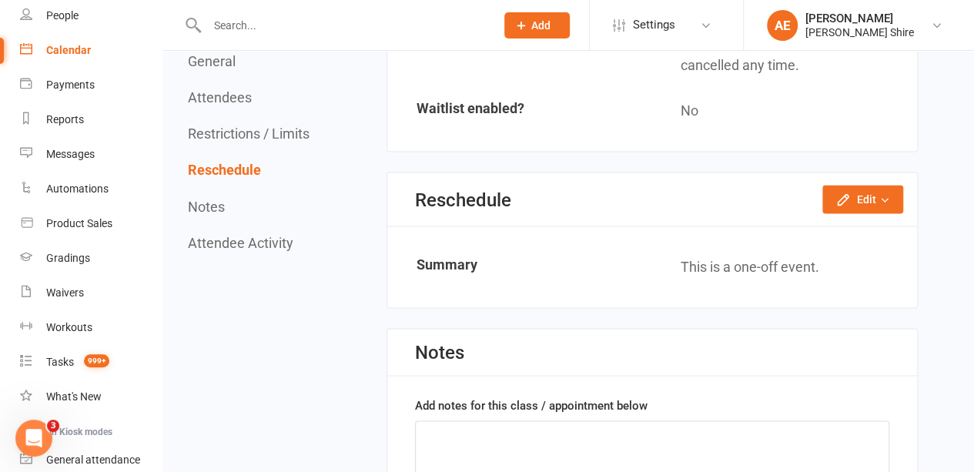
scroll to position [1260, 0]
click at [860, 198] on button "Edit" at bounding box center [862, 198] width 81 height 28
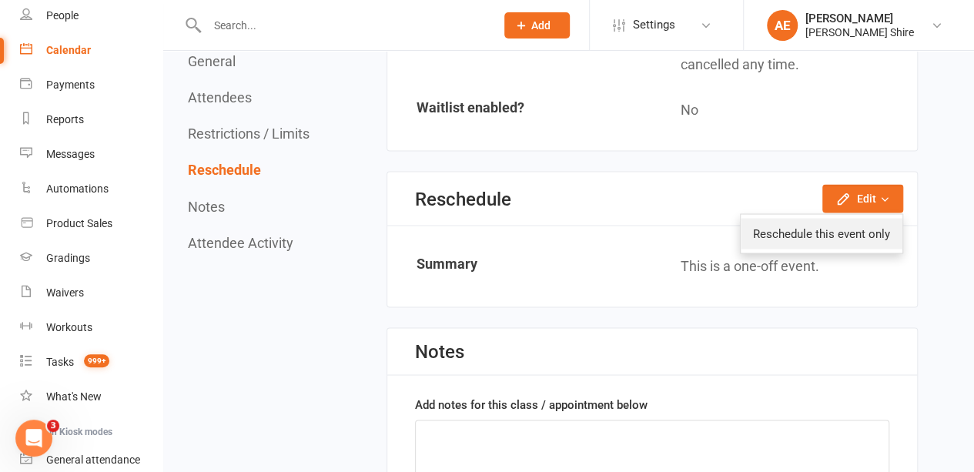
click at [833, 223] on link "Reschedule this event only" at bounding box center [821, 233] width 162 height 31
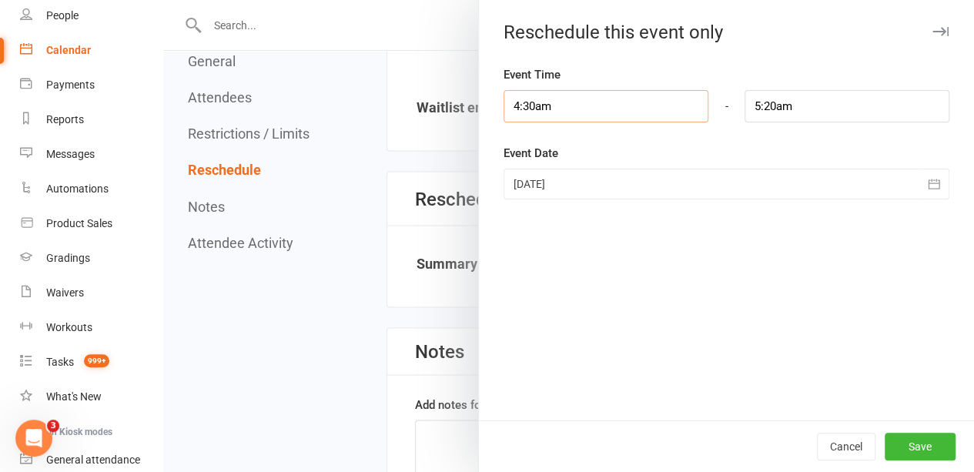
click at [621, 116] on input "4:30am" at bounding box center [605, 106] width 205 height 32
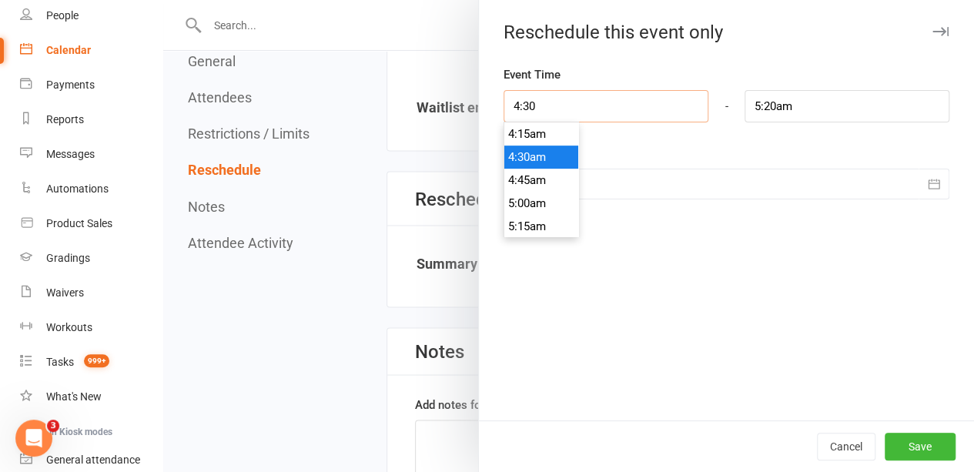
type input "4:30p"
type input "5:20pm"
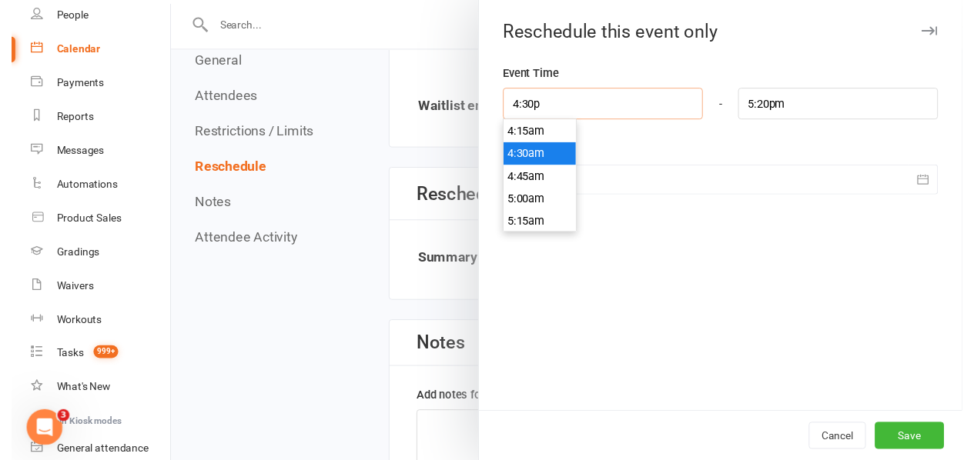
scroll to position [1501, 0]
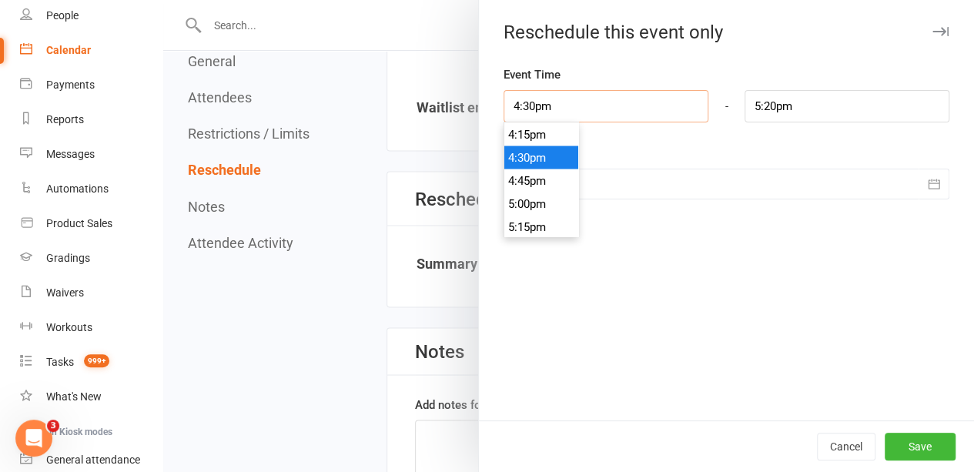
type input "4:30pm"
click at [541, 156] on li "4:30pm" at bounding box center [541, 156] width 74 height 23
click at [920, 446] on button "Save" at bounding box center [919, 447] width 71 height 28
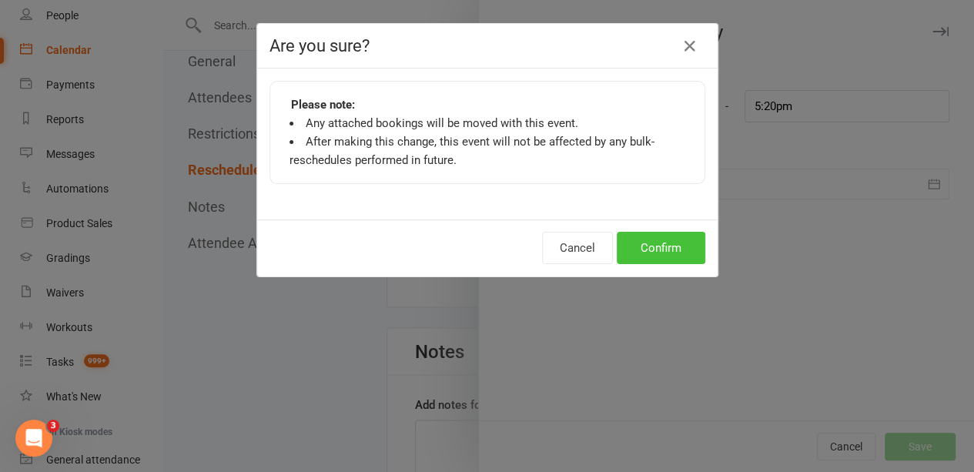
click at [662, 254] on button "Confirm" at bounding box center [660, 248] width 89 height 32
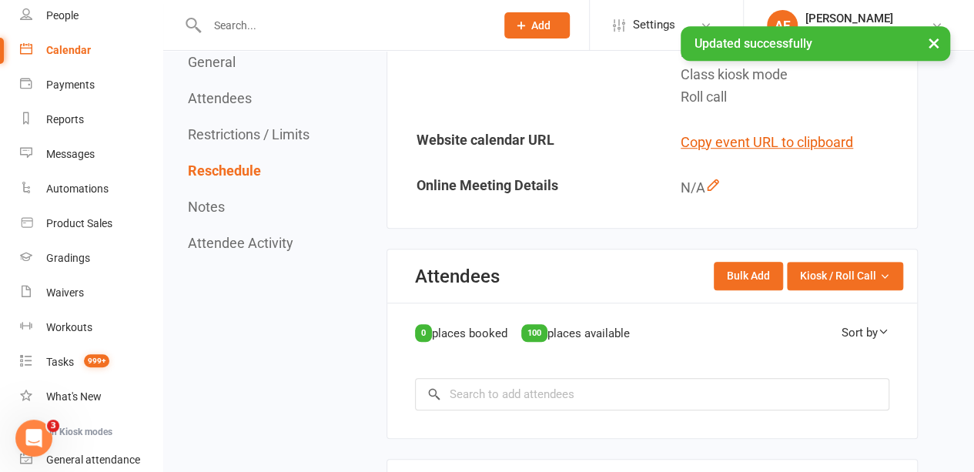
scroll to position [0, 0]
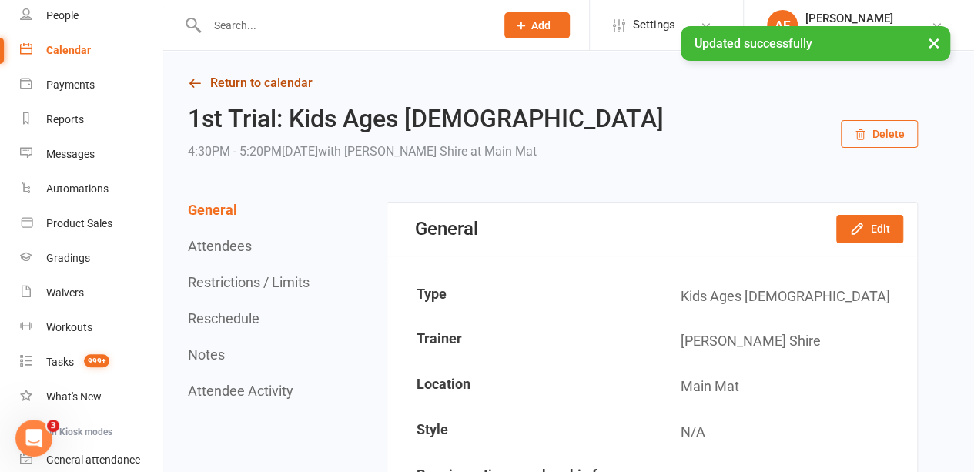
click at [266, 88] on link "Return to calendar" at bounding box center [553, 83] width 730 height 22
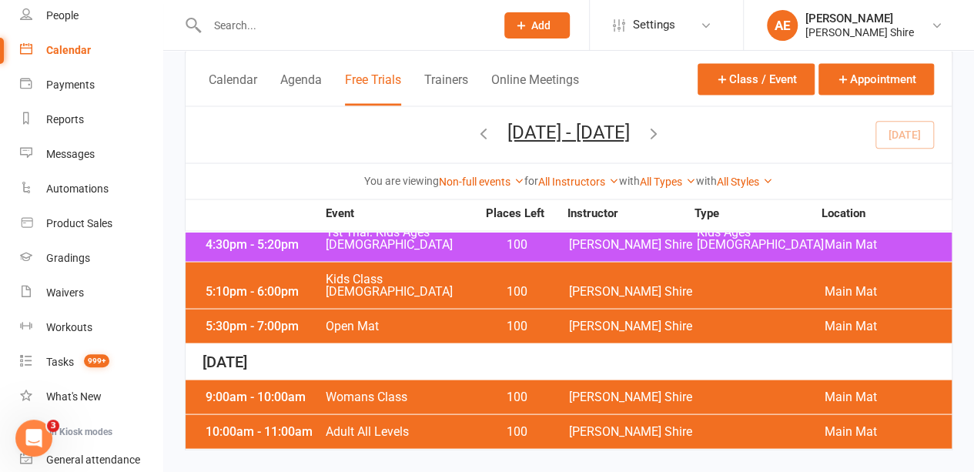
scroll to position [1495, 0]
click at [736, 84] on button "Class / Event" at bounding box center [755, 79] width 117 height 32
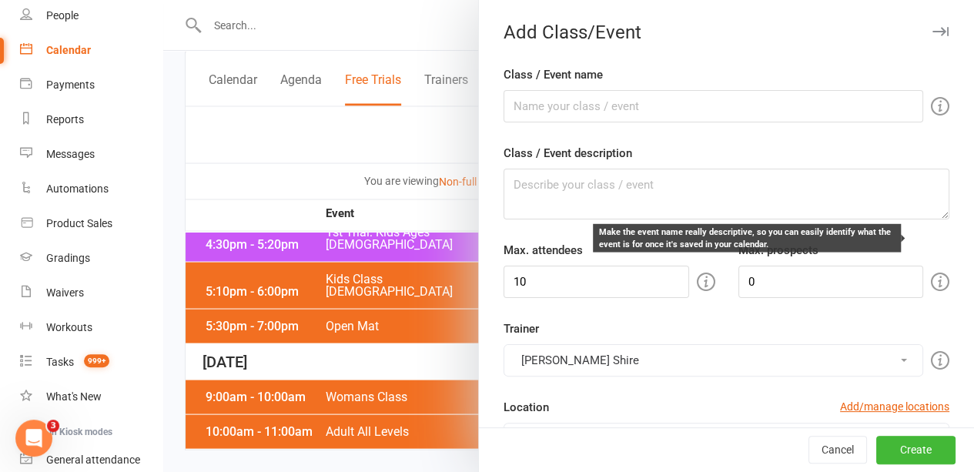
click at [930, 107] on icon at bounding box center [939, 106] width 18 height 18
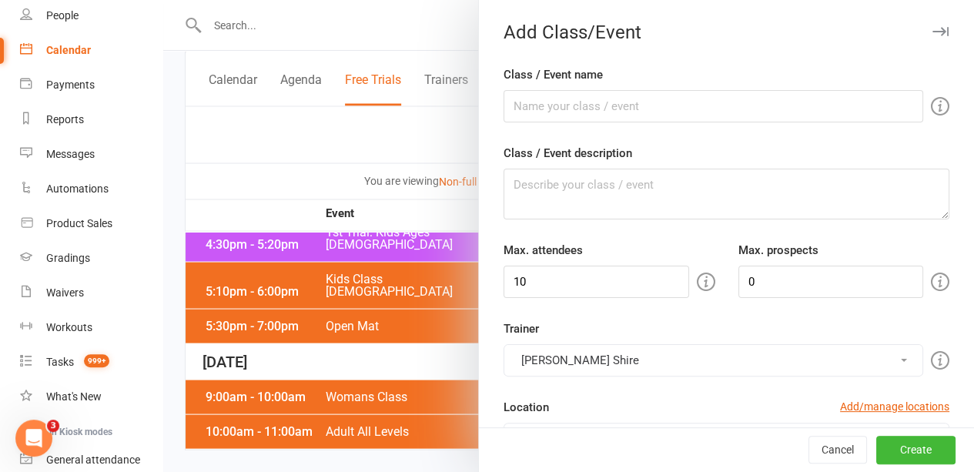
click at [371, 150] on div at bounding box center [568, 236] width 810 height 472
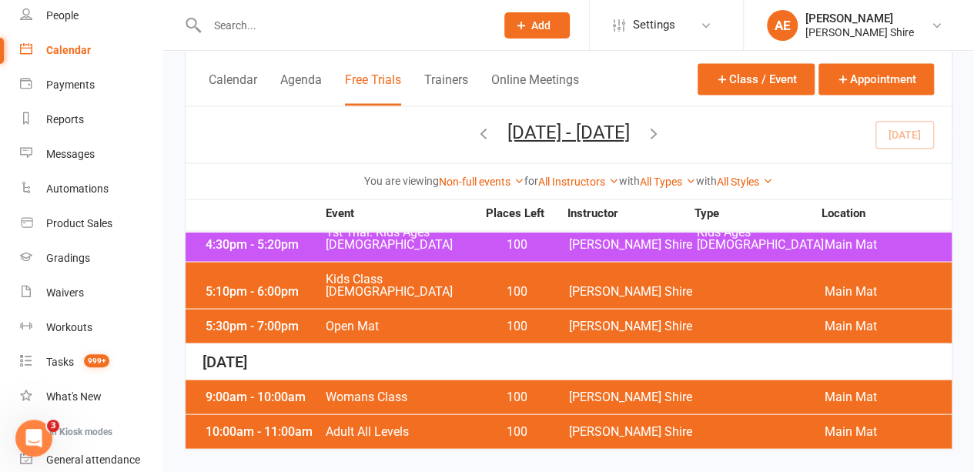
click at [569, 250] on span "[PERSON_NAME] Shire" at bounding box center [633, 244] width 128 height 12
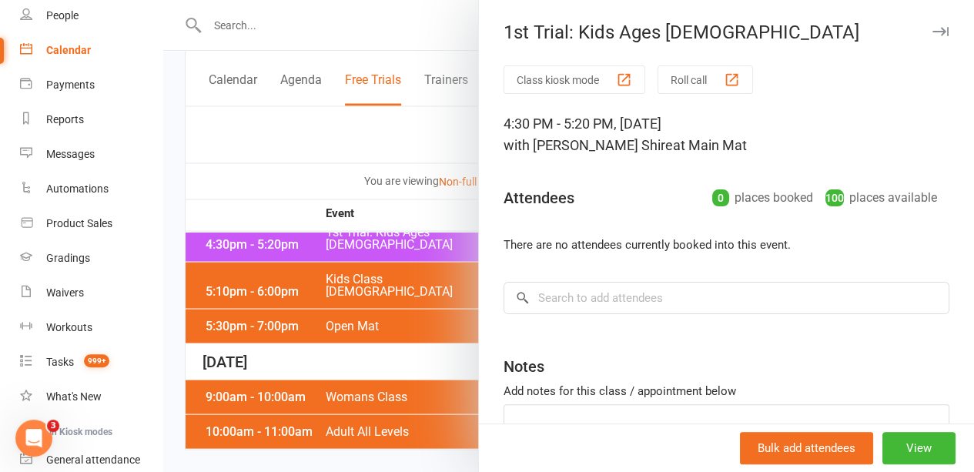
scroll to position [1, 0]
click at [423, 204] on div at bounding box center [568, 236] width 810 height 472
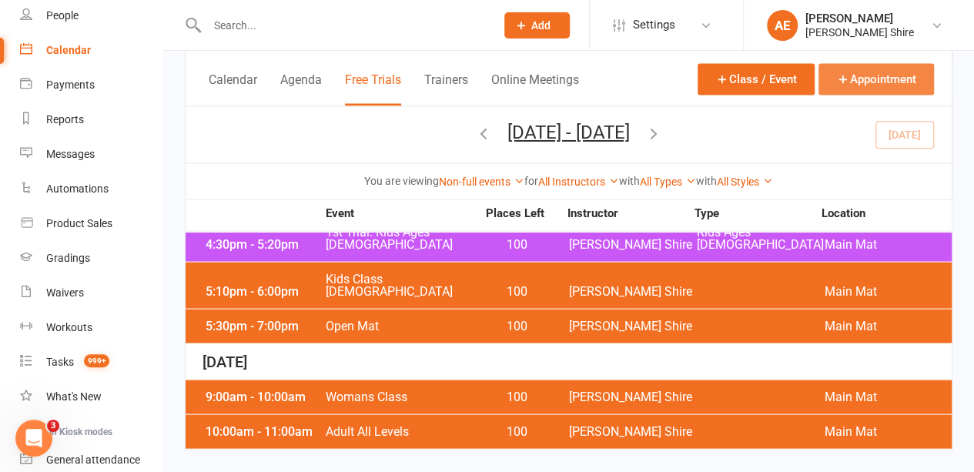
click at [870, 79] on button "Appointment" at bounding box center [875, 79] width 115 height 32
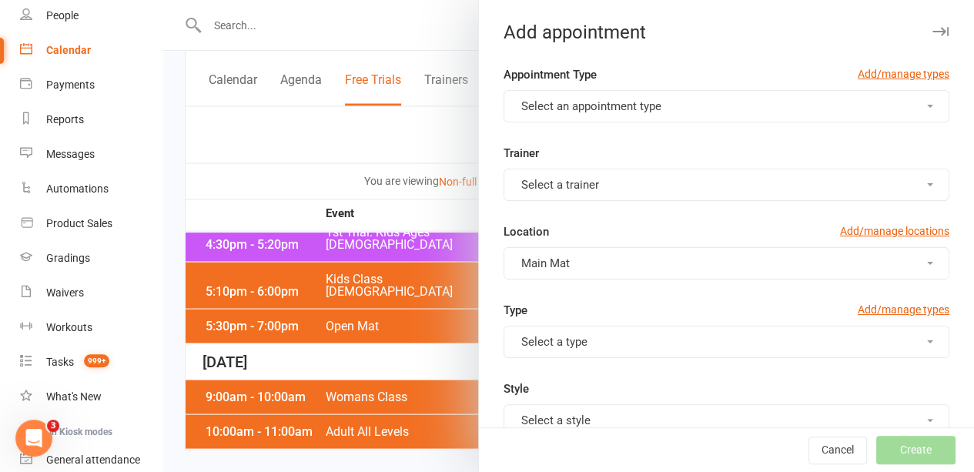
click at [745, 102] on button "Select an appointment type" at bounding box center [726, 106] width 446 height 32
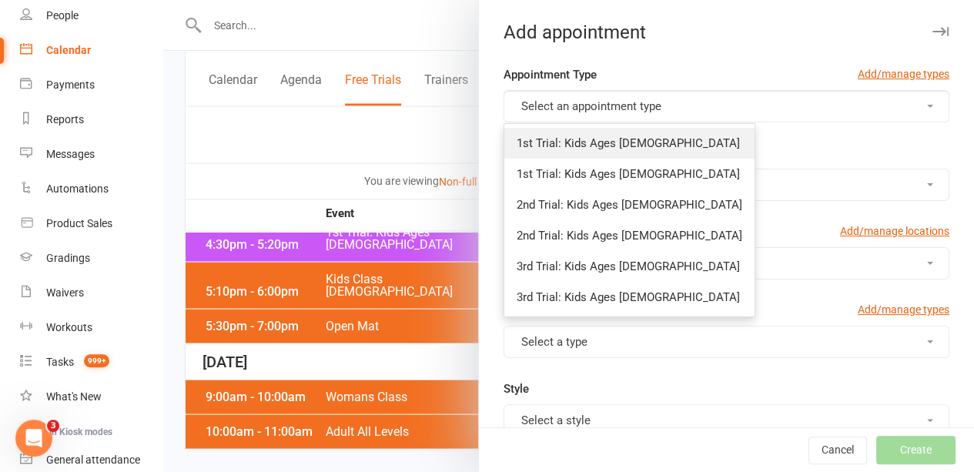
click at [617, 151] on link "1st Trial: Kids Ages [DEMOGRAPHIC_DATA]" at bounding box center [629, 143] width 250 height 31
type input "6:20pm"
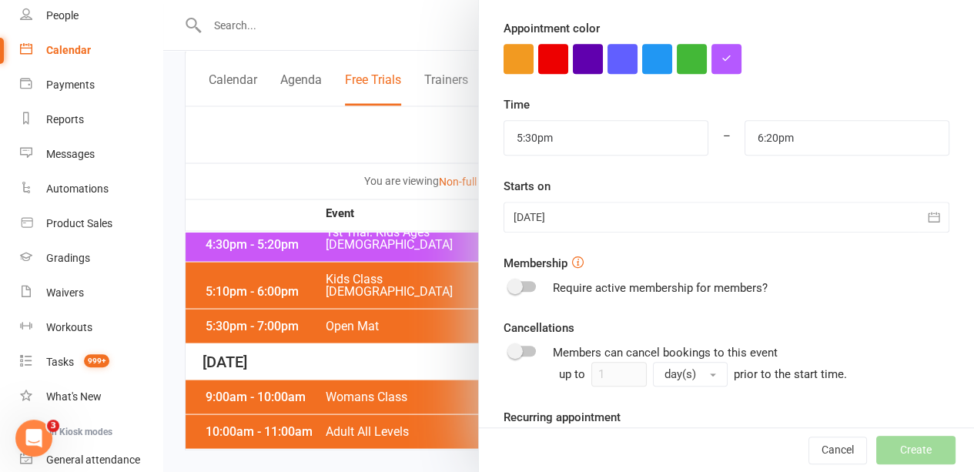
scroll to position [438, 0]
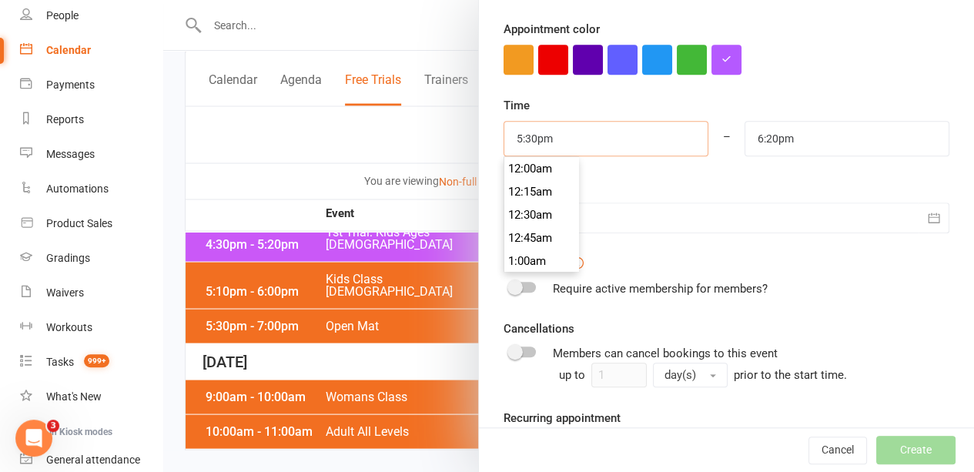
click at [617, 144] on input "5:30pm" at bounding box center [605, 138] width 205 height 35
type input "4:30pm"
click at [527, 219] on li "4:30pm" at bounding box center [541, 229] width 74 height 23
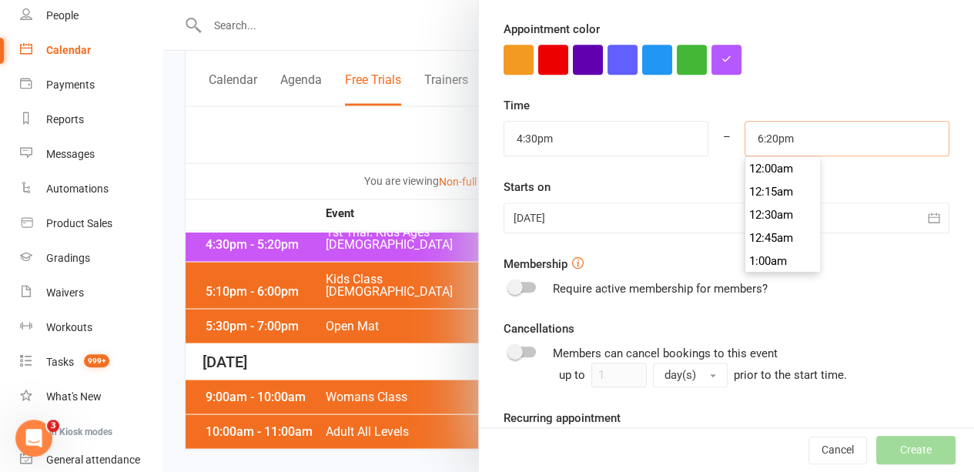
click at [744, 137] on input "6:20pm" at bounding box center [846, 138] width 205 height 35
type input "5:20pm"
click at [651, 179] on div "Starts on [DATE] [DATE] Sun Mon Tue Wed Thu Fri Sat 31 27 28 29 30 31 01 02 32 …" at bounding box center [726, 205] width 446 height 55
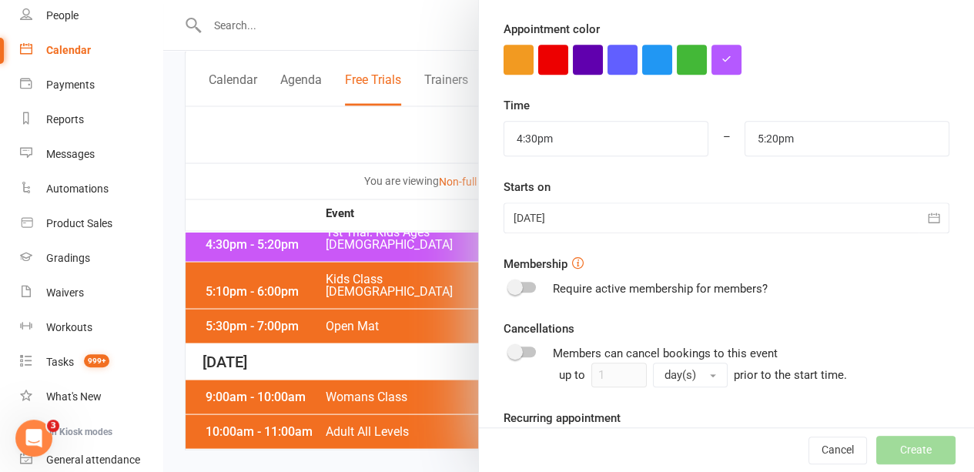
click at [616, 213] on div at bounding box center [726, 217] width 446 height 31
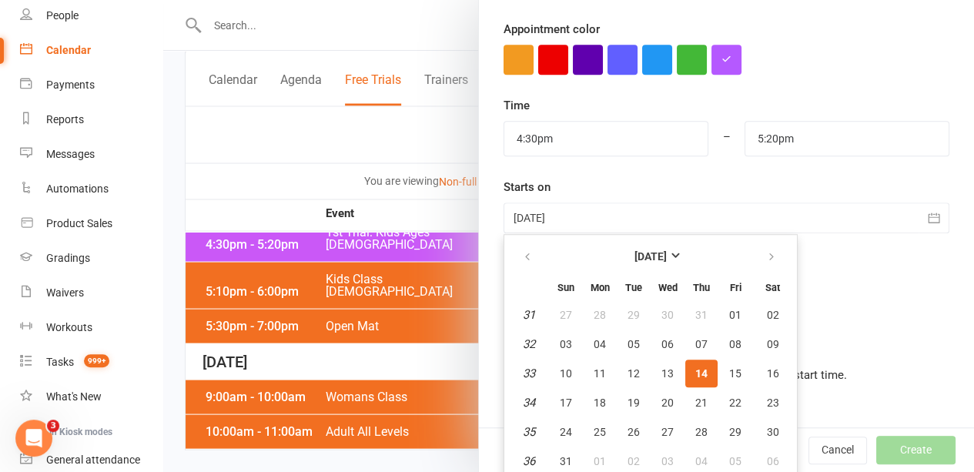
scroll to position [439, 0]
click at [730, 366] on button "15" at bounding box center [735, 373] width 32 height 28
type input "[DATE]"
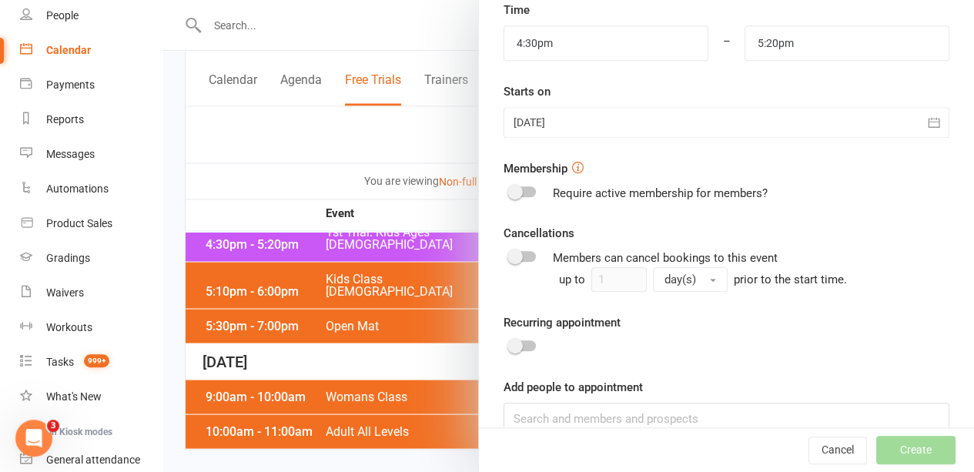
scroll to position [534, 0]
click at [516, 187] on div at bounding box center [522, 190] width 26 height 11
click at [509, 189] on input "checkbox" at bounding box center [509, 189] width 0 height 0
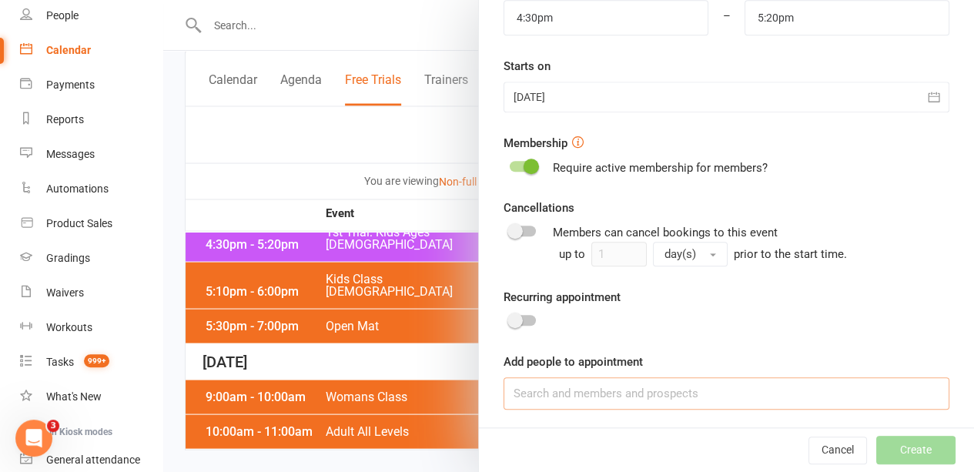
click at [622, 388] on input at bounding box center [726, 393] width 446 height 32
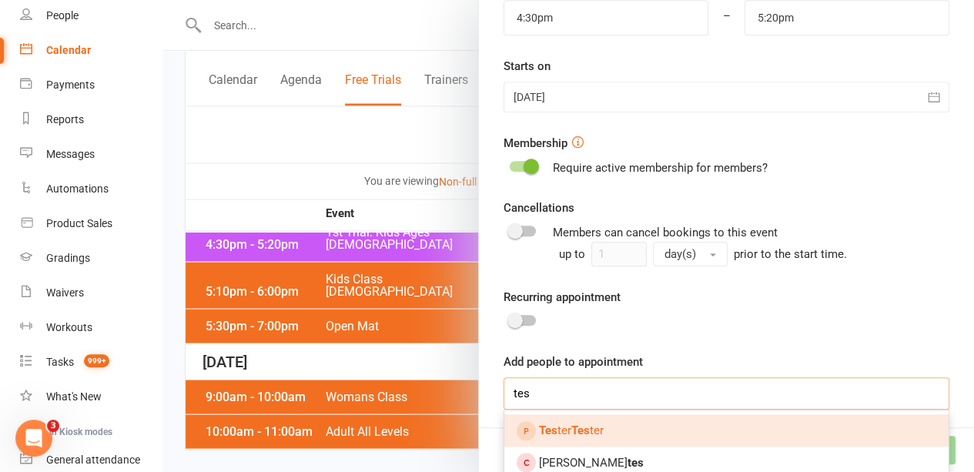
type input "tes"
click at [577, 426] on strong "Tes" at bounding box center [580, 430] width 18 height 14
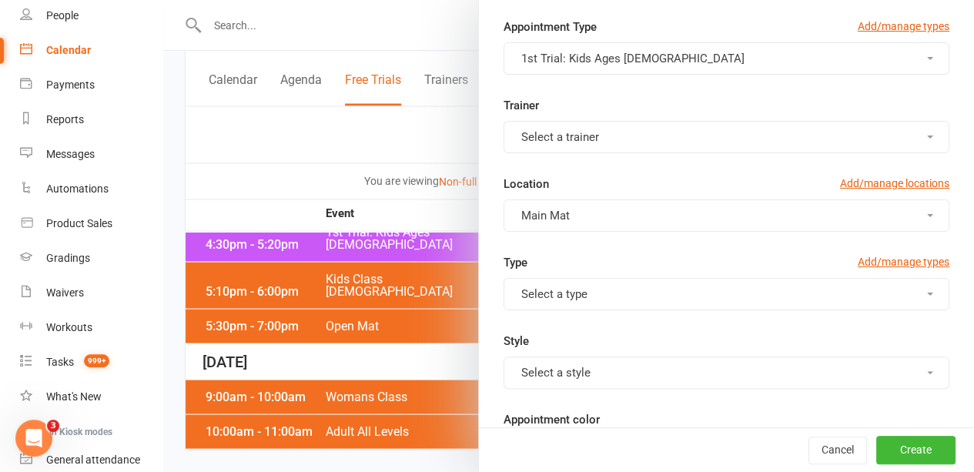
scroll to position [38, 0]
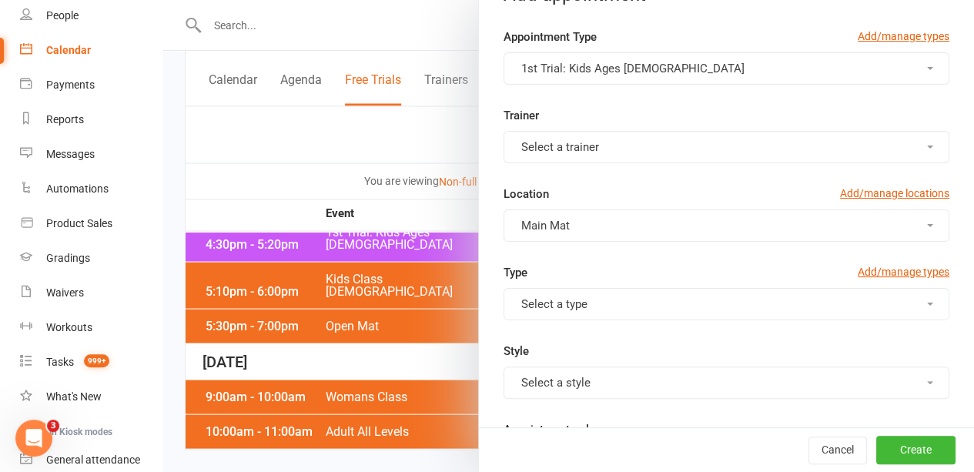
click at [629, 151] on button "Select a trainer" at bounding box center [726, 147] width 446 height 32
click at [607, 182] on span "[PERSON_NAME] Shire" at bounding box center [575, 184] width 118 height 14
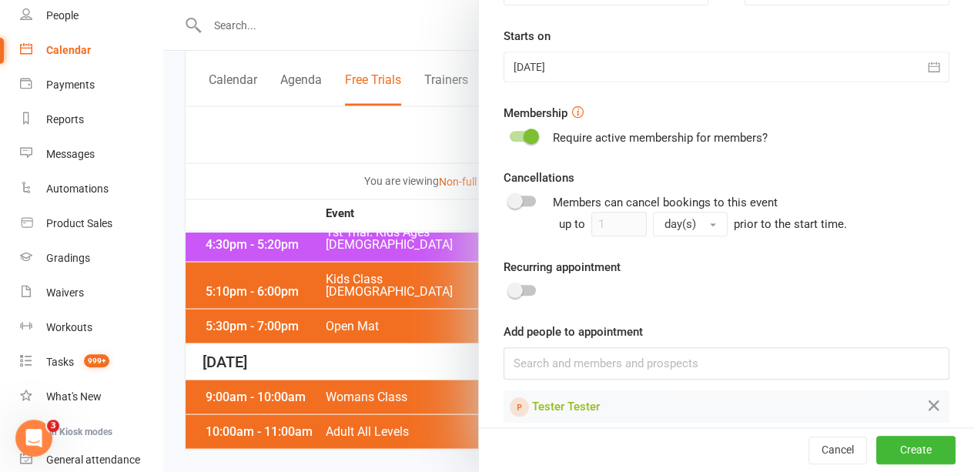
scroll to position [602, 0]
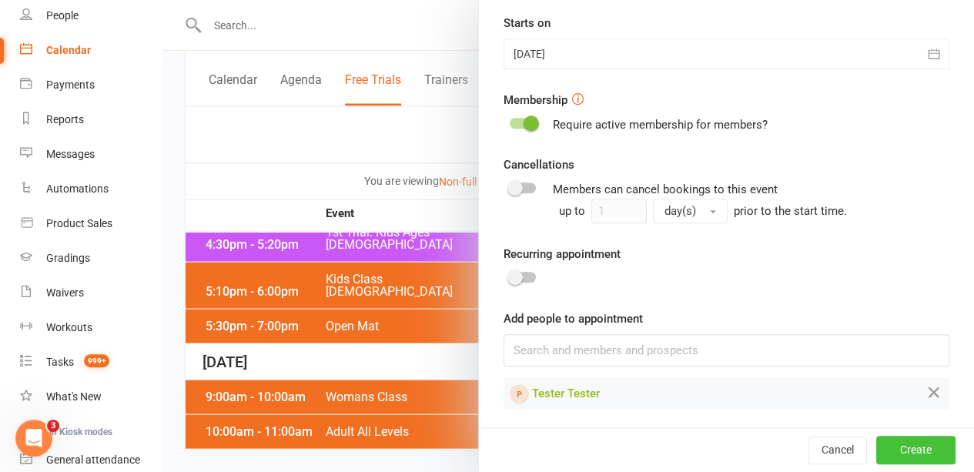
click at [900, 455] on button "Create" at bounding box center [915, 450] width 79 height 28
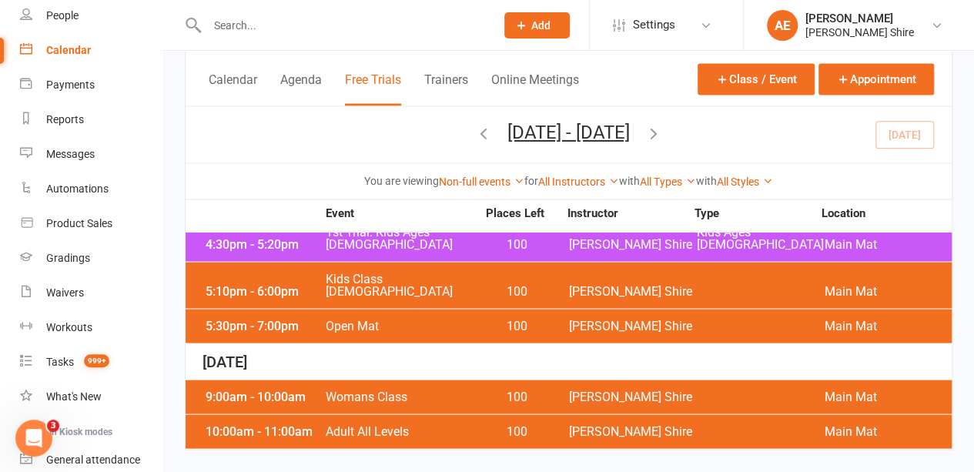
scroll to position [1485, 0]
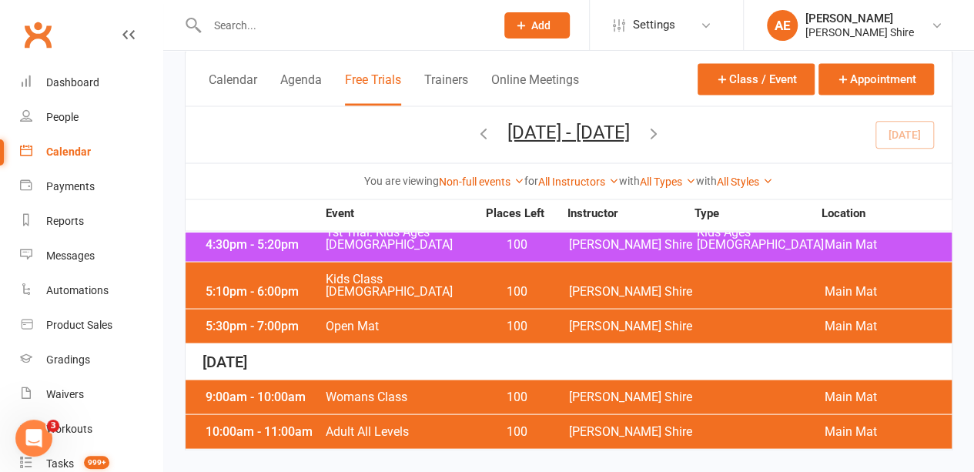
scroll to position [1522, 0]
click at [490, 178] on link "Non-full events" at bounding box center [481, 181] width 85 height 12
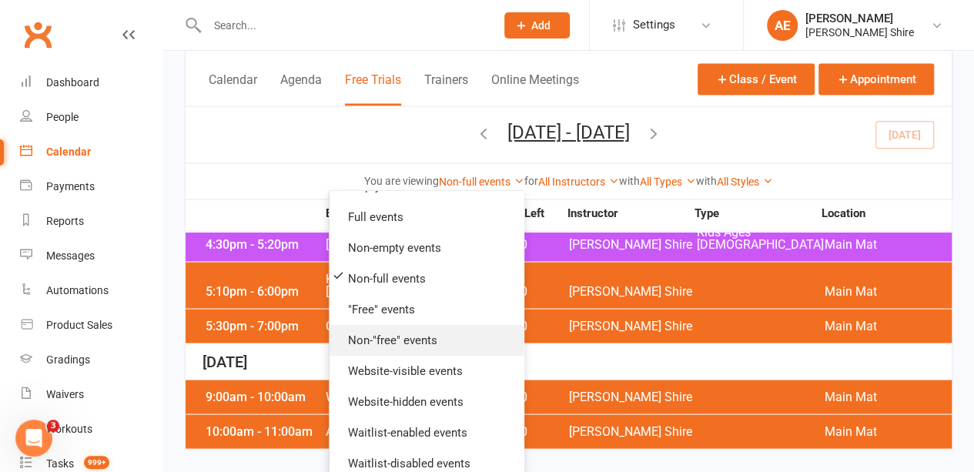
scroll to position [55, 0]
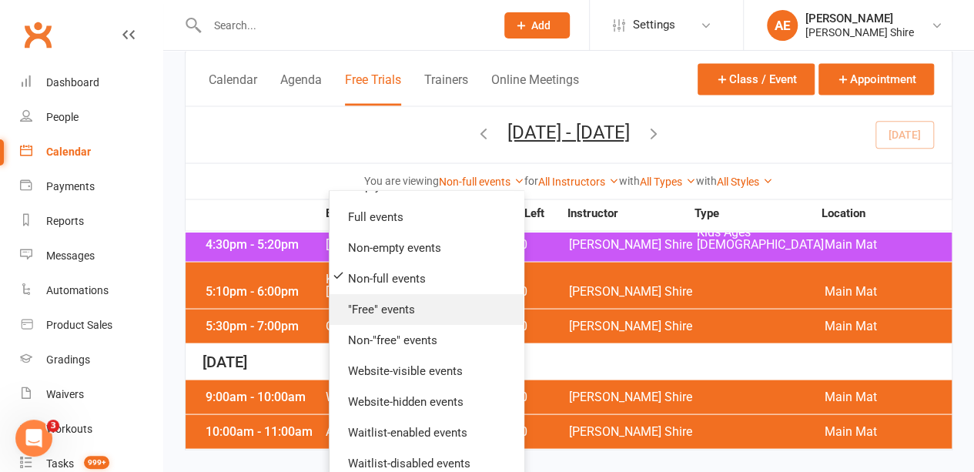
click at [400, 321] on link ""Free" events" at bounding box center [426, 308] width 194 height 31
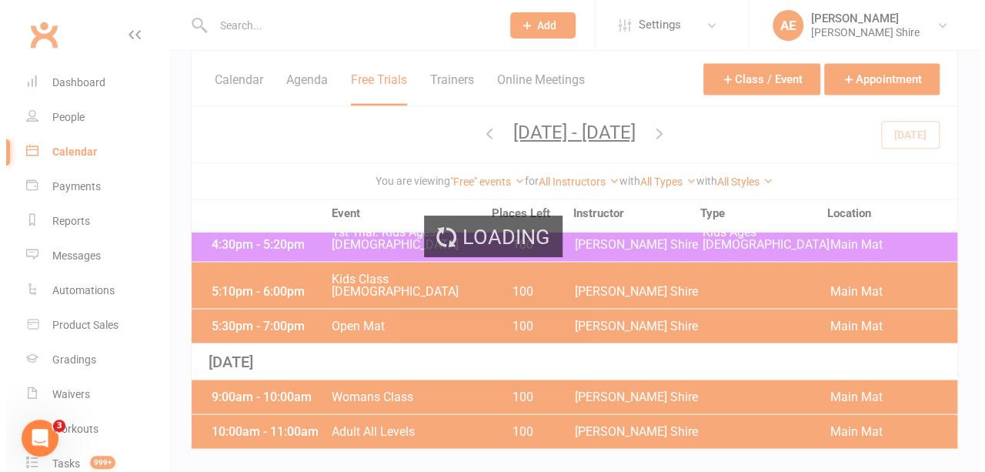
scroll to position [0, 0]
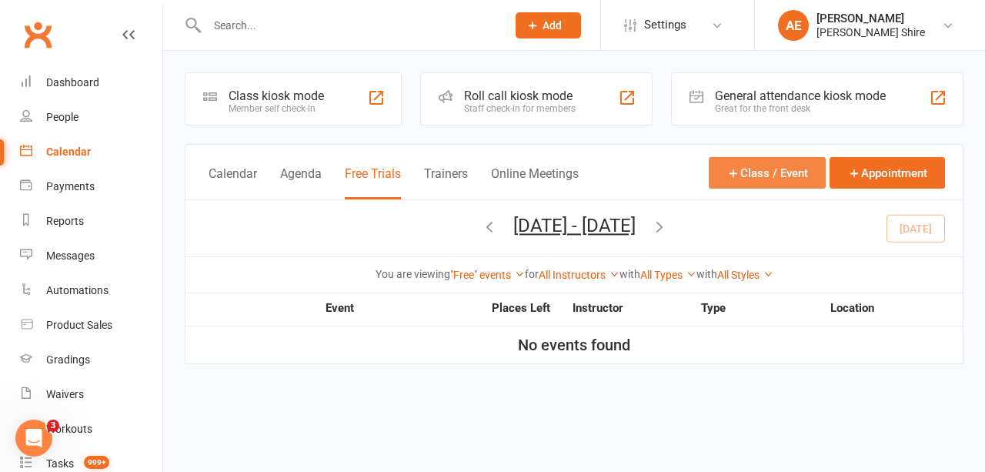
click at [779, 177] on button "Class / Event" at bounding box center [767, 173] width 117 height 32
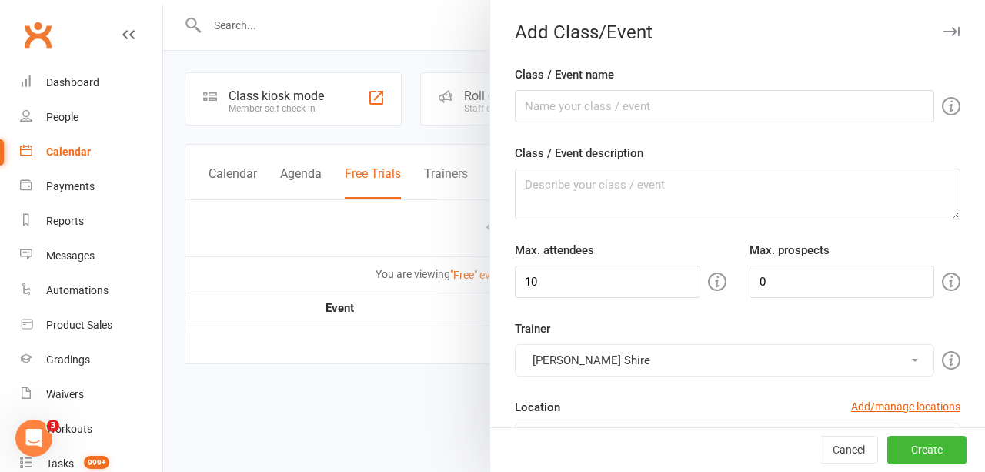
click at [412, 147] on div at bounding box center [574, 236] width 822 height 472
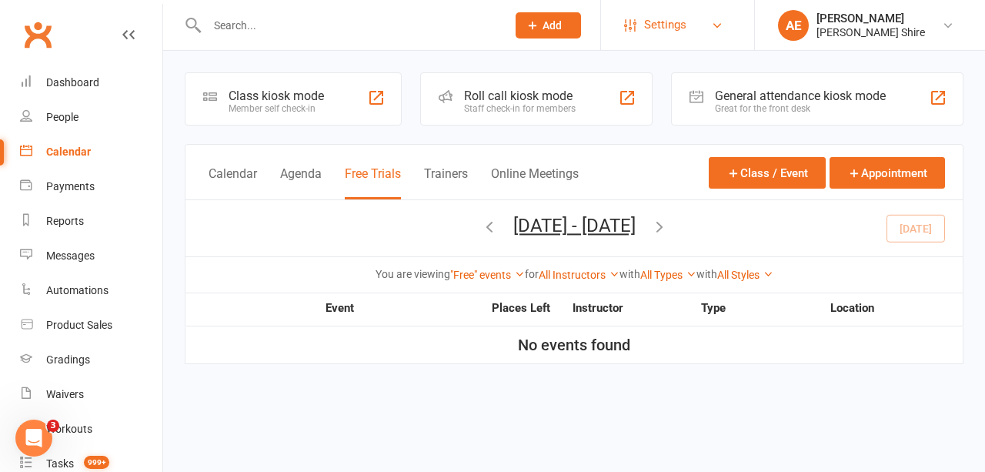
click at [686, 25] on link "Settings" at bounding box center [677, 25] width 107 height 35
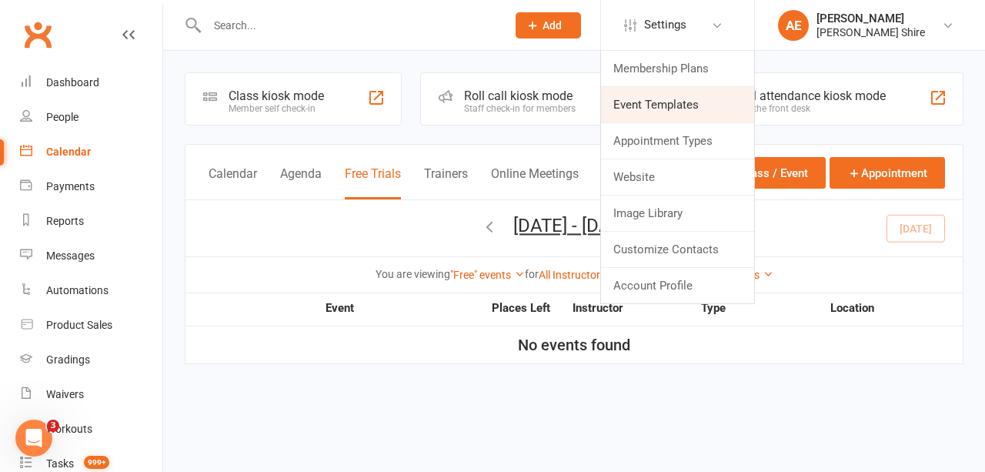
click at [679, 99] on link "Event Templates" at bounding box center [677, 104] width 153 height 35
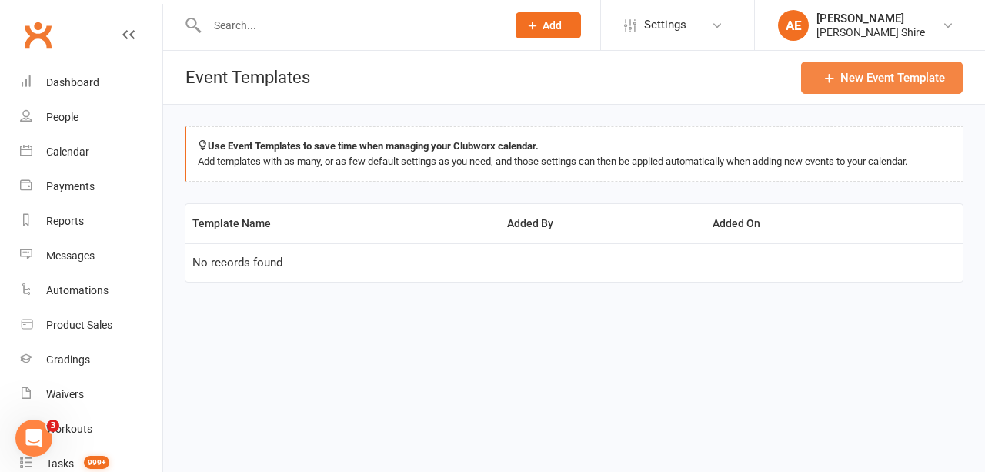
click at [844, 77] on button "New Event Template" at bounding box center [882, 78] width 162 height 32
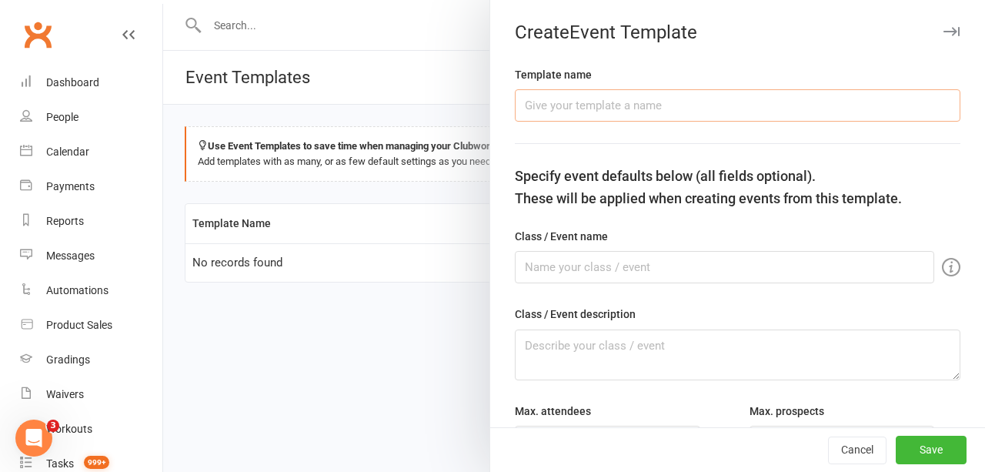
click at [655, 109] on input "text" at bounding box center [738, 105] width 446 height 32
type input "1st Trial Kids Ages [DEMOGRAPHIC_DATA]"
click at [611, 261] on input "text" at bounding box center [724, 267] width 419 height 32
drag, startPoint x: 633, startPoint y: 95, endPoint x: 489, endPoint y: 88, distance: 144.1
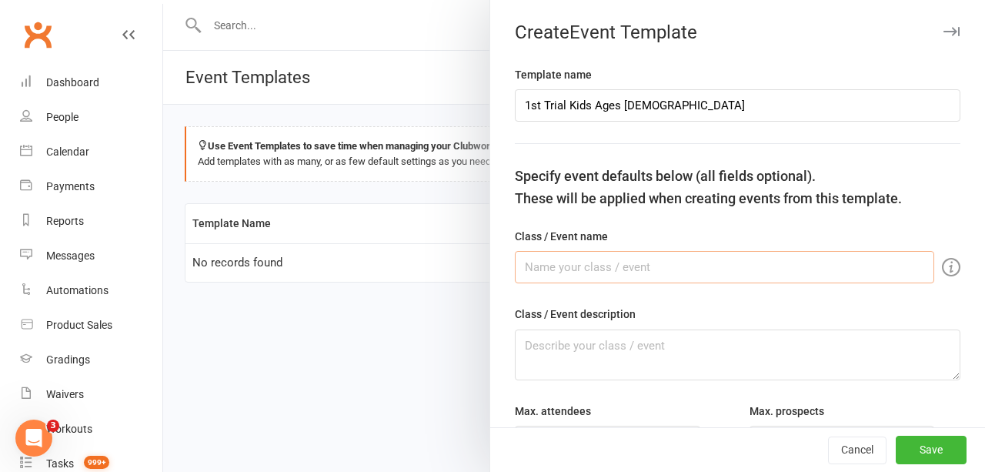
click at [592, 269] on input "text" at bounding box center [724, 267] width 419 height 32
paste input "1st Trial Kids Ages [DEMOGRAPHIC_DATA]"
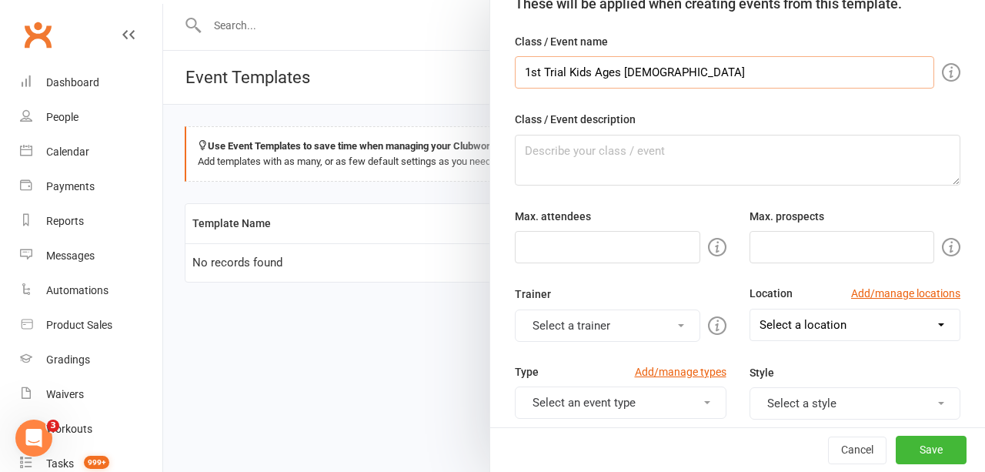
scroll to position [200, 0]
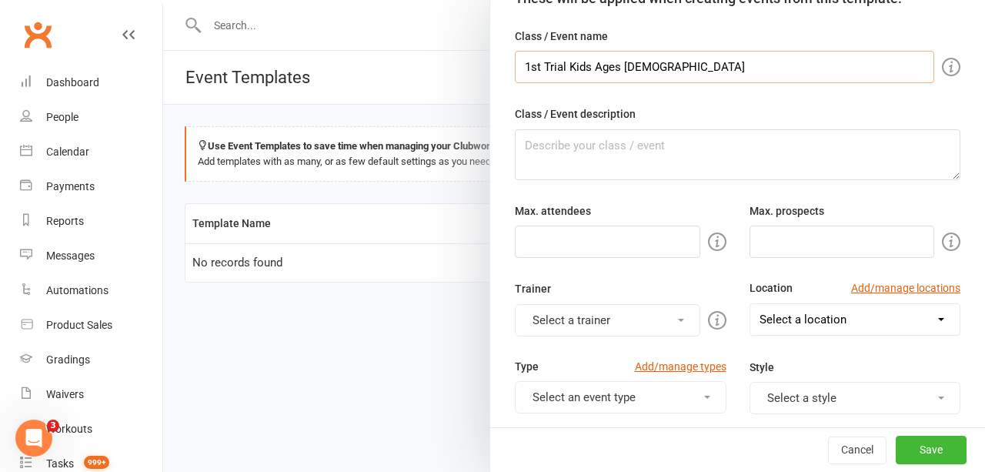
type input "1st Trial Kids Ages [DEMOGRAPHIC_DATA]"
click at [847, 240] on input "number" at bounding box center [842, 241] width 185 height 32
type input "5"
click at [650, 307] on button "Select a trainer" at bounding box center [607, 320] width 185 height 32
click at [602, 379] on link "[PERSON_NAME] Shire" at bounding box center [592, 387] width 152 height 31
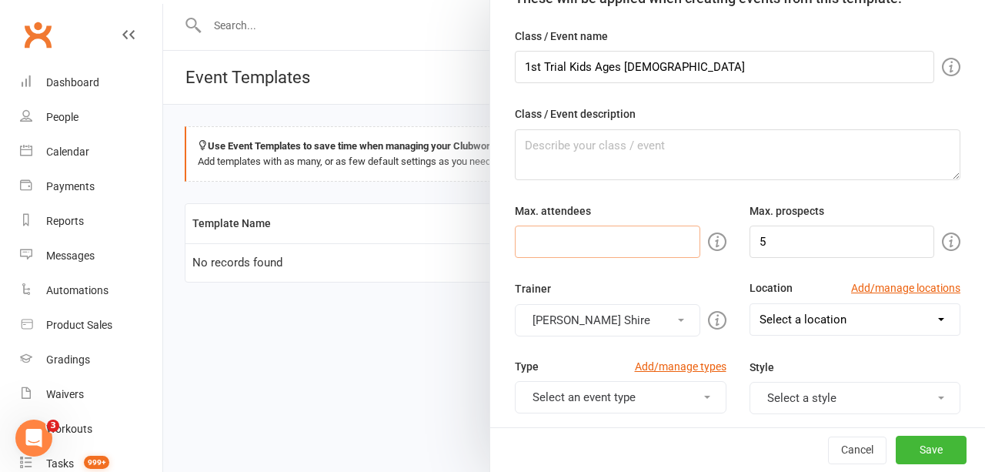
click at [598, 235] on input "number" at bounding box center [607, 241] width 185 height 32
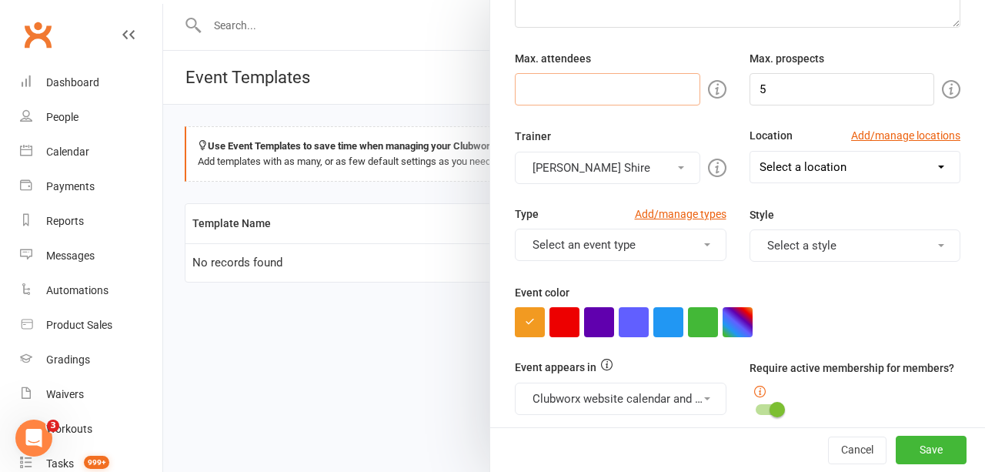
scroll to position [377, 0]
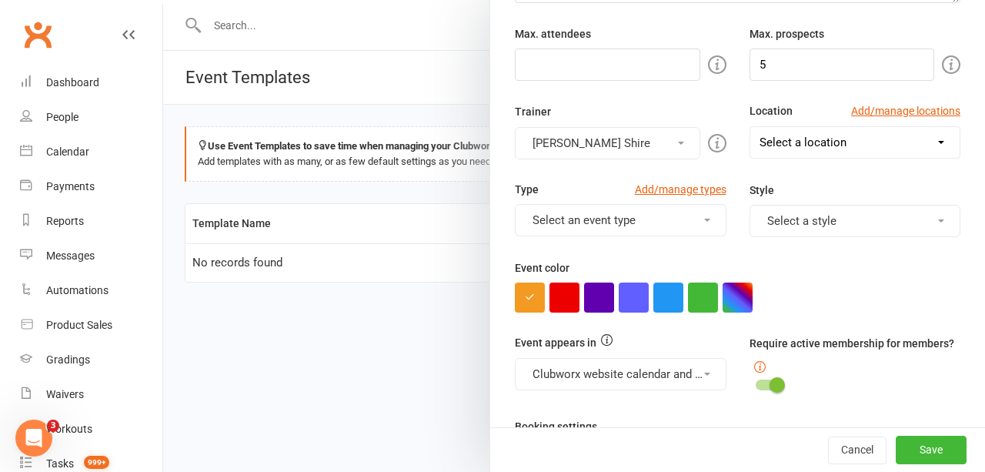
click at [620, 212] on button "Select an event type" at bounding box center [621, 220] width 212 height 32
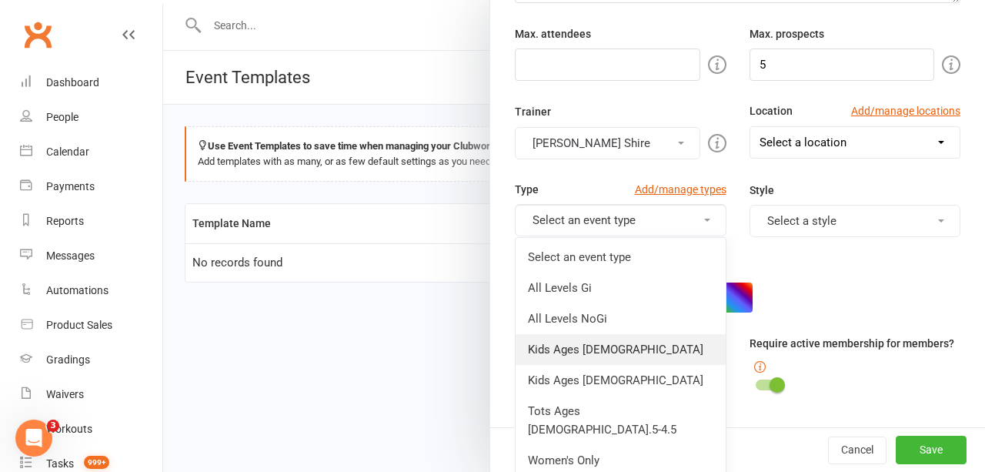
click at [603, 335] on link "Kids Ages [DEMOGRAPHIC_DATA]" at bounding box center [621, 349] width 210 height 31
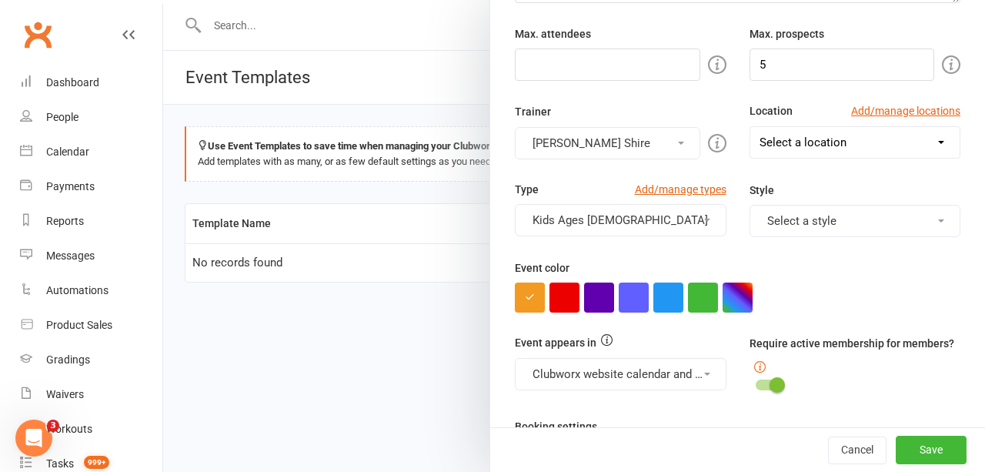
click at [777, 135] on select "Select a location Main Mat" at bounding box center [855, 142] width 210 height 31
click at [701, 98] on div "Template name 1st Trial Kids Ages [DEMOGRAPHIC_DATA] Specify event defaults bel…" at bounding box center [737, 313] width 495 height 1251
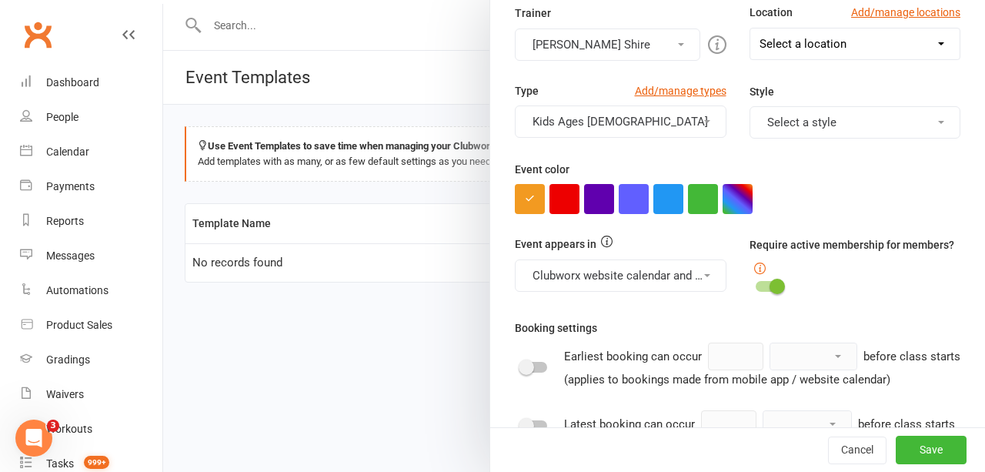
scroll to position [509, 0]
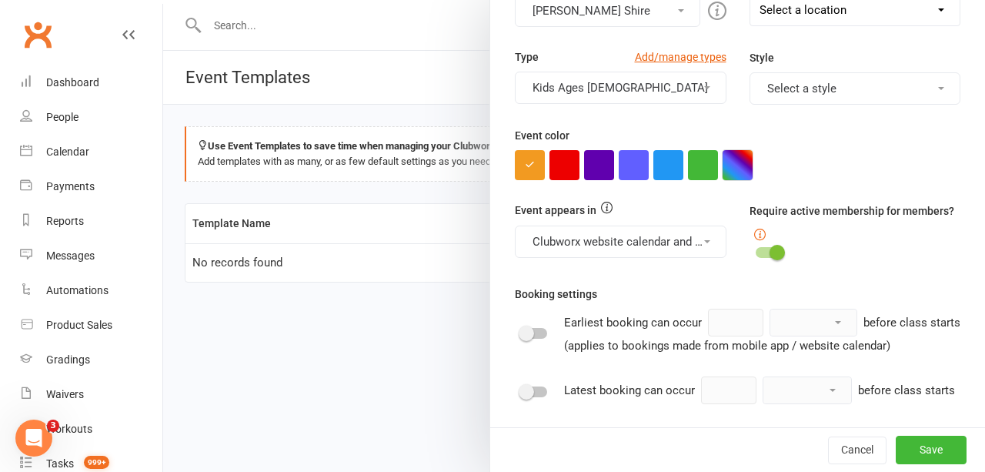
click at [730, 153] on button "button" at bounding box center [738, 165] width 30 height 30
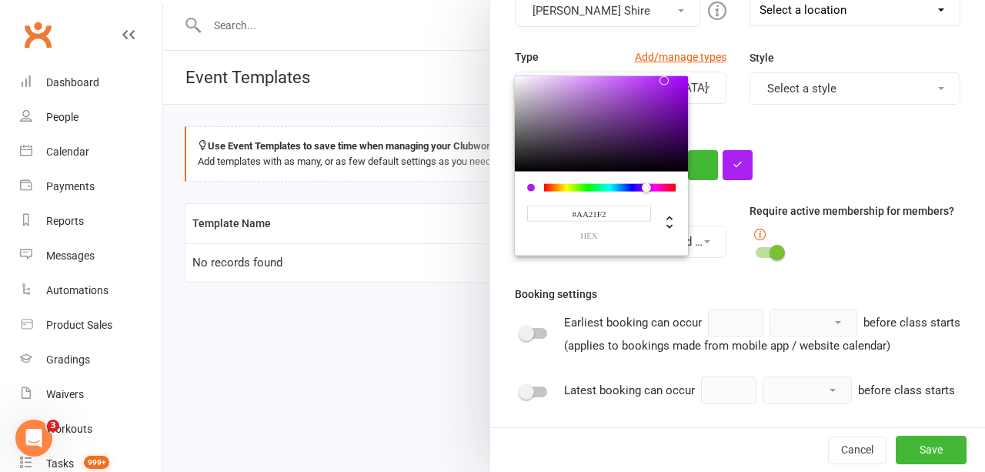
click at [634, 183] on div at bounding box center [610, 187] width 132 height 8
type input "#F221E2"
click at [643, 183] on div at bounding box center [610, 187] width 132 height 8
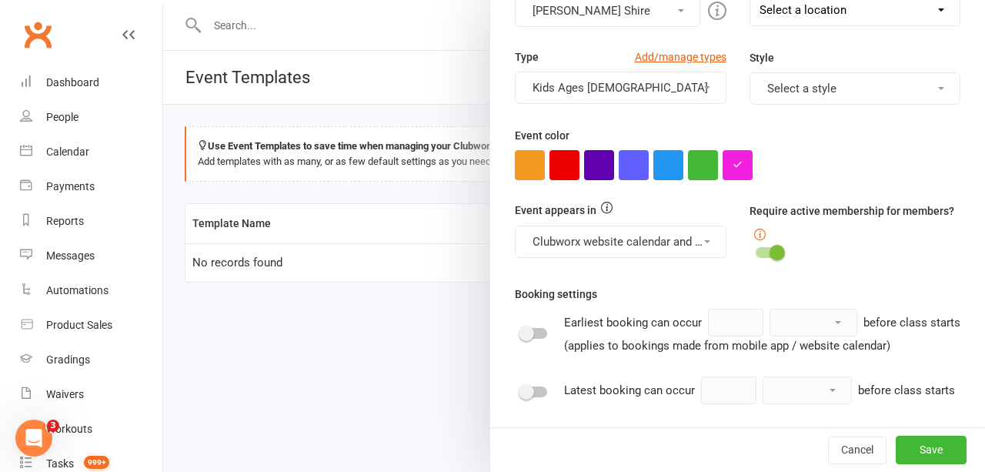
click at [813, 182] on div "Template name 1st Trial Kids Ages [DEMOGRAPHIC_DATA] Specify event defaults bel…" at bounding box center [737, 181] width 495 height 1251
click at [683, 247] on button "Clubworx website calendar and Mobile app, Class kiosk mode, Roll call" at bounding box center [621, 241] width 212 height 32
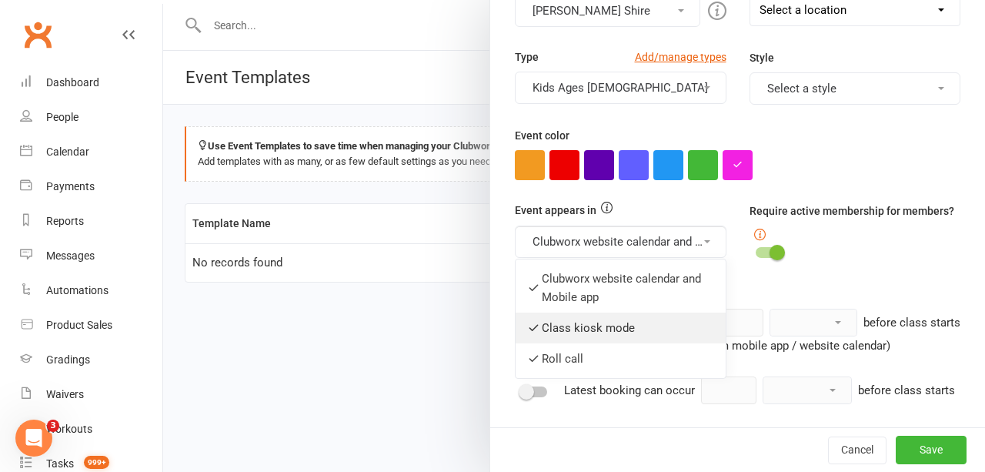
click at [517, 327] on link "Class kiosk mode" at bounding box center [621, 327] width 210 height 31
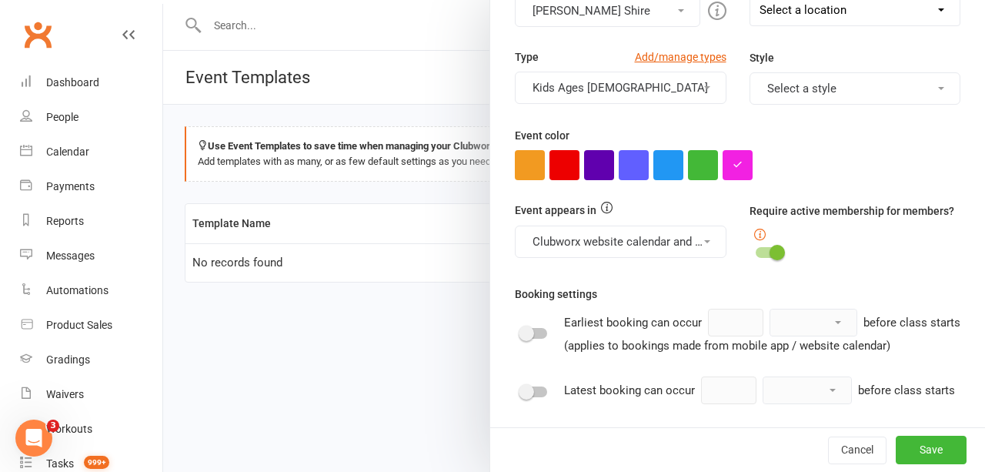
click at [577, 228] on button "Clubworx website calendar and Mobile app, Roll call" at bounding box center [621, 241] width 212 height 32
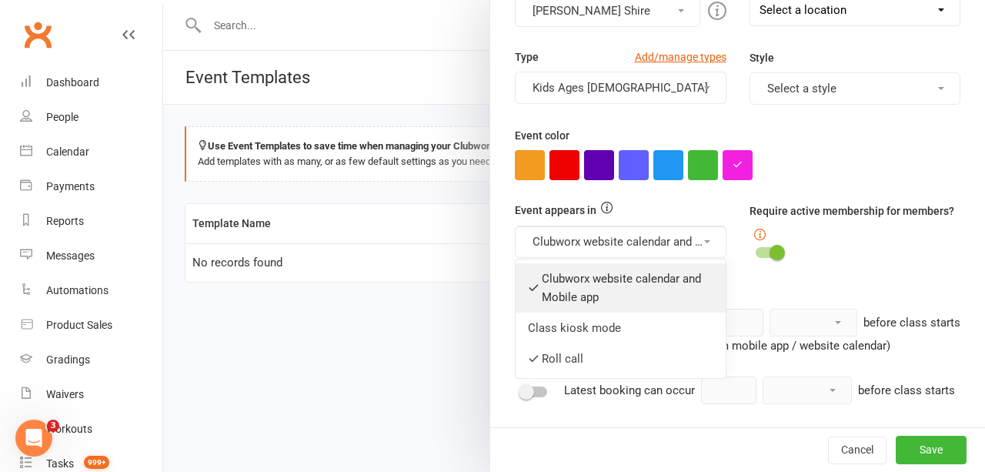
click at [547, 273] on link "Clubworx website calendar and Mobile app" at bounding box center [621, 287] width 210 height 49
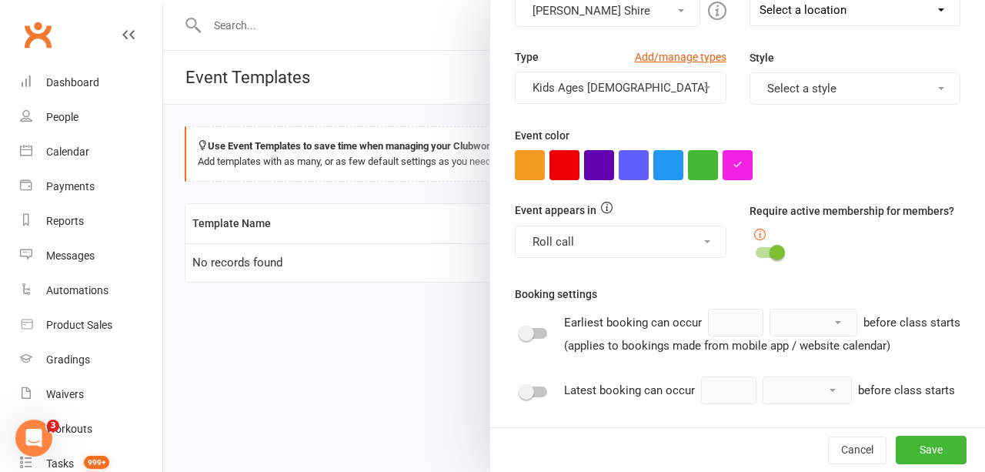
click at [553, 239] on button "Roll call" at bounding box center [621, 241] width 212 height 32
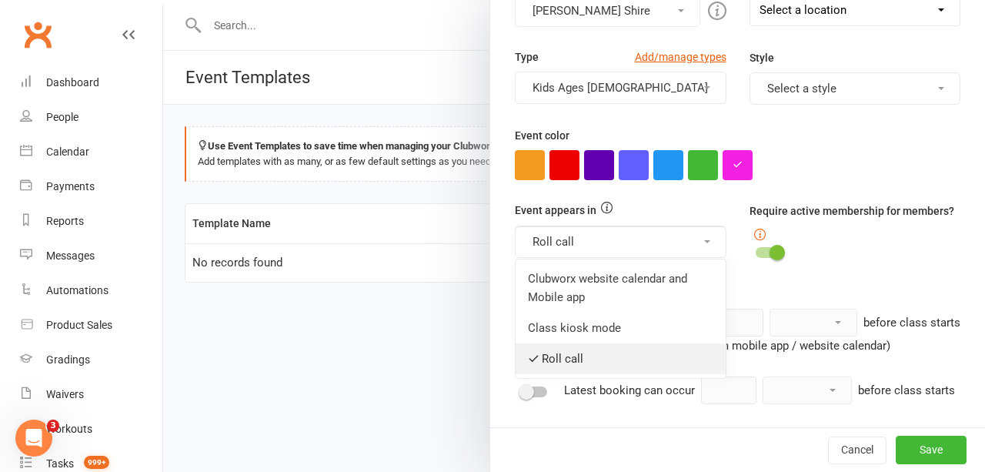
click at [553, 344] on link "Roll call" at bounding box center [621, 358] width 210 height 31
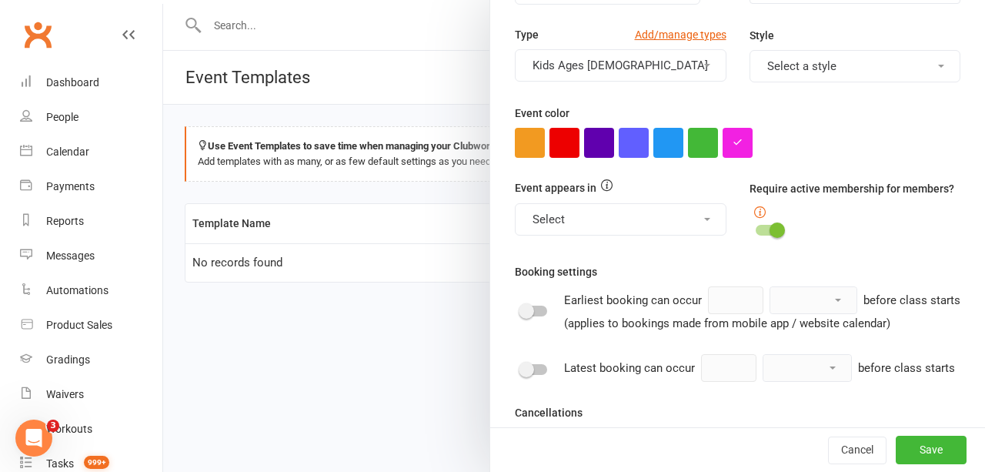
scroll to position [533, 0]
click at [770, 222] on span at bounding box center [777, 229] width 15 height 15
click at [756, 227] on input "checkbox" at bounding box center [756, 227] width 0 height 0
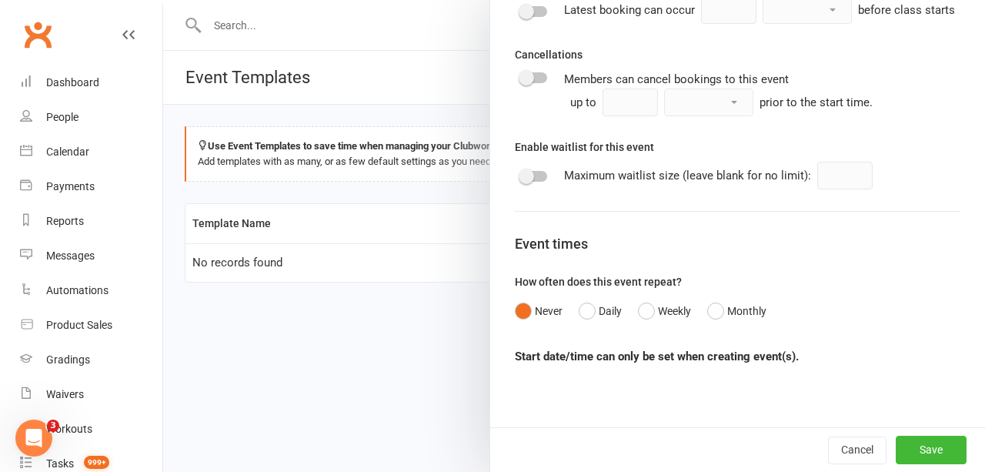
scroll to position [917, 0]
click at [902, 449] on button "Save" at bounding box center [931, 450] width 71 height 28
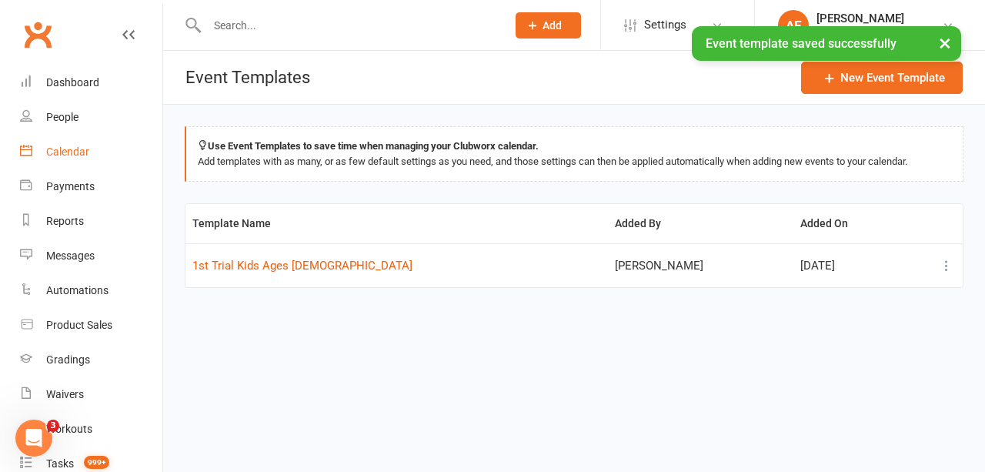
click at [58, 159] on link "Calendar" at bounding box center [91, 152] width 142 height 35
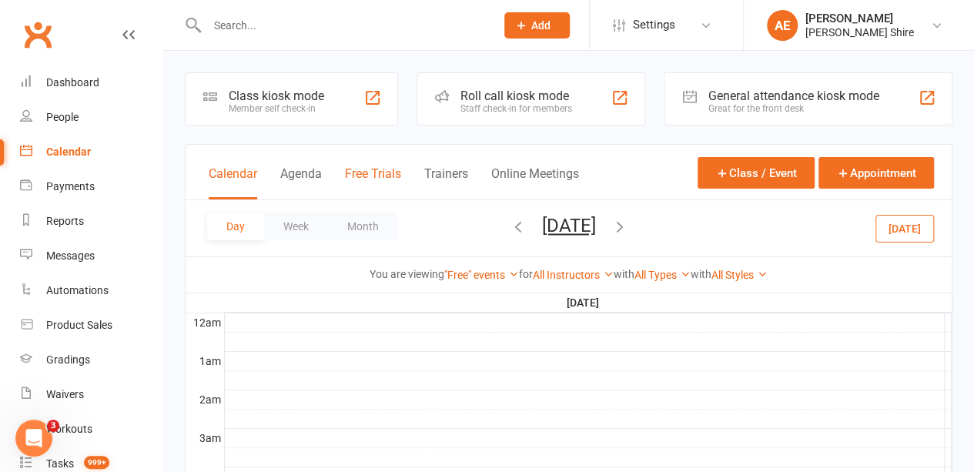
click at [376, 171] on button "Free Trials" at bounding box center [373, 182] width 56 height 33
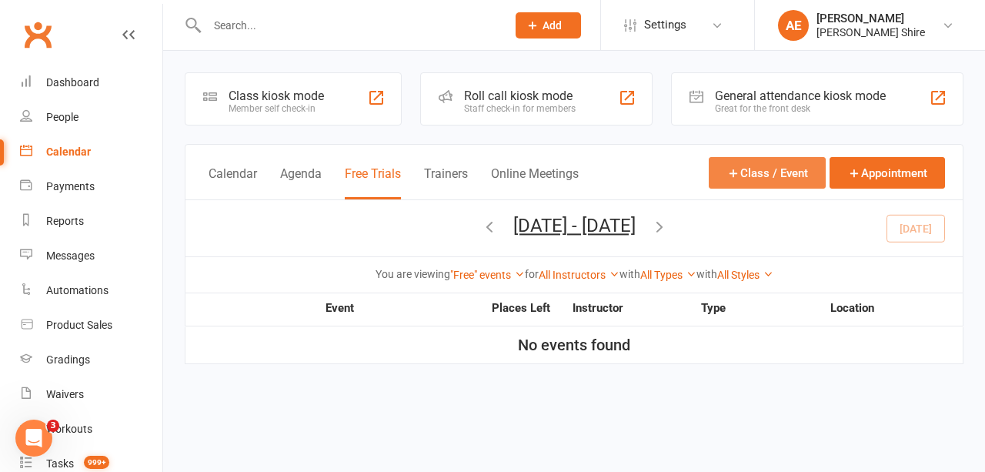
click at [765, 174] on button "Class / Event" at bounding box center [767, 173] width 117 height 32
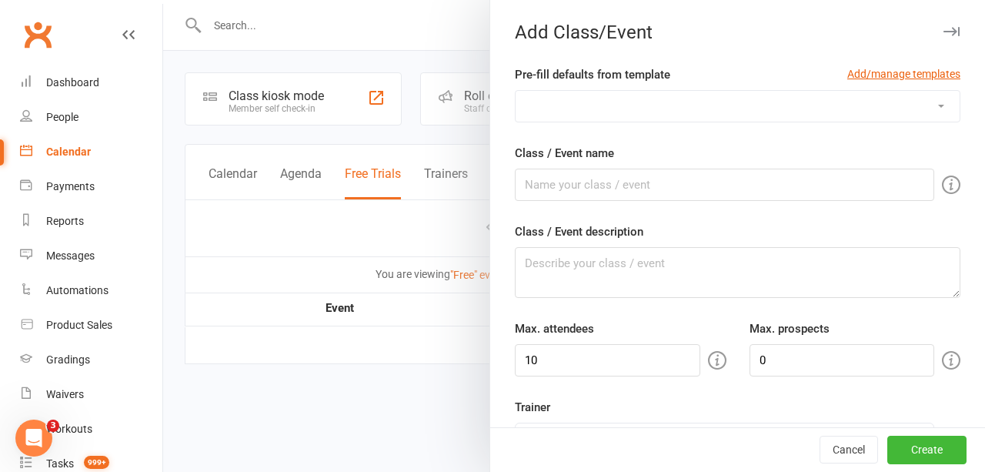
click at [900, 105] on select "1st Trial Kids Ages [DEMOGRAPHIC_DATA]" at bounding box center [738, 106] width 444 height 31
select select "1249"
click at [516, 91] on select "1st Trial Kids Ages [DEMOGRAPHIC_DATA]" at bounding box center [738, 106] width 444 height 31
type input "1st Trial Kids Ages [DEMOGRAPHIC_DATA]"
type input "5"
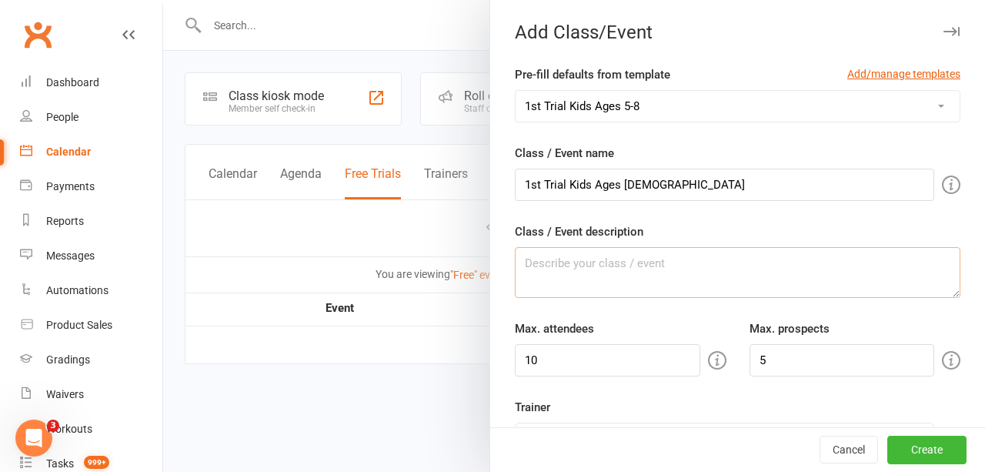
click at [645, 264] on textarea "Class / Event description" at bounding box center [738, 272] width 446 height 51
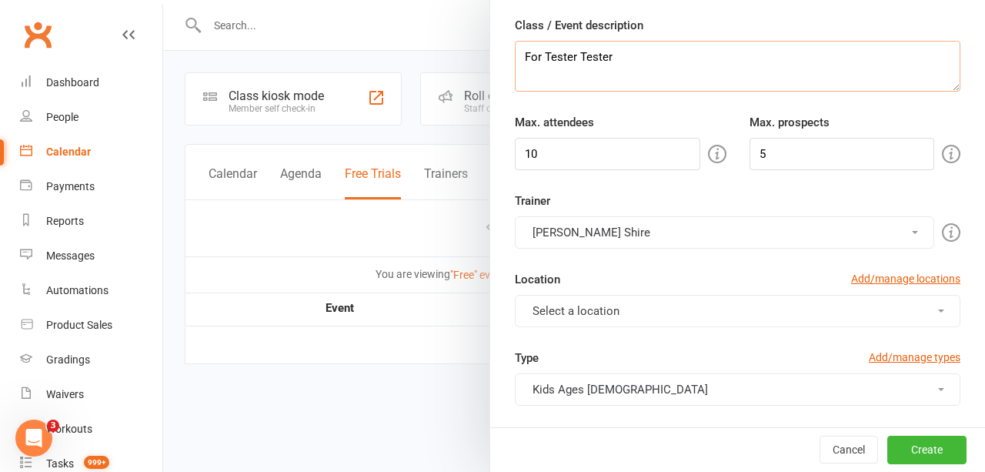
scroll to position [205, 0]
type textarea "For Tester Tester"
click at [566, 155] on input "10" at bounding box center [607, 155] width 185 height 32
type input "1"
type input "100"
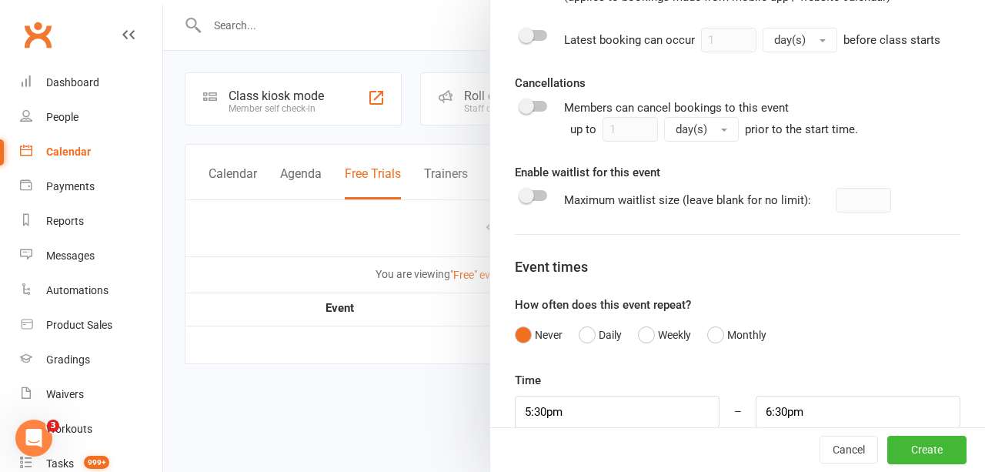
scroll to position [1101, 0]
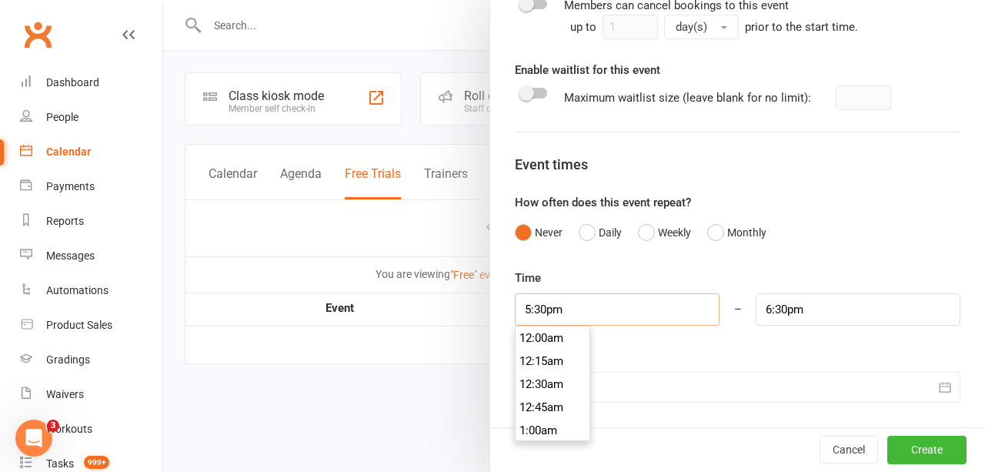
click at [524, 315] on input "5:30pm" at bounding box center [617, 309] width 205 height 32
type input "4:30pm"
click at [526, 372] on li "4:30pm" at bounding box center [553, 362] width 74 height 23
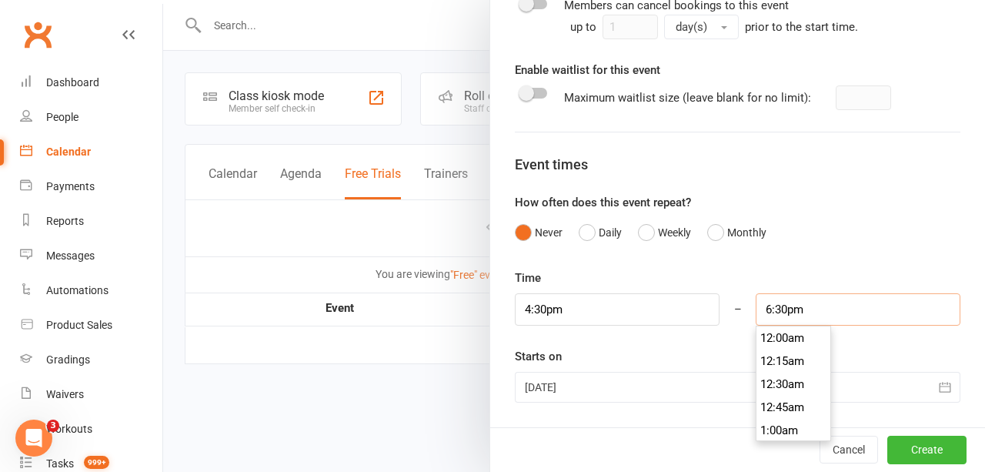
click at [767, 311] on input "6:30pm" at bounding box center [858, 309] width 205 height 32
type input "5:20pm"
click at [597, 359] on div "Starts on [DATE] [DATE] Sun Mon Tue Wed Thu Fri Sat 31 27 28 29 30 31 01 02 32 …" at bounding box center [738, 374] width 446 height 55
click at [692, 396] on div at bounding box center [738, 387] width 446 height 31
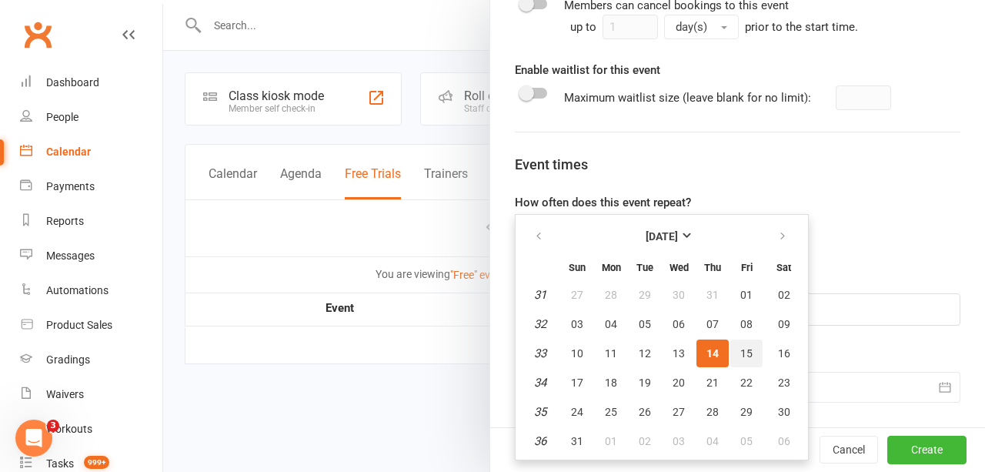
click at [730, 355] on button "15" at bounding box center [746, 353] width 32 height 28
type input "[DATE]"
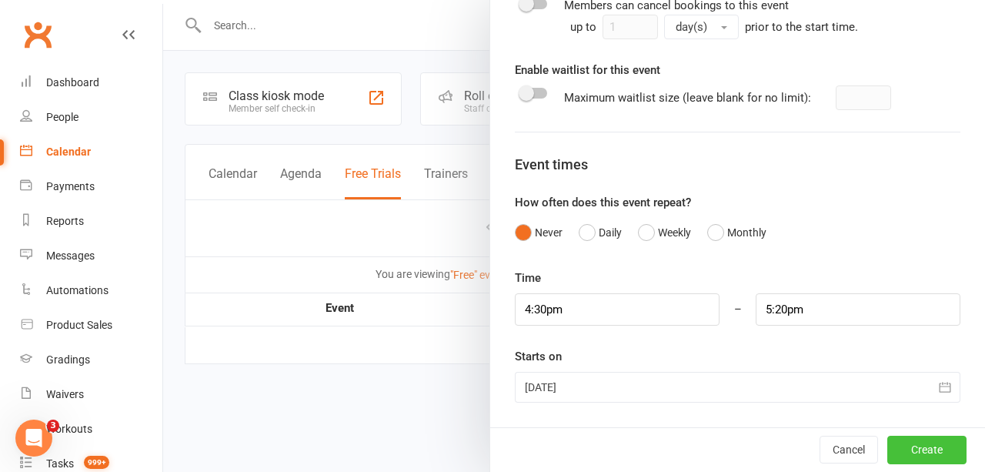
click at [904, 446] on button "Create" at bounding box center [926, 450] width 79 height 28
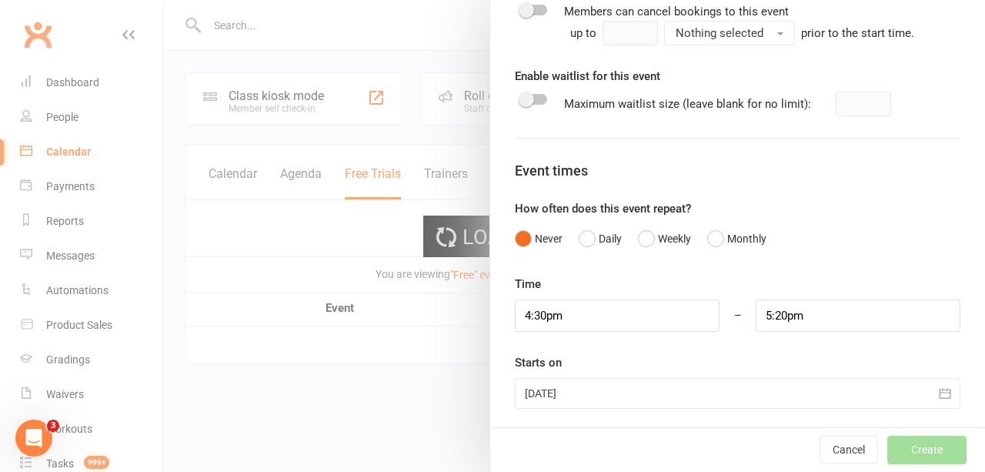
type input "1"
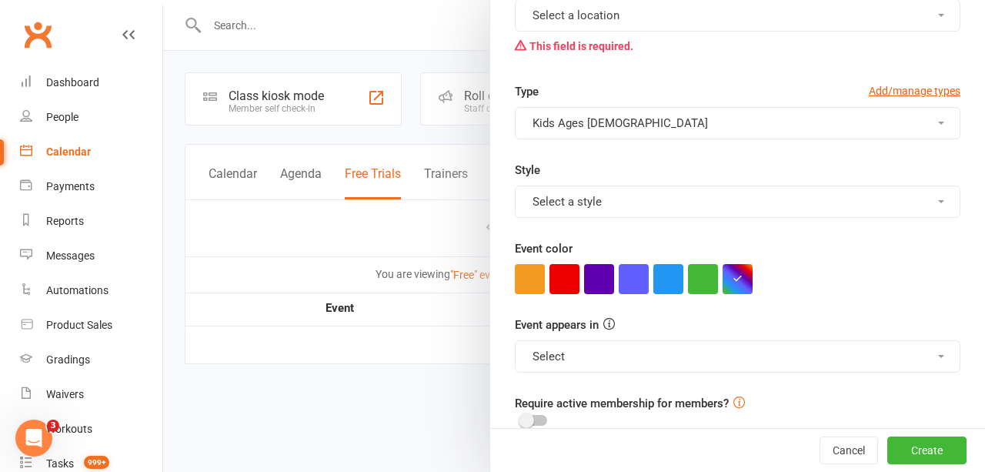
scroll to position [409, 0]
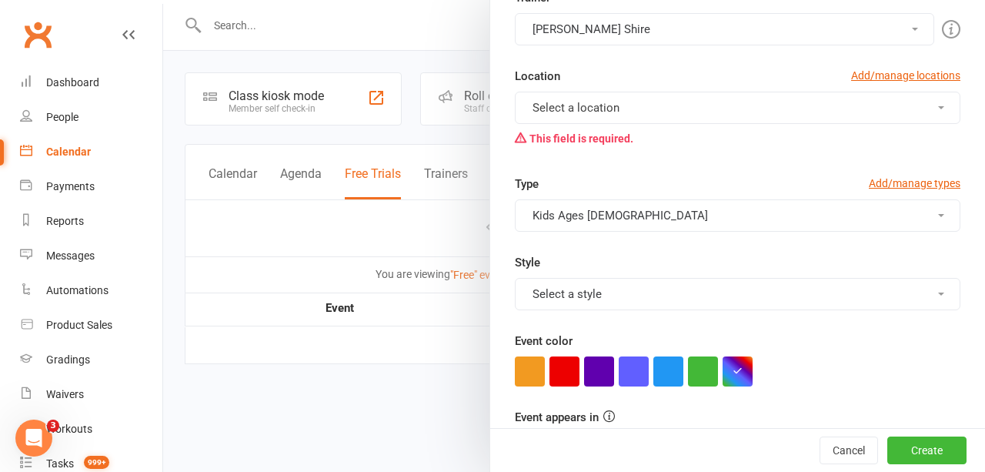
click at [576, 107] on span "Select a location" at bounding box center [576, 108] width 87 height 14
click at [576, 135] on link "Main Mat" at bounding box center [592, 144] width 152 height 31
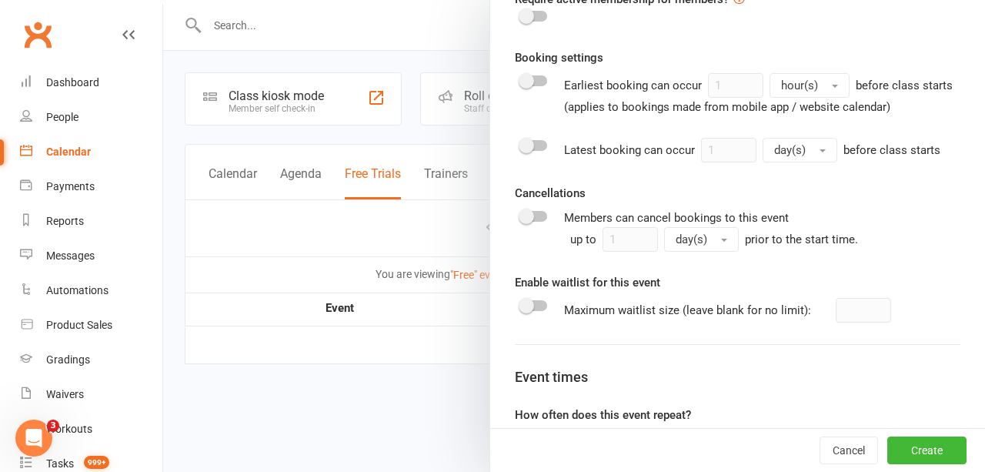
scroll to position [941, 0]
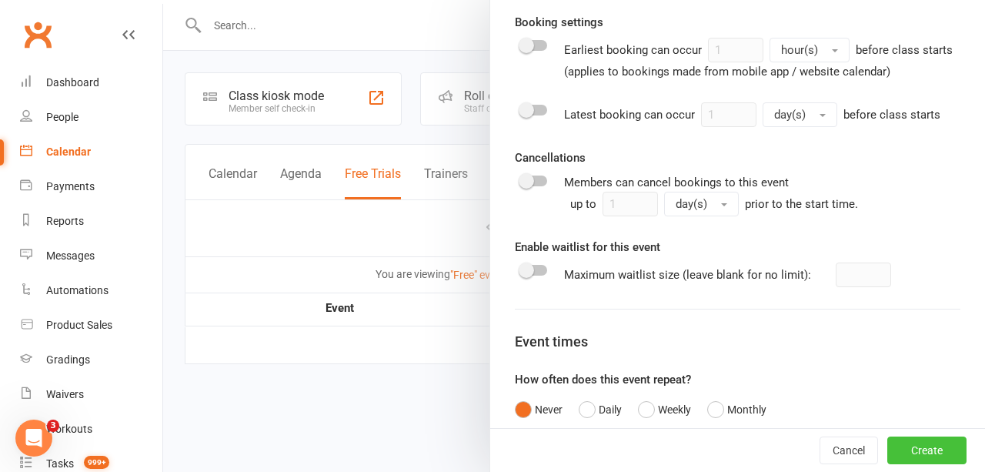
click at [894, 463] on button "Create" at bounding box center [926, 450] width 79 height 28
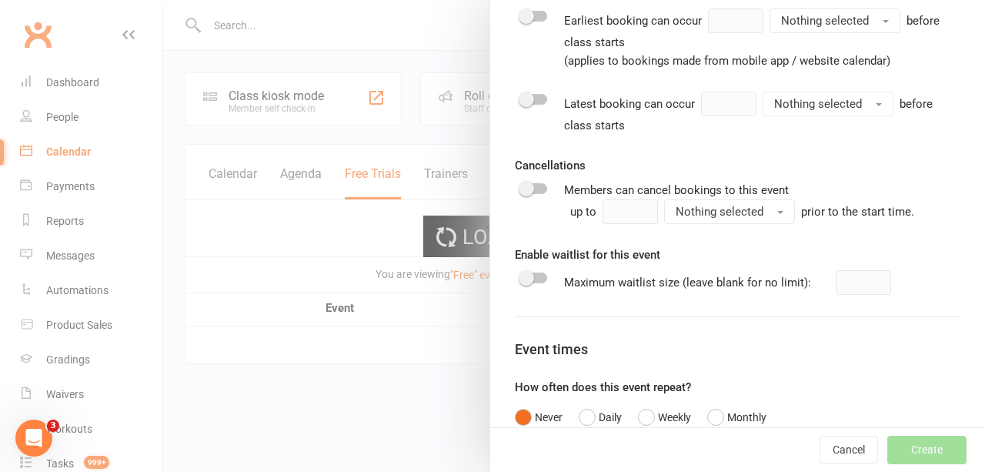
scroll to position [911, 0]
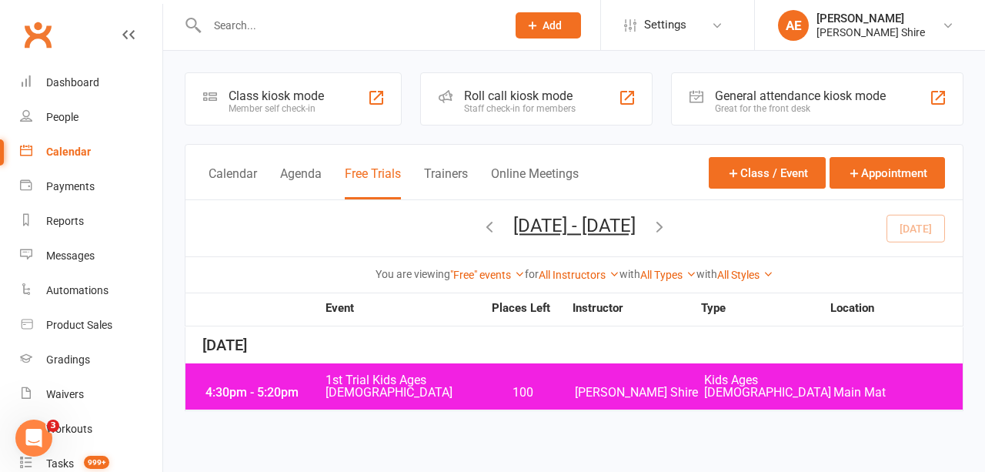
click at [710, 380] on span "Kids Ages [DEMOGRAPHIC_DATA]" at bounding box center [768, 386] width 129 height 25
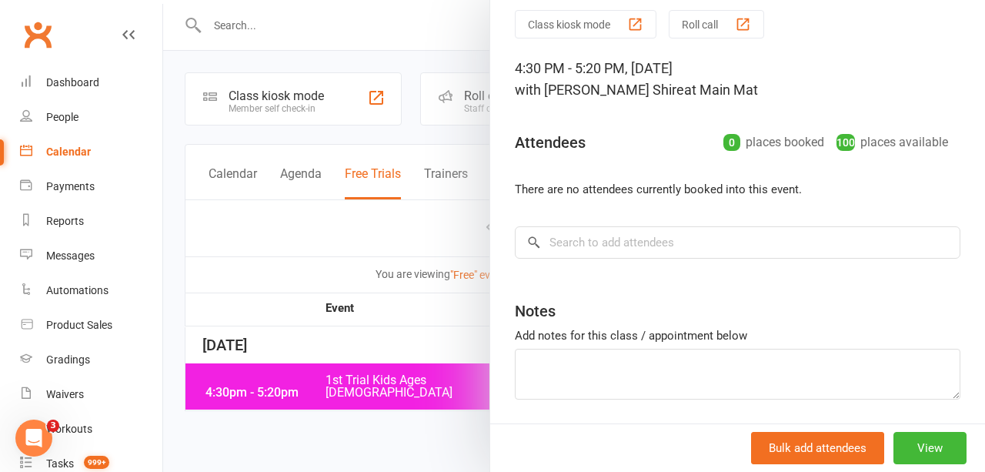
scroll to position [55, 0]
click at [619, 244] on input "search" at bounding box center [738, 242] width 446 height 32
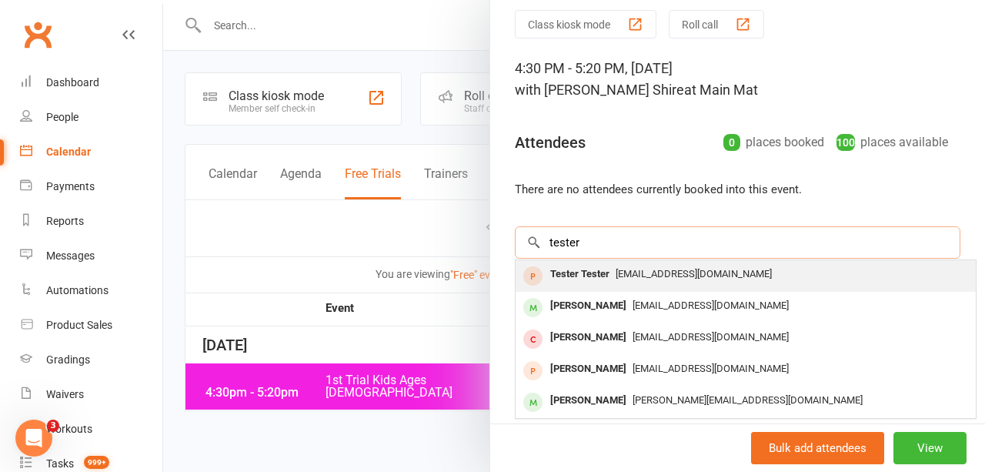
type input "tester"
click at [616, 268] on span "[EMAIL_ADDRESS][DOMAIN_NAME]" at bounding box center [694, 274] width 156 height 12
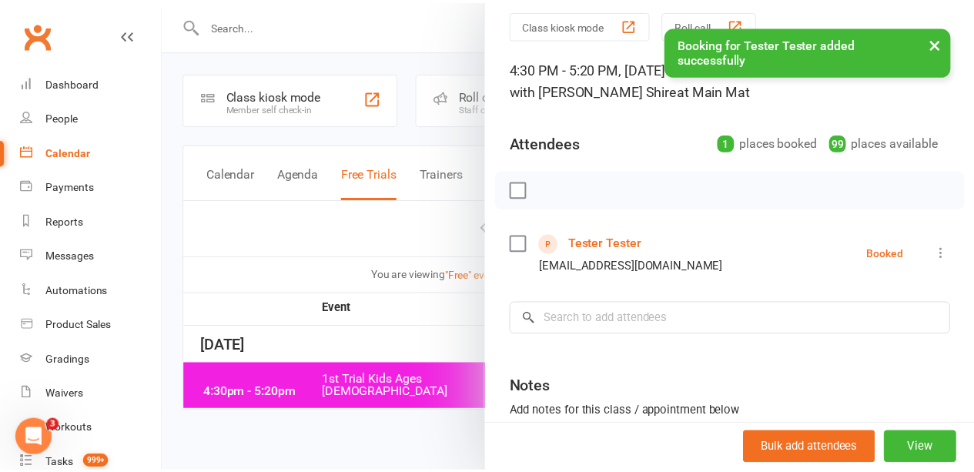
scroll to position [1, 0]
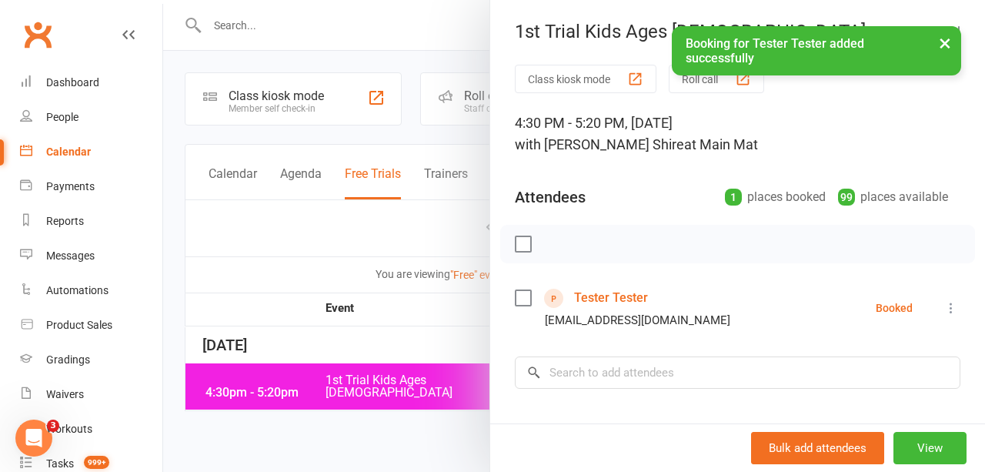
click at [515, 290] on label at bounding box center [522, 297] width 15 height 15
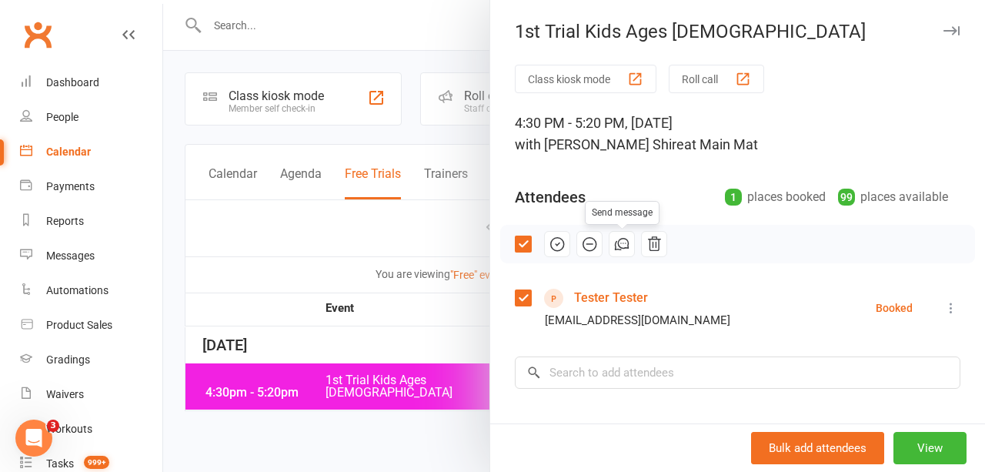
click at [625, 242] on icon "button" at bounding box center [625, 242] width 1 height 1
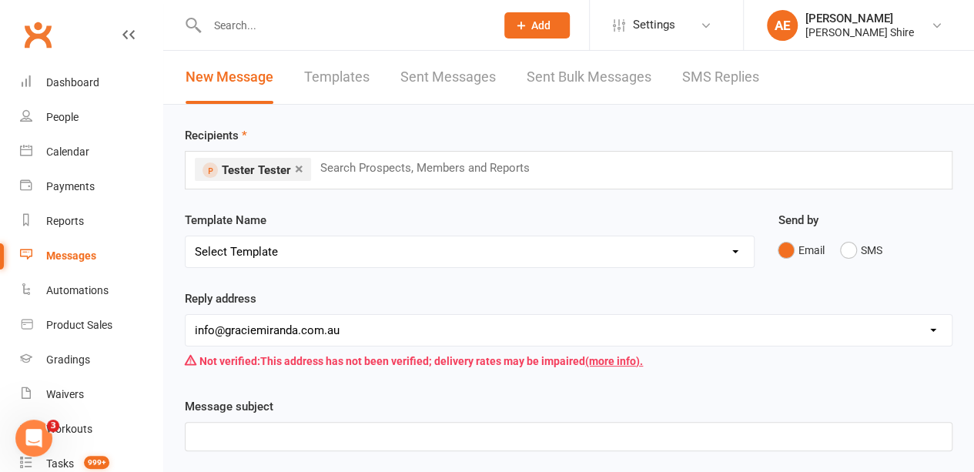
click at [613, 242] on select "Select Template [Email] Adults zoom class and Waiver [Email] Booked Trial Infor…" at bounding box center [469, 251] width 568 height 31
click at [464, 284] on div "Template Name Select Template [Email] Adults zoom class and Waiver [Email] Book…" at bounding box center [469, 250] width 593 height 78
click at [388, 258] on select "Select Template [Email] Adults zoom class and Waiver [Email] Booked Trial Infor…" at bounding box center [469, 251] width 568 height 31
click at [308, 279] on div "Template Name Select Template [Email] Adults zoom class and Waiver [Email] Book…" at bounding box center [469, 250] width 593 height 78
click at [343, 67] on link "Templates" at bounding box center [336, 77] width 65 height 53
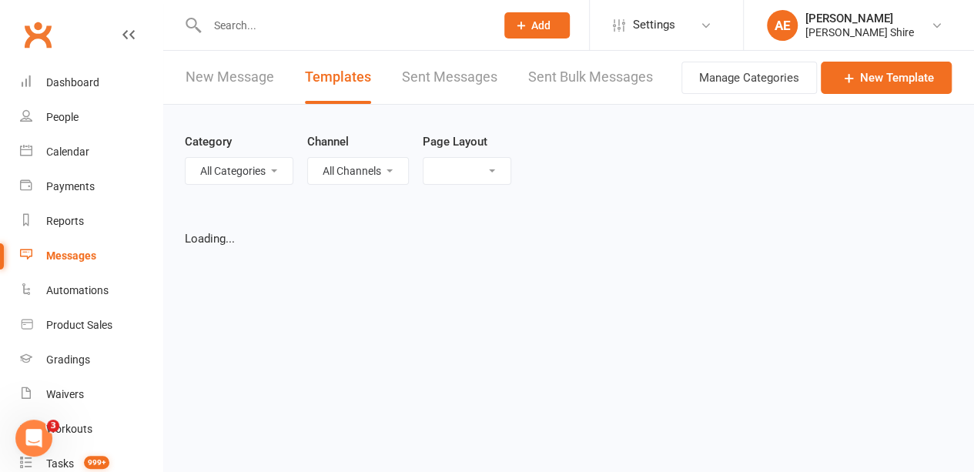
select select "grid"
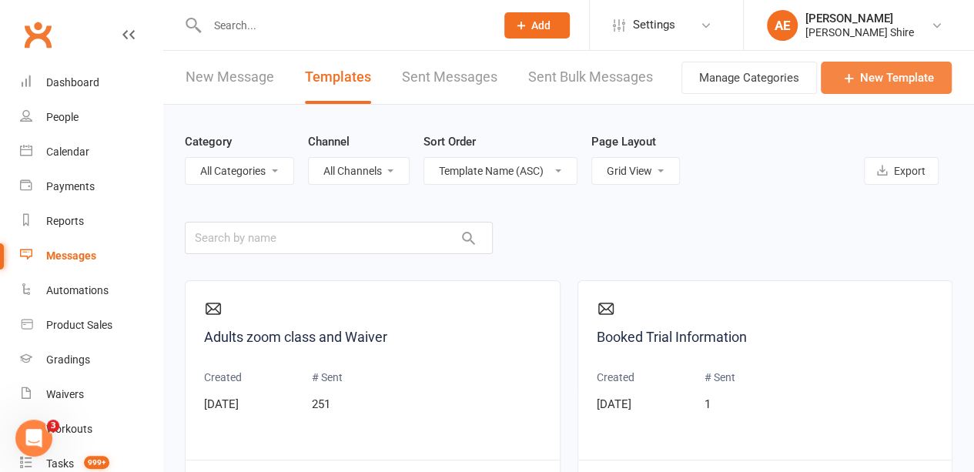
click at [847, 80] on icon at bounding box center [848, 77] width 15 height 15
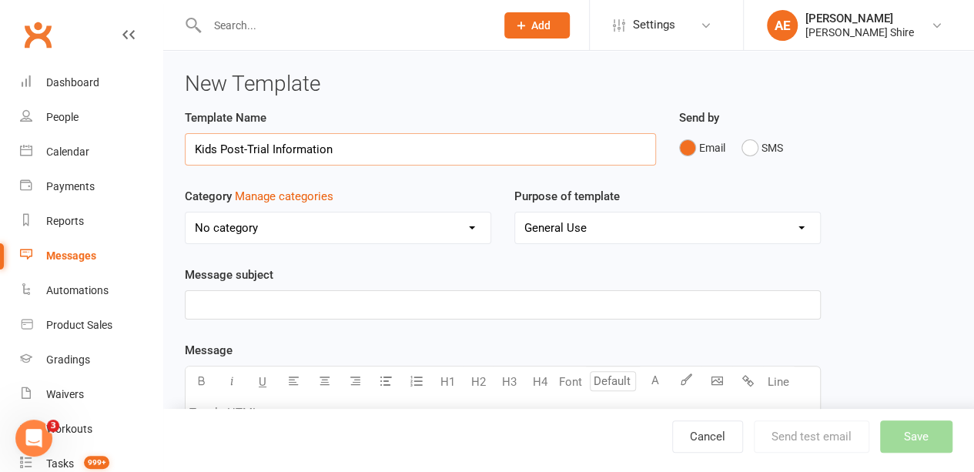
click at [195, 147] on input "Kids Post-Trial Information" at bounding box center [420, 149] width 471 height 32
type input "Kids Post-Trial Information"
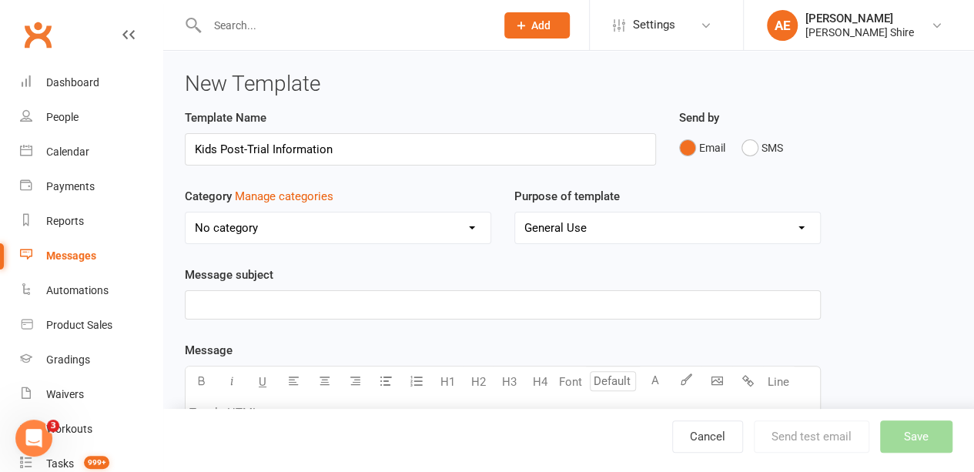
click at [251, 305] on p "﻿" at bounding box center [503, 305] width 616 height 18
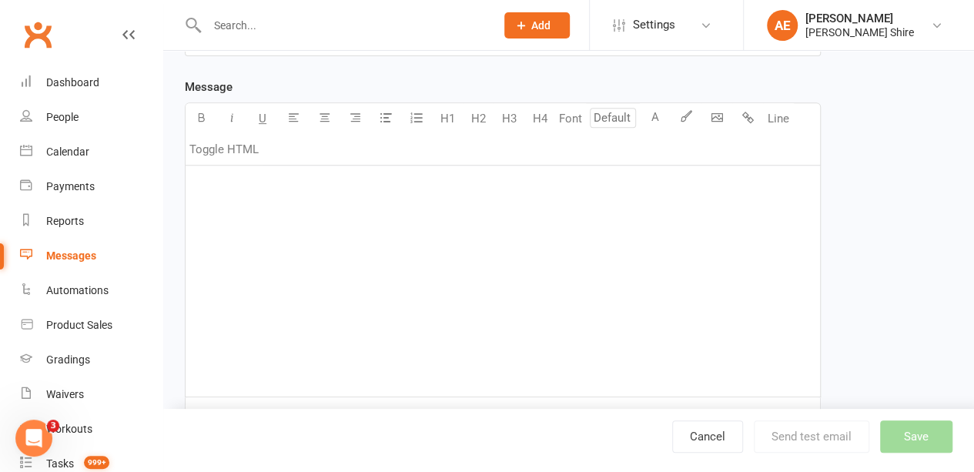
scroll to position [265, 0]
click at [358, 238] on div "﻿" at bounding box center [502, 279] width 634 height 231
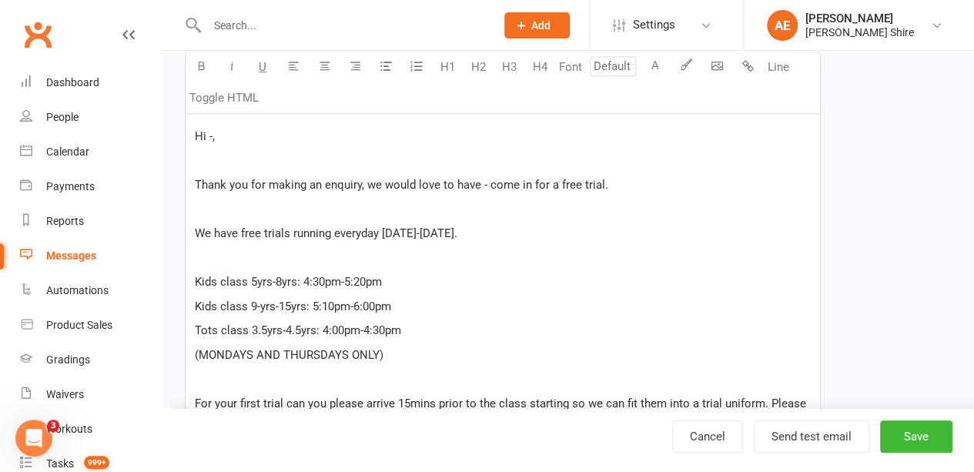
scroll to position [143, 0]
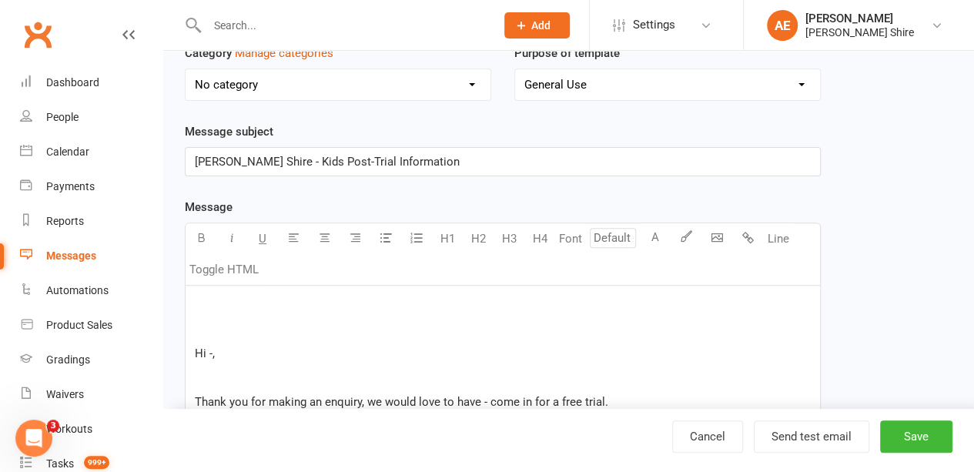
click at [234, 304] on p "﻿" at bounding box center [503, 305] width 616 height 18
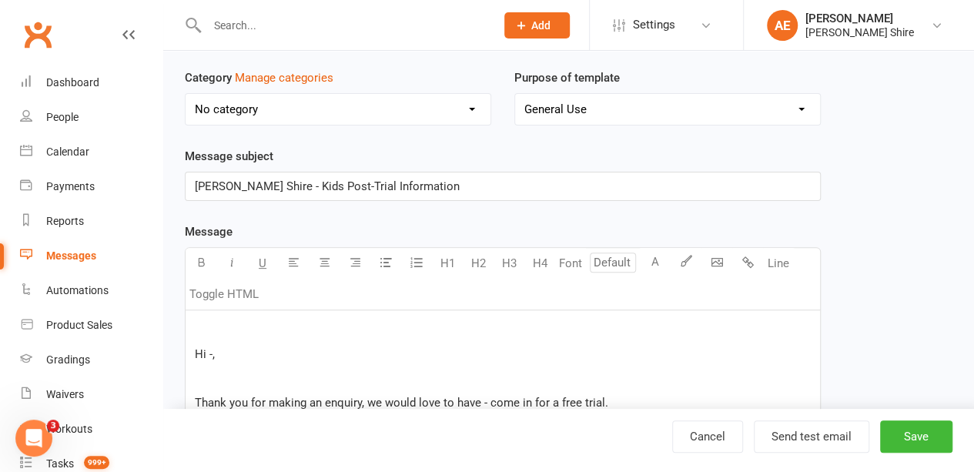
scroll to position [94, 0]
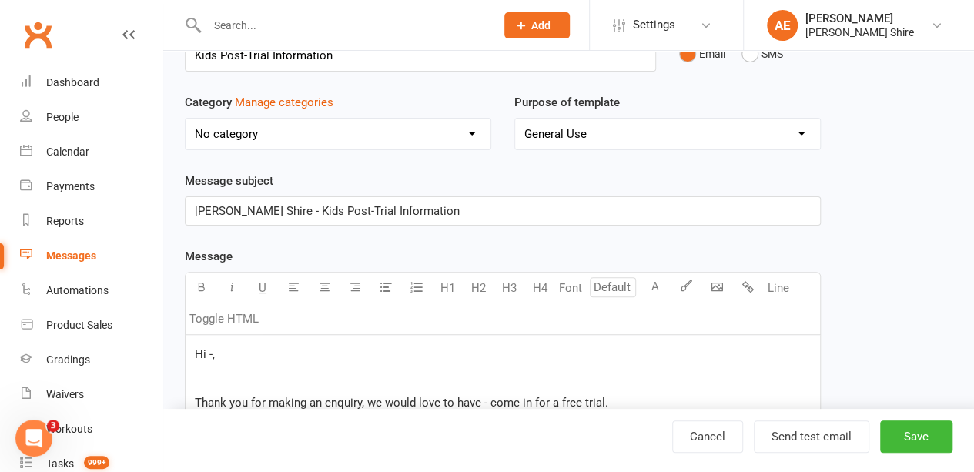
click at [212, 353] on span "Hi -," at bounding box center [205, 354] width 20 height 14
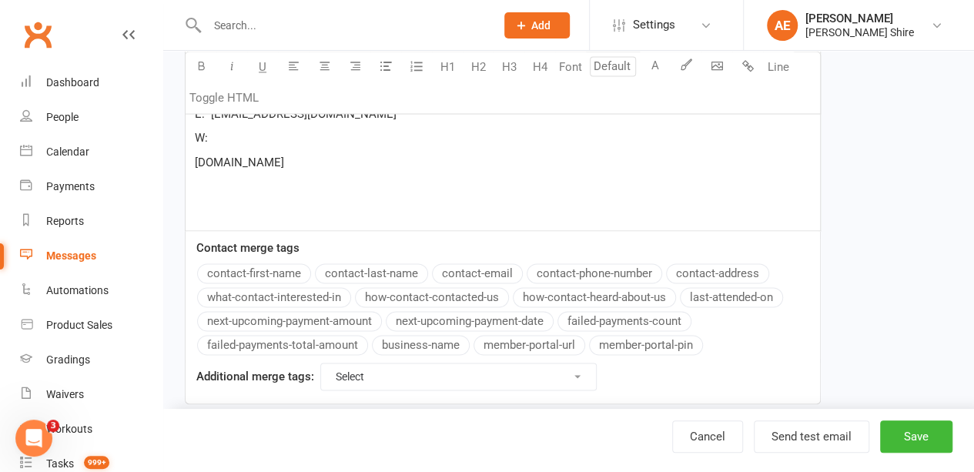
scroll to position [1079, 0]
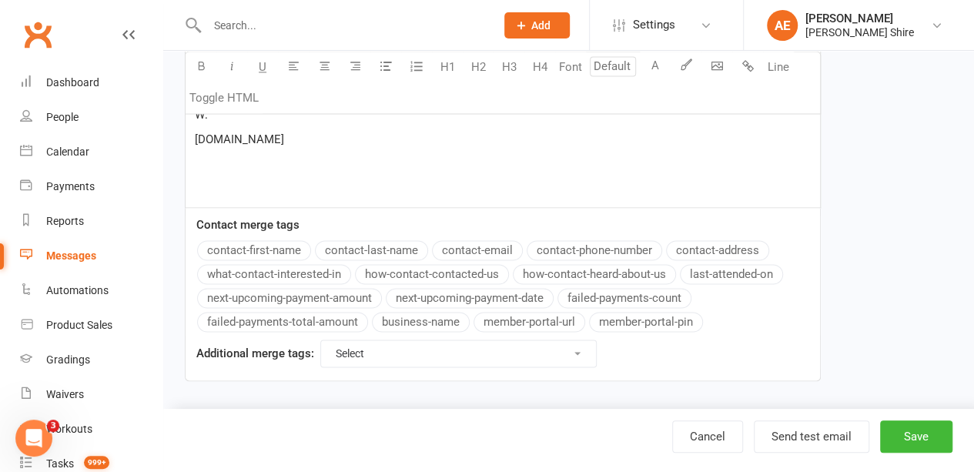
click at [411, 340] on select "Select For Payment automations For Booking automations For Membership automatio…" at bounding box center [458, 353] width 275 height 26
click at [403, 413] on div "Cancel Send test email Save" at bounding box center [568, 440] width 810 height 63
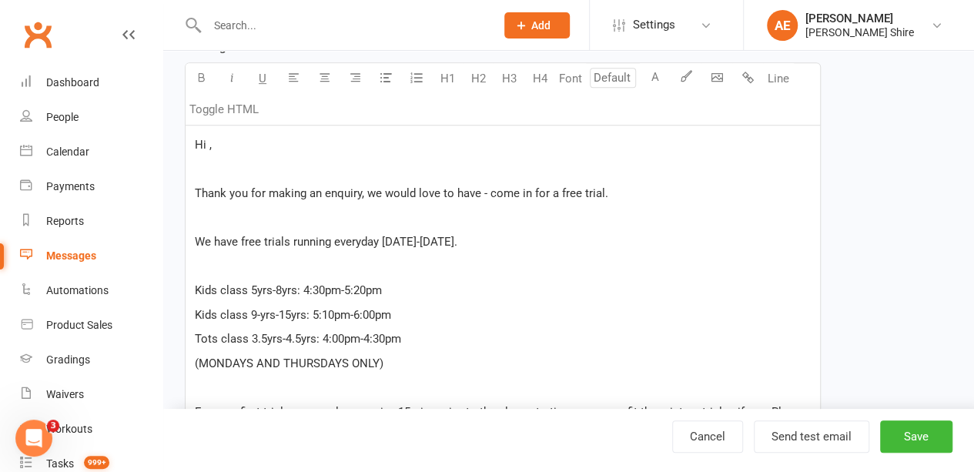
scroll to position [257, 0]
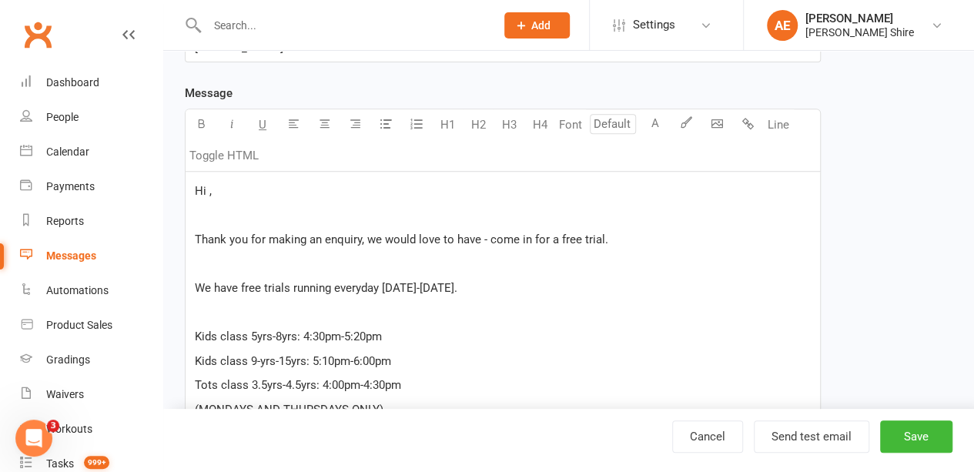
click at [215, 212] on p at bounding box center [503, 215] width 616 height 18
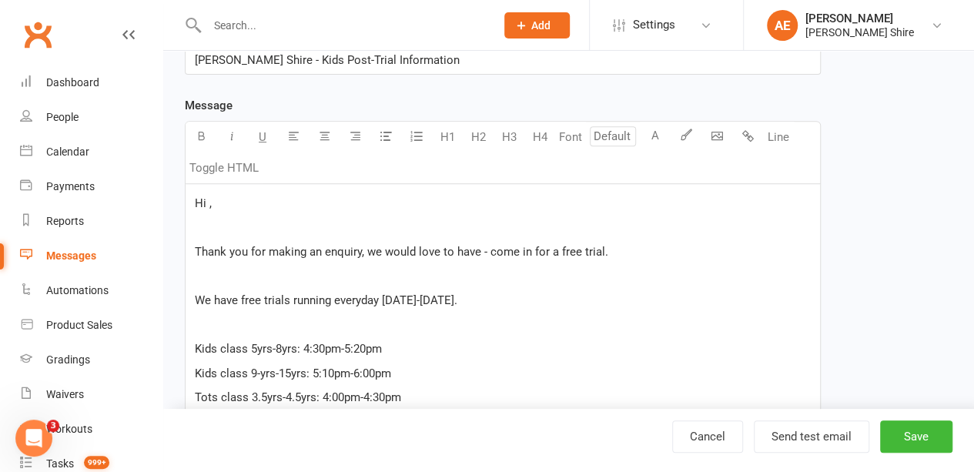
scroll to position [243, 0]
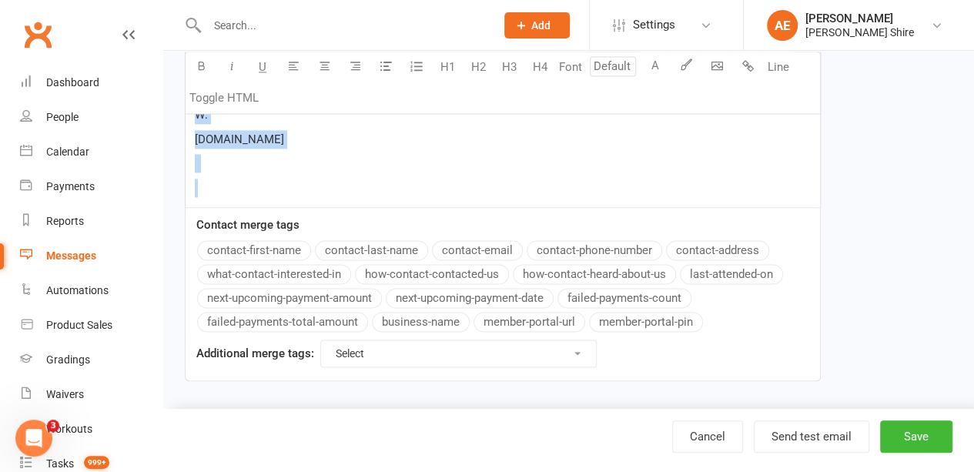
drag, startPoint x: 192, startPoint y: 196, endPoint x: 429, endPoint y: 508, distance: 392.0
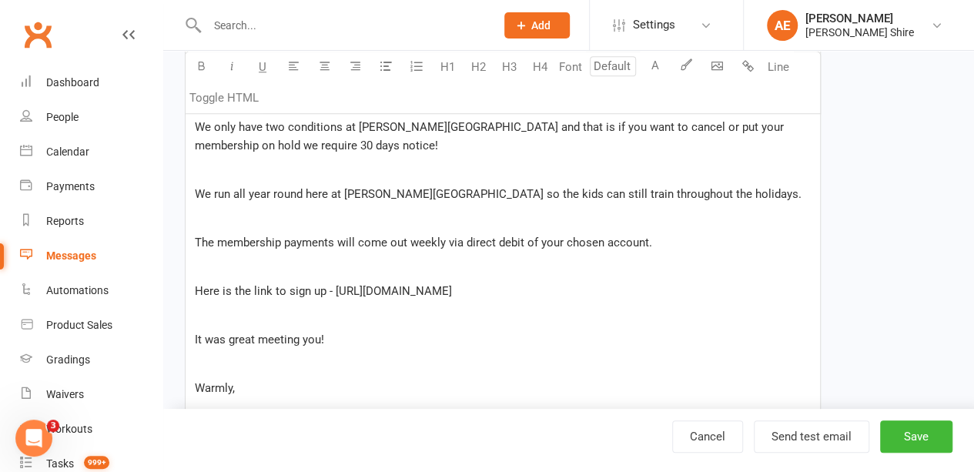
scroll to position [694, 0]
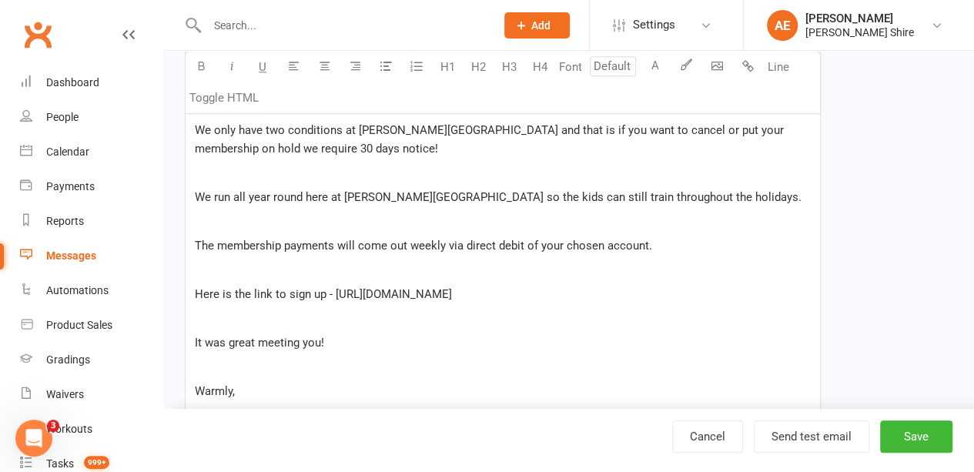
click at [558, 290] on p "Here is the link to sign up - [URL][DOMAIN_NAME]" at bounding box center [503, 294] width 616 height 18
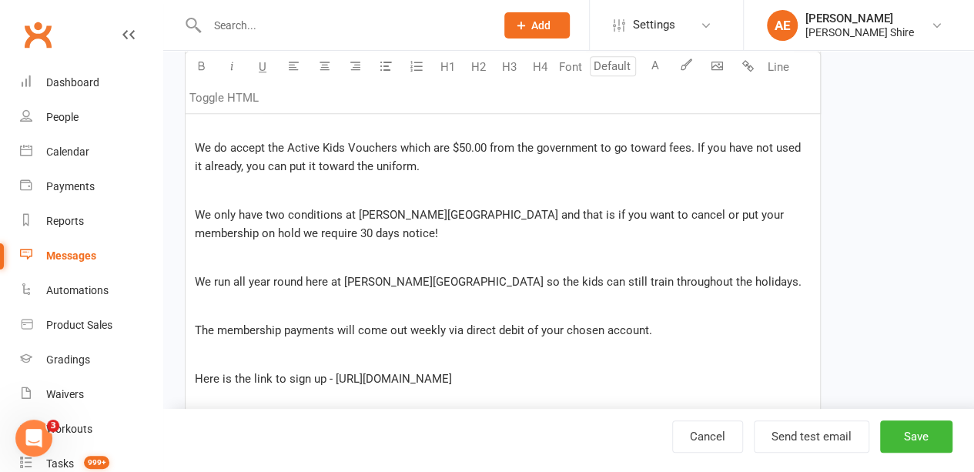
scroll to position [608, 0]
click at [236, 92] on button "Toggle HTML" at bounding box center [223, 97] width 77 height 31
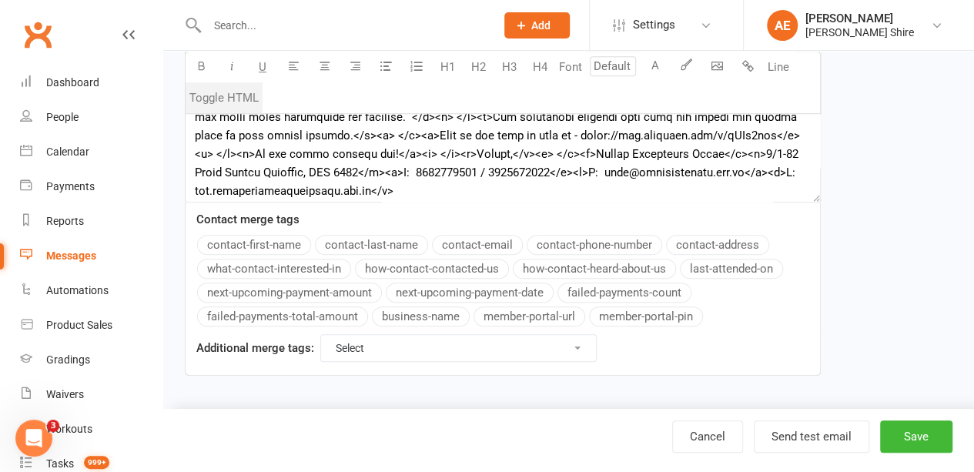
scroll to position [453, 0]
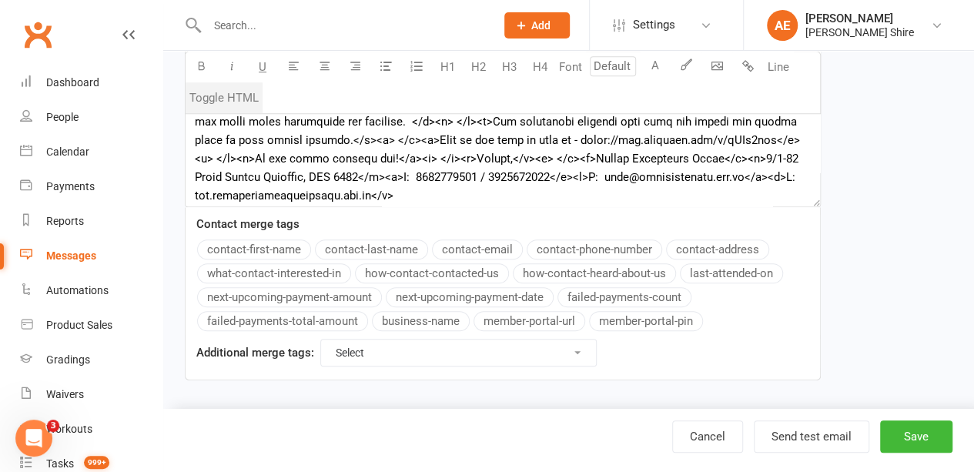
click at [236, 92] on button "Toggle HTML" at bounding box center [223, 97] width 77 height 31
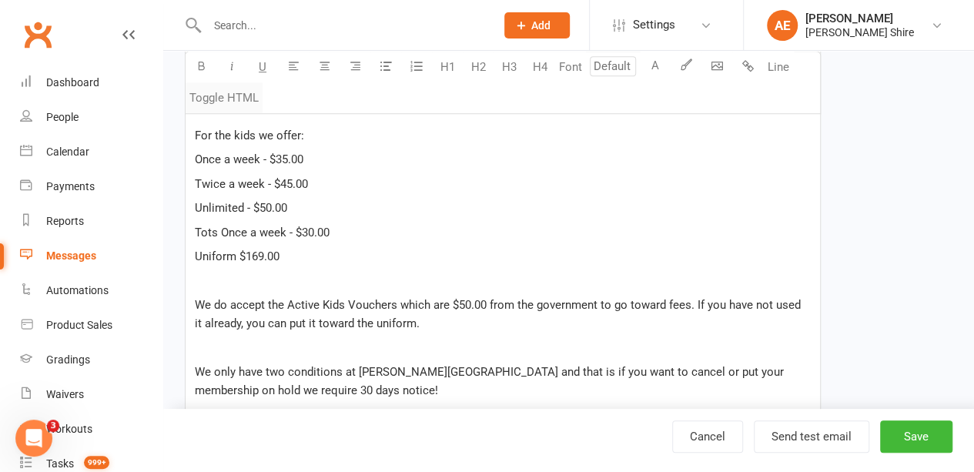
scroll to position [608, 0]
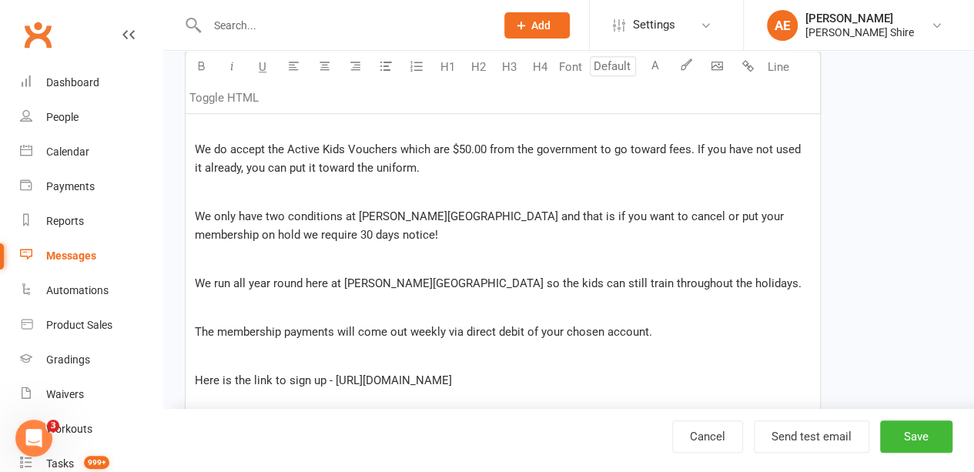
click at [511, 386] on p "Here is the link to sign up - [URL][DOMAIN_NAME]" at bounding box center [503, 380] width 616 height 18
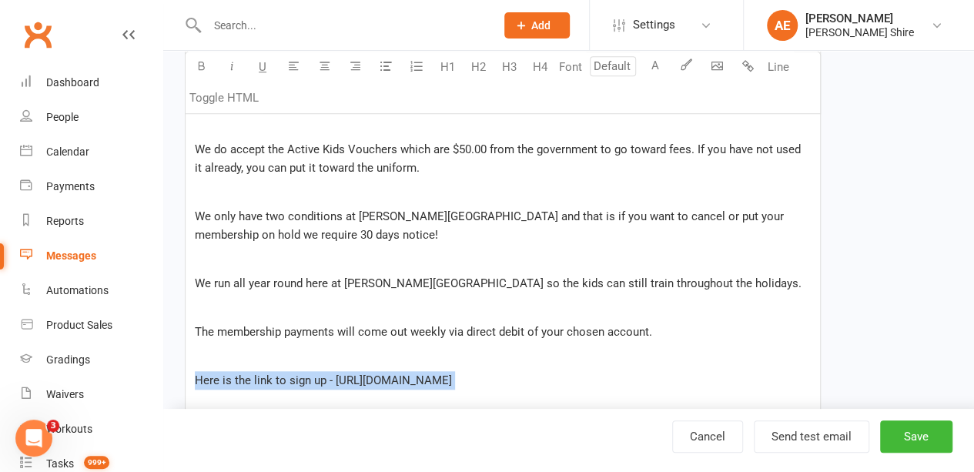
click at [511, 386] on p "Here is the link to sign up - [URL][DOMAIN_NAME]" at bounding box center [503, 380] width 616 height 18
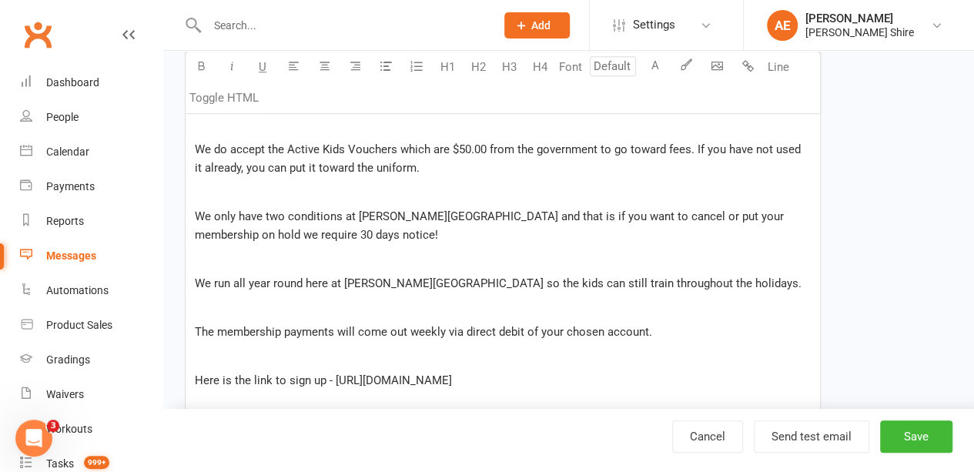
drag, startPoint x: 542, startPoint y: 386, endPoint x: 329, endPoint y: 376, distance: 213.4
click at [329, 376] on p "Here is the link to sign up - [URL][DOMAIN_NAME]" at bounding box center [503, 380] width 616 height 18
copy span "[URL][DOMAIN_NAME]"
click at [327, 380] on span "Here is the link to sign up - [URL][DOMAIN_NAME]" at bounding box center [323, 380] width 257 height 14
click at [322, 379] on span "Here is the link to sign up" at bounding box center [261, 380] width 132 height 14
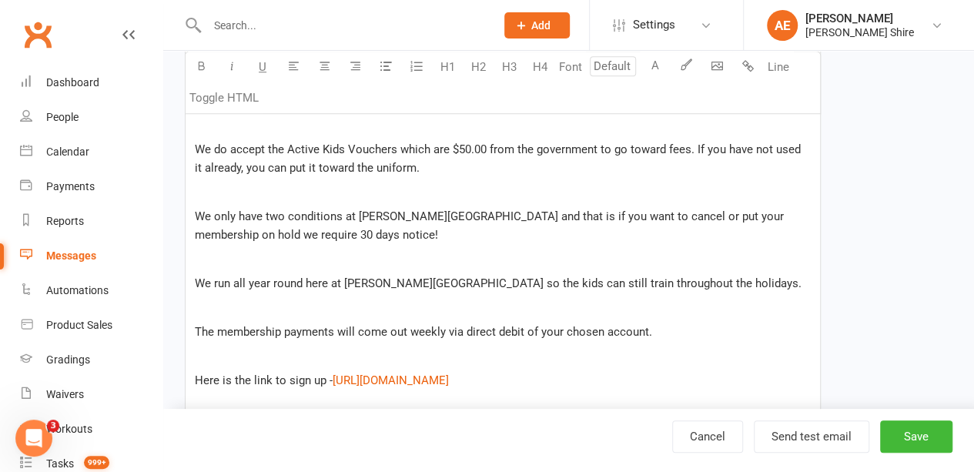
click at [239, 380] on span "Here is the link to sign up -" at bounding box center [264, 380] width 138 height 14
click at [322, 379] on span "Here is the link to sign up -" at bounding box center [264, 380] width 138 height 14
click at [345, 386] on p "Here is the link to sign up as a member - $ [URL][DOMAIN_NAME] $ ﻿" at bounding box center [503, 380] width 616 height 18
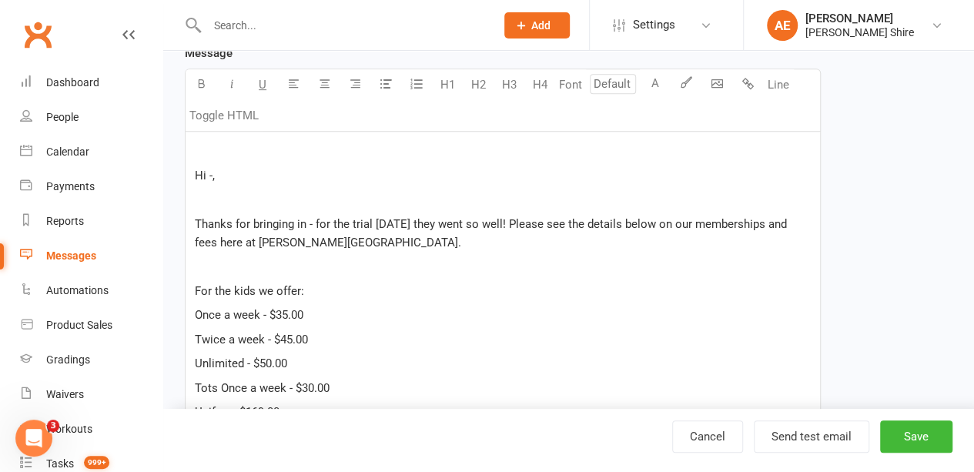
scroll to position [296, 0]
click at [217, 149] on p "﻿" at bounding box center [503, 152] width 616 height 18
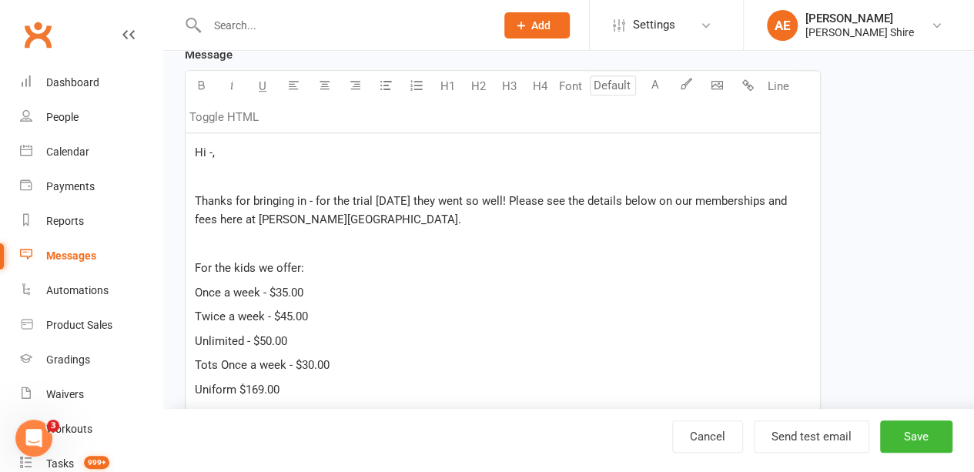
scroll to position [271, 0]
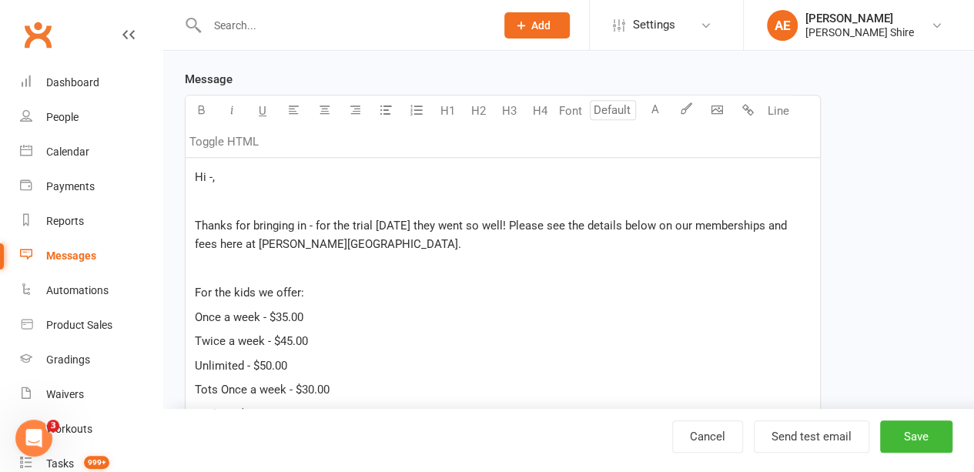
click at [313, 225] on span "Thanks for bringing in - for the trial [DATE] they went so well! Please see the…" at bounding box center [492, 235] width 595 height 32
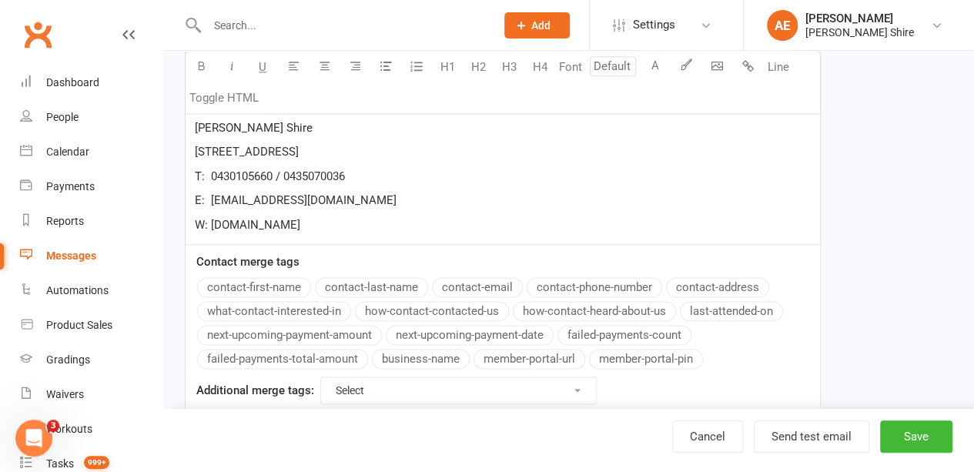
scroll to position [1019, 0]
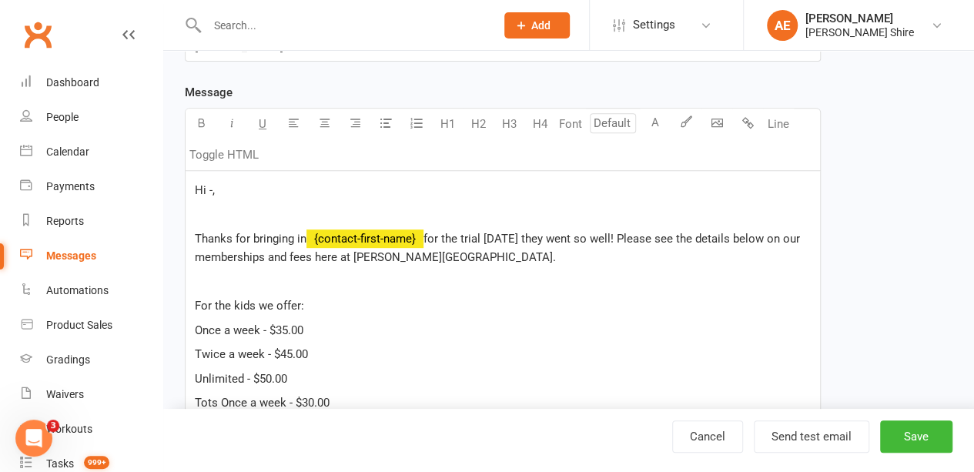
click at [505, 237] on span "for the trial [DATE] they went so well! Please see the details below on our mem…" at bounding box center [499, 248] width 608 height 32
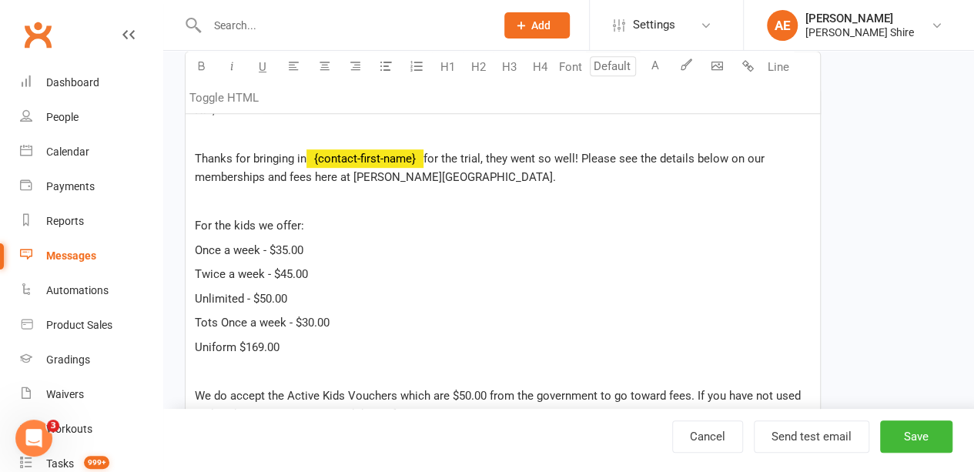
scroll to position [339, 0]
click at [217, 316] on span "Tots Once a week - $30.00" at bounding box center [262, 322] width 135 height 14
drag, startPoint x: 342, startPoint y: 321, endPoint x: 191, endPoint y: 309, distance: 152.1
copy span "Tots: Once a week - $30.00"
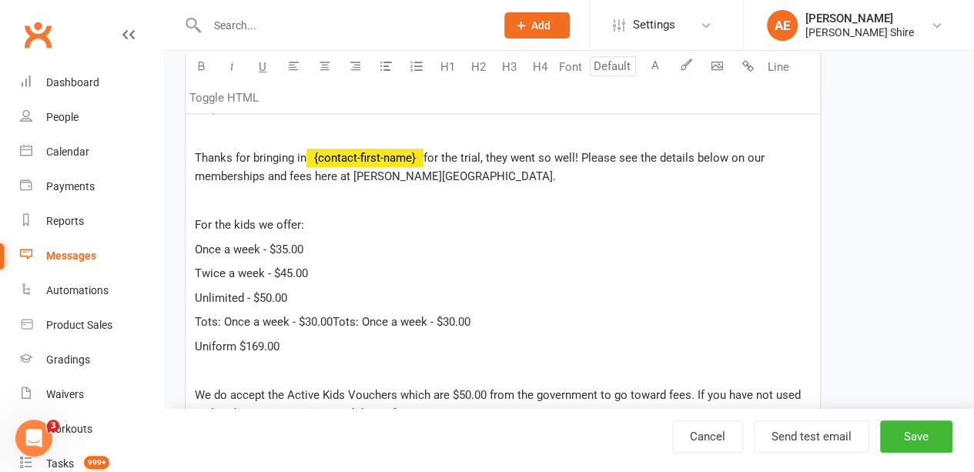
click at [332, 316] on span "Tots: Once a week - $30.00Tots: Once a week - $30.00" at bounding box center [333, 322] width 276 height 14
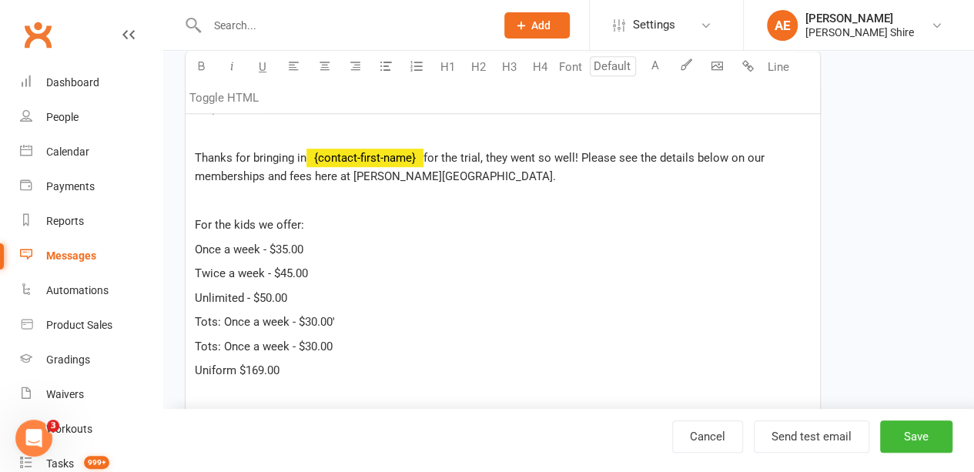
click at [234, 342] on span "Tots: Once a week - $30.00" at bounding box center [264, 346] width 138 height 14
click at [314, 339] on span "Tots: Twice a week - $30.00" at bounding box center [266, 346] width 142 height 14
click at [339, 324] on p "Tots: Once a week - $30.00'" at bounding box center [503, 321] width 616 height 18
click at [321, 327] on p "Tots: Once a week - $30.00" at bounding box center [503, 321] width 616 height 18
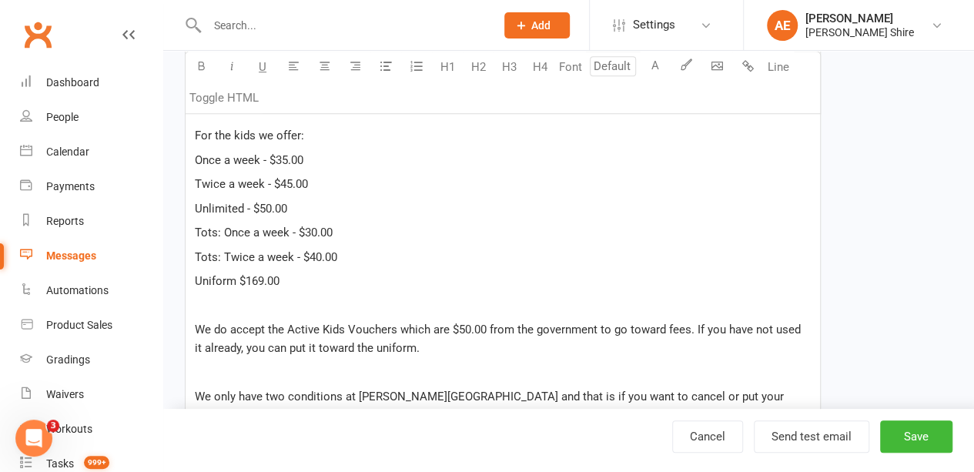
scroll to position [427, 0]
click at [239, 281] on span "Uniform $169.00" at bounding box center [237, 282] width 85 height 14
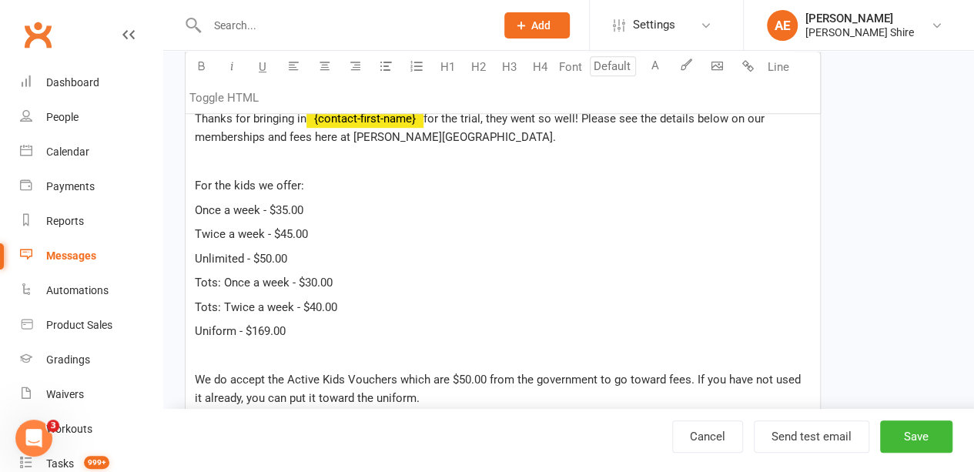
scroll to position [373, 0]
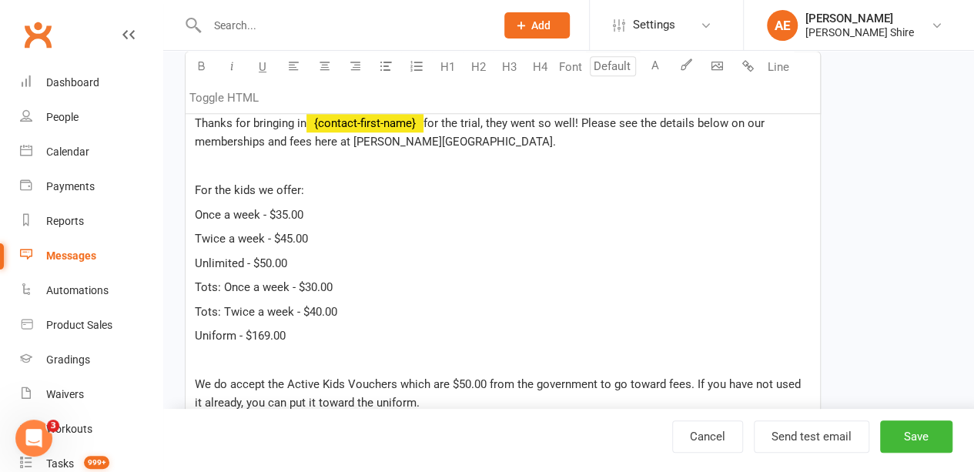
click at [192, 209] on div "Hi -, Thanks for bringing in ﻿ {contact-first-name} for the trial, they went so…" at bounding box center [502, 466] width 634 height 822
click at [192, 233] on div "Hi -, Thanks for bringing in ﻿ {contact-first-name} for the trial, they went so…" at bounding box center [502, 466] width 634 height 822
click at [195, 263] on span "Unlimited - $50.00" at bounding box center [241, 263] width 92 height 14
click at [220, 289] on span "Tots: Once a week - $30.00" at bounding box center [264, 287] width 138 height 14
click at [220, 310] on span "Tots: Twice a week - $40.00" at bounding box center [266, 312] width 142 height 14
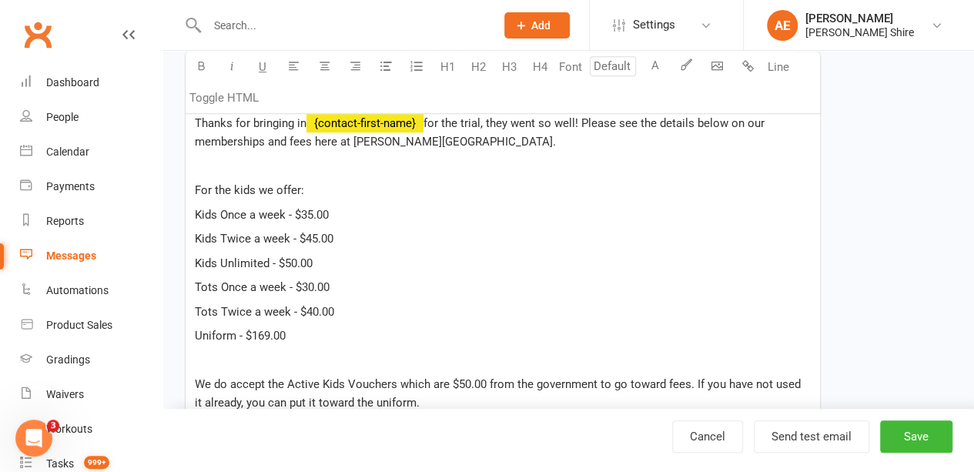
click at [327, 341] on p "Uniform - $169.00" at bounding box center [503, 335] width 616 height 18
click at [364, 309] on p "Tots Twice a week - $40.00" at bounding box center [503, 311] width 616 height 18
drag, startPoint x: 336, startPoint y: 307, endPoint x: 505, endPoint y: 309, distance: 169.3
click at [505, 309] on p "Tots Twice a week - $40.00 ([DATE] & [DATE] ONLY)" at bounding box center [503, 311] width 616 height 18
copy span "([DATE] & [DATE] ONLY)"
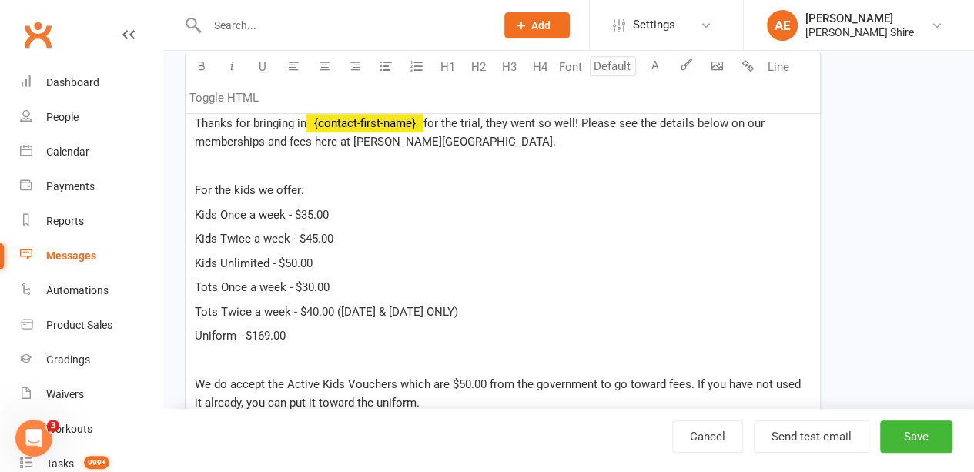
click at [409, 279] on p "Tots Once a week - $30.00" at bounding box center [503, 287] width 616 height 18
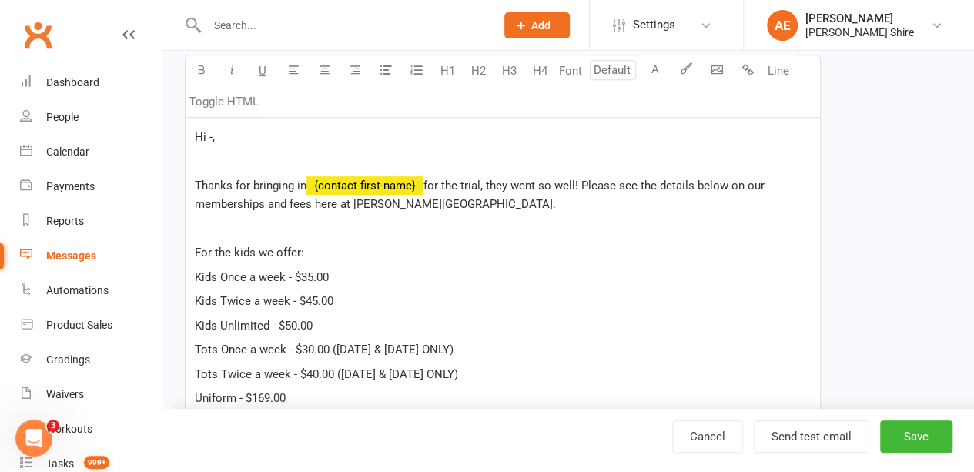
scroll to position [310, 0]
click at [368, 270] on p "Kids Once a week - $35.00" at bounding box center [503, 278] width 616 height 18
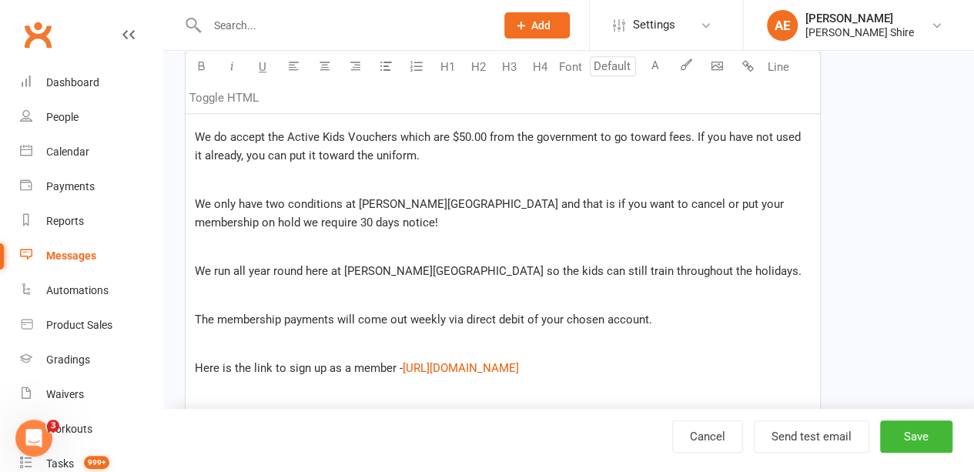
scroll to position [620, 0]
click at [747, 270] on p "We run all year round here at [PERSON_NAME][GEOGRAPHIC_DATA] so the kids can st…" at bounding box center [503, 271] width 616 height 18
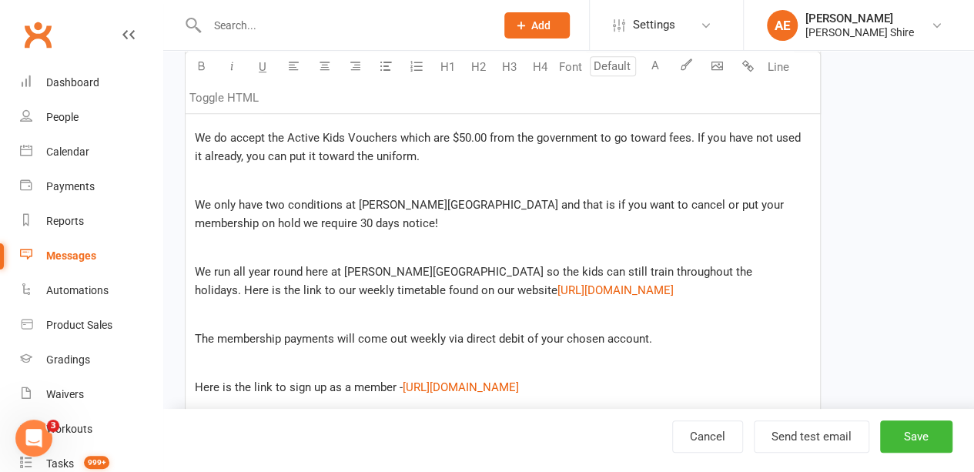
click at [411, 287] on span "We run all year round here at [PERSON_NAME][GEOGRAPHIC_DATA] so the kids can st…" at bounding box center [475, 281] width 560 height 32
click at [366, 315] on p at bounding box center [503, 315] width 616 height 18
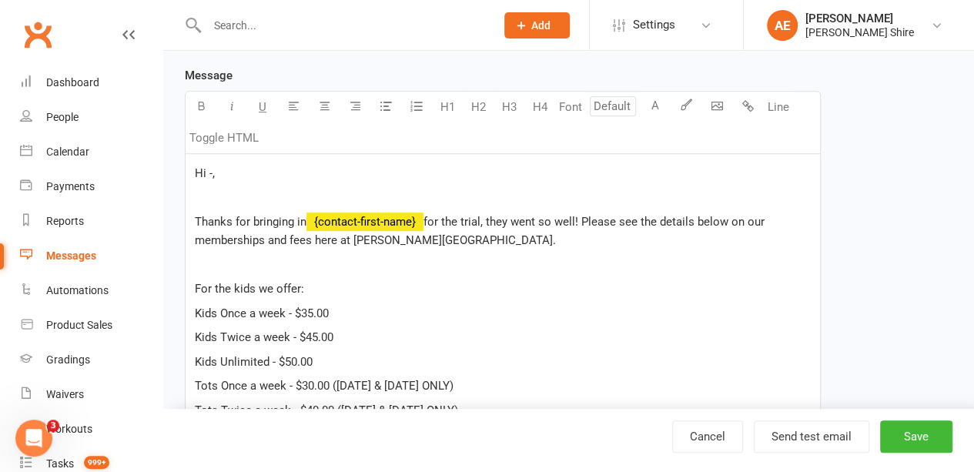
scroll to position [273, 0]
click at [211, 172] on span "Hi -," at bounding box center [205, 175] width 20 height 14
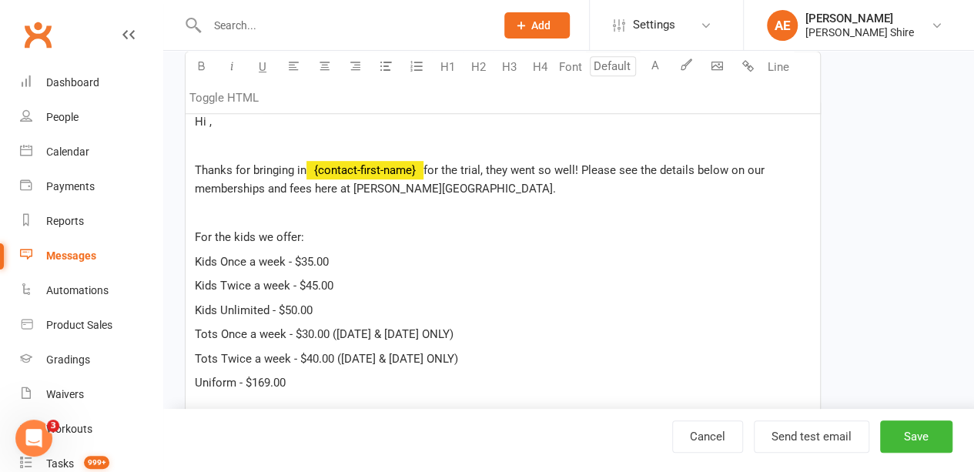
scroll to position [326, 0]
click at [774, 170] on p "Thanks for bringing in ﻿ {contact-first-name} for the trial, they went so well!…" at bounding box center [503, 180] width 616 height 37
drag, startPoint x: 310, startPoint y: 235, endPoint x: 211, endPoint y: 205, distance: 103.7
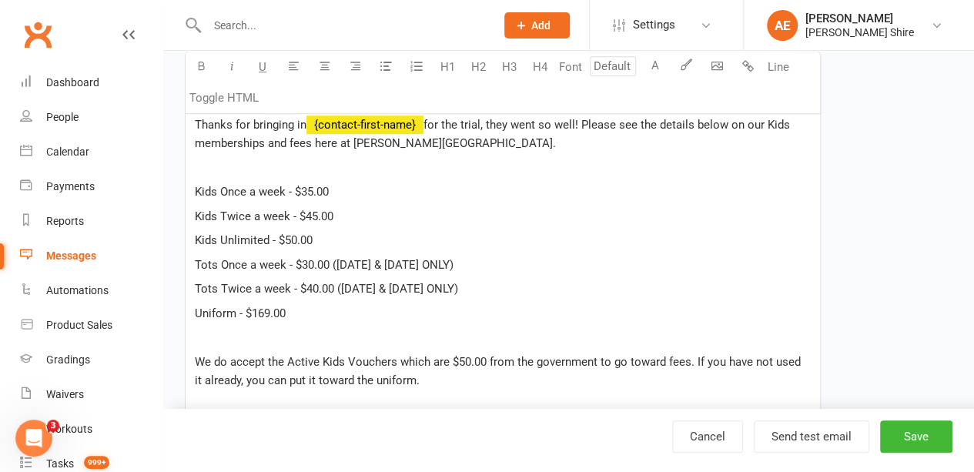
scroll to position [372, 0]
click at [479, 138] on p "Thanks for bringing in ﻿ {contact-first-name} for the trial, they went so well!…" at bounding box center [503, 133] width 616 height 37
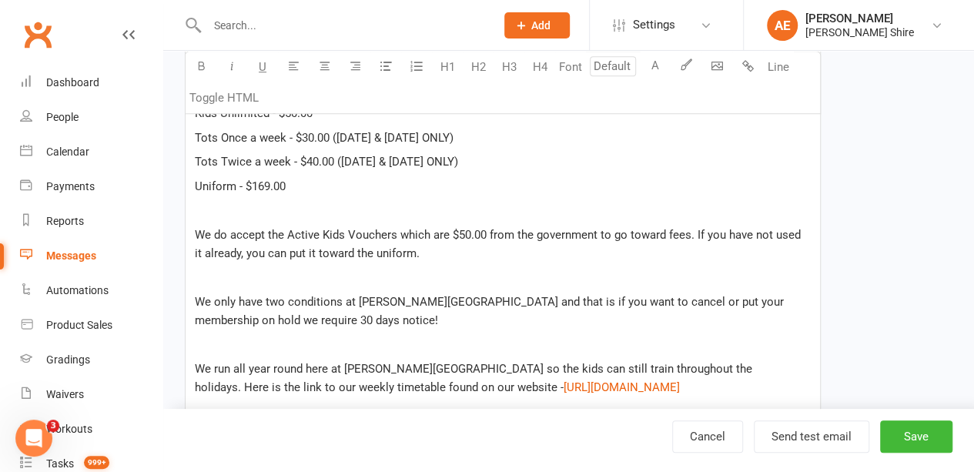
scroll to position [499, 0]
click at [422, 252] on p "We do accept the Active Kids Vouchers which are $50.00 from the government to g…" at bounding box center [503, 243] width 616 height 37
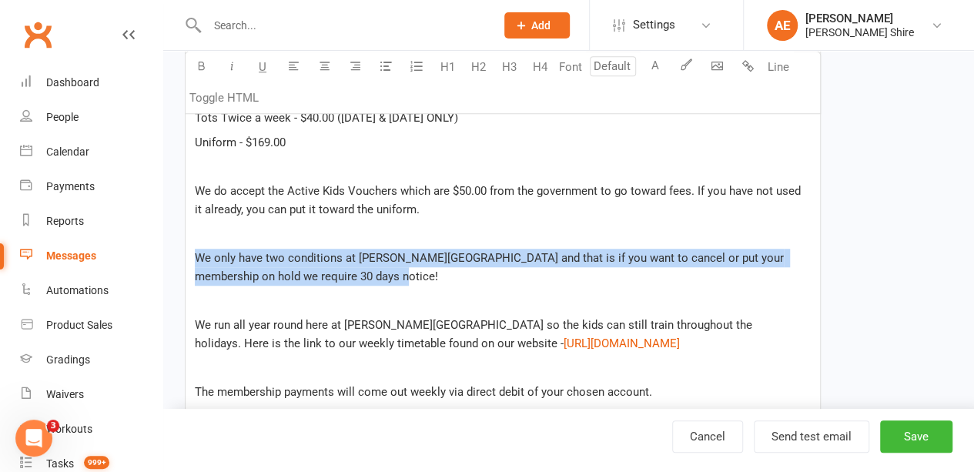
drag, startPoint x: 339, startPoint y: 279, endPoint x: 195, endPoint y: 258, distance: 146.3
click at [195, 258] on p "We only have two conditions at [PERSON_NAME][GEOGRAPHIC_DATA] and that is if yo…" at bounding box center [503, 267] width 616 height 37
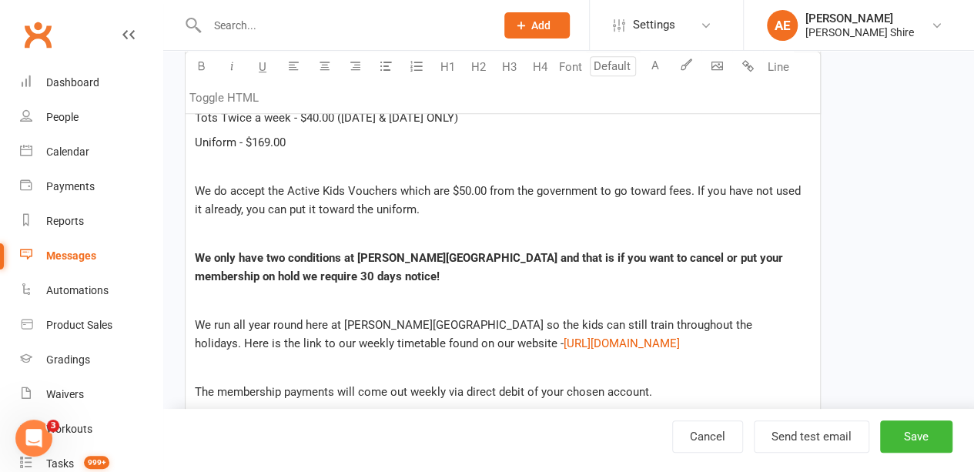
click at [389, 296] on p at bounding box center [503, 300] width 616 height 18
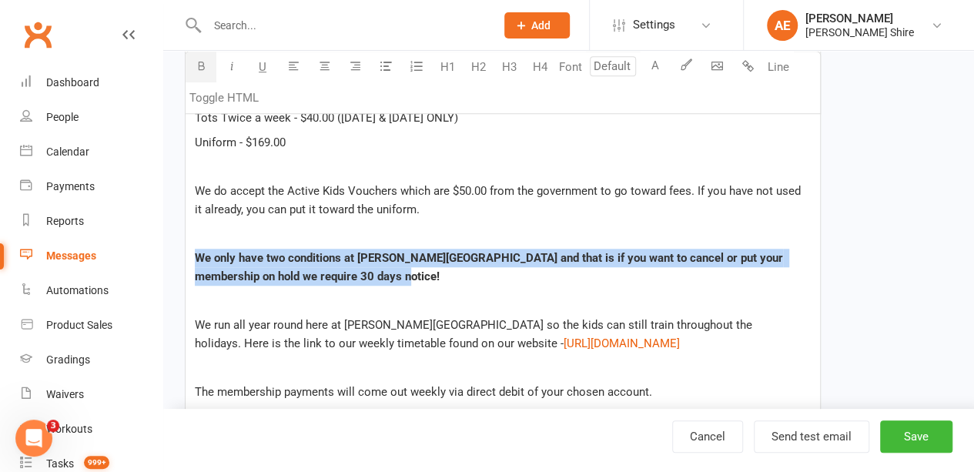
drag, startPoint x: 377, startPoint y: 276, endPoint x: 193, endPoint y: 256, distance: 184.9
click at [193, 256] on div "Hi , Thanks for bringing in ﻿ {contact-first-name} for the trial, they went so …" at bounding box center [502, 294] width 634 height 817
copy span "We only have two conditions at [PERSON_NAME][GEOGRAPHIC_DATA] and that is if yo…"
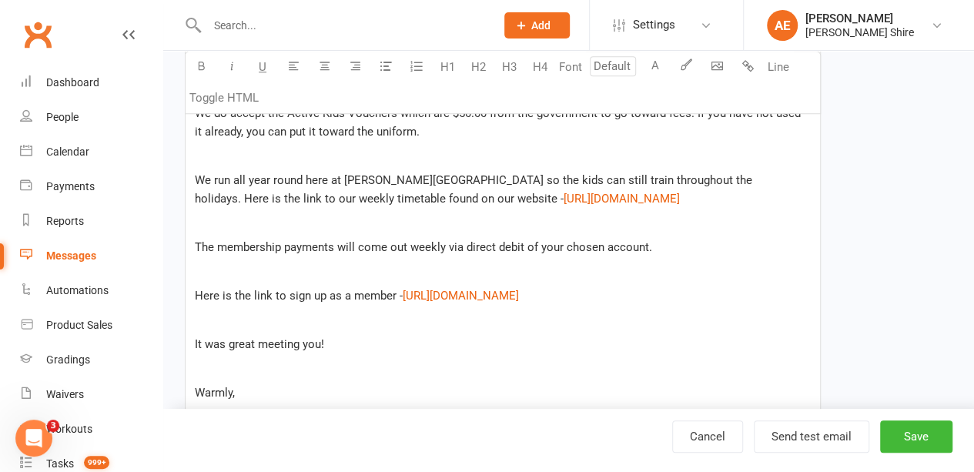
scroll to position [622, 0]
click at [330, 266] on p at bounding box center [503, 269] width 616 height 18
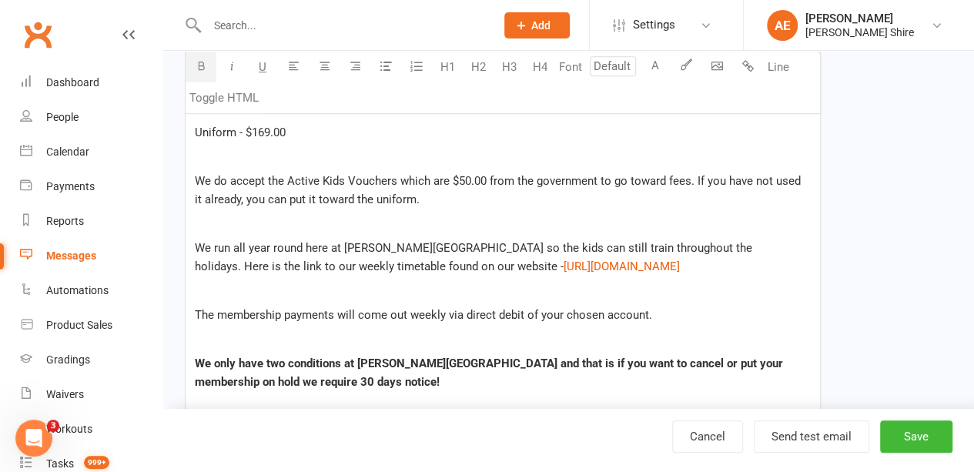
scroll to position [552, 0]
click at [338, 282] on p at bounding box center [503, 291] width 616 height 18
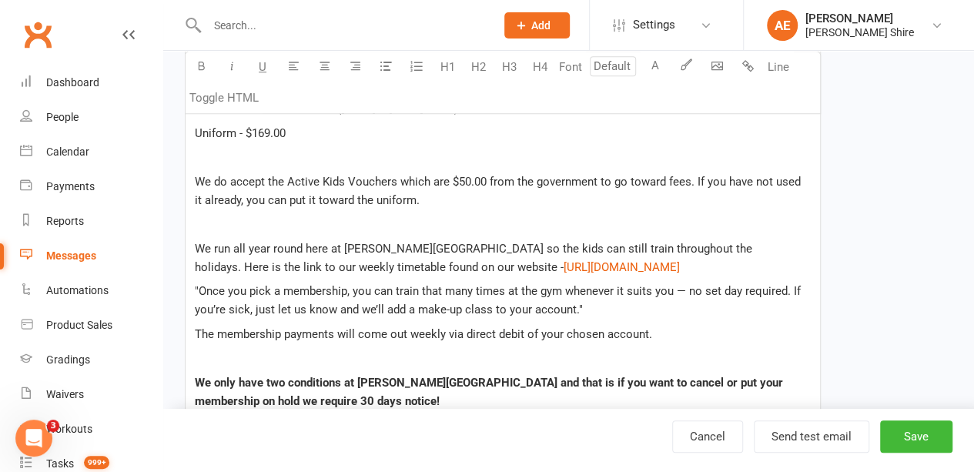
click at [202, 292] on span ""Once you pick a membership, you can train that many times at the gym whenever …" at bounding box center [499, 300] width 609 height 32
click at [590, 304] on p "Once you pick a membership, you can train that many times at the gym whenever i…" at bounding box center [503, 300] width 616 height 37
click at [684, 284] on span "Once you pick a membership, you can train that many times at the gym whenever i…" at bounding box center [497, 300] width 605 height 32
click at [738, 264] on p "We run all year round here at [PERSON_NAME][GEOGRAPHIC_DATA] so the kids can st…" at bounding box center [503, 257] width 616 height 37
click at [196, 288] on span "Once you pick a membership, you can train that many times at the gym whenever i…" at bounding box center [494, 300] width 599 height 32
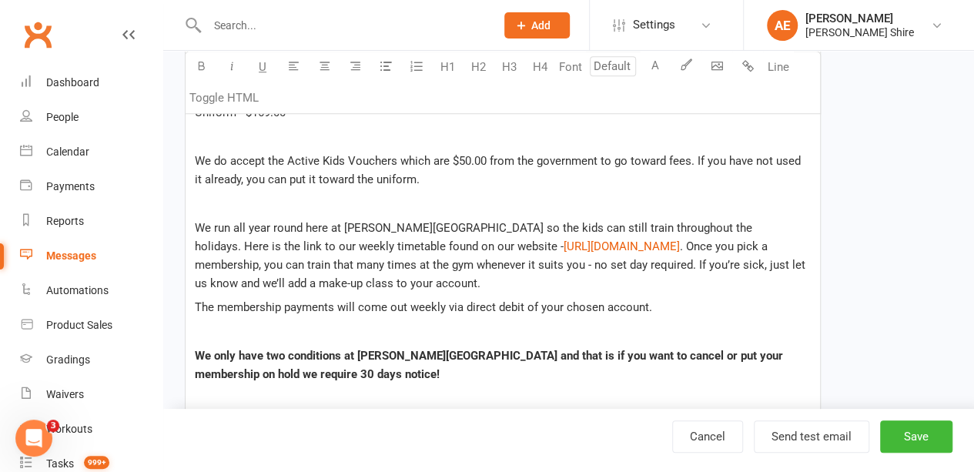
scroll to position [573, 0]
click at [774, 239] on span ". Once you pick a membership, you can train that many times at the gym whenever…" at bounding box center [501, 264] width 613 height 51
click at [314, 261] on span ". Once you have selected a membership, you can train that many times at the gym…" at bounding box center [503, 264] width 616 height 51
click at [371, 262] on span ". Once you have selected a membership option, you can train that many times at …" at bounding box center [503, 264] width 616 height 51
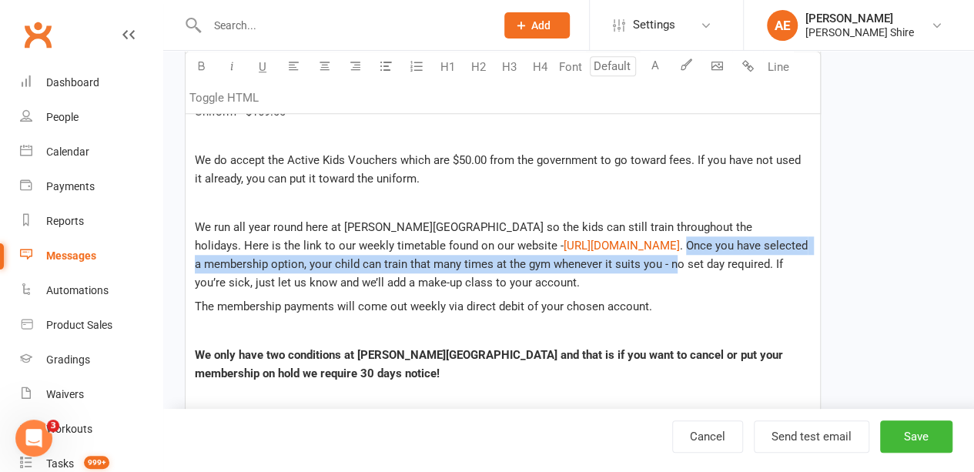
drag, startPoint x: 716, startPoint y: 242, endPoint x: 720, endPoint y: 269, distance: 26.4
click at [720, 269] on p "We run all year round here at [PERSON_NAME][GEOGRAPHIC_DATA] so the kids can st…" at bounding box center [503, 255] width 616 height 74
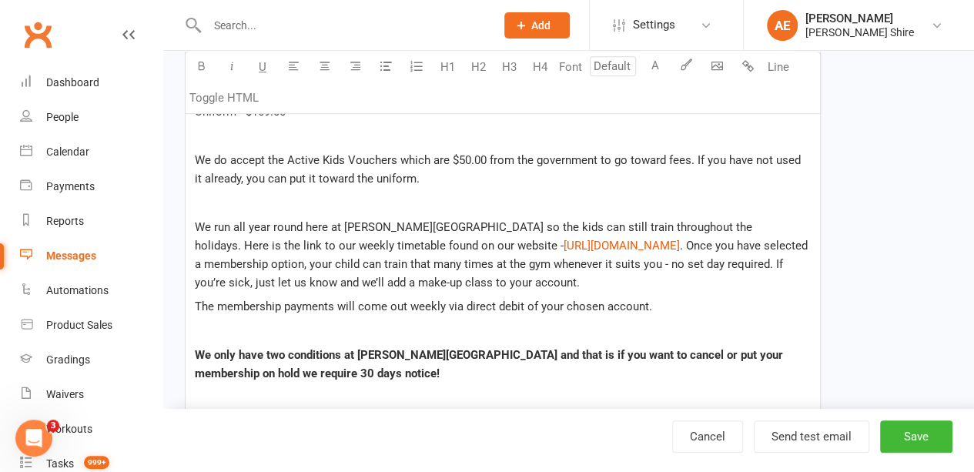
click at [659, 283] on p "We run all year round here at [PERSON_NAME][GEOGRAPHIC_DATA] so the kids can st…" at bounding box center [503, 255] width 616 height 74
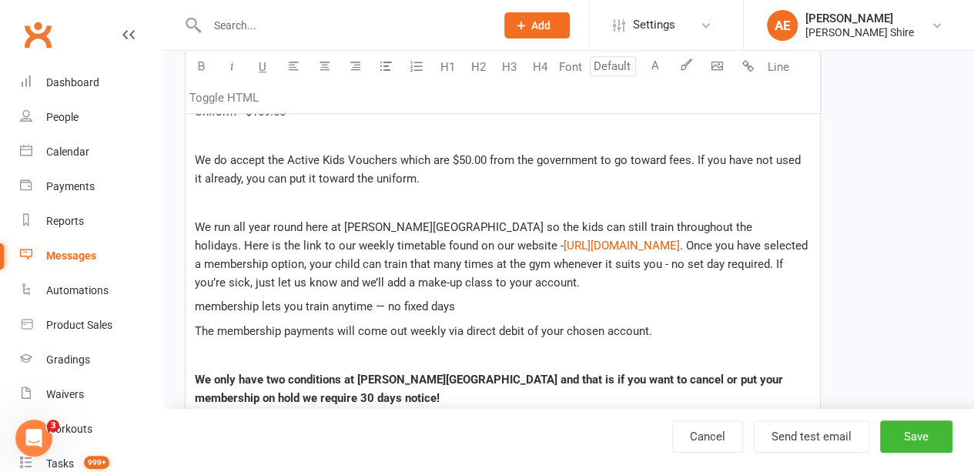
click at [195, 306] on span "membership lets you train anytime — no fixed days" at bounding box center [325, 306] width 260 height 14
click at [412, 303] on span "Your membership lets you train anytime — no fixed days" at bounding box center [338, 306] width 287 height 14
click at [493, 313] on p "Your membership lets you train anytime — no fixed days" at bounding box center [503, 306] width 616 height 18
click at [489, 306] on span "Your membership lets you train anytime — no fixed days. this means" at bounding box center [370, 306] width 350 height 14
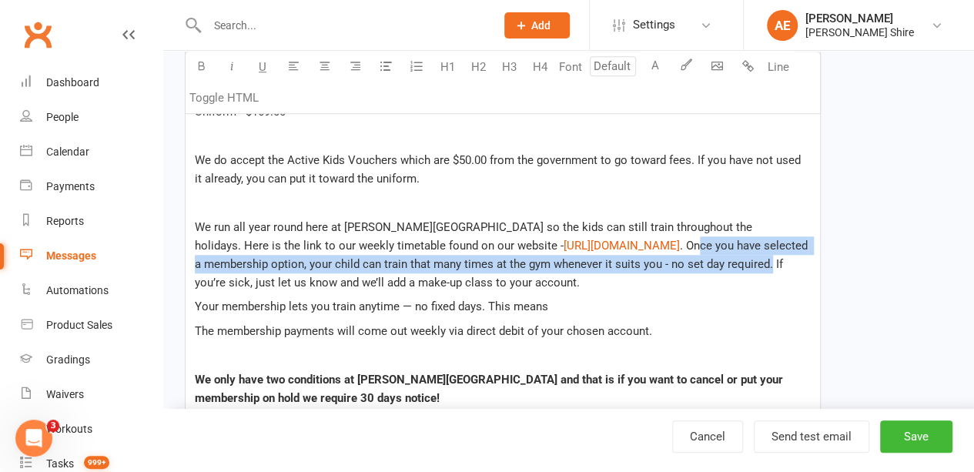
drag, startPoint x: 240, startPoint y: 286, endPoint x: 726, endPoint y: 237, distance: 488.8
click at [726, 239] on span ". Once you have selected a membership option, your child can train that many ti…" at bounding box center [503, 264] width 616 height 51
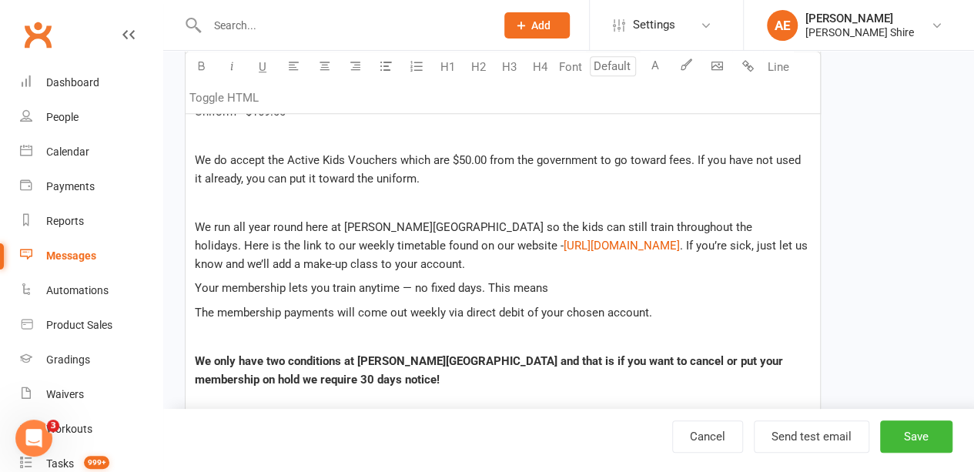
click at [284, 291] on span "Your membership lets you train anytime — no fixed days. This means" at bounding box center [371, 288] width 353 height 14
click at [287, 287] on span "Your membership lets you train anytime — no fixed days. This means" at bounding box center [371, 288] width 353 height 14
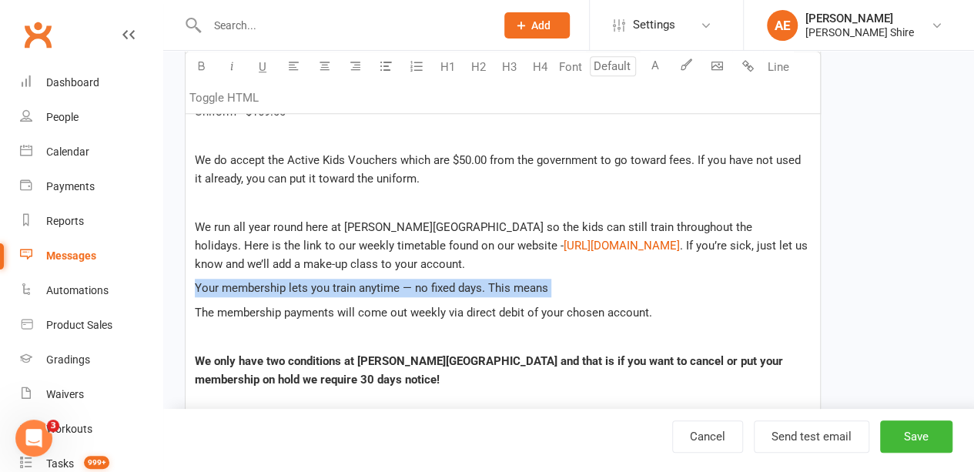
click at [287, 287] on span "Your membership lets you train anytime — no fixed days. This means" at bounding box center [371, 288] width 353 height 14
copy span "Your membership lets you train anytime — no fixed days. This means"
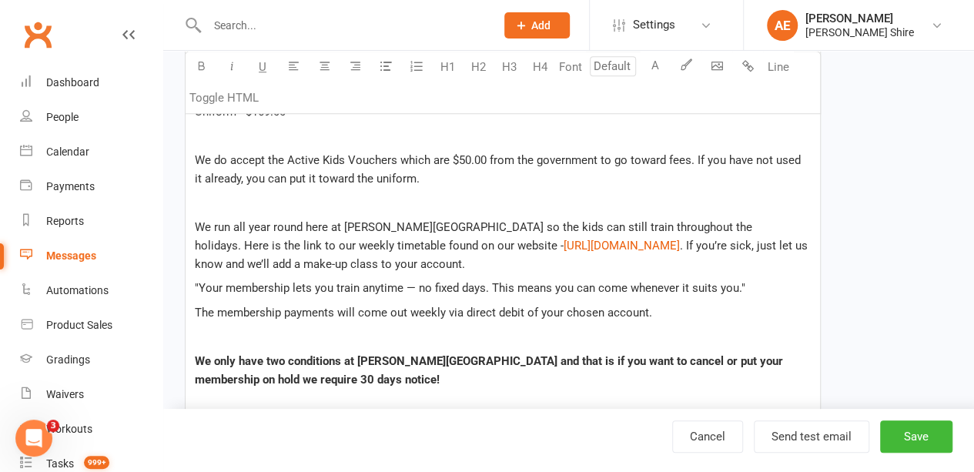
click at [529, 286] on span ""Your membership lets you train anytime — no fixed days. This means you can com…" at bounding box center [470, 288] width 550 height 14
click at [582, 287] on span ""Your membership lets you train anytime — no fixed days. This allows you can co…" at bounding box center [469, 288] width 549 height 14
click at [731, 289] on p ""Your membership lets you train anytime — no fixed days. This allows you to com…" at bounding box center [503, 288] width 616 height 18
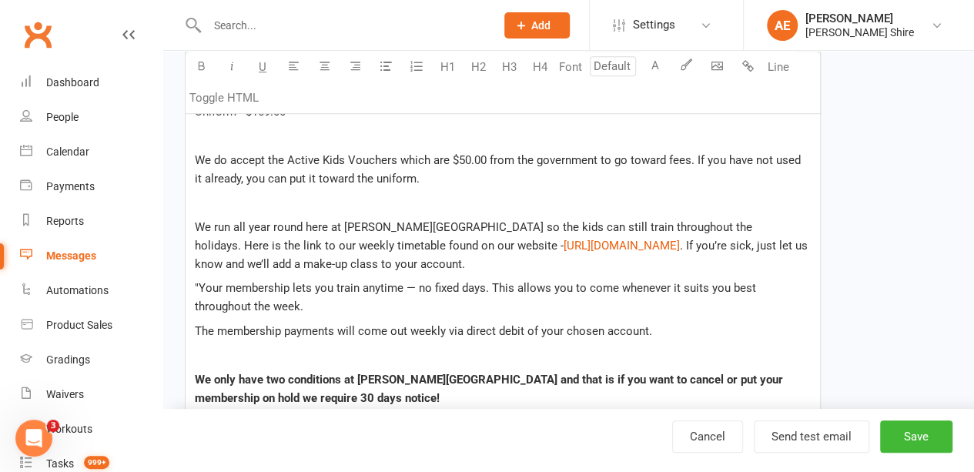
click at [200, 285] on span ""Your membership lets you train anytime — no fixed days. This allows you to com…" at bounding box center [477, 297] width 564 height 32
click at [206, 282] on span "Your membership lets you train anytime — no fixed days. This allows you to come…" at bounding box center [475, 297] width 560 height 32
click at [416, 287] on span "Any of our membership options allows you train anytime — no fixed days. This al…" at bounding box center [495, 297] width 600 height 32
click at [536, 287] on span "Any of our membership options allows you to come and train anytime — no fixed d…" at bounding box center [483, 297] width 577 height 32
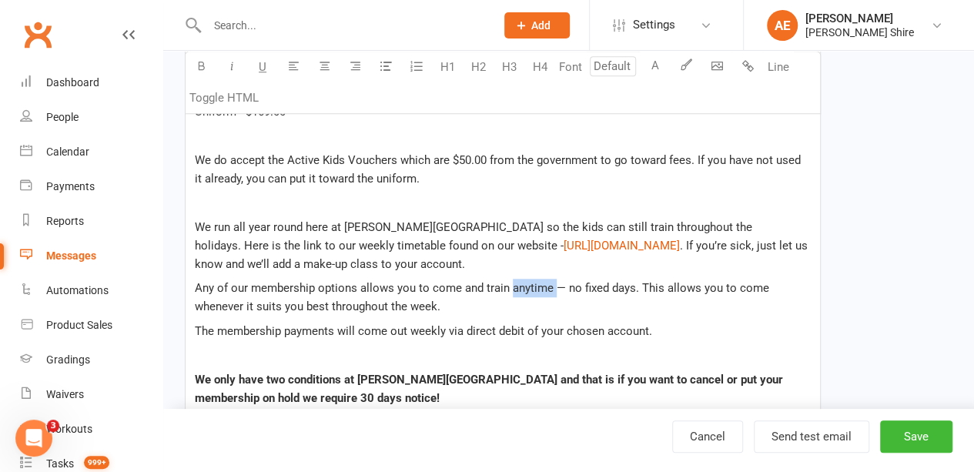
click at [536, 287] on span "Any of our membership options allows you to come and train anytime — no fixed d…" at bounding box center [483, 297] width 577 height 32
click at [467, 304] on span "Any of our membership options allows you to come and train any of the classes —…" at bounding box center [494, 297] width 598 height 32
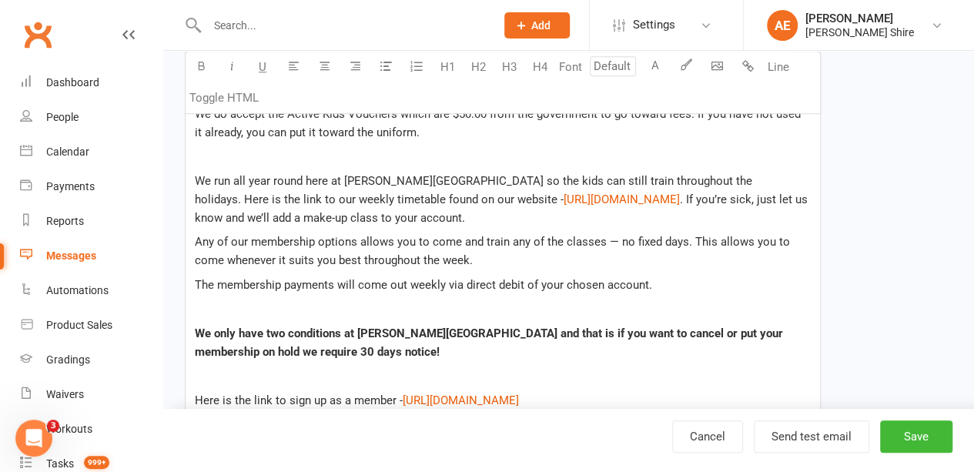
scroll to position [620, 0]
click at [536, 221] on p "We run all year round here at [PERSON_NAME][GEOGRAPHIC_DATA] so the kids can st…" at bounding box center [503, 198] width 616 height 55
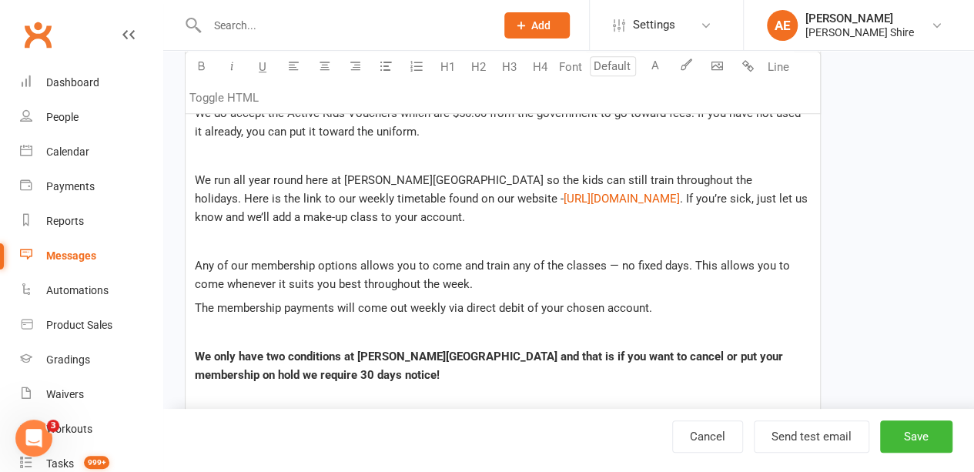
click at [506, 293] on div "Hi , Thanks for bringing in ﻿ {contact-first-name} for the trial, they went so …" at bounding box center [502, 246] width 634 height 877
click at [491, 282] on p "Any of our membership options allows you to come and train any of the classes —…" at bounding box center [503, 274] width 616 height 37
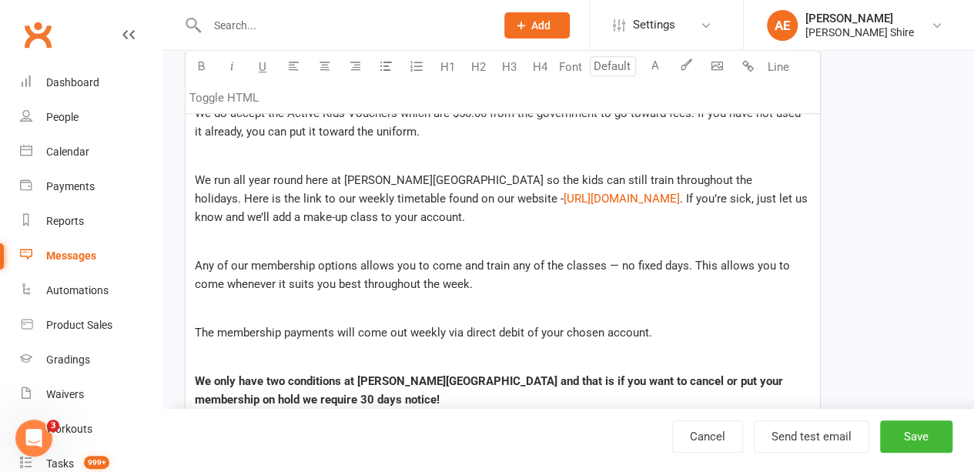
click at [209, 261] on span "Any of our membership options allows you to come and train any of the classes —…" at bounding box center [494, 275] width 598 height 32
click at [606, 265] on span "All of our membership options allows you to come and train any of the classes —…" at bounding box center [491, 275] width 593 height 32
click at [208, 282] on span "All of our membership options allows you to come and train any of the classes —…" at bounding box center [498, 275] width 606 height 32
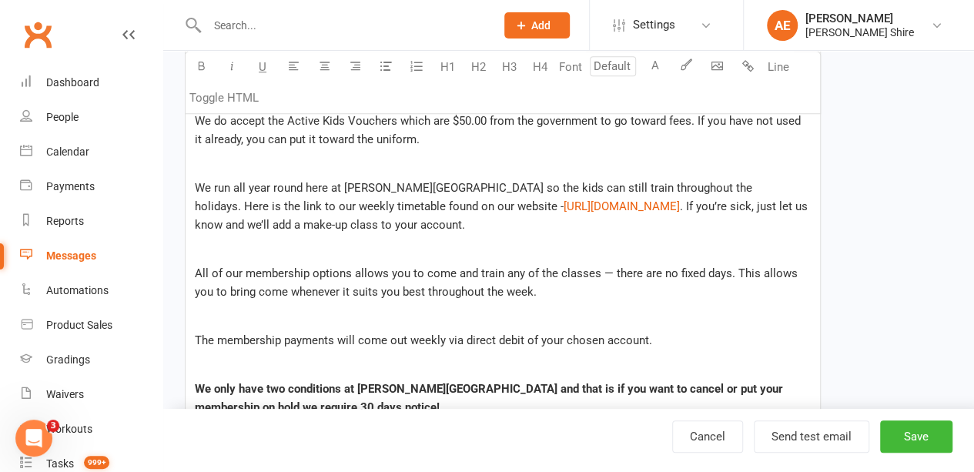
scroll to position [612, 0]
click at [245, 271] on span "All of our membership options allows you to come and train any of the classes —…" at bounding box center [498, 283] width 606 height 32
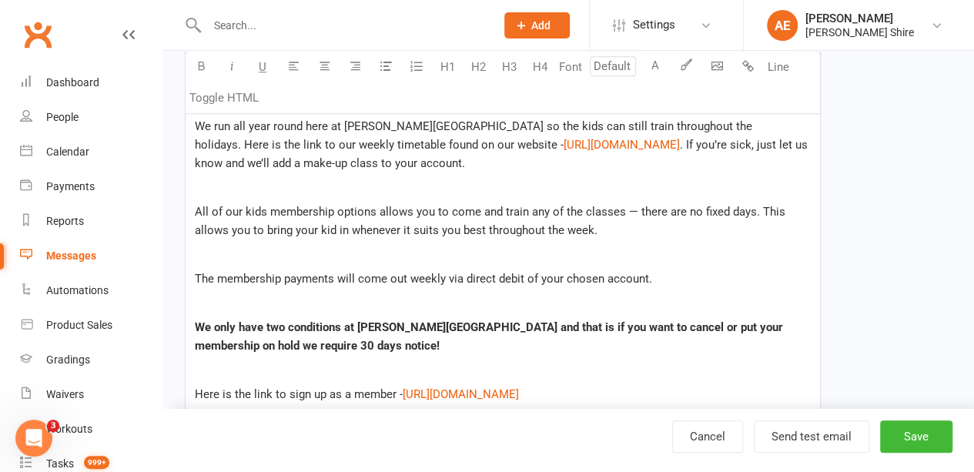
scroll to position [640, 0]
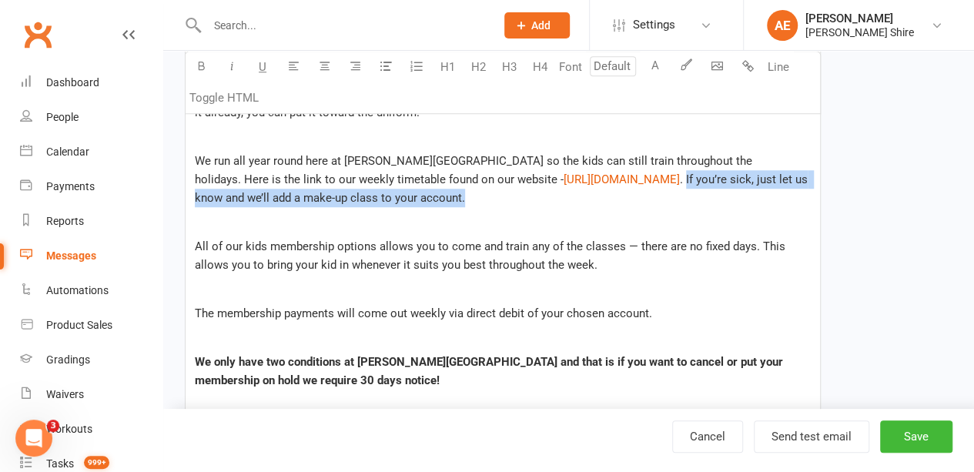
drag, startPoint x: 498, startPoint y: 191, endPoint x: 713, endPoint y: 176, distance: 215.2
click at [713, 176] on p "We run all year round here at [PERSON_NAME][GEOGRAPHIC_DATA] so the kids can st…" at bounding box center [503, 179] width 616 height 55
copy span "If you’re sick, just let us know and we’ll add a make-up class to your account."
drag, startPoint x: 713, startPoint y: 176, endPoint x: 726, endPoint y: 202, distance: 29.3
click at [726, 202] on p "We run all year round here at [PERSON_NAME][GEOGRAPHIC_DATA] so the kids can st…" at bounding box center [503, 179] width 616 height 55
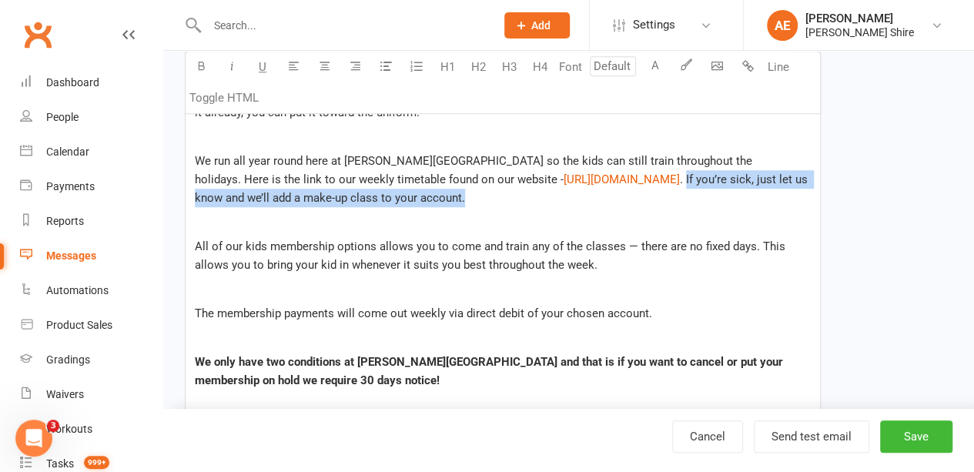
copy span "If you’re sick, just let us know and we’ll add a make-up class to your account."
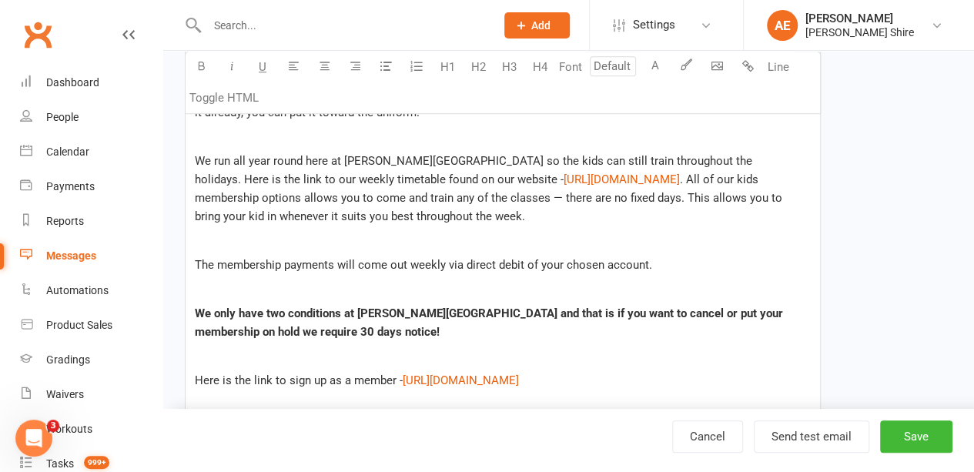
click at [651, 212] on p "We run all year round here at [PERSON_NAME][GEOGRAPHIC_DATA] so the kids can st…" at bounding box center [503, 189] width 616 height 74
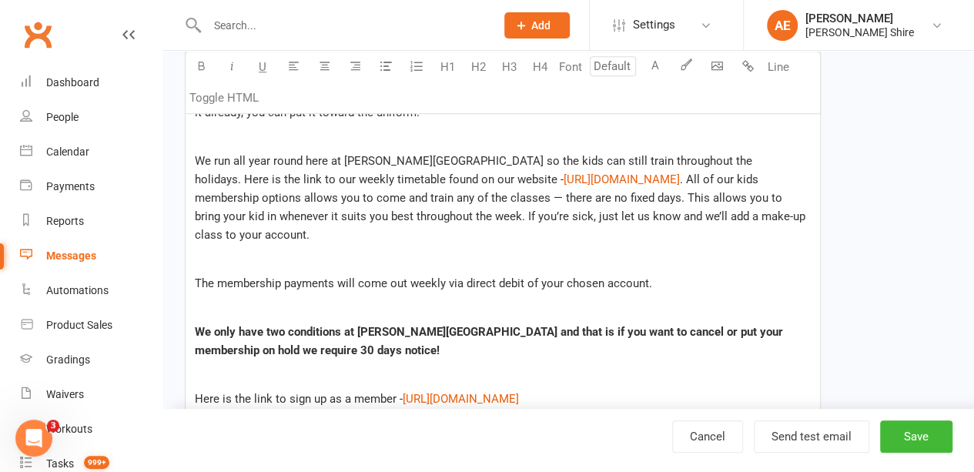
click at [520, 215] on span ". All of our kids membership options allows you to come and train any of the cl…" at bounding box center [501, 206] width 613 height 69
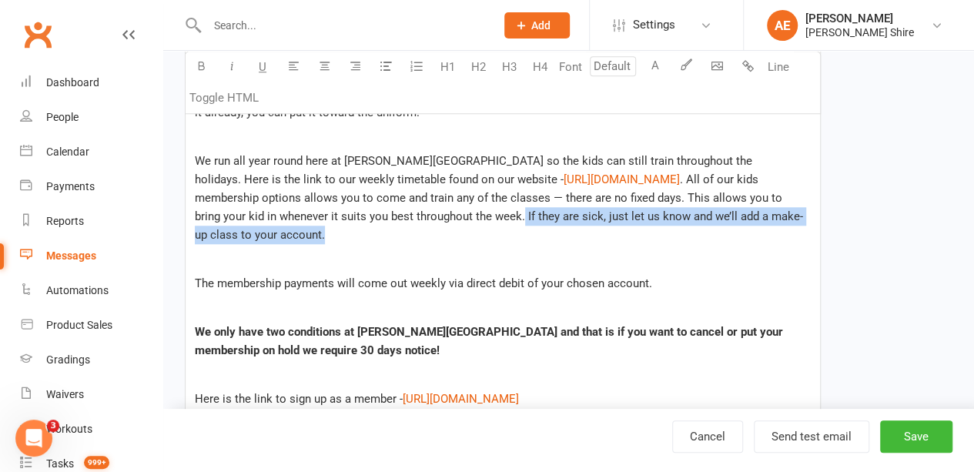
drag, startPoint x: 494, startPoint y: 213, endPoint x: 511, endPoint y: 232, distance: 25.1
click at [511, 232] on p "We run all year round here at [PERSON_NAME][GEOGRAPHIC_DATA] so the kids can st…" at bounding box center [503, 198] width 616 height 92
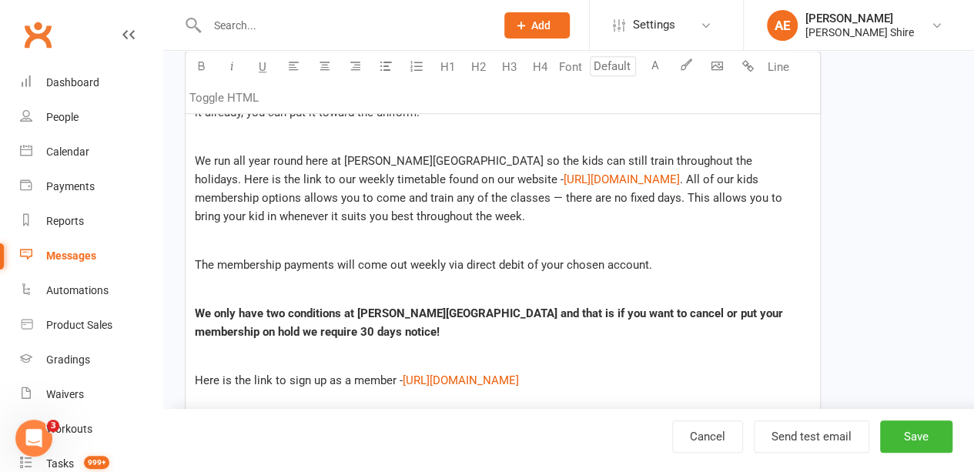
click at [647, 265] on span "The membership payments will come out weekly via direct debit of your chosen ac…" at bounding box center [423, 265] width 457 height 14
click at [679, 266] on span "The membership payments will come out weekly via direct debit of your chosen ac…" at bounding box center [456, 265] width 523 height 14
click at [705, 262] on span "The membership payments will come out weekly via direct debit of your chosen ac…" at bounding box center [456, 265] width 523 height 14
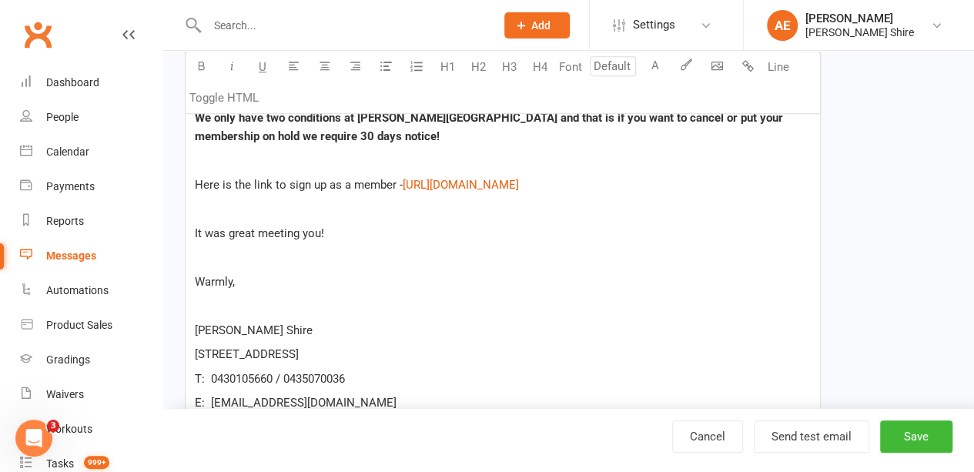
scroll to position [867, 0]
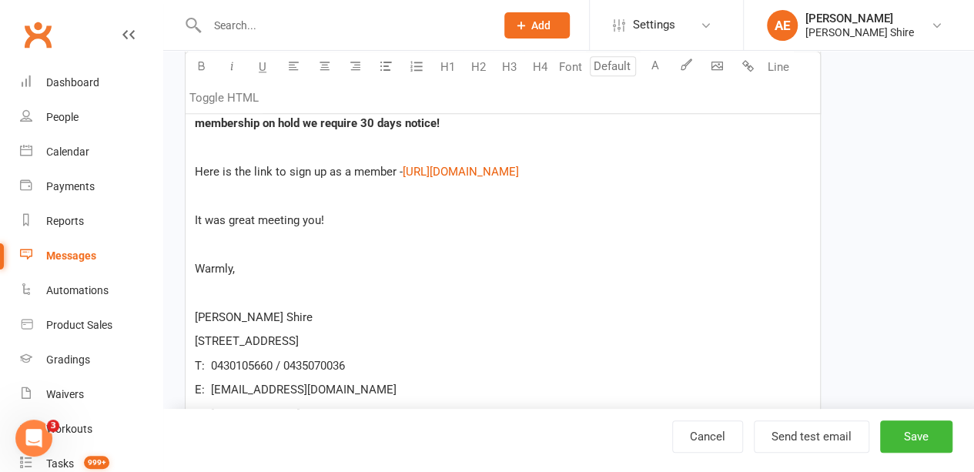
click at [229, 283] on p at bounding box center [503, 292] width 616 height 18
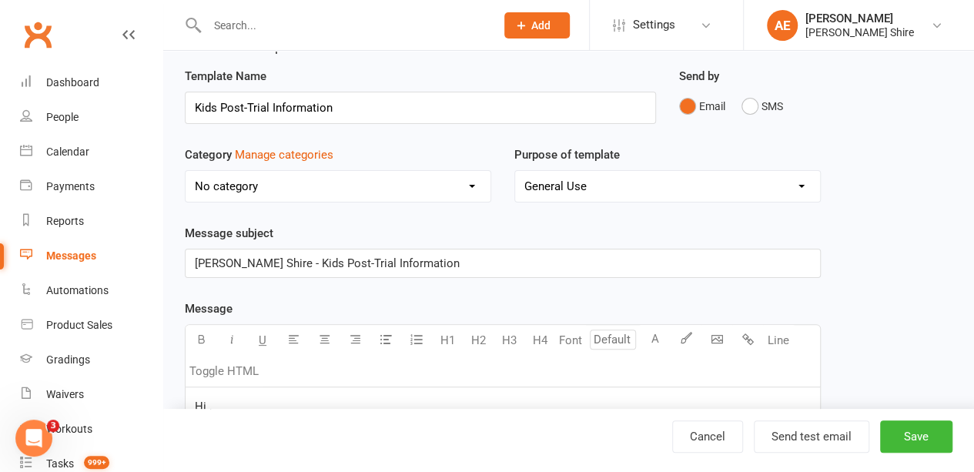
scroll to position [42, 0]
click at [573, 188] on select "General Use Grading Events" at bounding box center [667, 186] width 305 height 31
click at [445, 182] on select "No category General" at bounding box center [337, 186] width 305 height 31
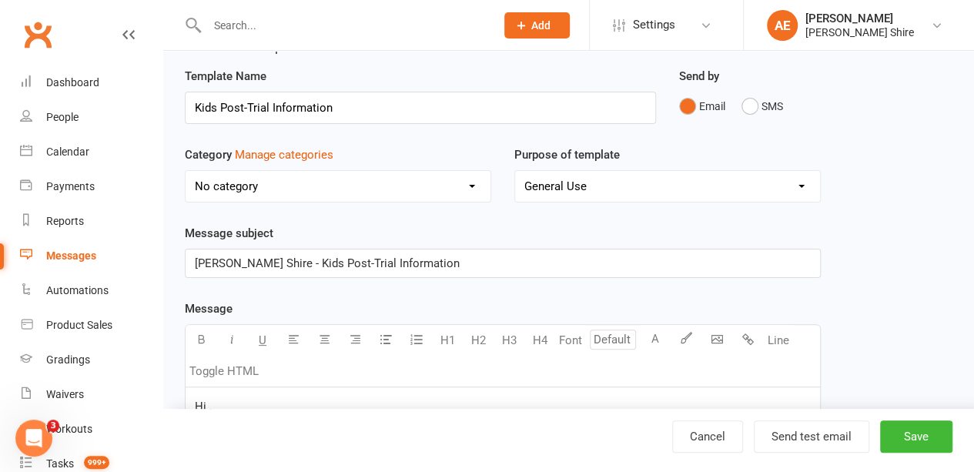
scroll to position [49, 0]
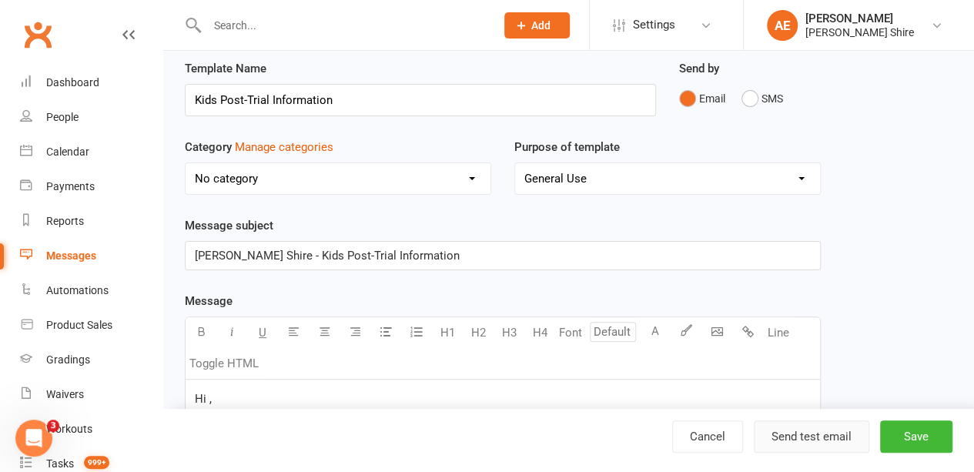
click at [808, 438] on button "Send test email" at bounding box center [810, 436] width 115 height 32
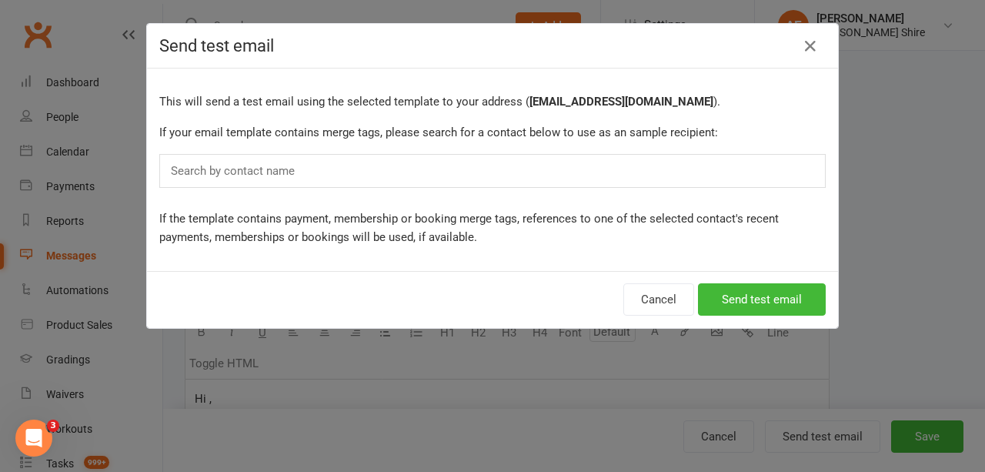
click at [480, 165] on div "Search by contact name" at bounding box center [492, 171] width 666 height 34
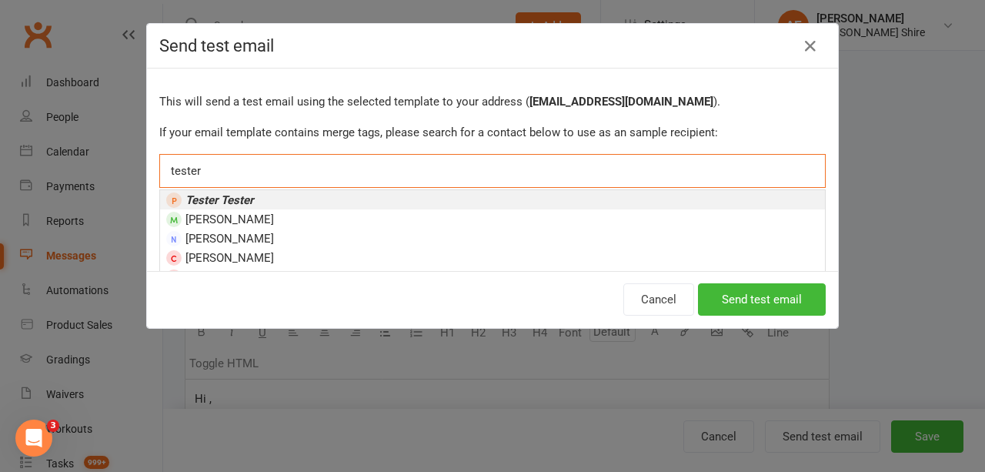
type input "tester"
click at [397, 196] on li "Tester Tester" at bounding box center [492, 199] width 665 height 19
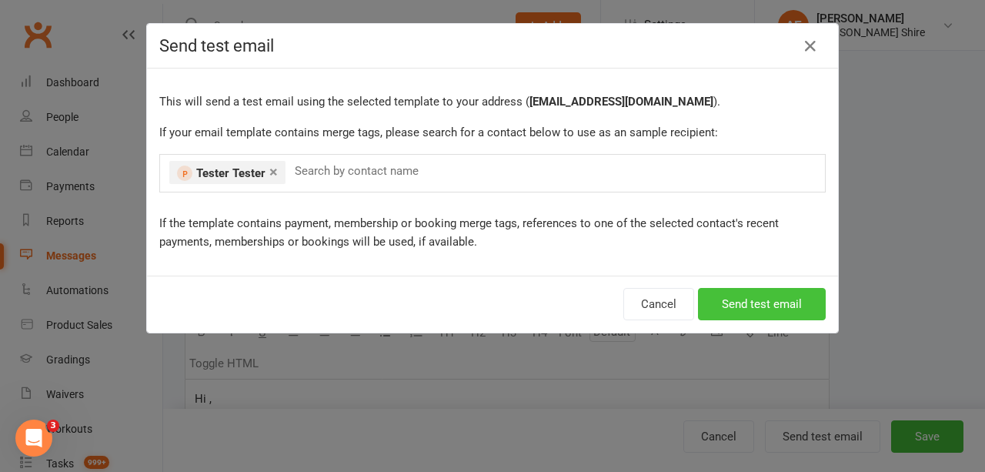
click at [743, 304] on button "Send test email" at bounding box center [762, 304] width 128 height 32
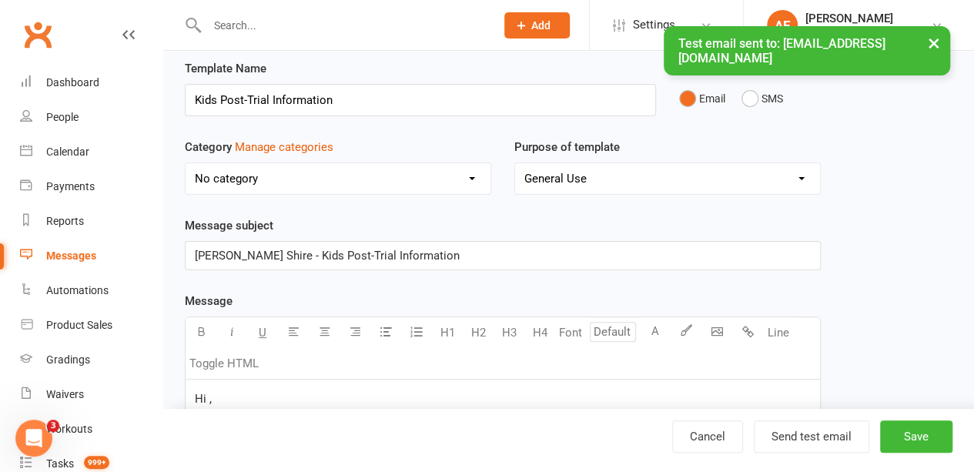
scroll to position [112, 0]
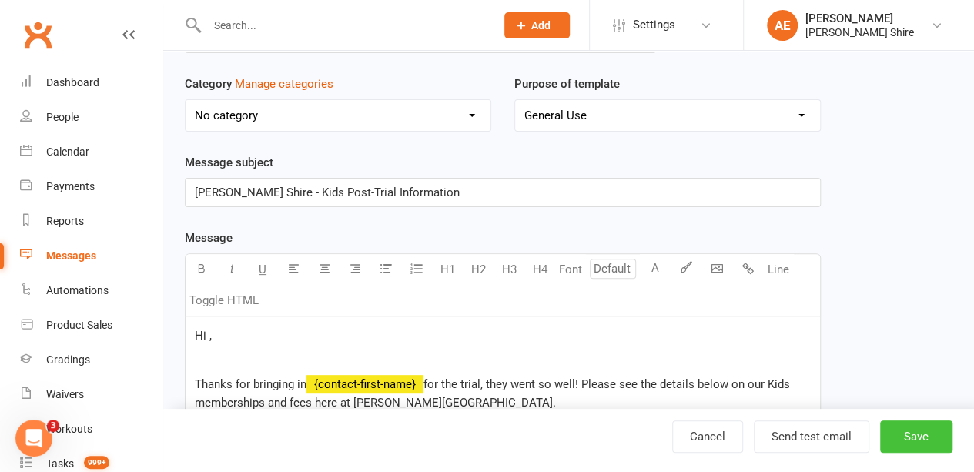
click at [900, 430] on button "Save" at bounding box center [916, 436] width 72 height 32
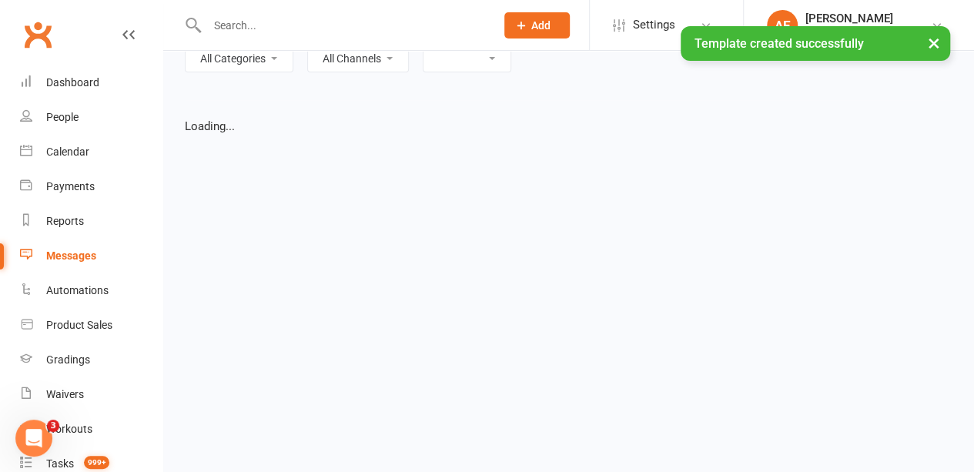
select select "grid"
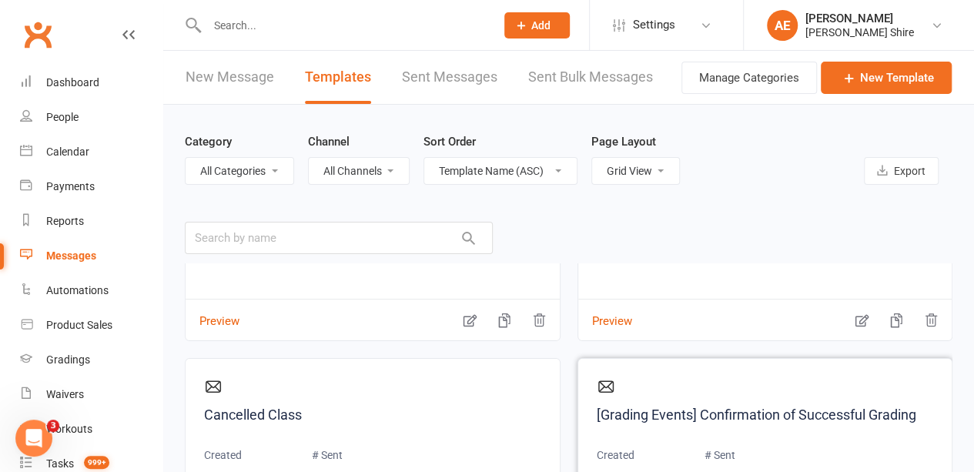
scroll to position [160, 0]
click at [283, 235] on input "text" at bounding box center [339, 238] width 308 height 32
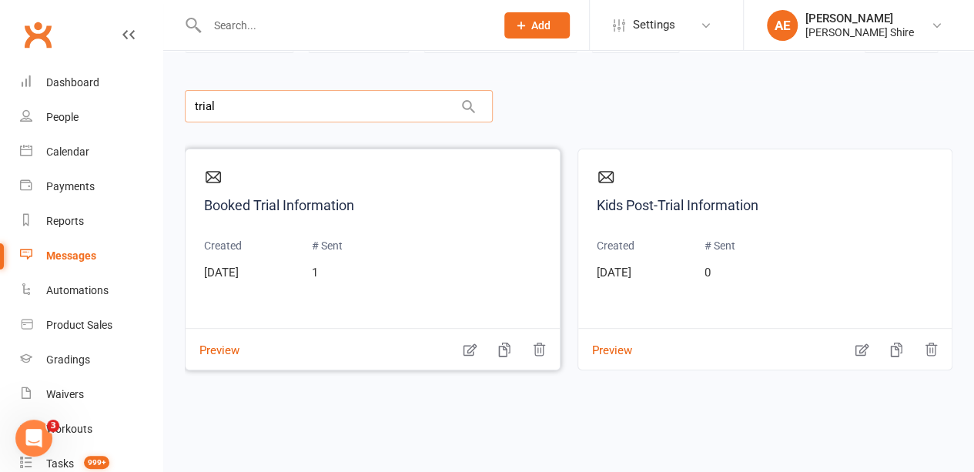
scroll to position [140, 0]
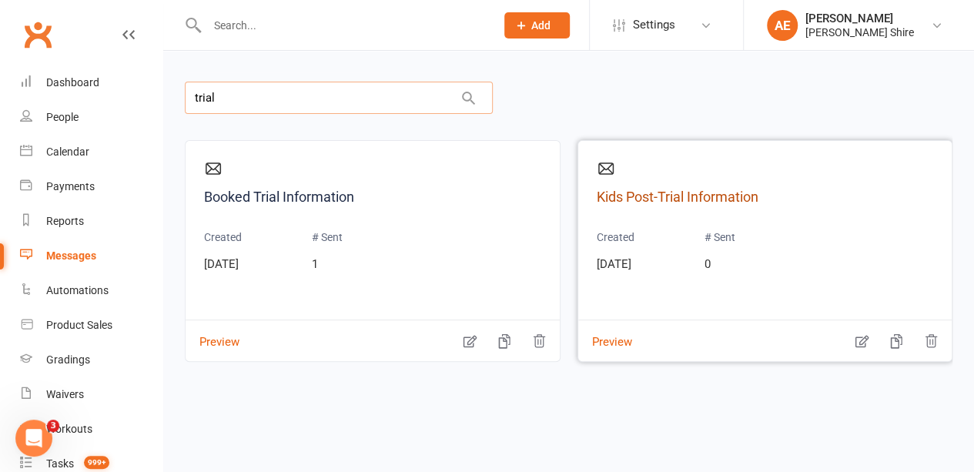
type input "trial"
click at [705, 192] on link "Kids Post-Trial Information" at bounding box center [764, 197] width 337 height 22
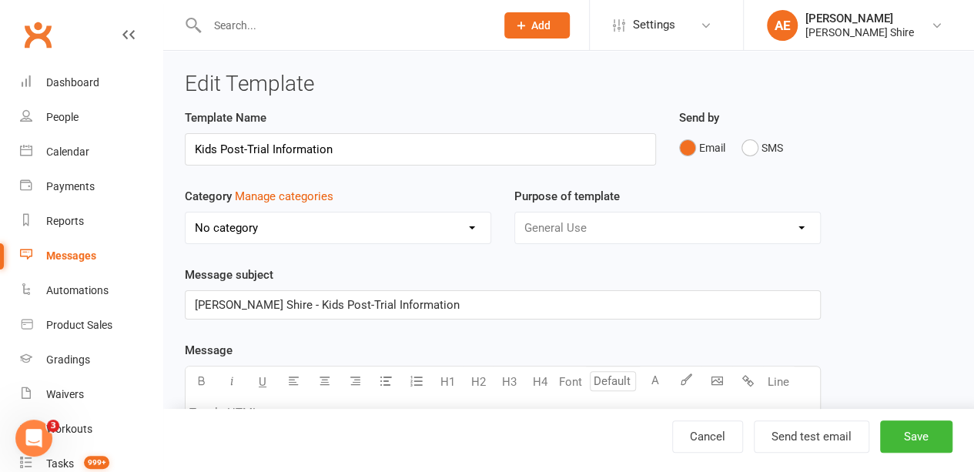
click at [62, 259] on div "Messages" at bounding box center [71, 255] width 50 height 12
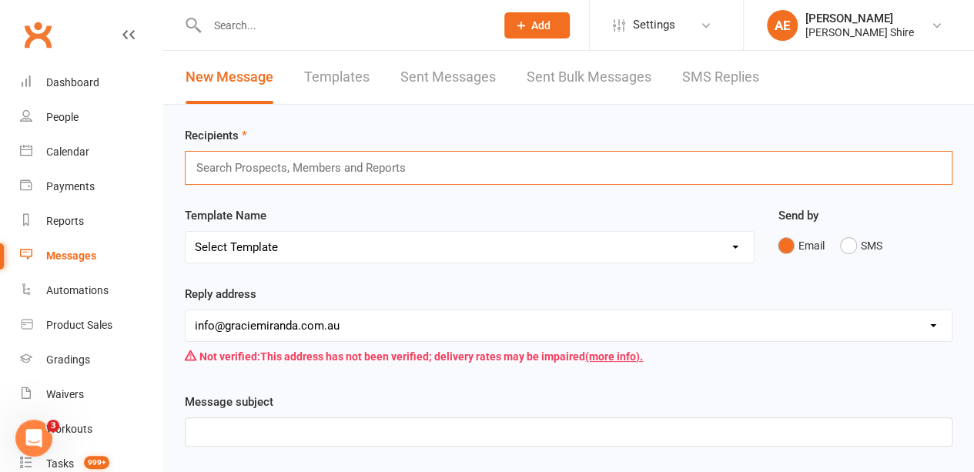
click at [309, 161] on input "text" at bounding box center [307, 168] width 225 height 20
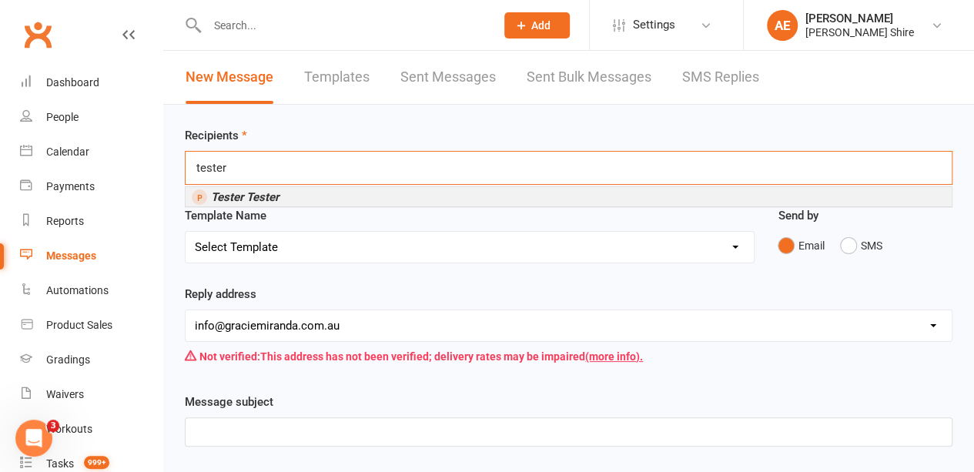
type input "tester"
click at [282, 190] on li "Tester Tester" at bounding box center [568, 196] width 766 height 19
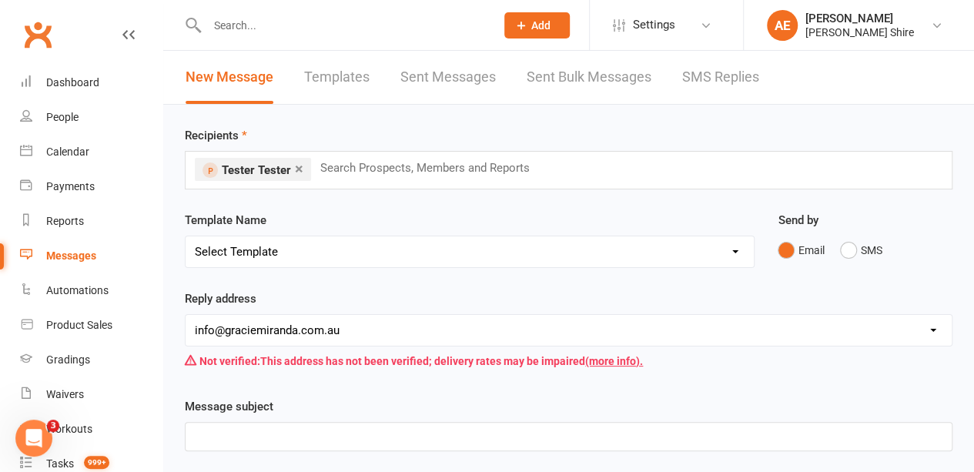
click at [286, 262] on select "Select Template [Email] Adults zoom class and Waiver [Email] Booked Trial Infor…" at bounding box center [469, 251] width 568 height 31
select select "9"
click at [185, 236] on select "Select Template [Email] Adults zoom class and Waiver [Email] Booked Trial Infor…" at bounding box center [469, 251] width 568 height 31
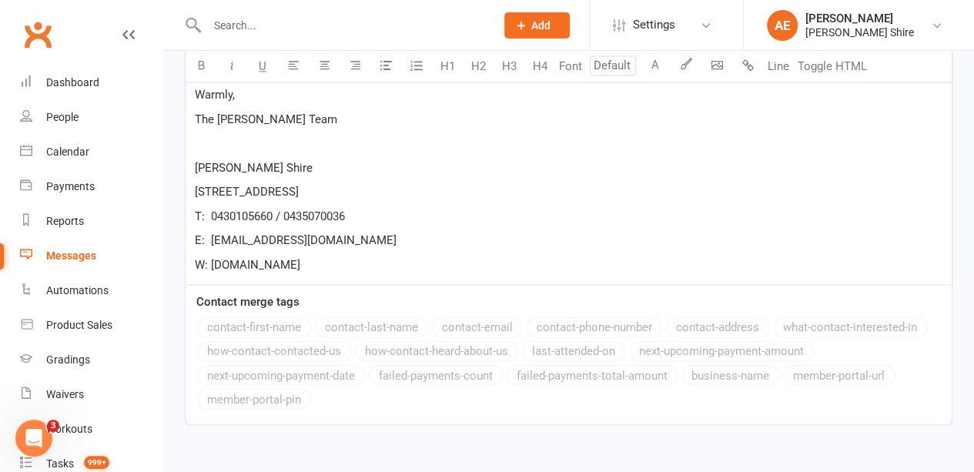
scroll to position [1189, 0]
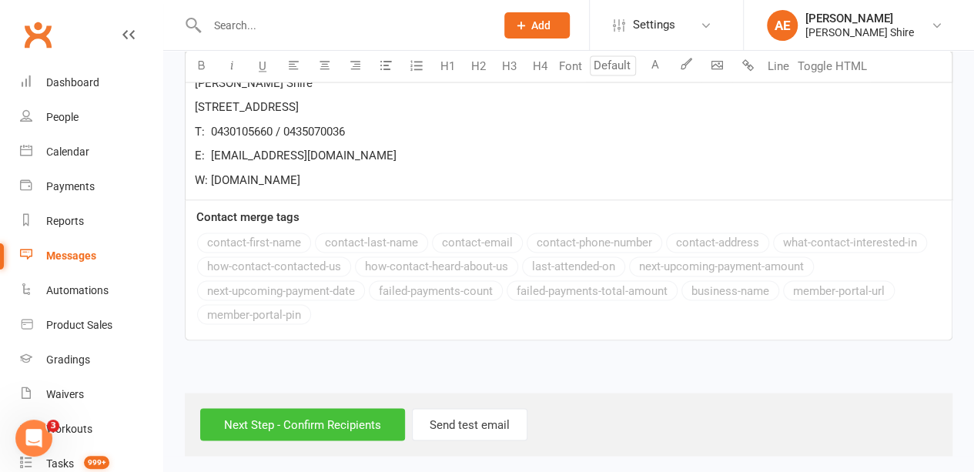
click at [331, 419] on input "Next Step - Confirm Recipients" at bounding box center [302, 424] width 205 height 32
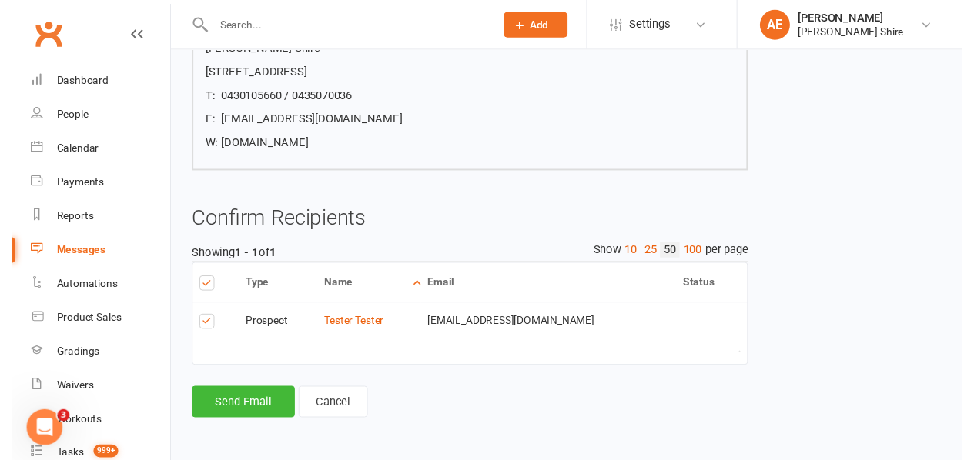
scroll to position [1047, 0]
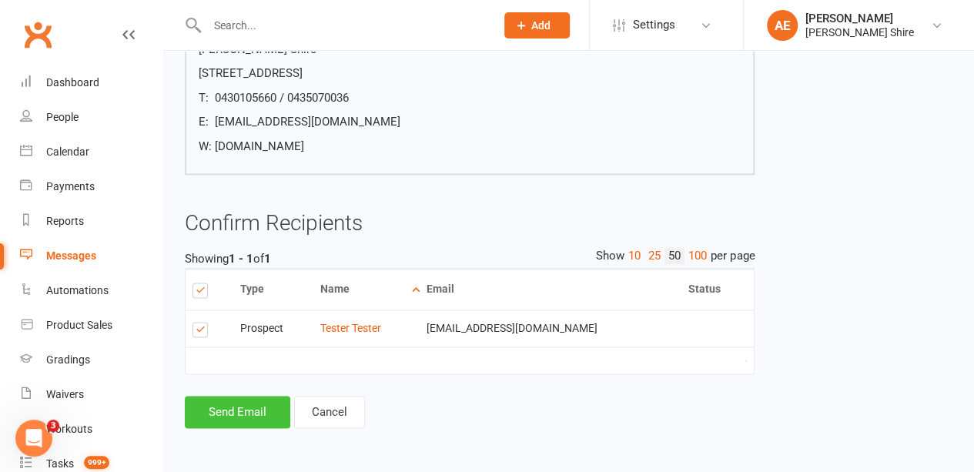
click at [265, 412] on button "Send Email" at bounding box center [237, 412] width 105 height 32
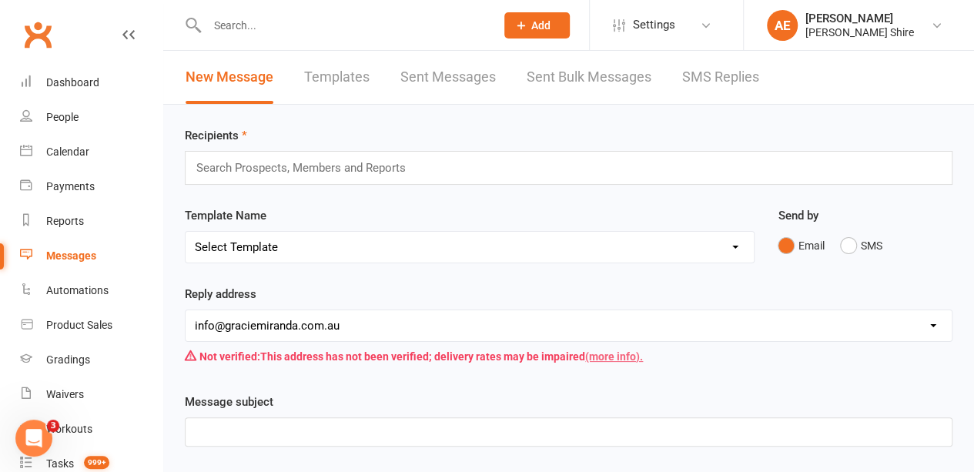
click at [606, 353] on link "(more info)." at bounding box center [614, 356] width 58 height 12
click at [348, 84] on link "Templates" at bounding box center [336, 77] width 65 height 53
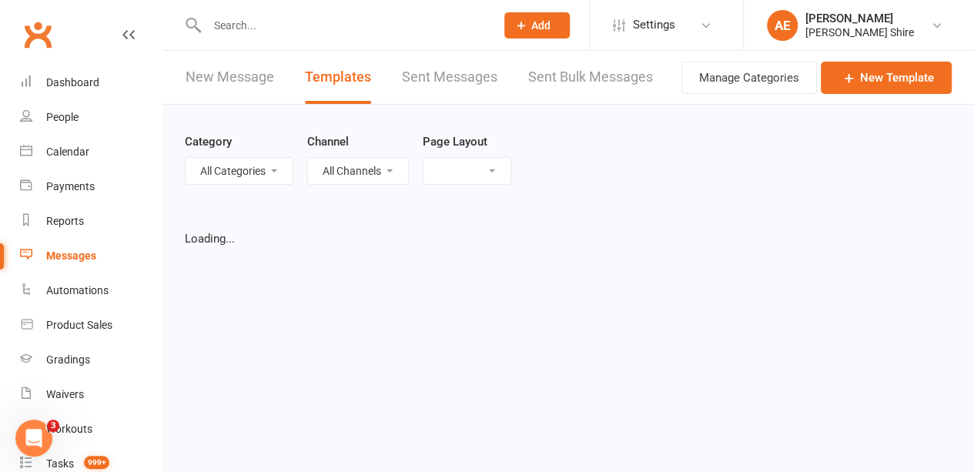
select select "grid"
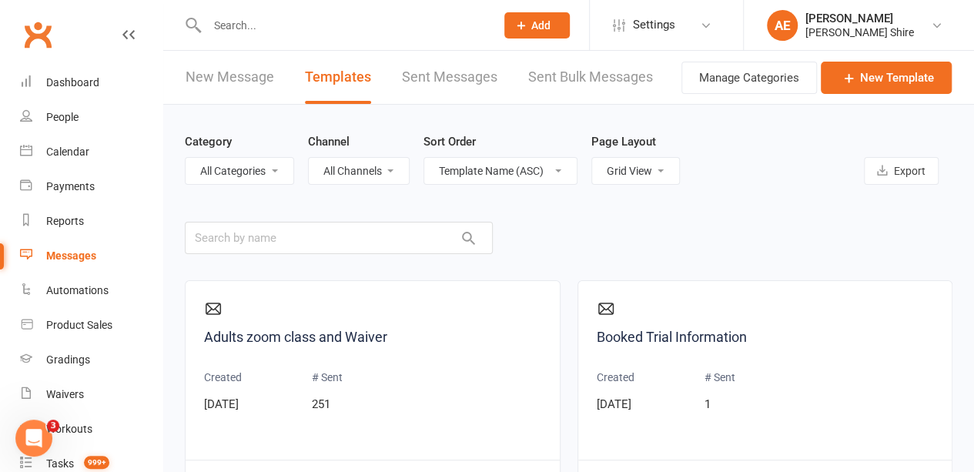
click at [446, 78] on link "Sent Messages" at bounding box center [449, 77] width 95 height 53
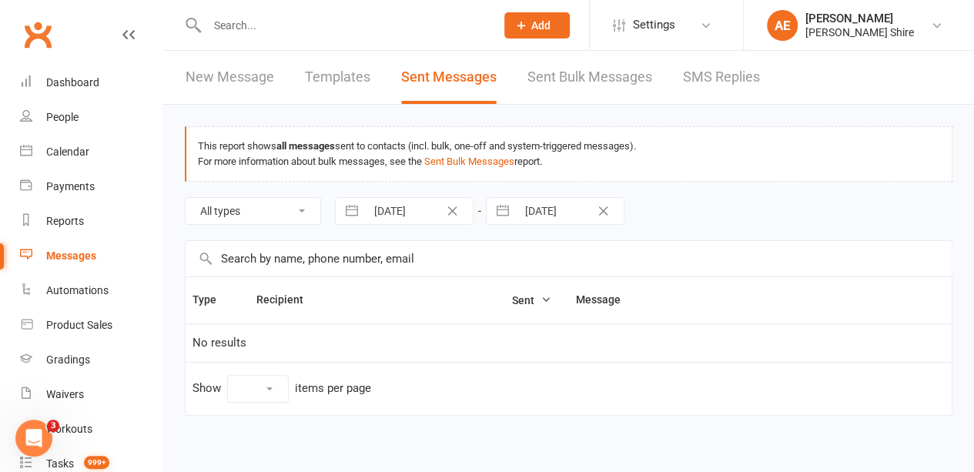
select select "10"
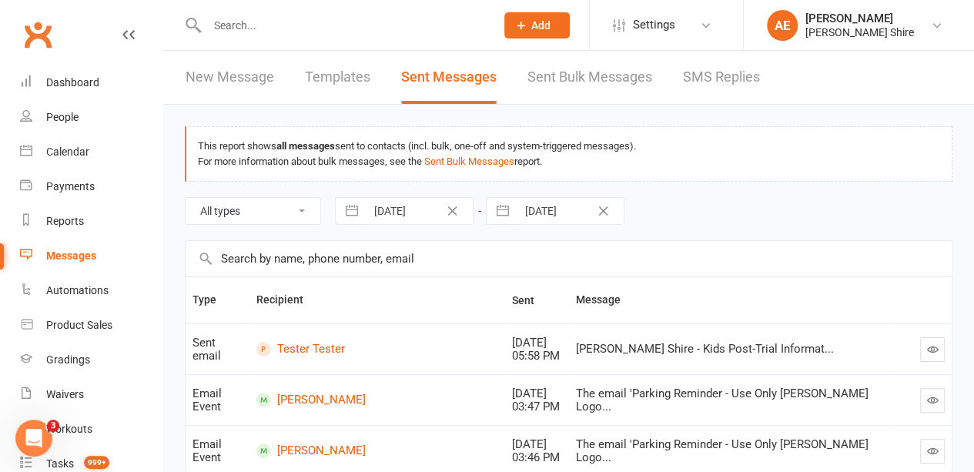
click at [339, 78] on link "Templates" at bounding box center [337, 77] width 65 height 53
select select "grid"
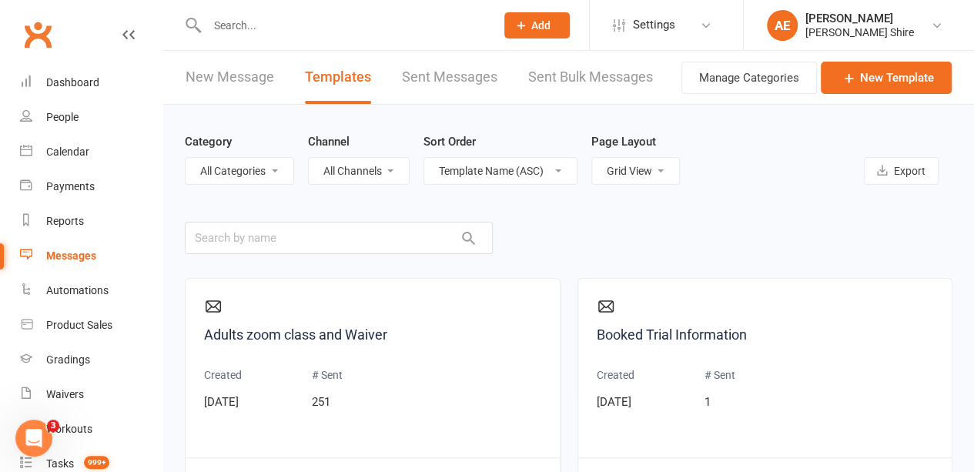
scroll to position [3, 0]
click at [376, 238] on input "text" at bounding box center [339, 238] width 308 height 32
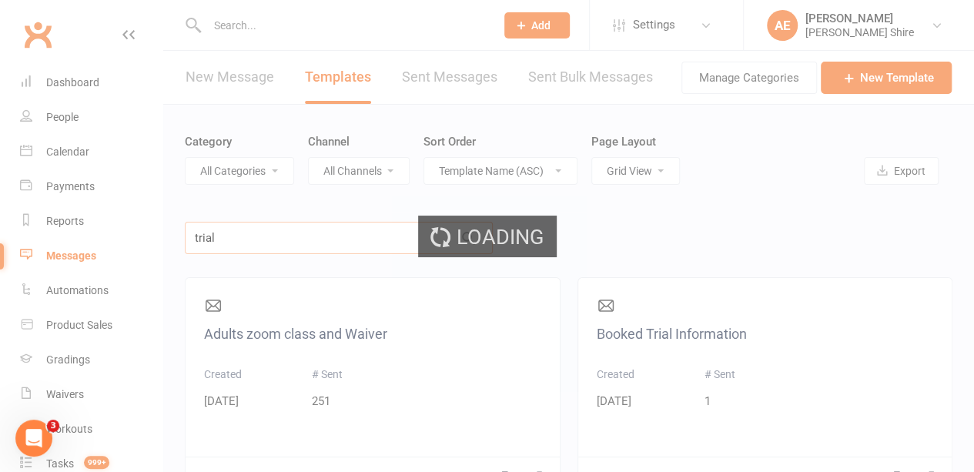
scroll to position [0, 0]
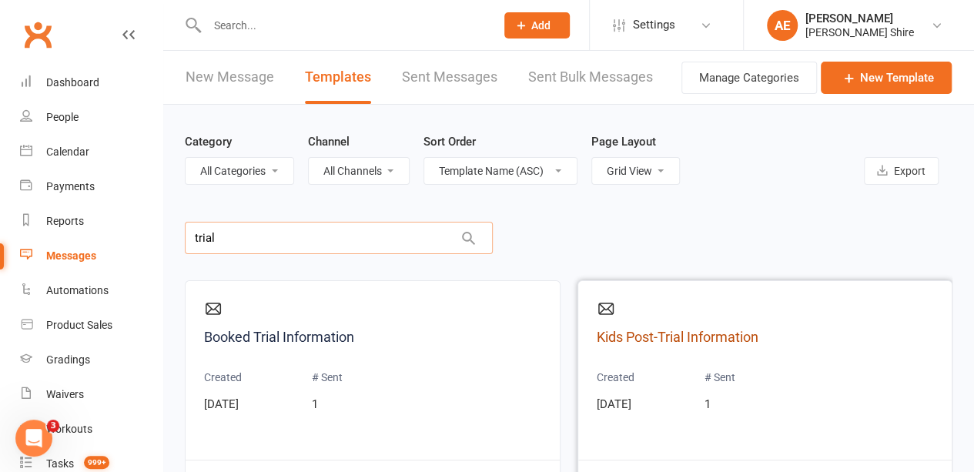
type input "trial"
click at [649, 338] on link "Kids Post-Trial Information" at bounding box center [764, 337] width 337 height 22
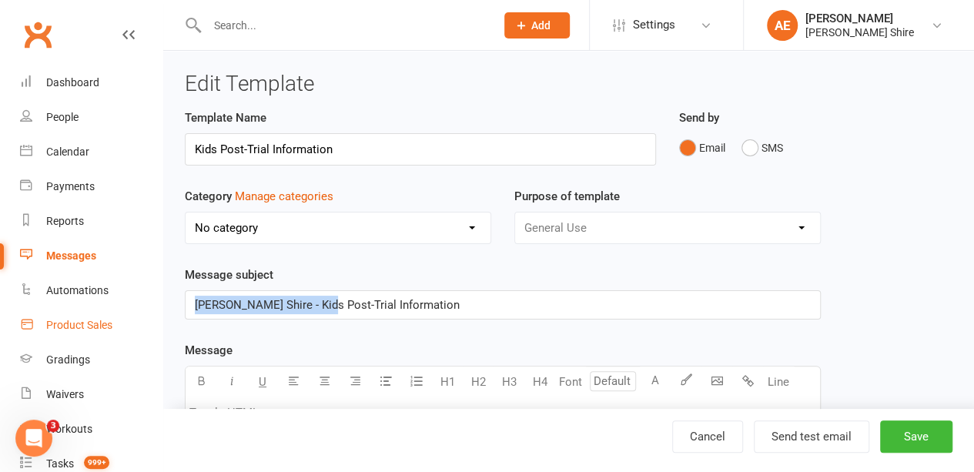
drag, startPoint x: 322, startPoint y: 302, endPoint x: 73, endPoint y: 319, distance: 249.2
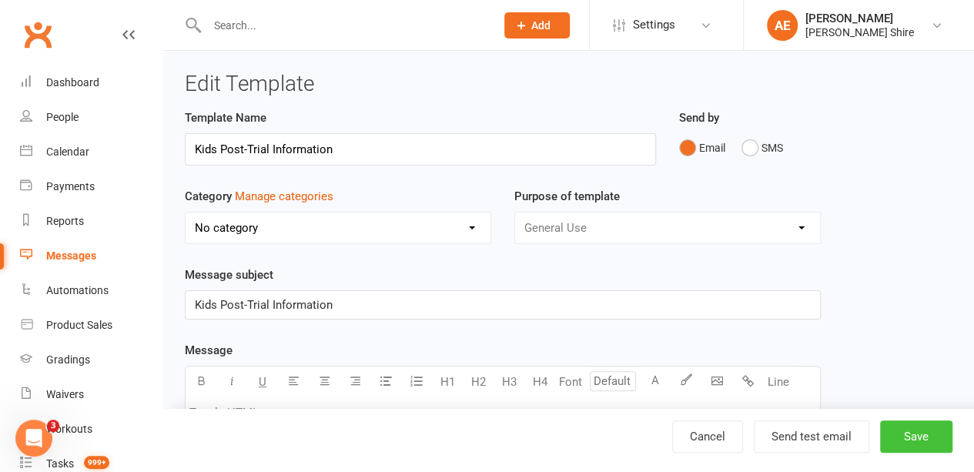
click at [913, 435] on button "Save" at bounding box center [916, 436] width 72 height 32
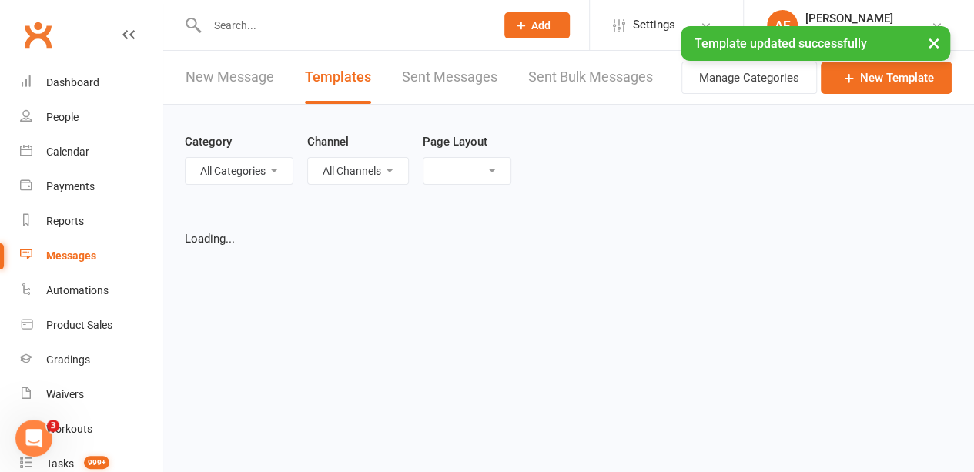
select select "grid"
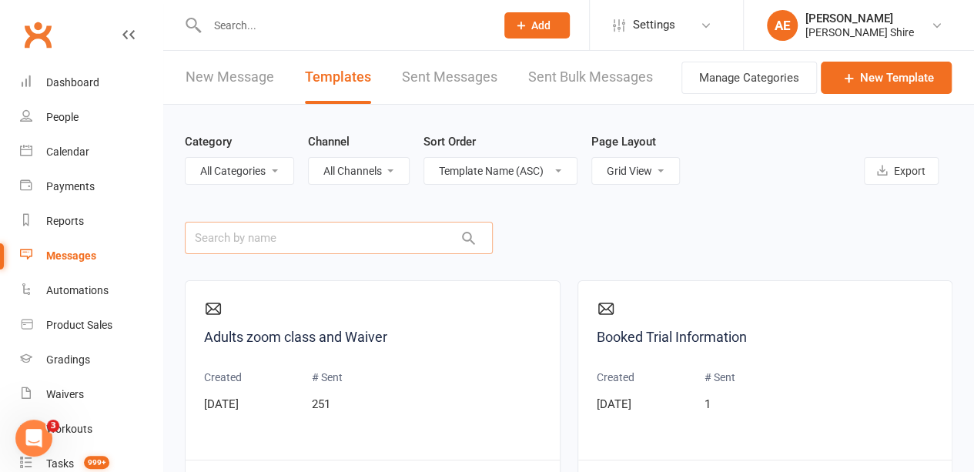
click at [355, 222] on input "text" at bounding box center [339, 238] width 308 height 32
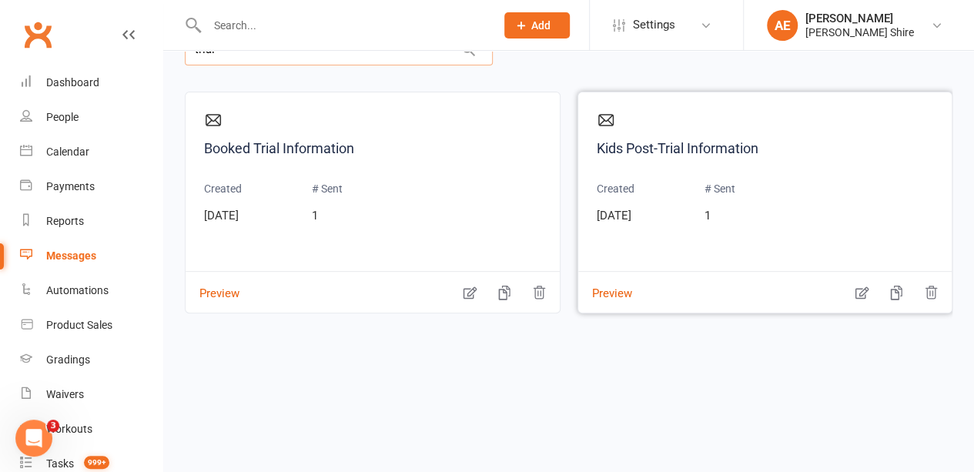
scroll to position [196, 0]
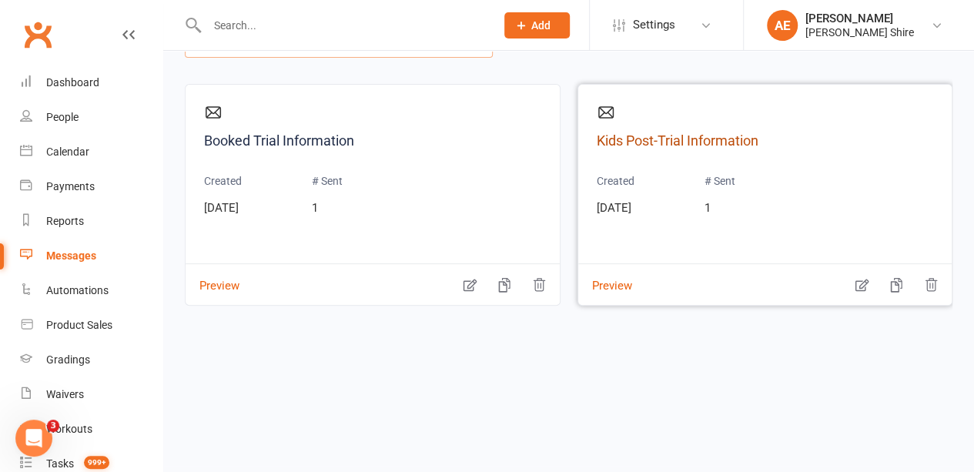
type input "trial"
click at [754, 139] on link "Kids Post-Trial Information" at bounding box center [764, 141] width 337 height 22
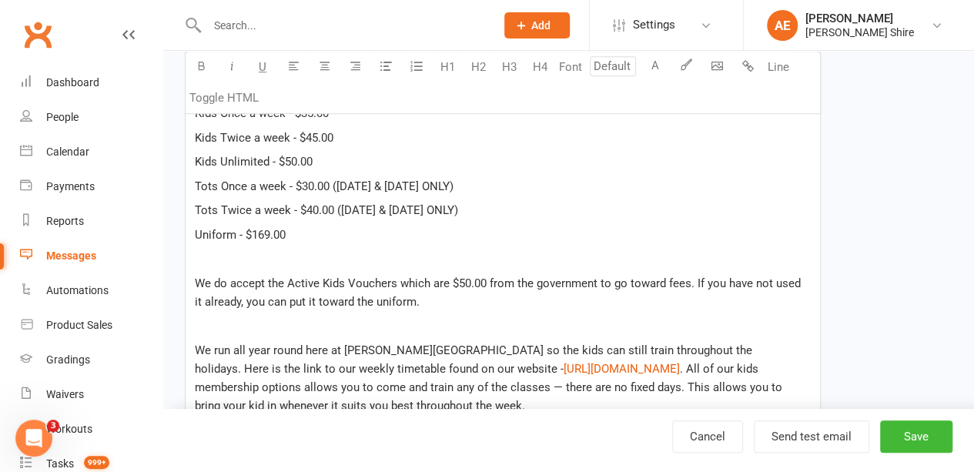
scroll to position [536, 0]
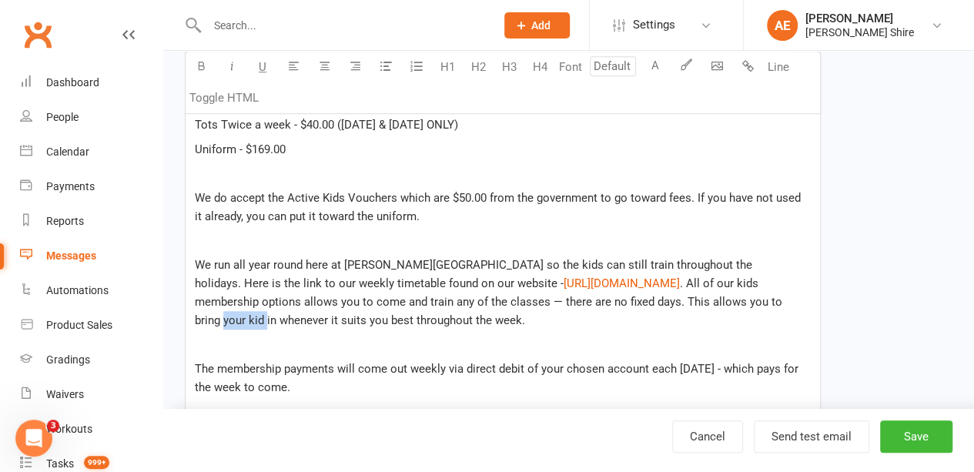
drag, startPoint x: 237, startPoint y: 318, endPoint x: 187, endPoint y: 317, distance: 50.0
click at [187, 317] on div "Hi , Thanks for bringing in ﻿ {contact-first-name} for the trial, they went so …" at bounding box center [502, 341] width 634 height 896
click at [930, 421] on button "Save" at bounding box center [916, 436] width 72 height 32
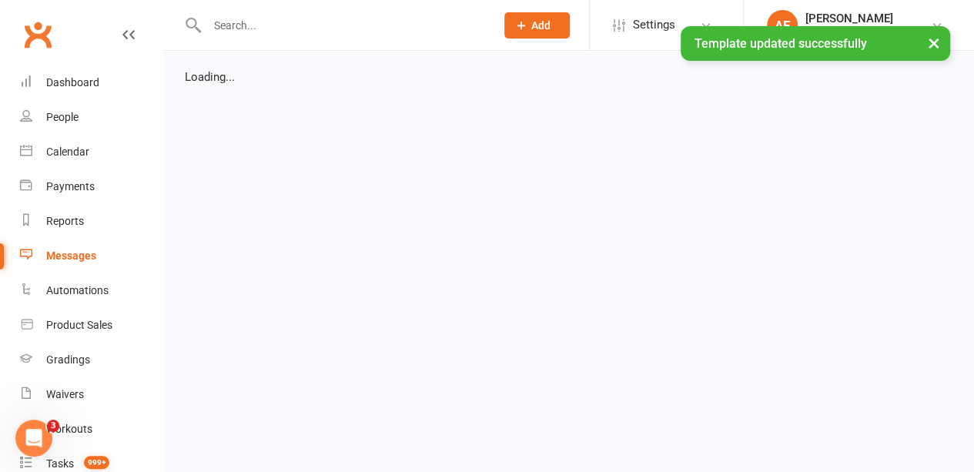
select select "grid"
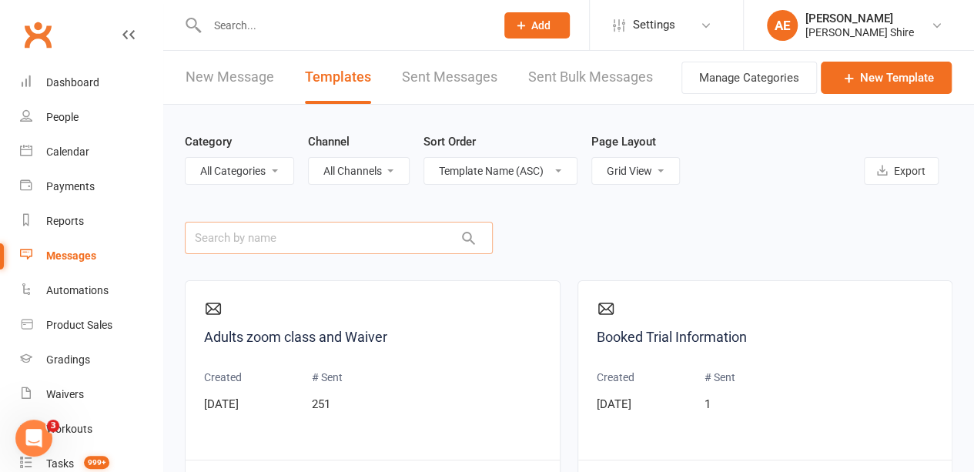
click at [389, 237] on input "text" at bounding box center [339, 238] width 308 height 32
type input "trial"
click at [696, 336] on link "Kids Post-Trial Information" at bounding box center [764, 337] width 337 height 22
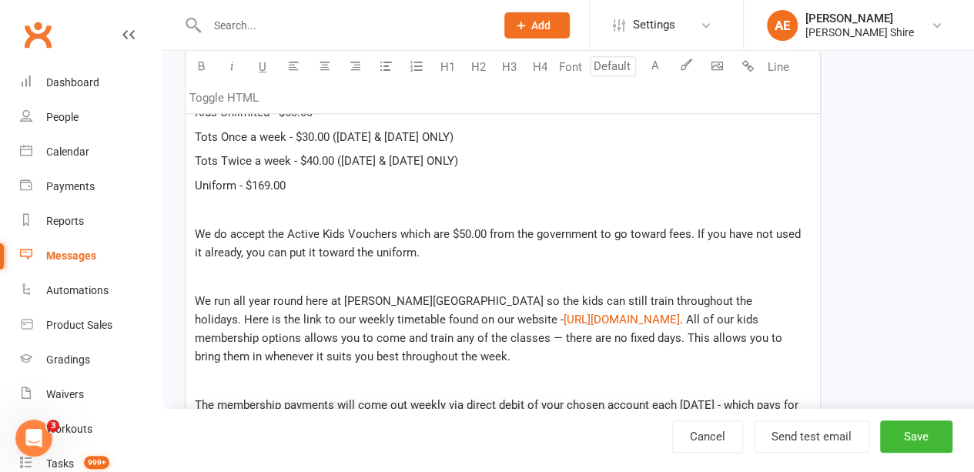
scroll to position [613, 0]
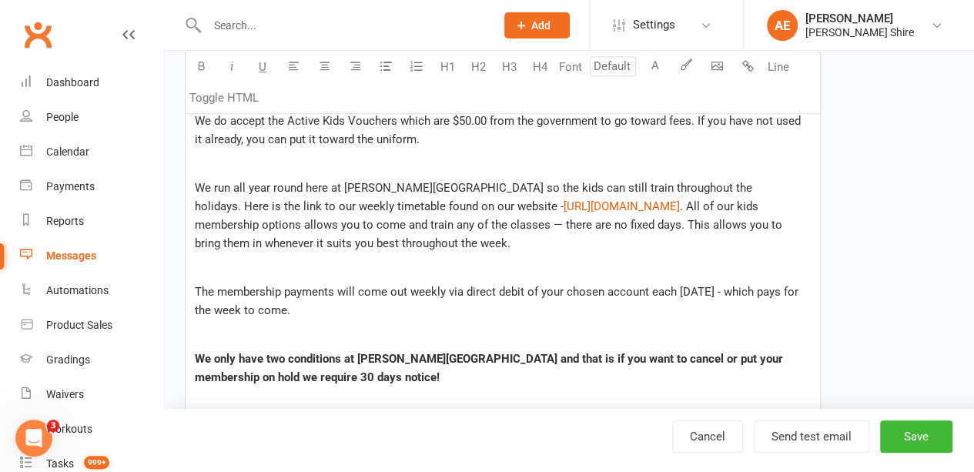
click at [556, 224] on span ". All of our kids membership options allows you to come and train any of the cl…" at bounding box center [490, 224] width 590 height 51
click at [676, 269] on p at bounding box center [503, 267] width 616 height 18
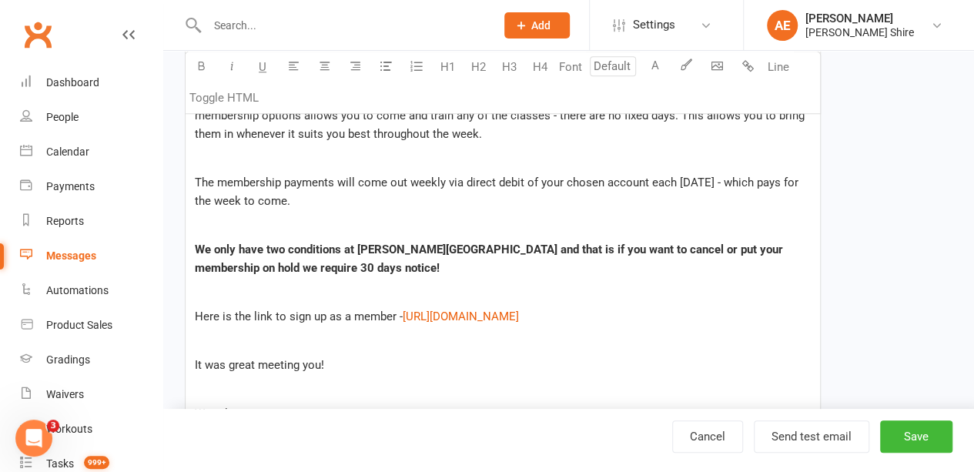
scroll to position [723, 0]
click at [905, 427] on button "Save" at bounding box center [916, 436] width 72 height 32
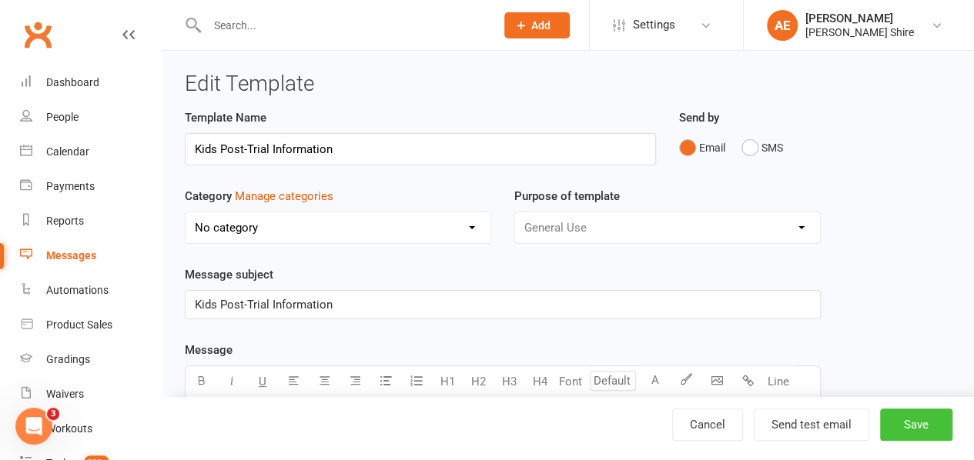
select select "grid"
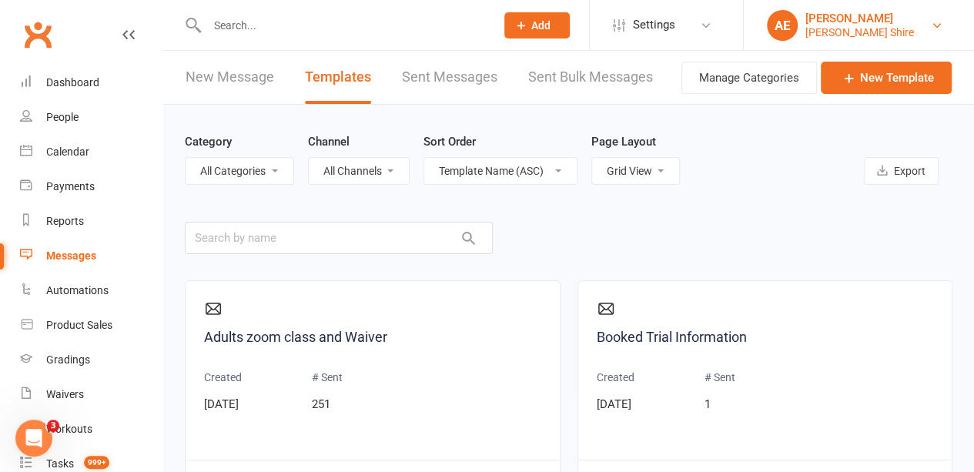
click at [833, 21] on div "[PERSON_NAME]" at bounding box center [859, 19] width 109 height 14
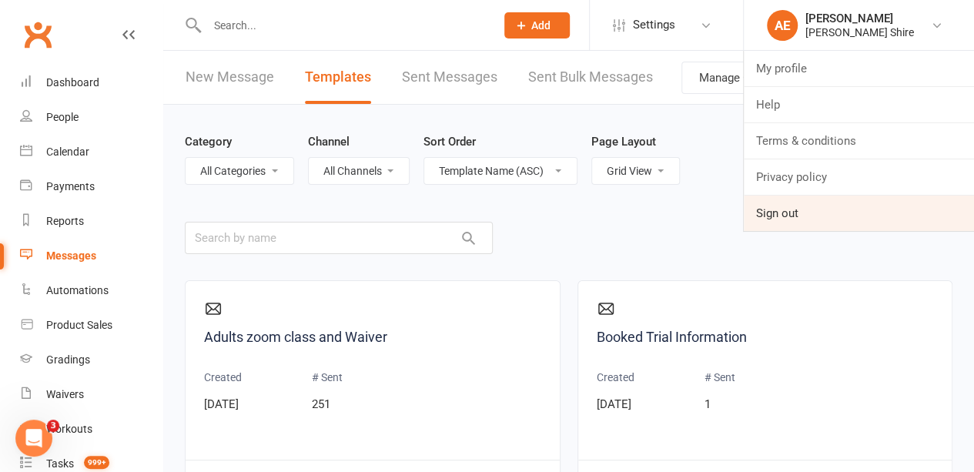
click at [809, 205] on link "Sign out" at bounding box center [858, 212] width 230 height 35
